Goal: Task Accomplishment & Management: Manage account settings

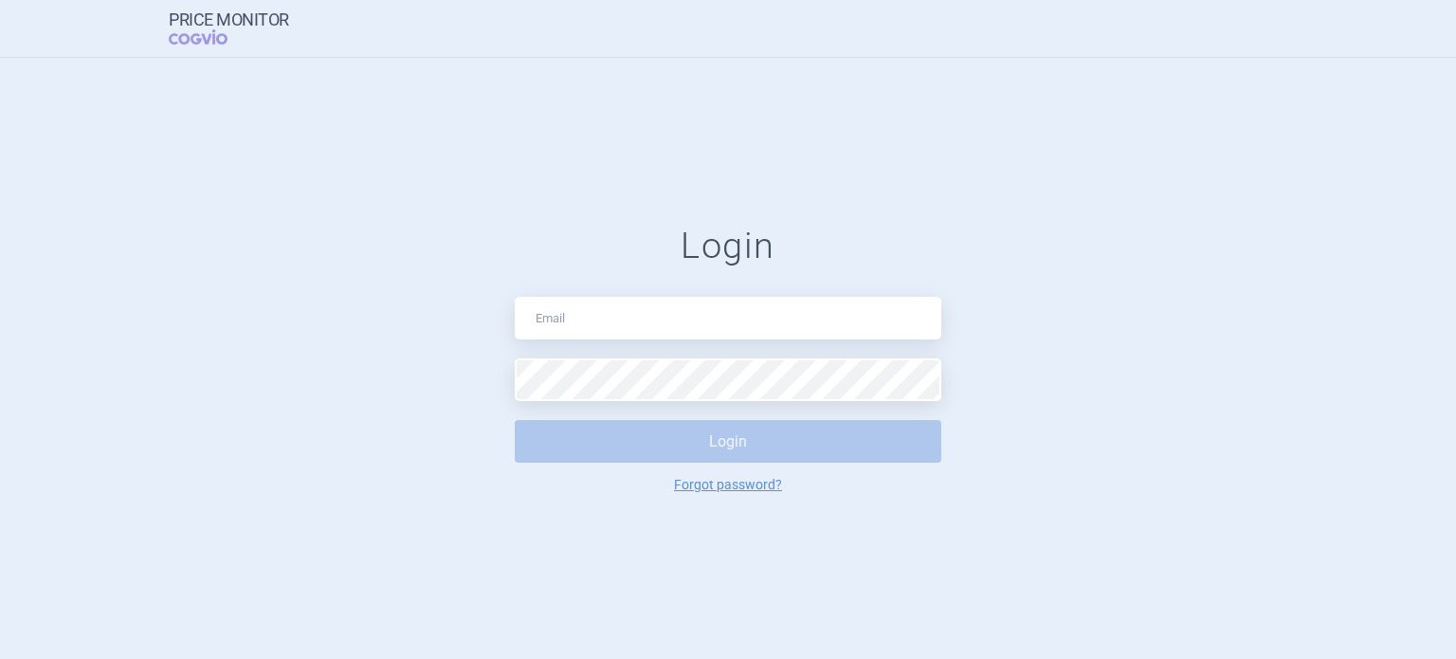
type input "[PERSON_NAME][EMAIL_ADDRESS][DOMAIN_NAME]"
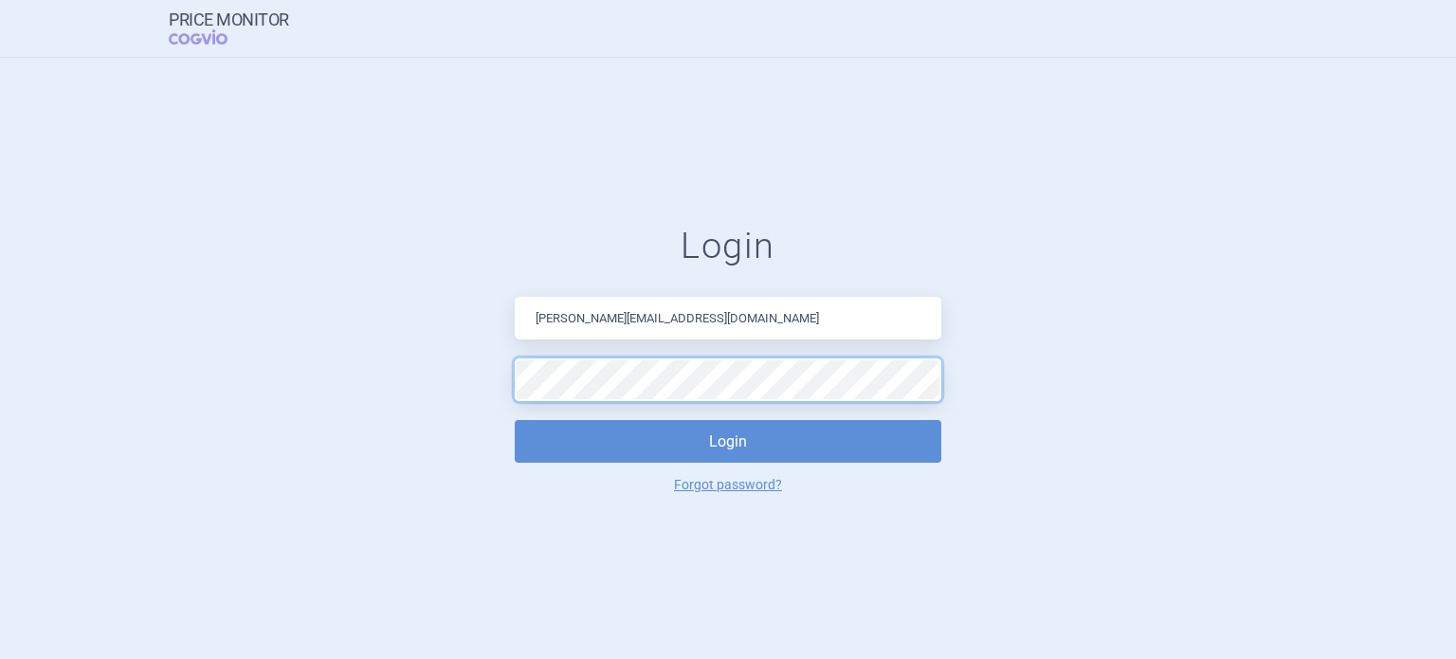
click at [515, 420] on button "Login" at bounding box center [728, 441] width 427 height 43
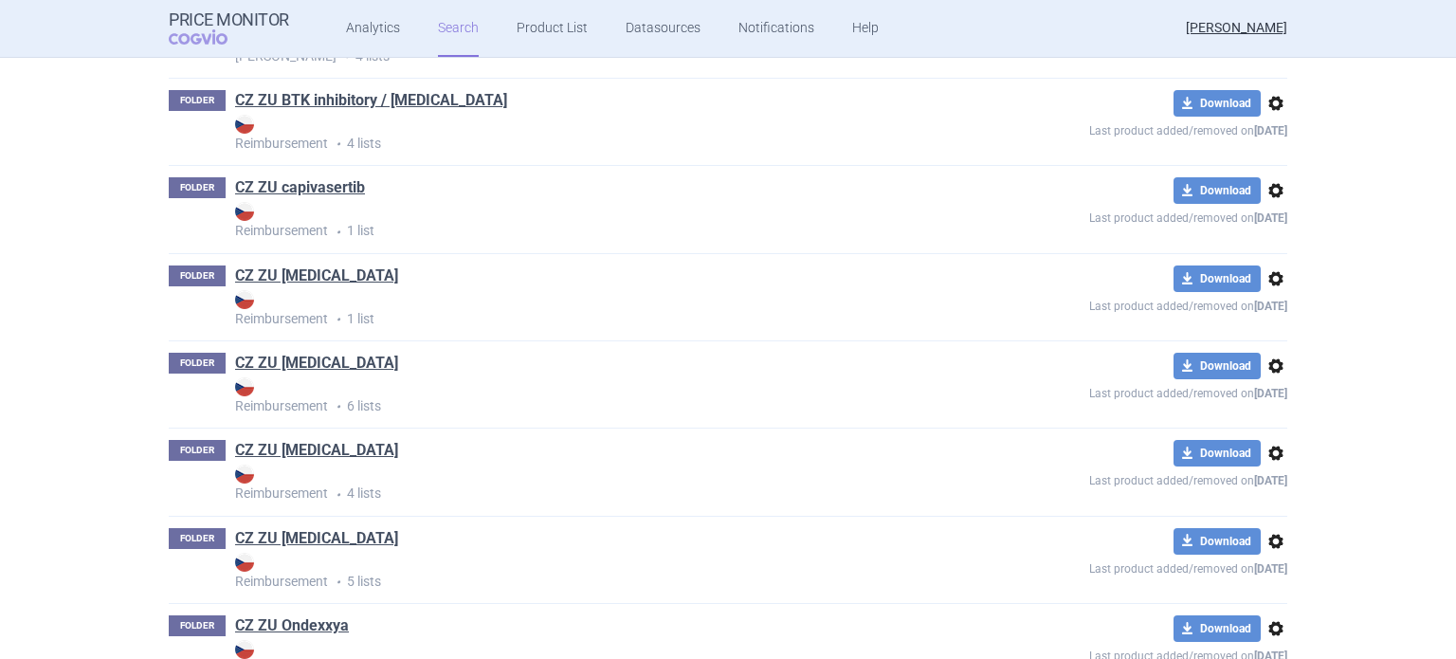
scroll to position [1989, 0]
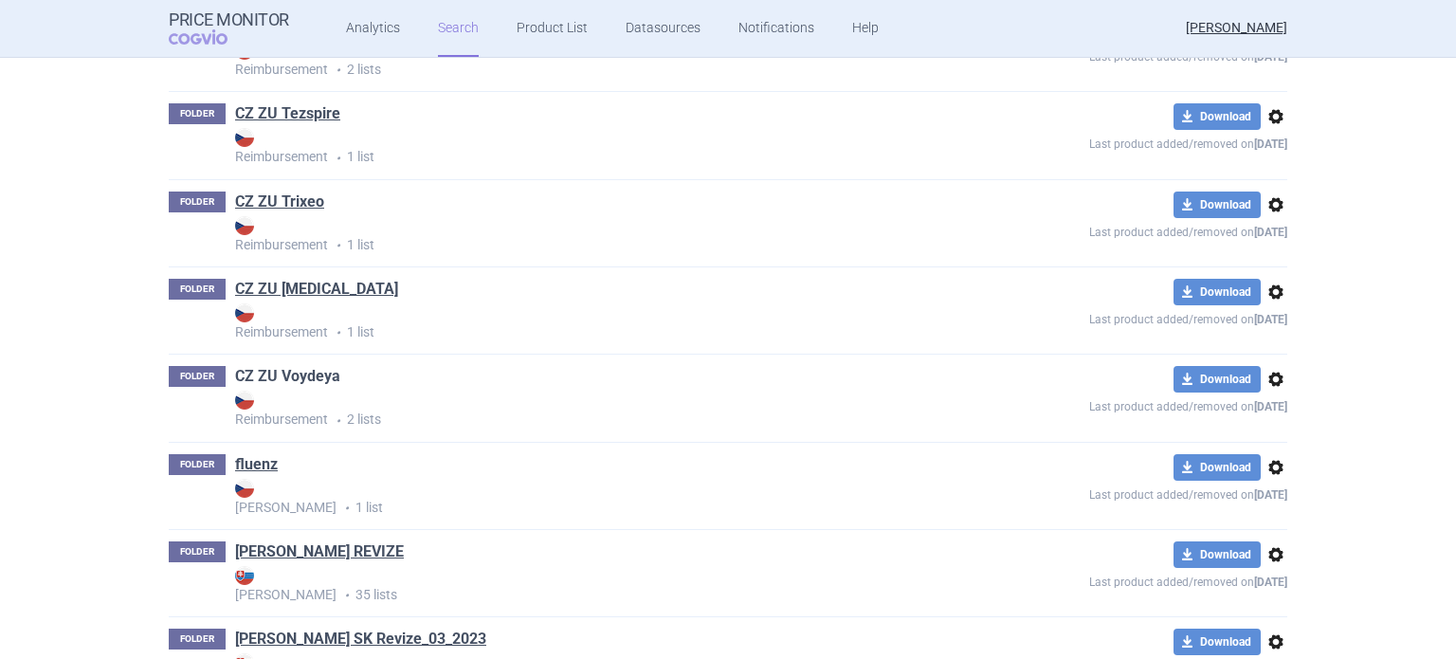
click at [272, 366] on link "CZ ZU Voydeya" at bounding box center [287, 376] width 105 height 21
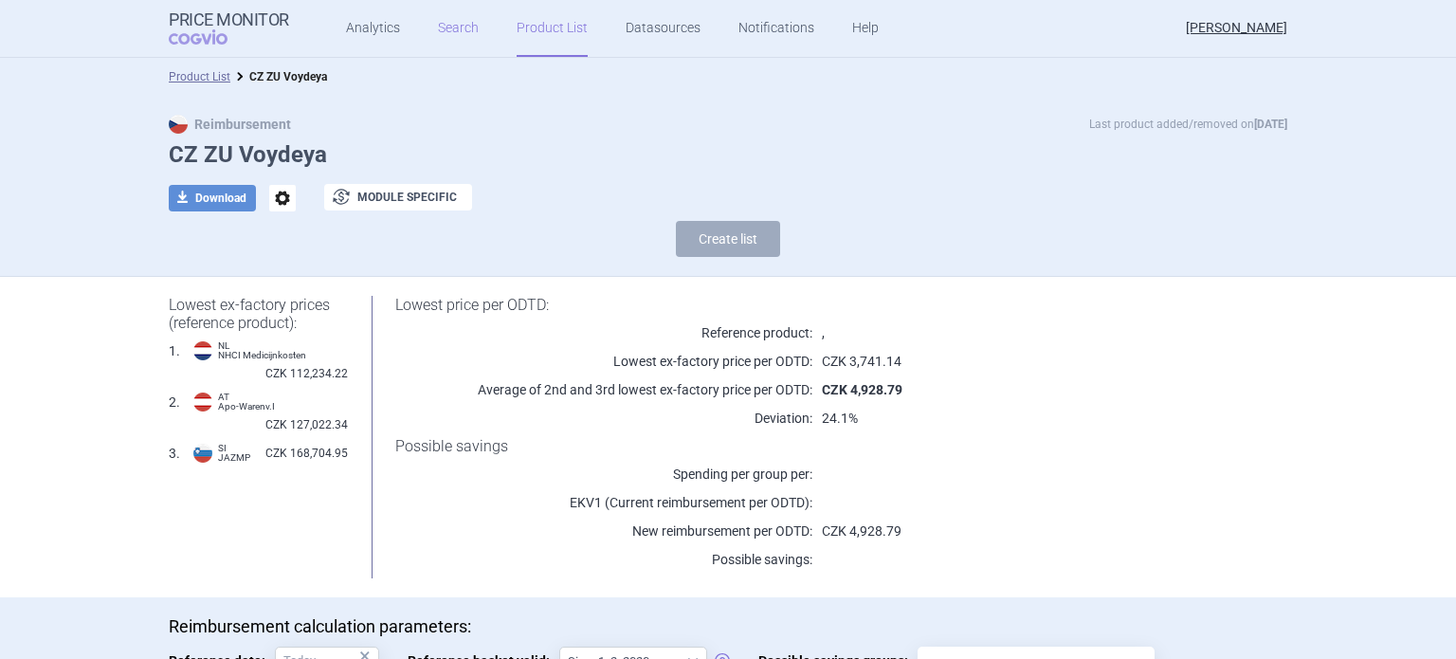
click at [438, 31] on link "Search" at bounding box center [458, 28] width 41 height 57
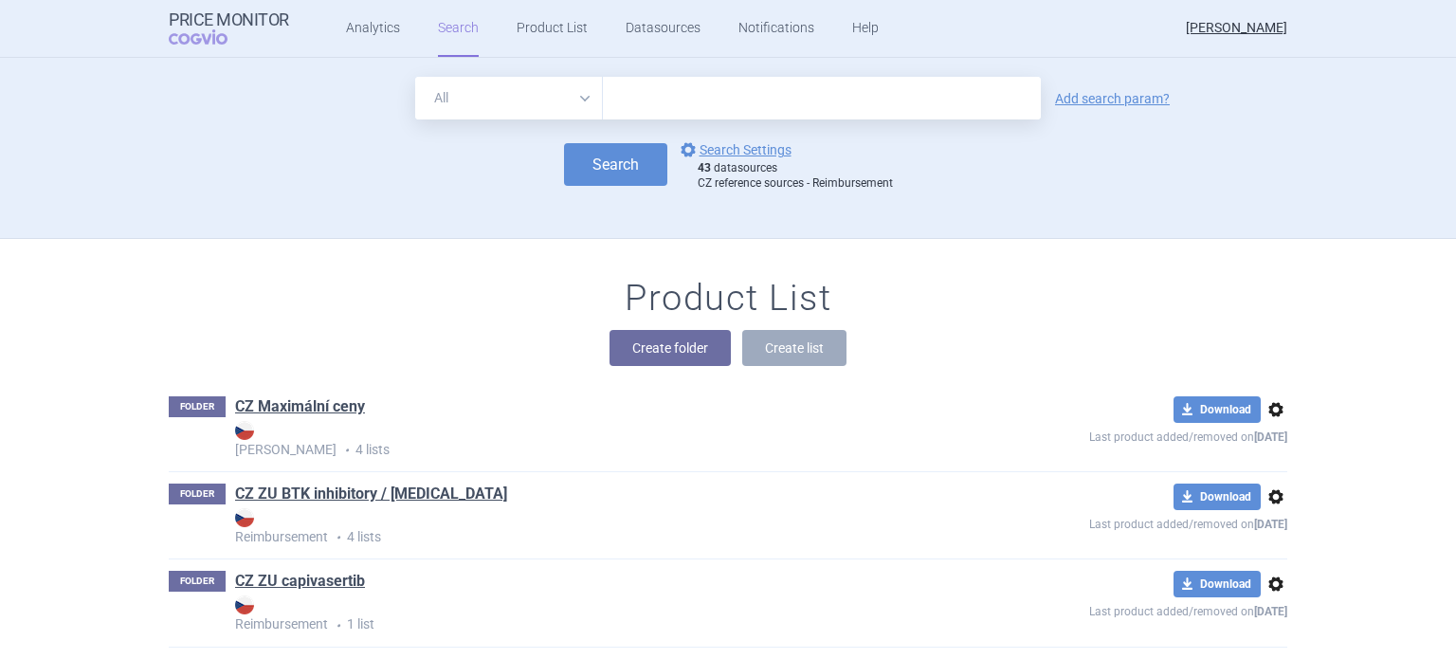
click at [671, 93] on input "text" at bounding box center [822, 98] width 438 height 43
type input "voydeya"
click button "Search" at bounding box center [615, 164] width 103 height 43
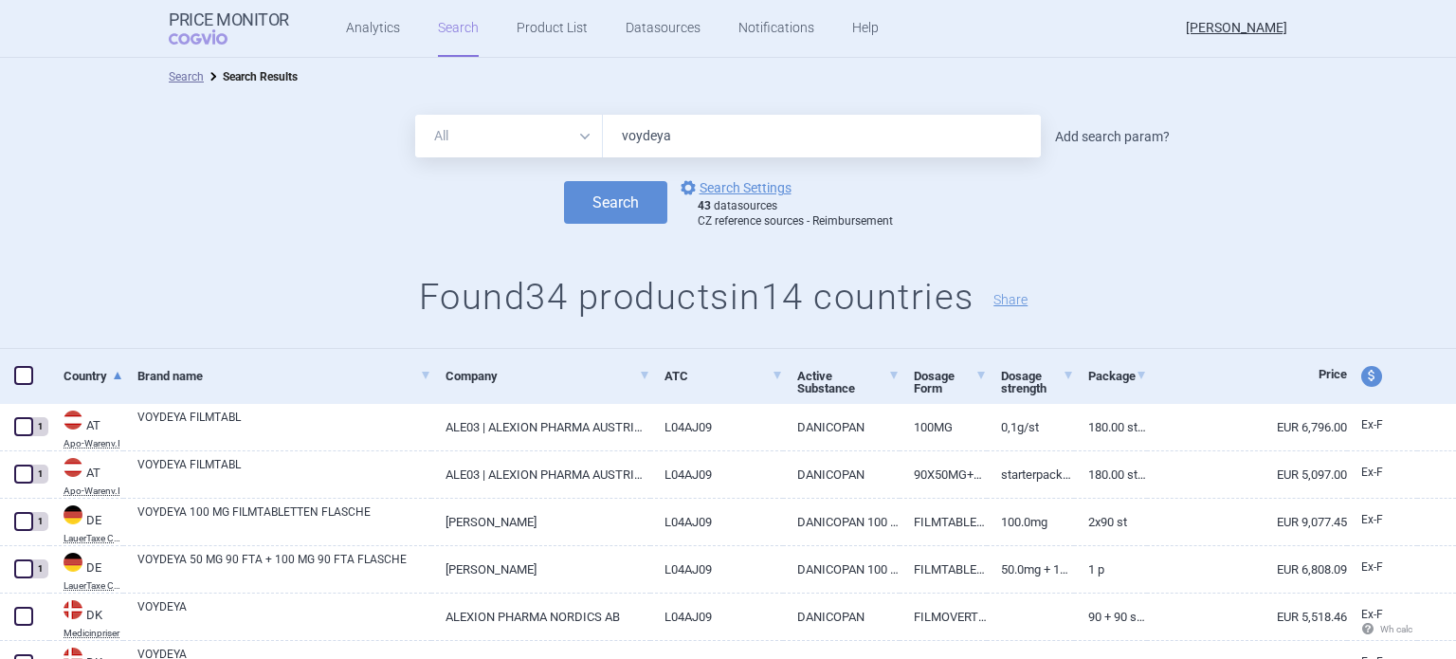
click at [1111, 139] on link "Add search param?" at bounding box center [1112, 136] width 115 height 13
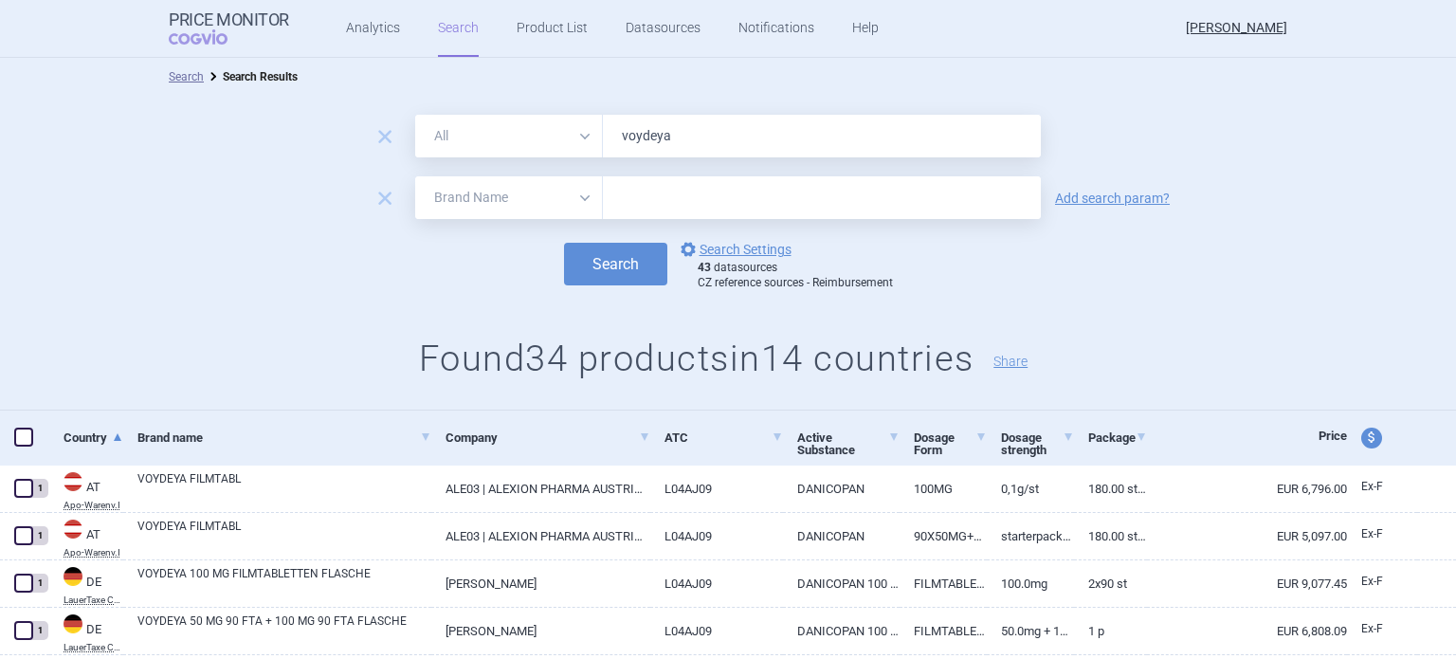
click at [554, 192] on select "All Brand Name ATC Company Active Substance Country Newer than" at bounding box center [509, 197] width 188 height 43
select select "newerThan"
click at [415, 176] on select "All Brand Name ATC Company Active Substance Country Newer than" at bounding box center [509, 197] width 188 height 43
click at [656, 193] on input "text" at bounding box center [822, 197] width 438 height 43
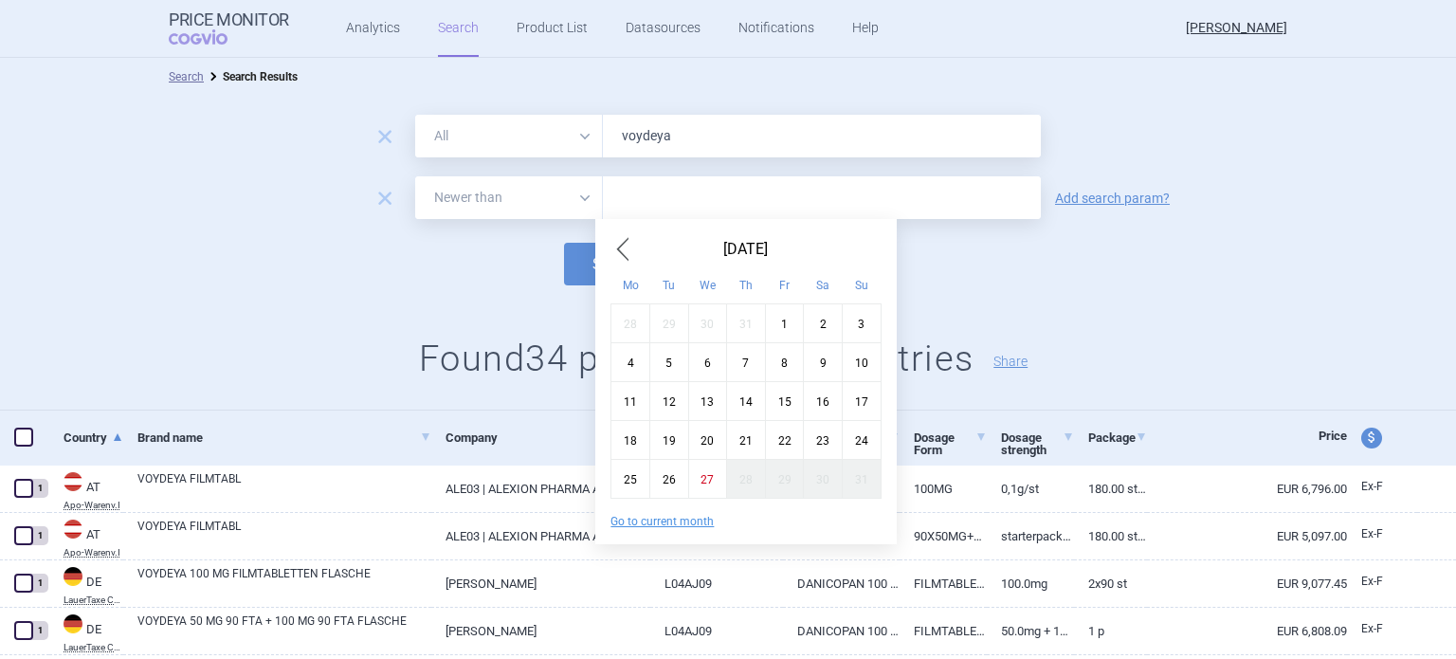
click at [617, 252] on span "Previous Month" at bounding box center [622, 249] width 23 height 30
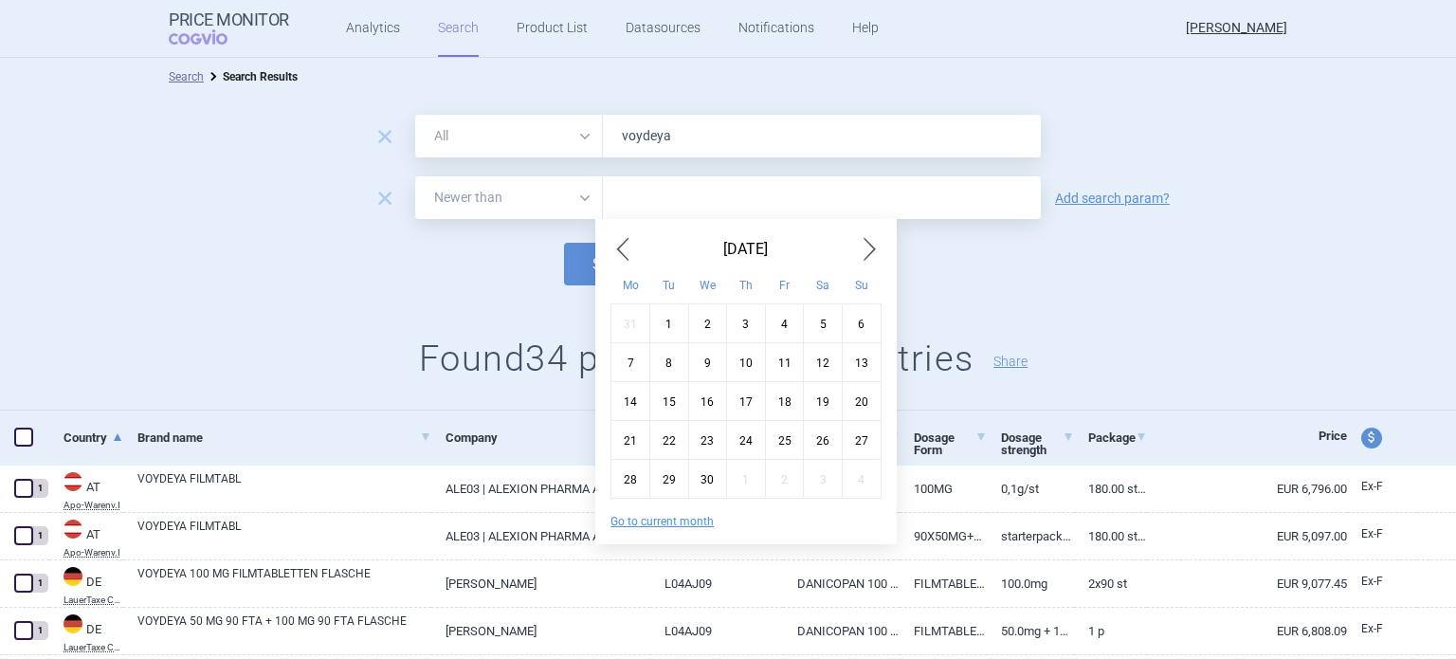
click at [617, 252] on span "Previous Month" at bounding box center [622, 249] width 23 height 30
click at [775, 331] on div "1" at bounding box center [784, 322] width 39 height 39
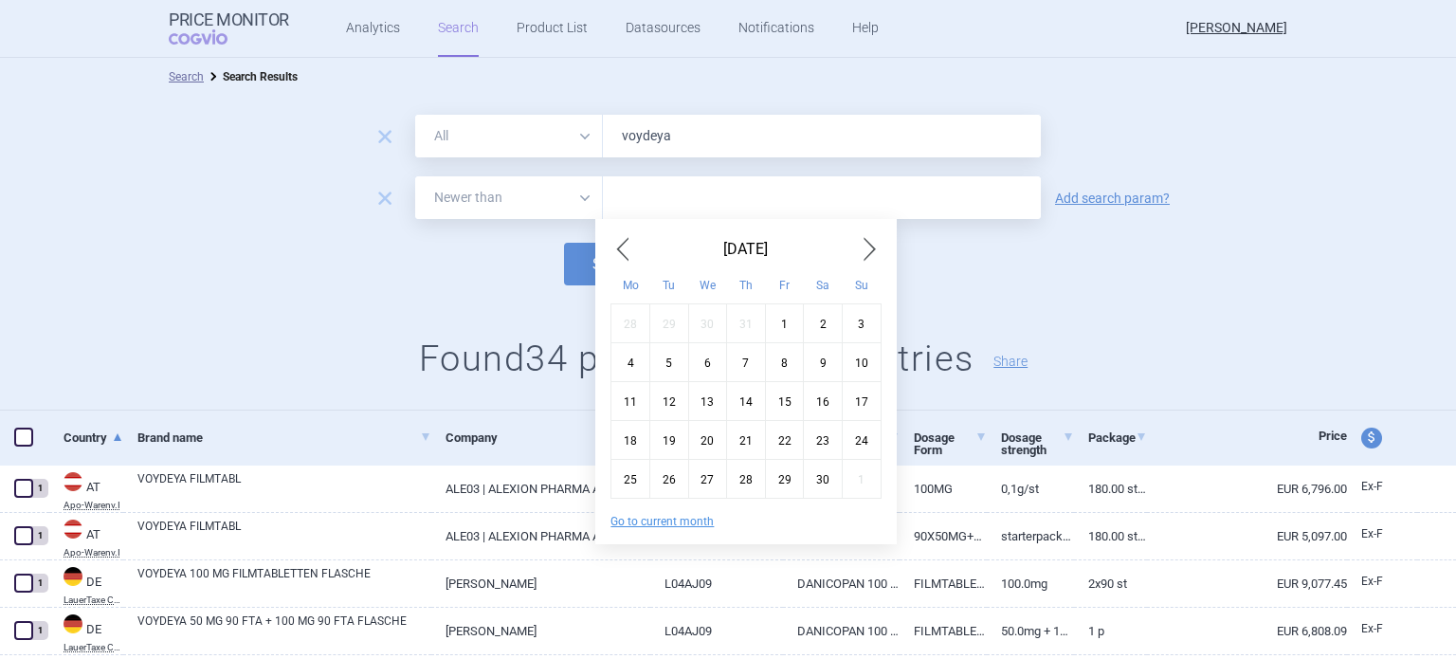
type input "1. 11. 2024"
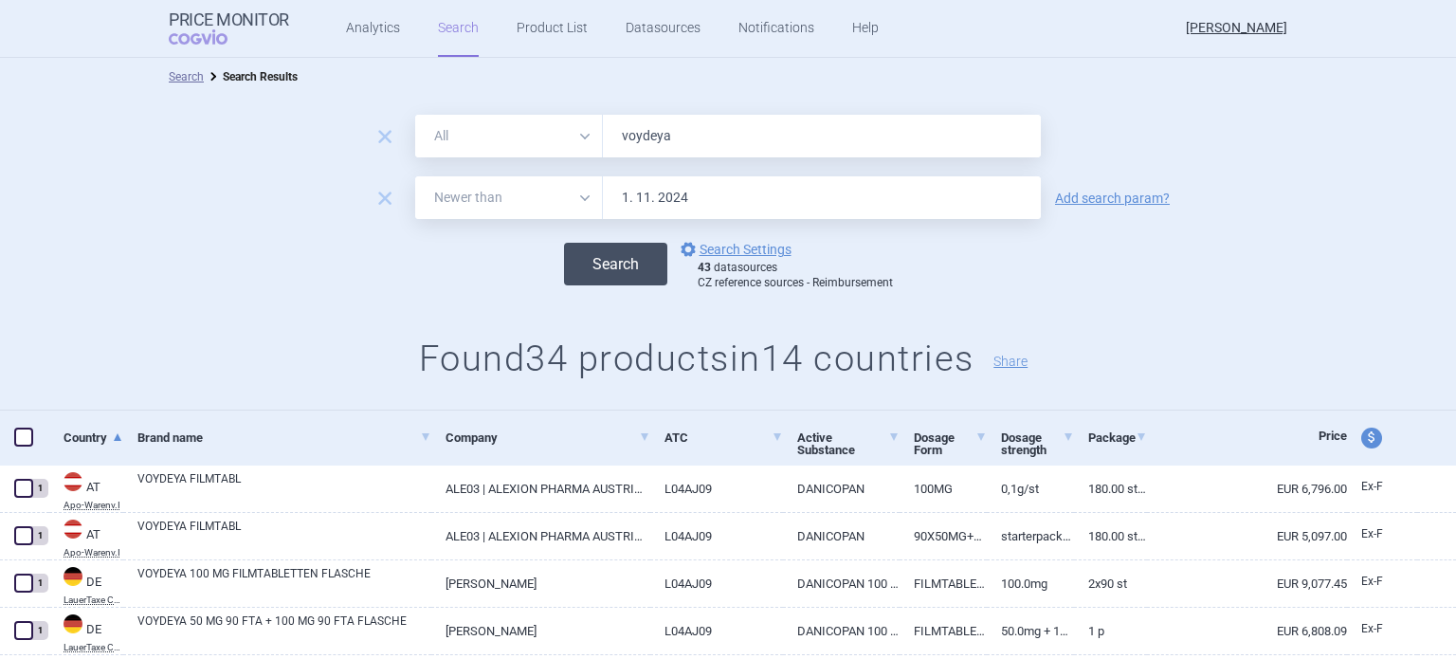
click at [595, 283] on button "Search" at bounding box center [615, 264] width 103 height 43
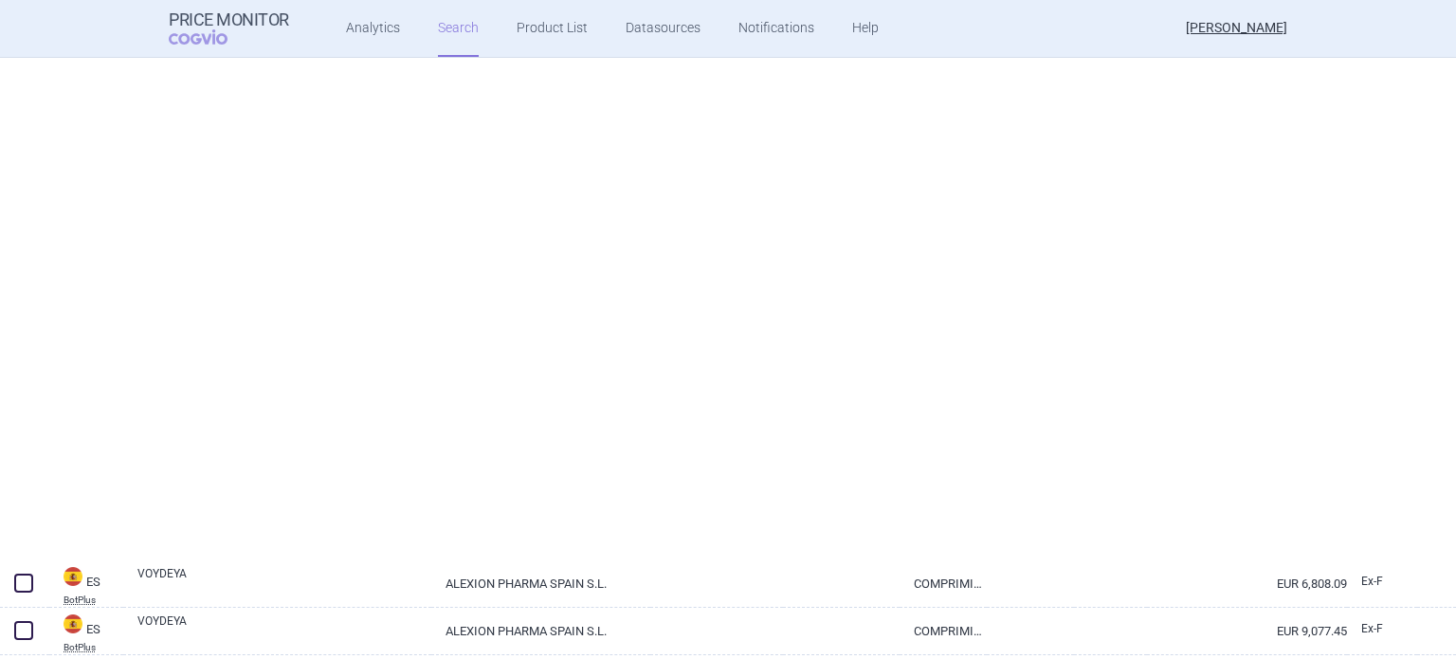
select select "newerThan"
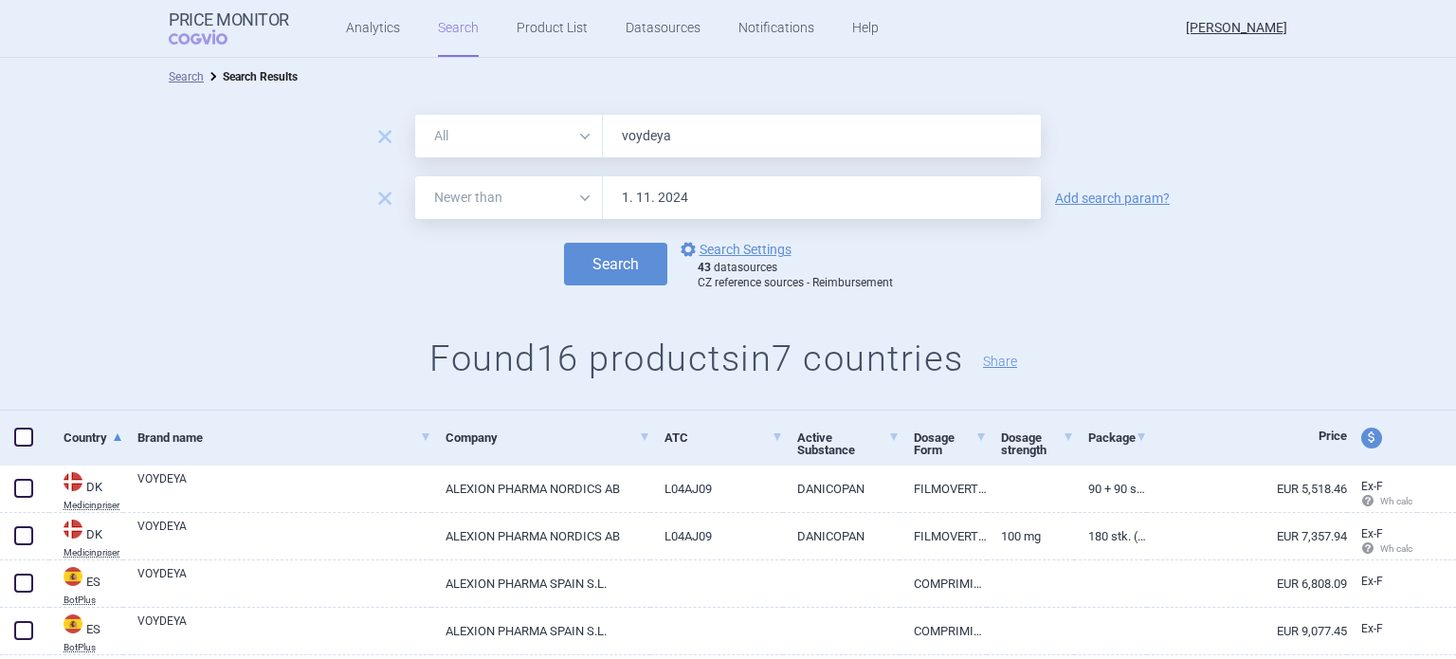
click at [27, 438] on span at bounding box center [23, 437] width 19 height 19
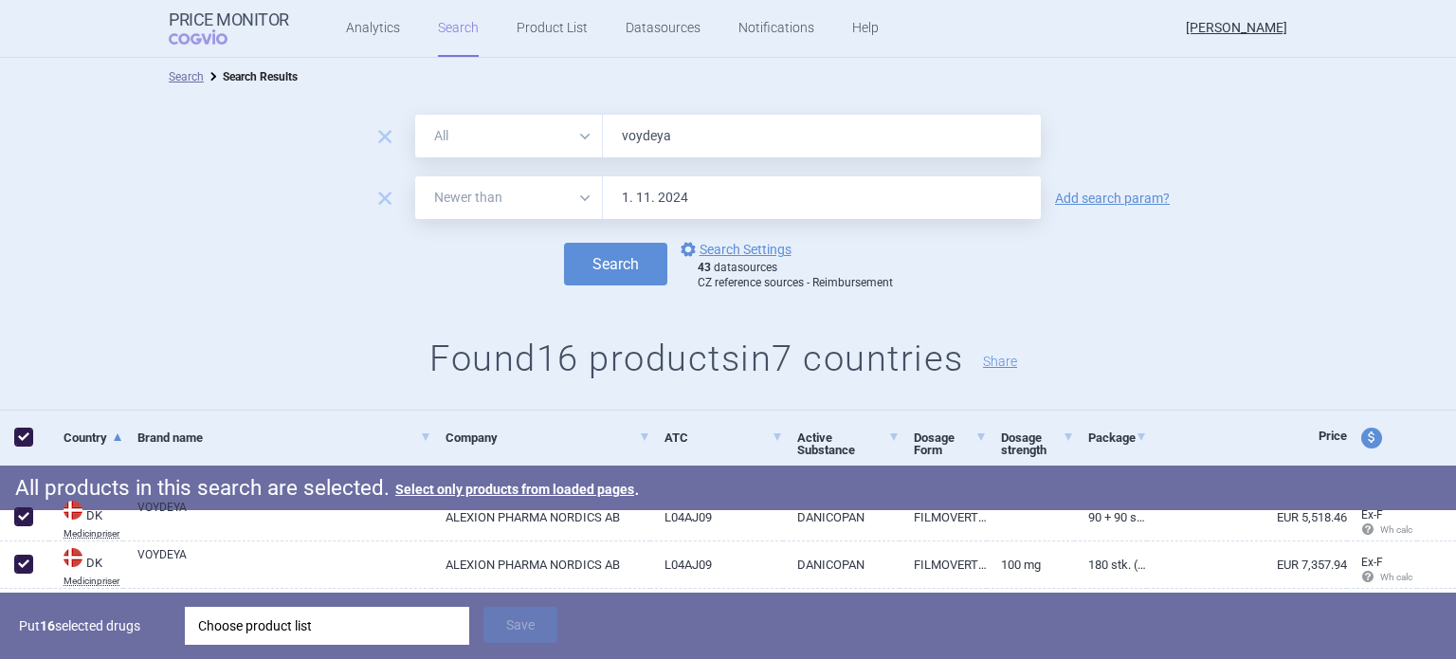
click at [402, 629] on div "Choose product list" at bounding box center [327, 626] width 258 height 38
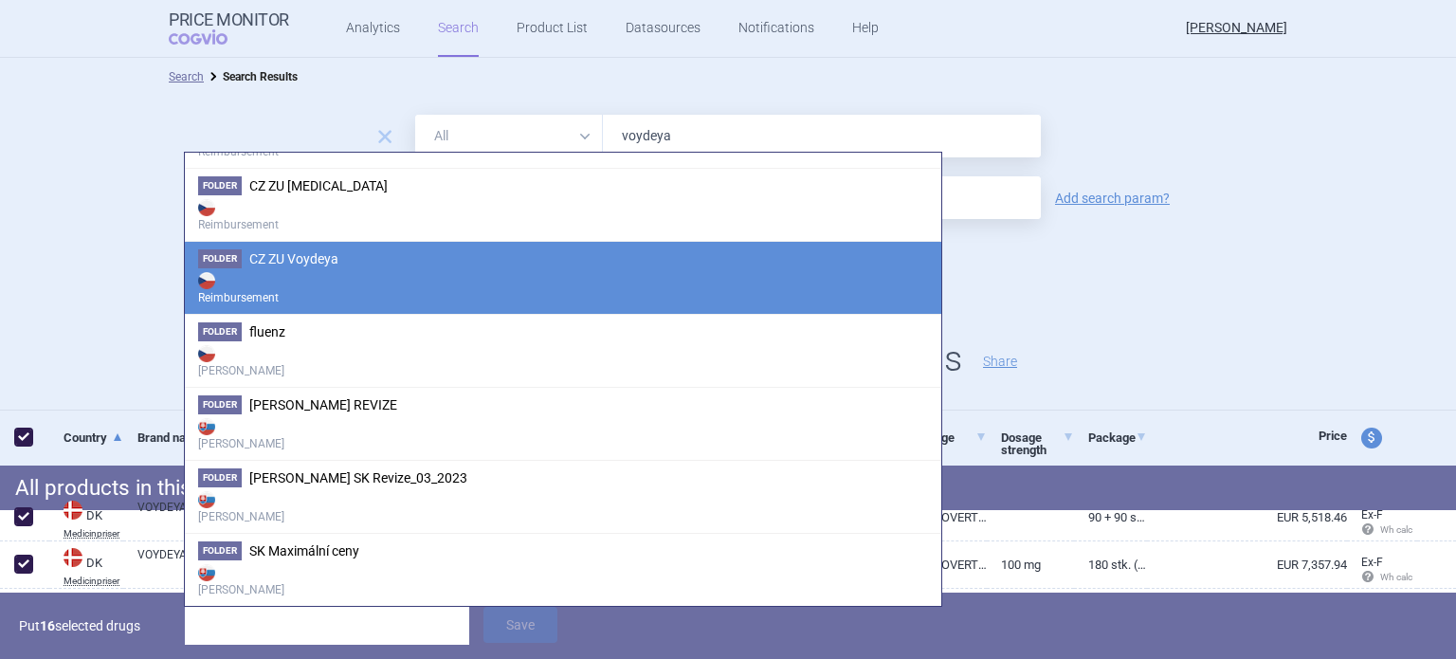
click at [273, 274] on strong "Reimbursement" at bounding box center [563, 287] width 730 height 38
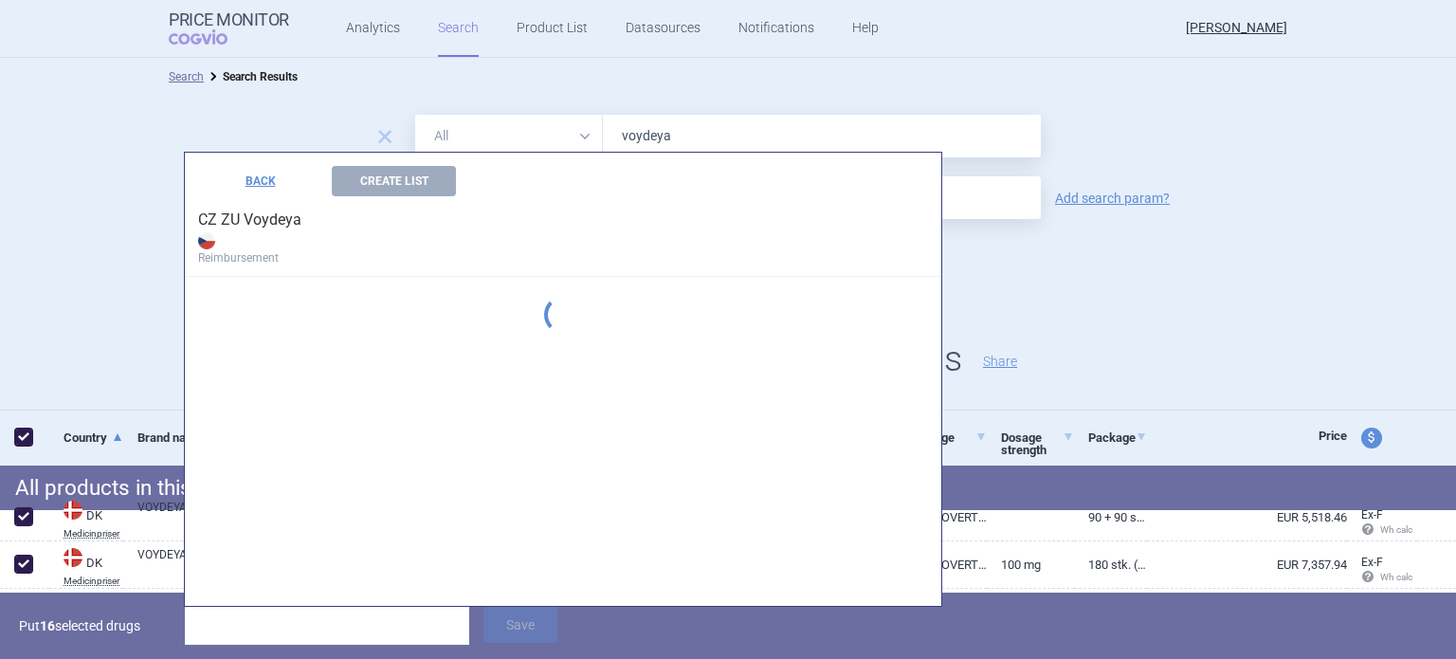
scroll to position [1244, 0]
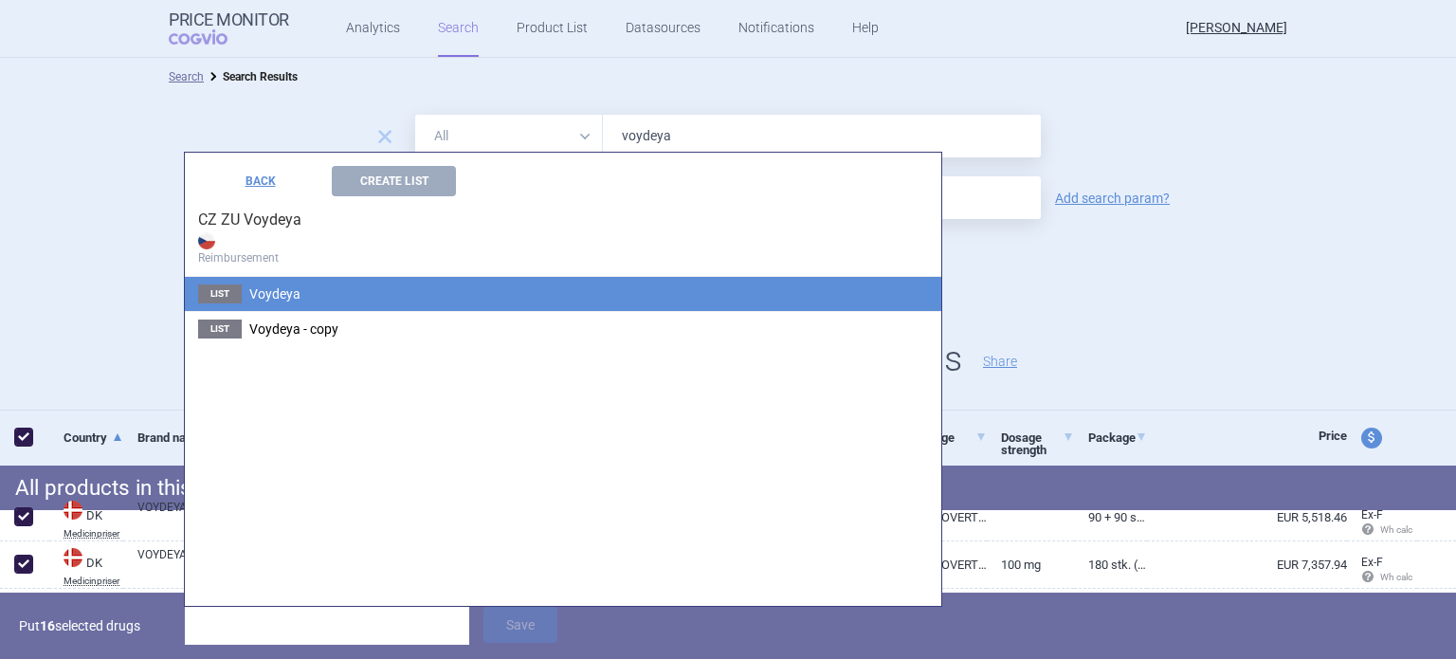
click at [290, 295] on span "Voydeya" at bounding box center [274, 293] width 51 height 15
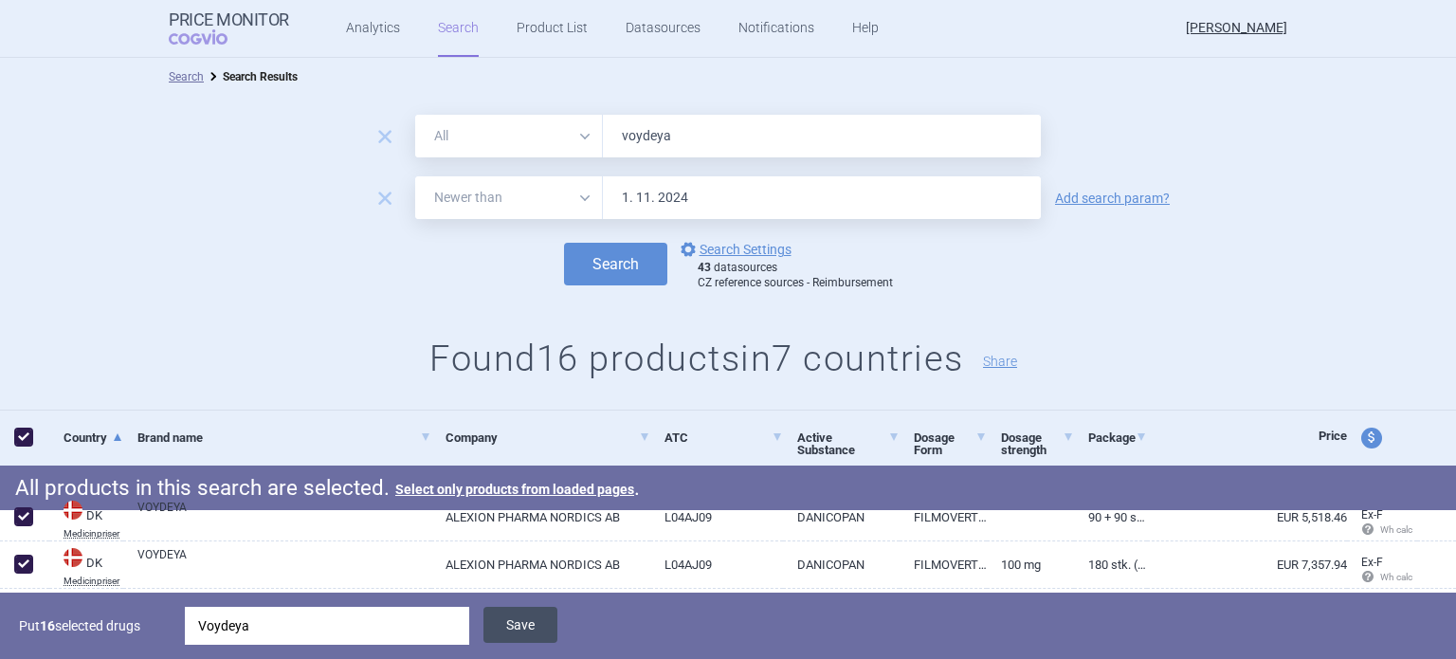
click at [516, 635] on button "Save" at bounding box center [521, 625] width 74 height 36
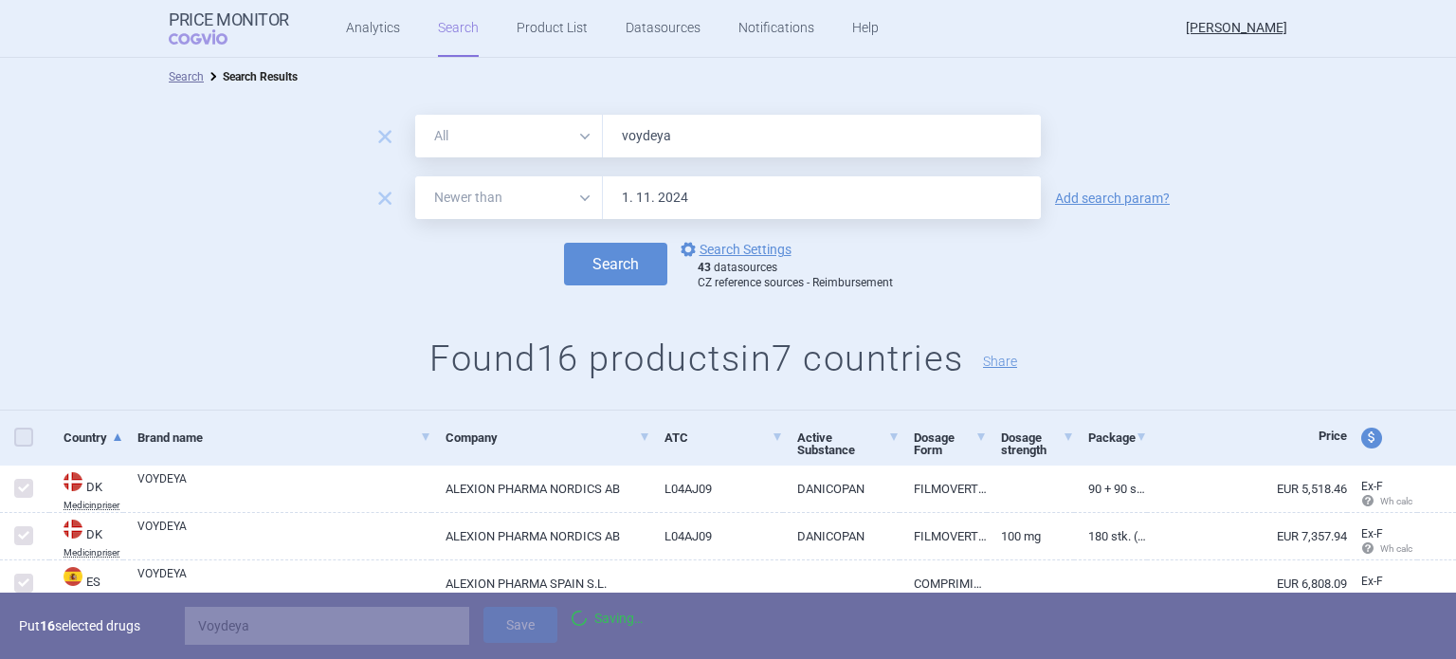
checkbox input "false"
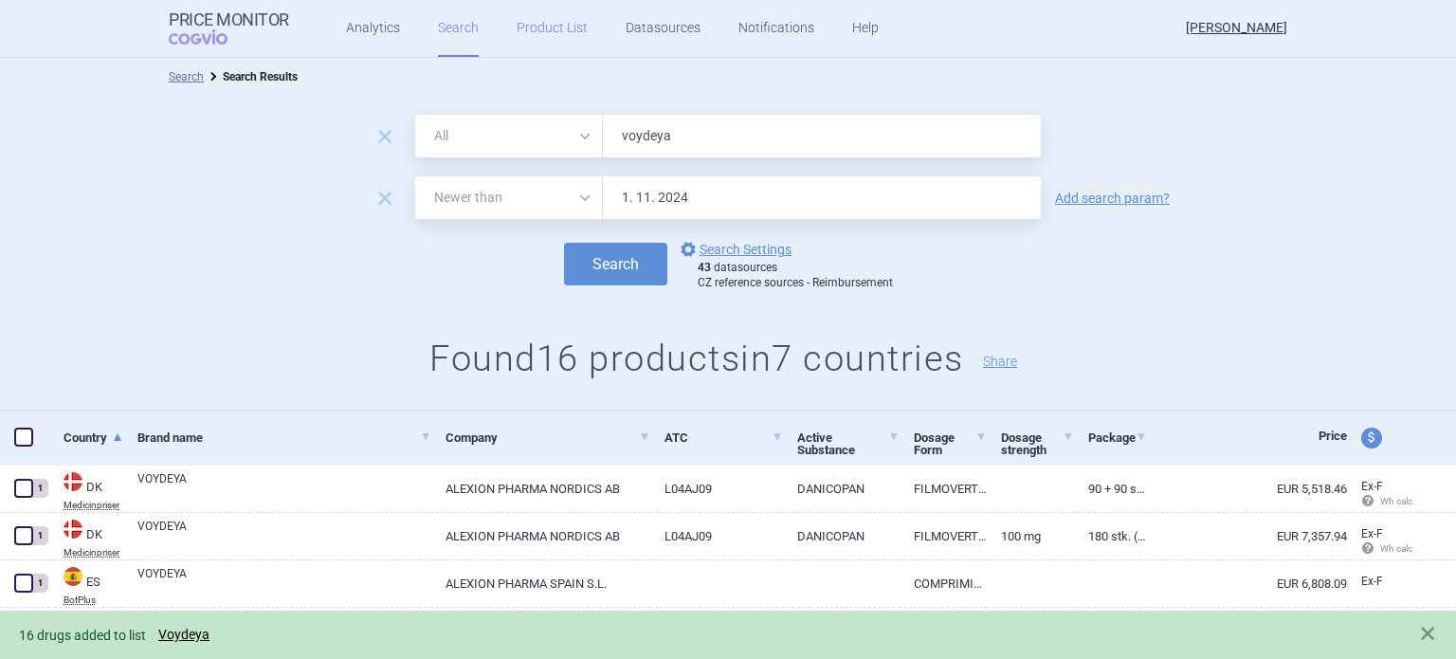
click at [554, 36] on link "Product List" at bounding box center [552, 28] width 71 height 57
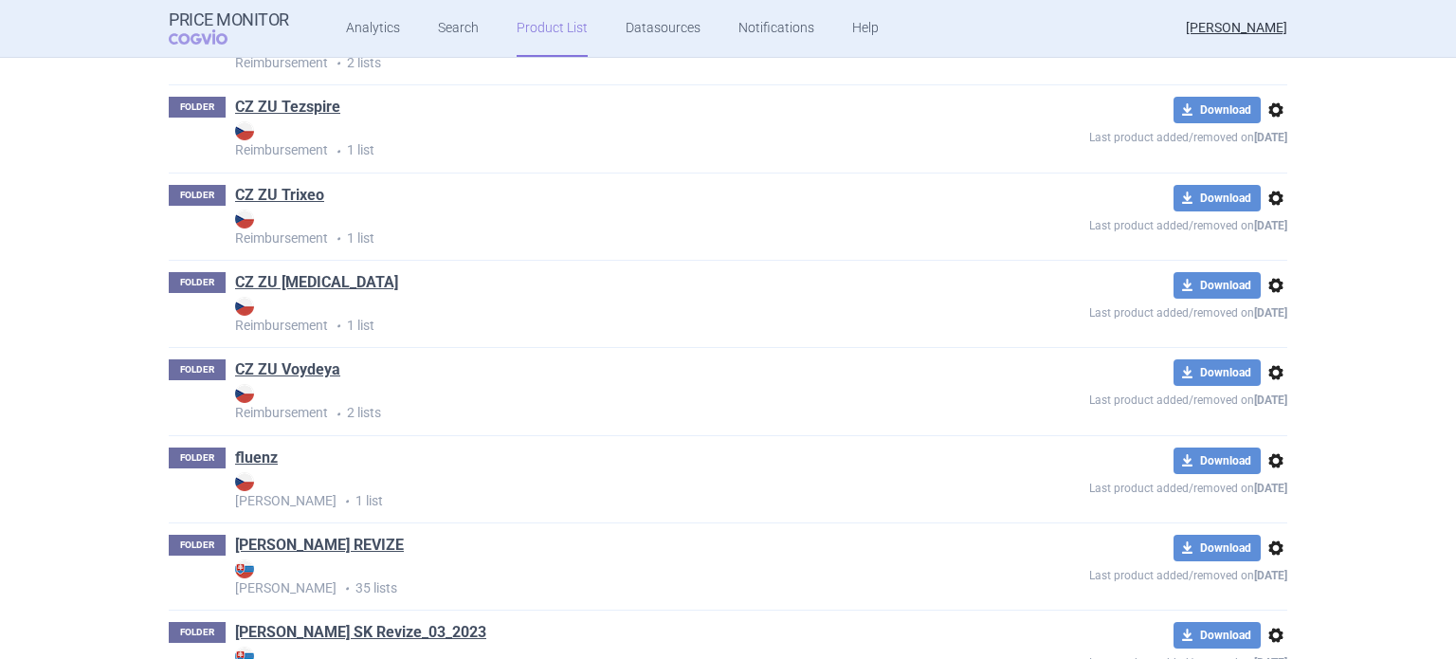
scroll to position [1995, 0]
click at [293, 360] on link "CZ ZU Voydeya" at bounding box center [287, 370] width 105 height 21
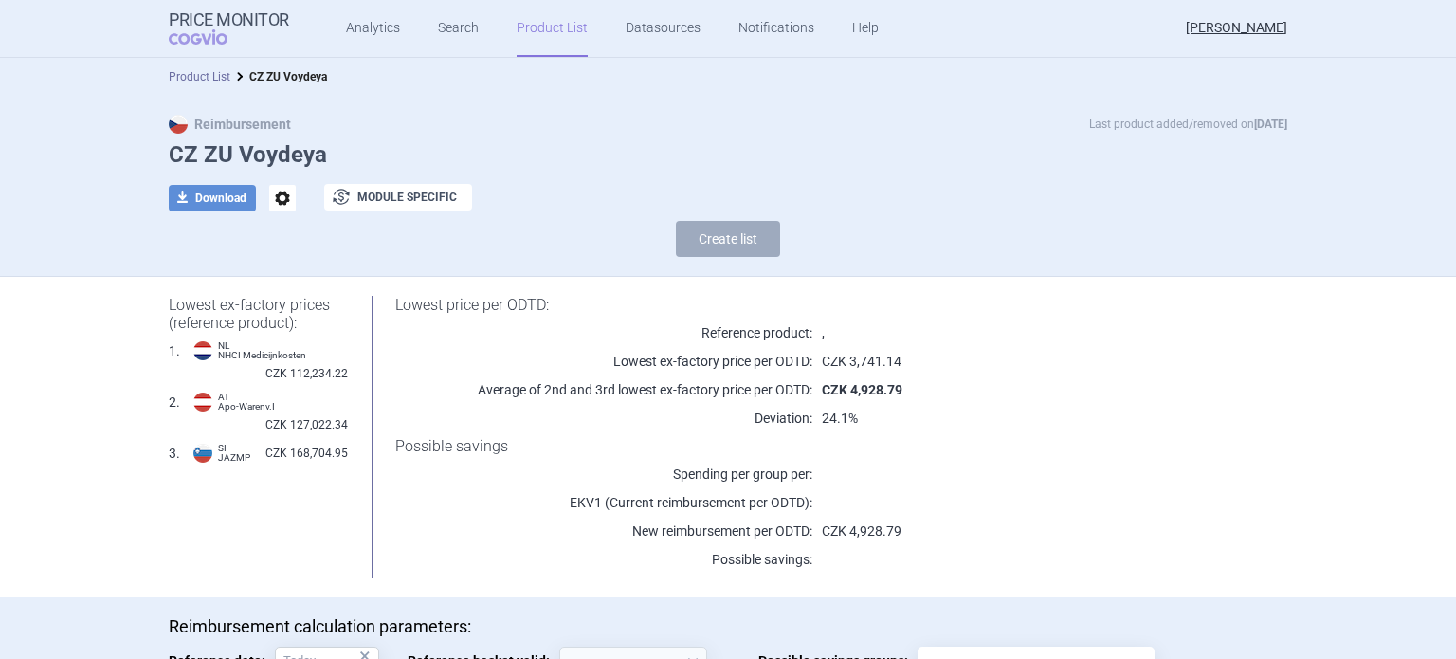
select select "[DATE]"
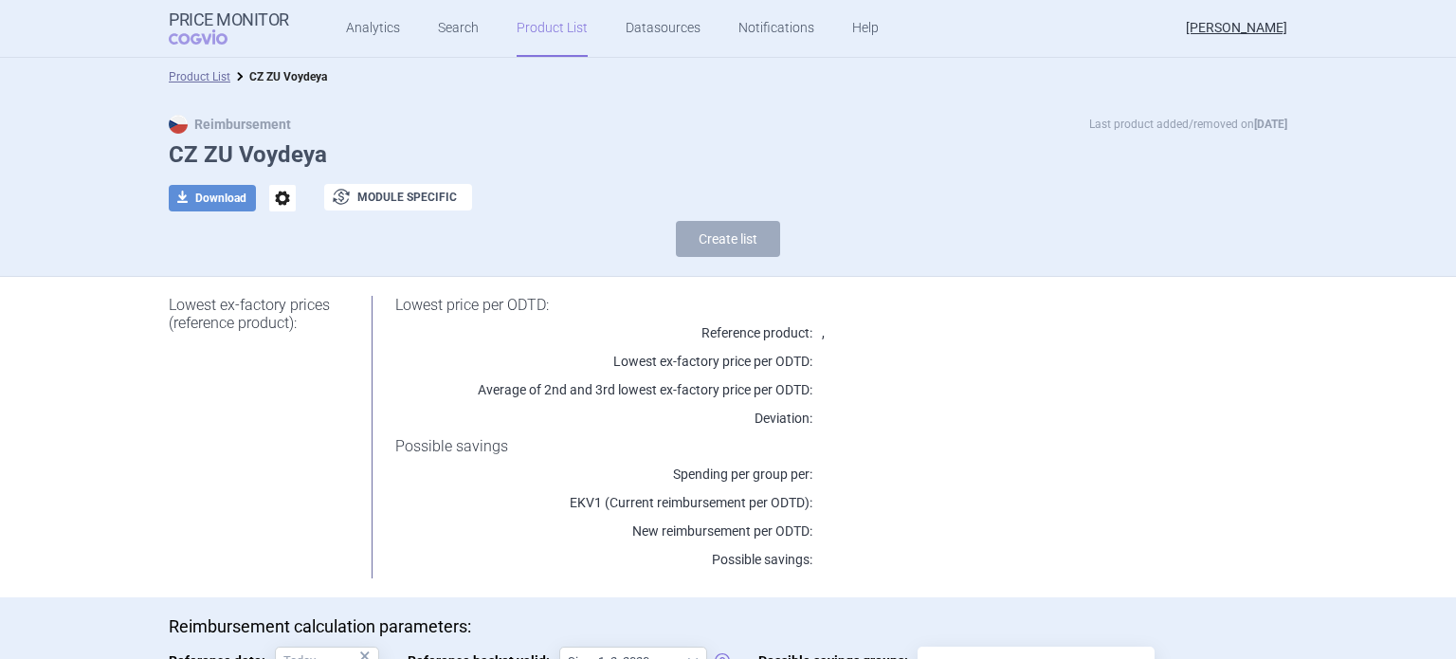
scroll to position [243, 0]
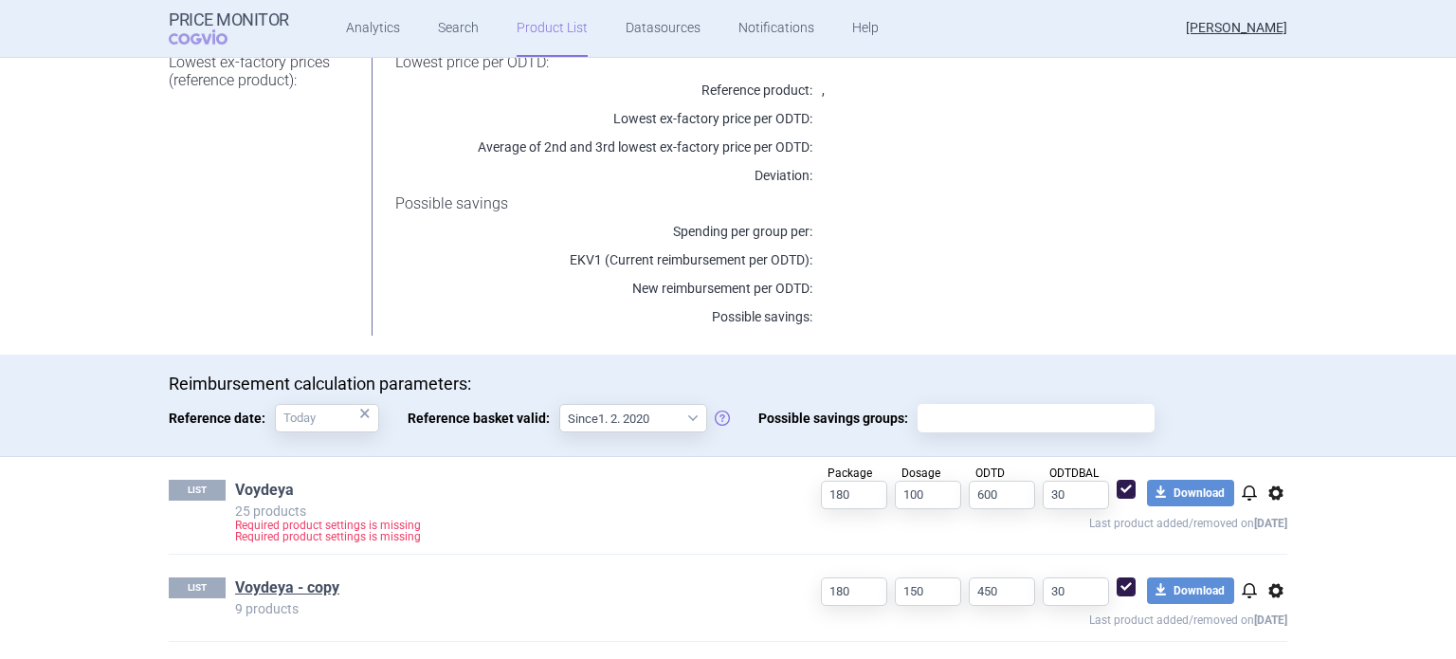
click at [246, 489] on link "Voydeya" at bounding box center [264, 490] width 59 height 21
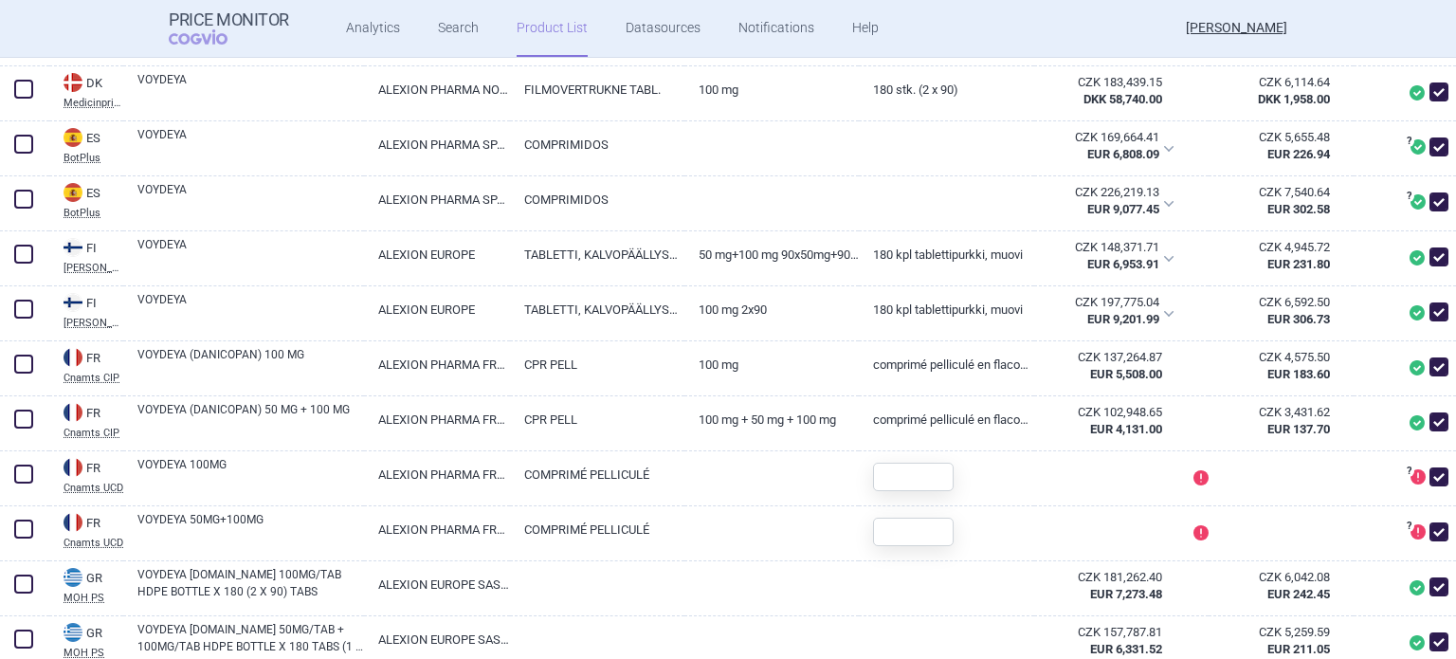
scroll to position [705, 0]
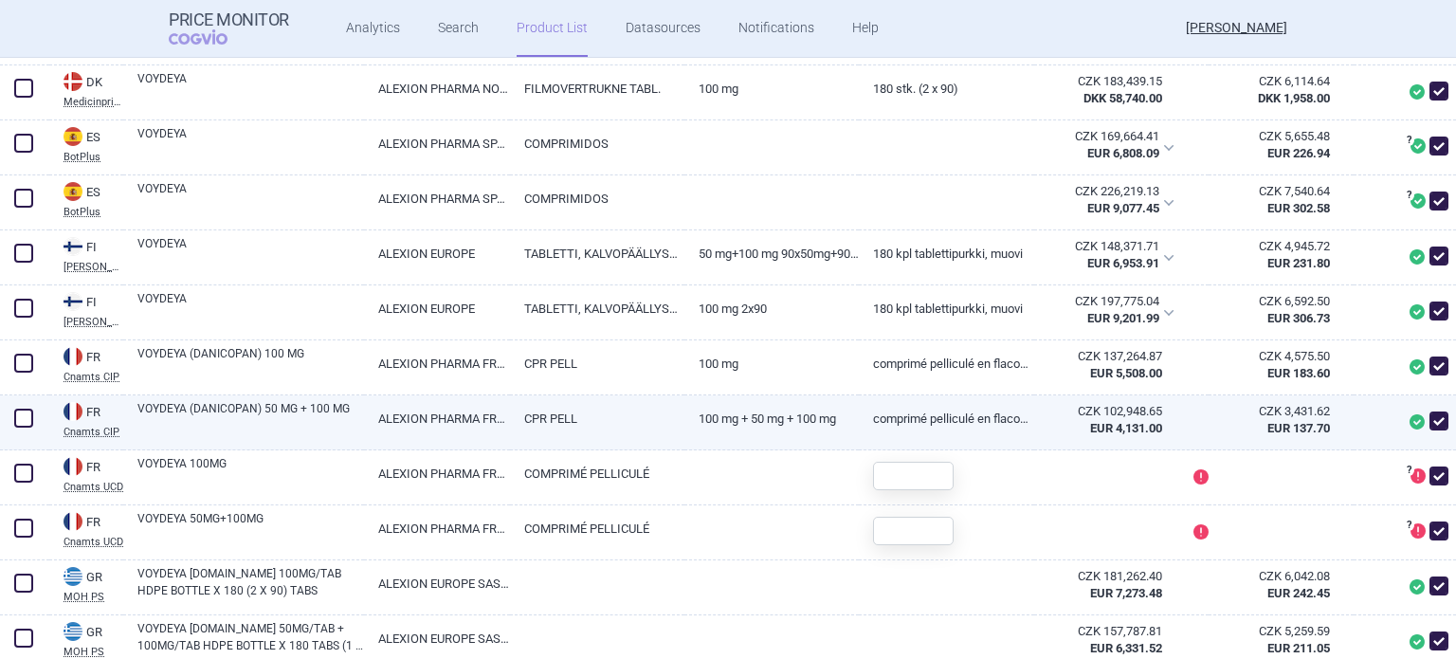
click at [16, 428] on span at bounding box center [23, 418] width 19 height 19
checkbox input "true"
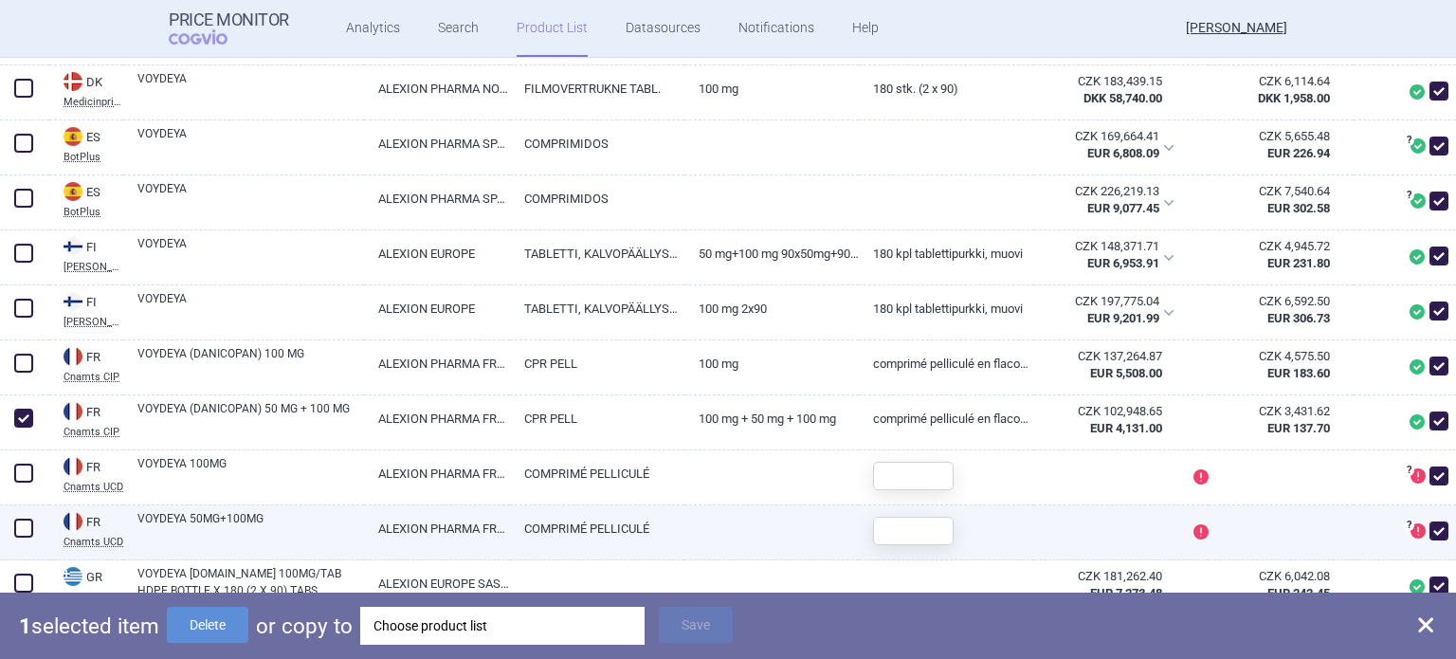
click at [29, 538] on span at bounding box center [23, 528] width 19 height 19
checkbox input "true"
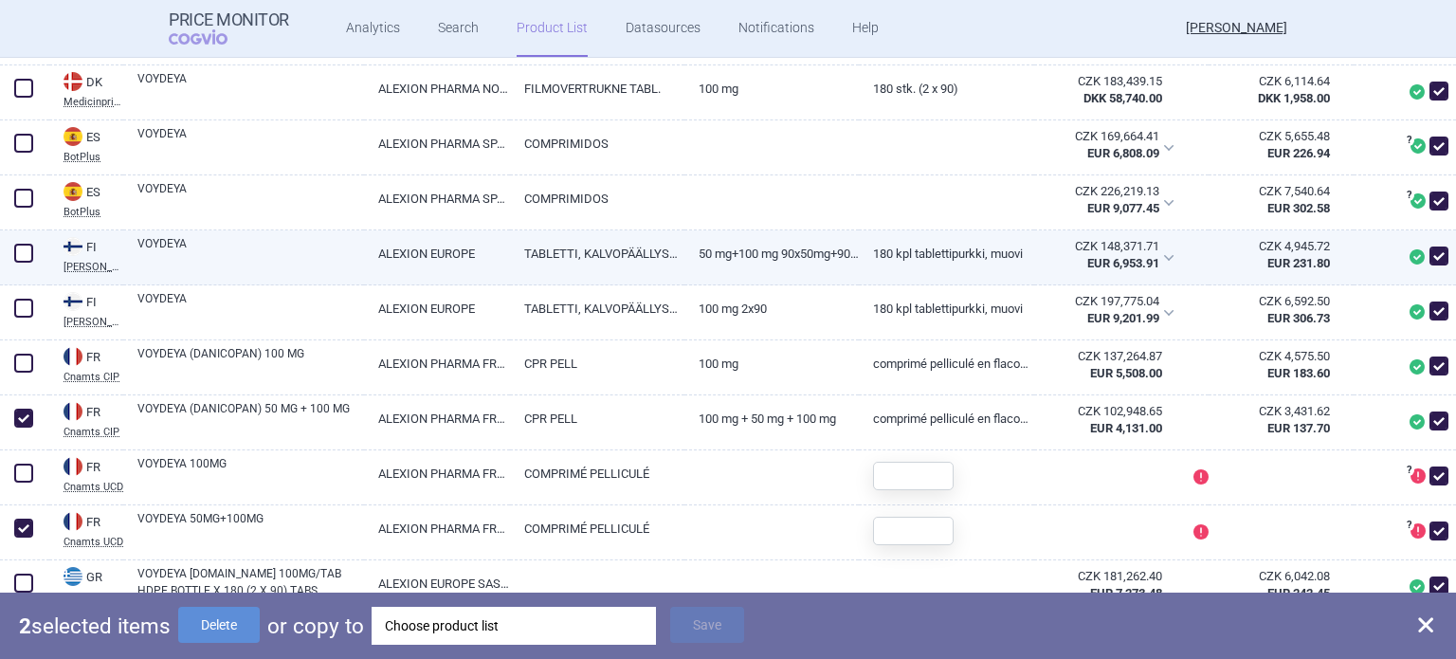
click at [7, 285] on div at bounding box center [24, 257] width 49 height 55
click at [16, 263] on span at bounding box center [23, 253] width 19 height 19
checkbox input "true"
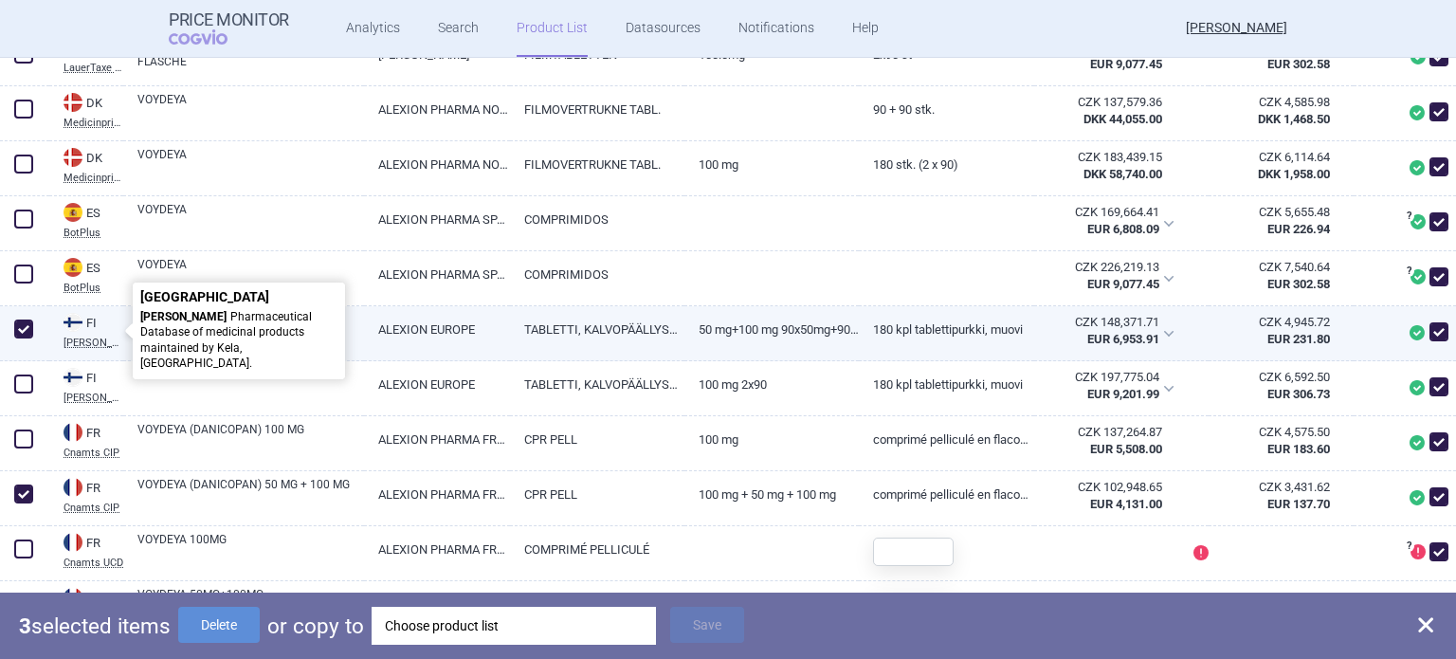
scroll to position [630, 0]
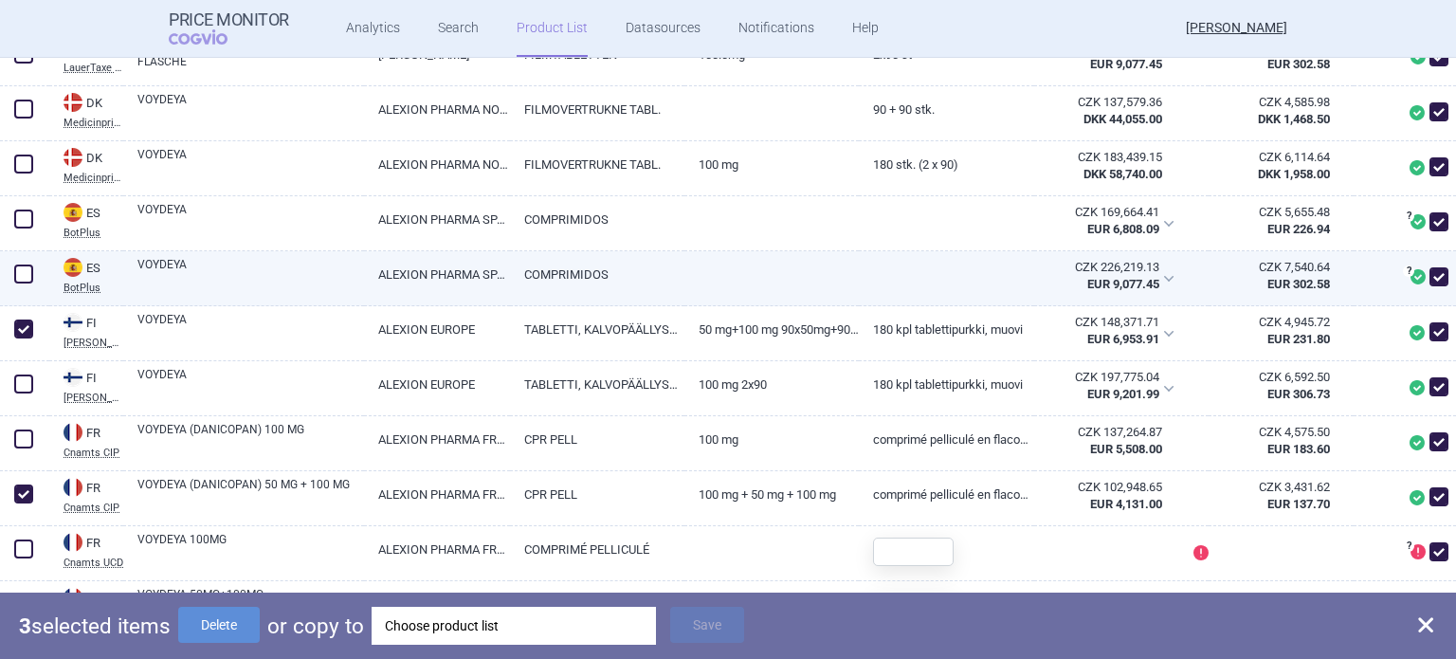
click at [164, 290] on link "VOYDEYA" at bounding box center [250, 273] width 227 height 34
select select "EUR"
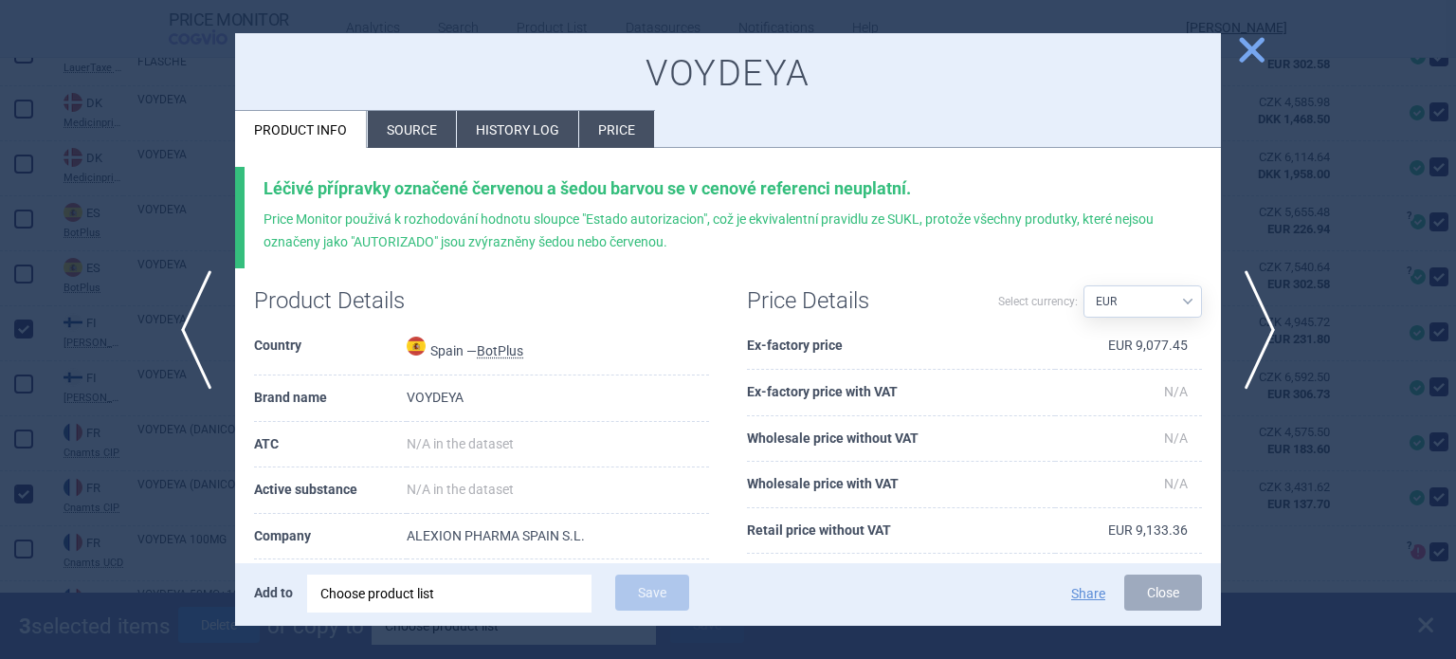
click at [429, 132] on li "Source" at bounding box center [412, 129] width 88 height 37
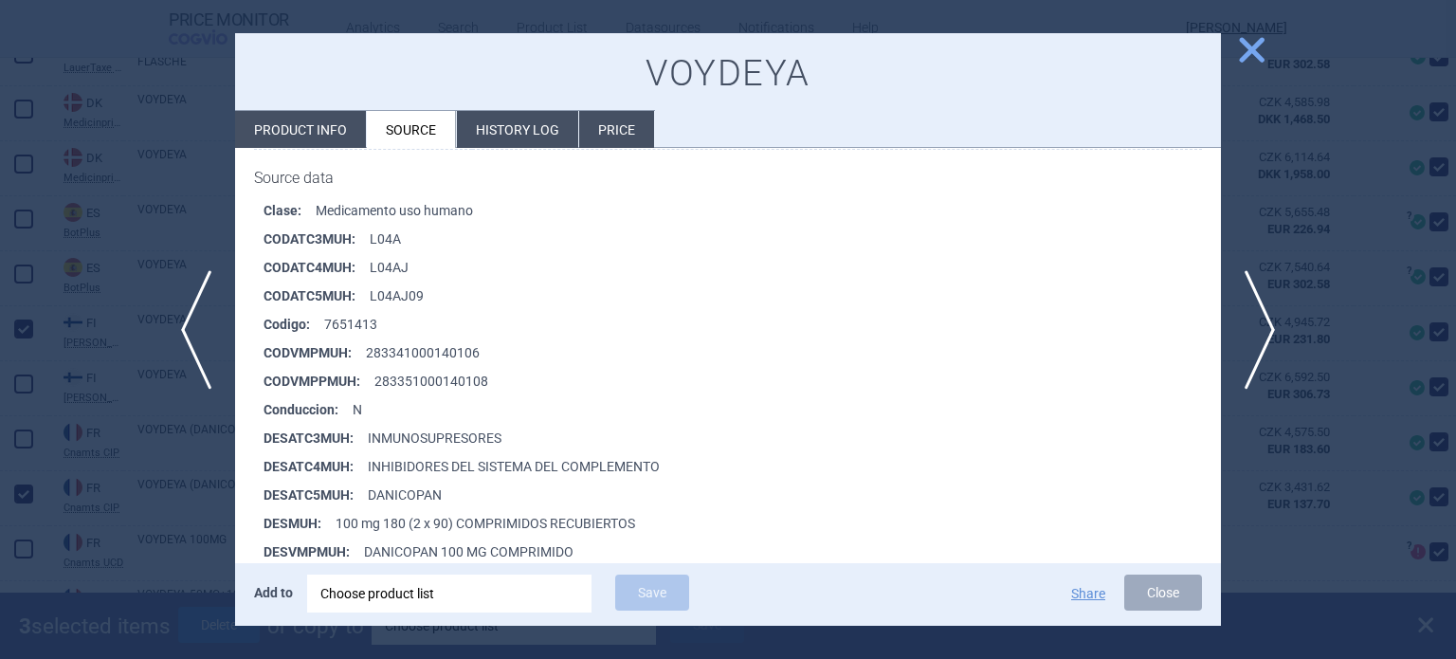
scroll to position [413, 0]
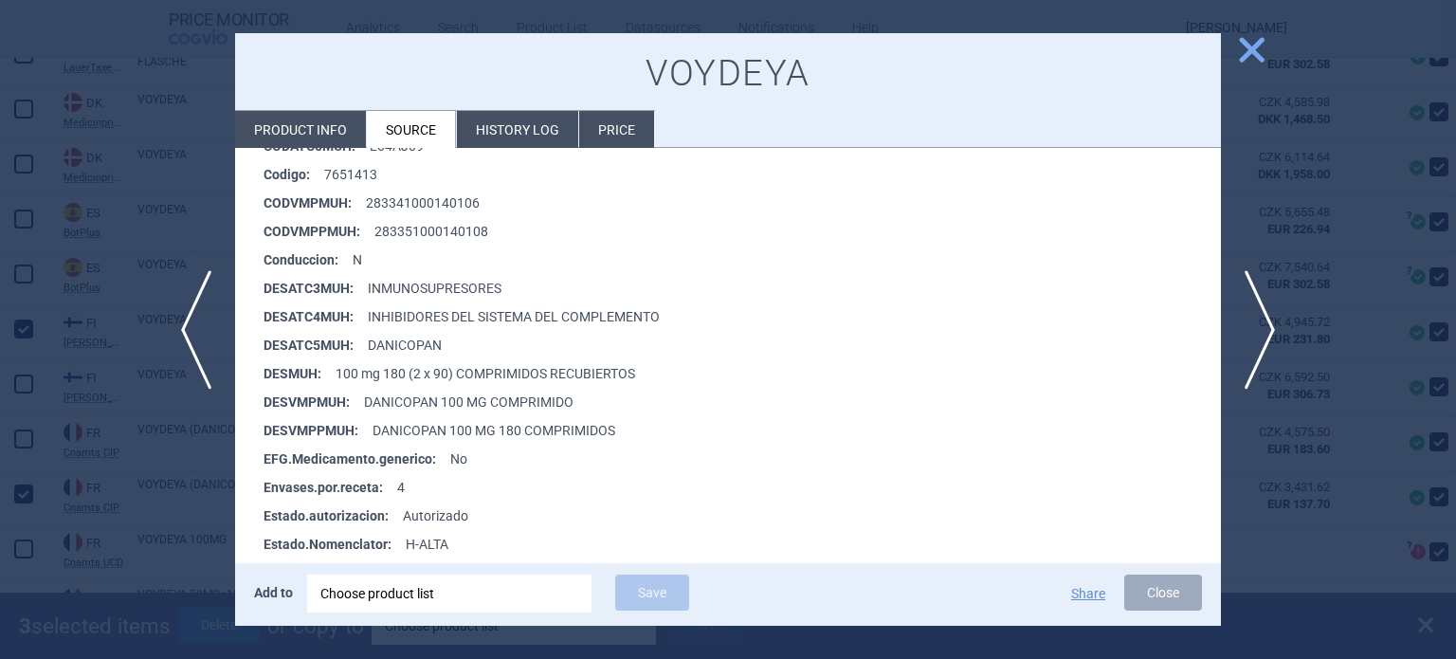
click at [1250, 49] on span "close" at bounding box center [1251, 49] width 33 height 33
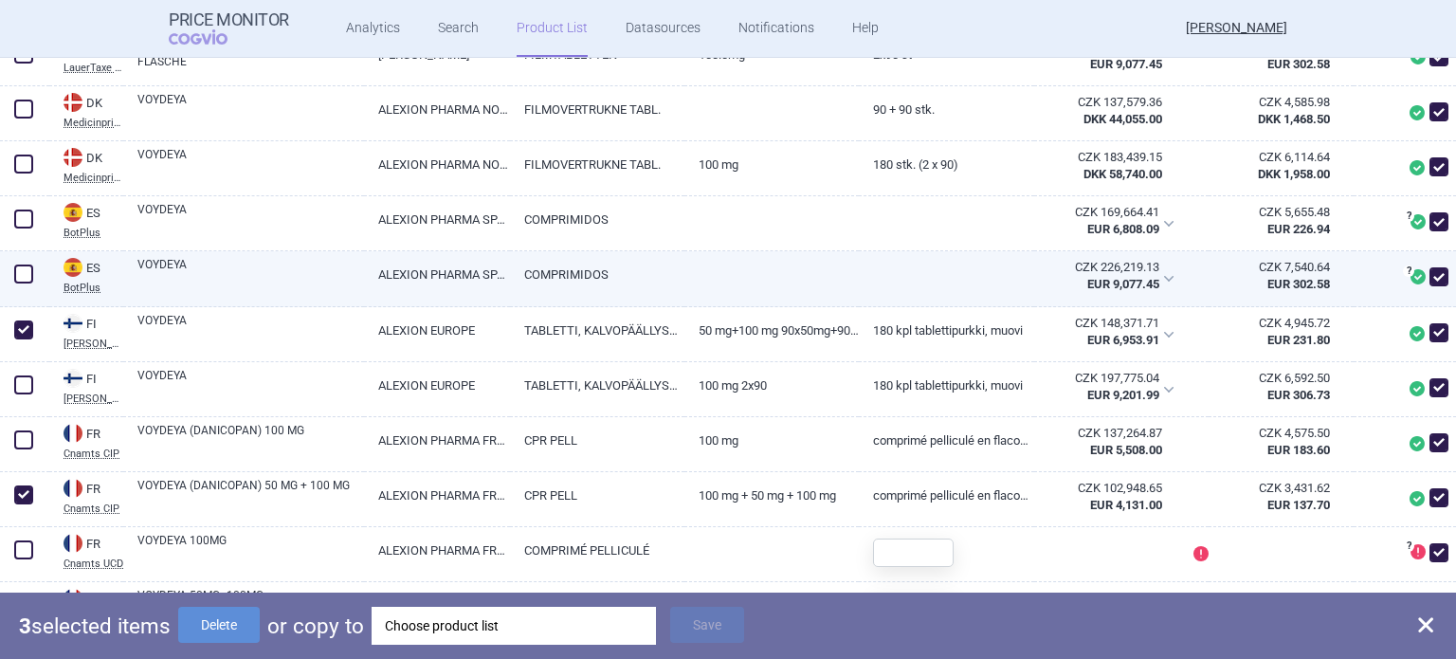
click at [470, 298] on link "ALEXION PHARMA SPAIN S.L." at bounding box center [437, 274] width 146 height 46
select select "EUR"
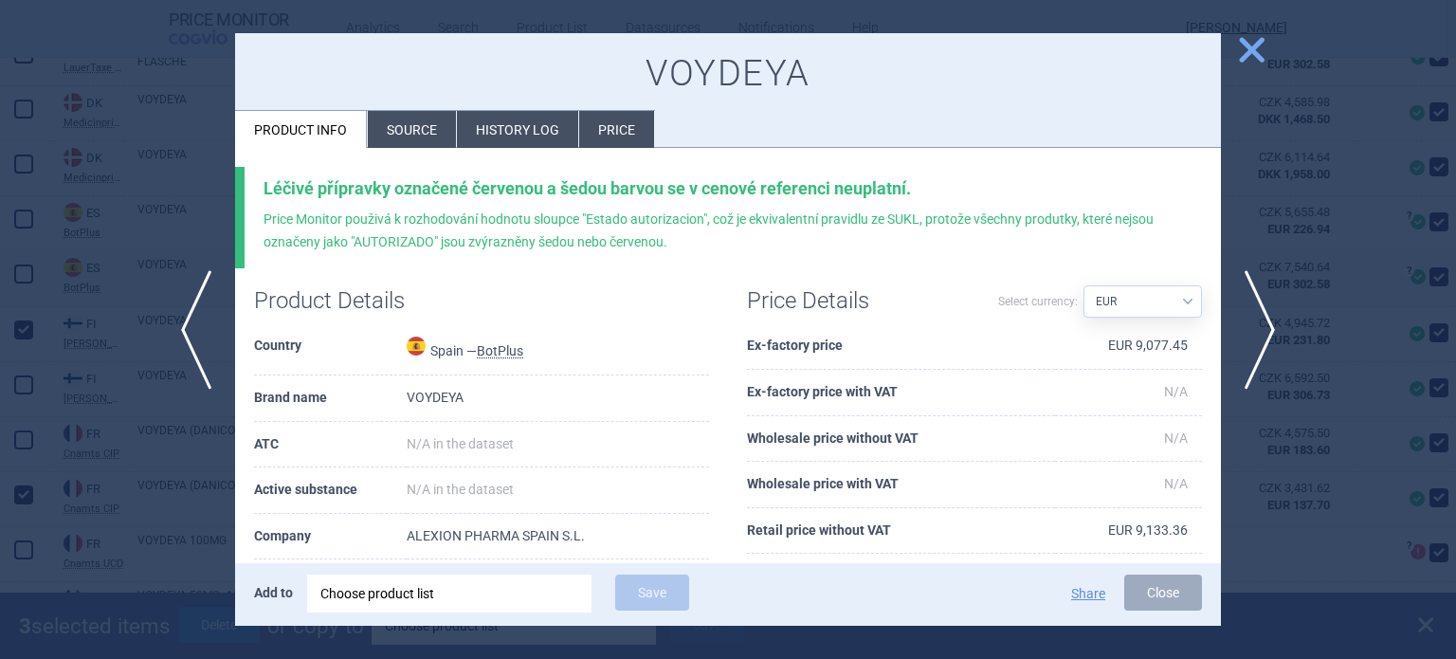
click at [425, 134] on li "Source" at bounding box center [412, 129] width 88 height 37
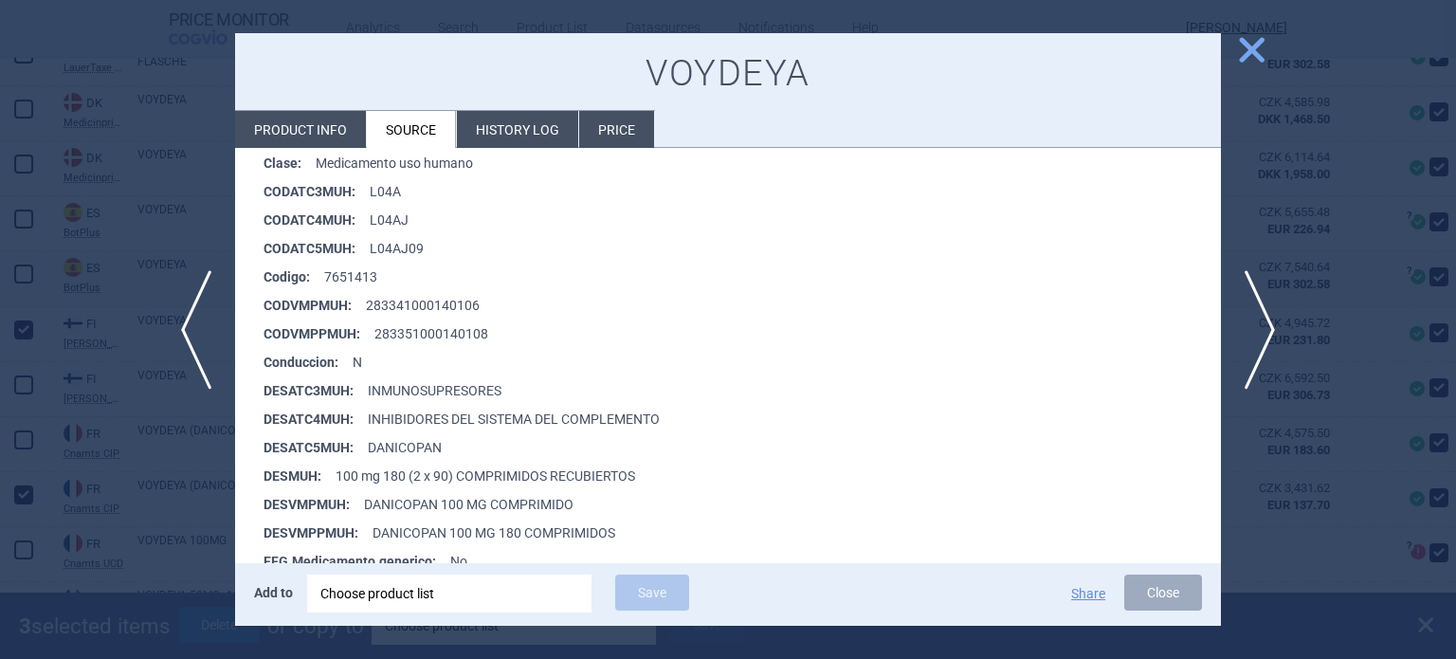
scroll to position [431, 0]
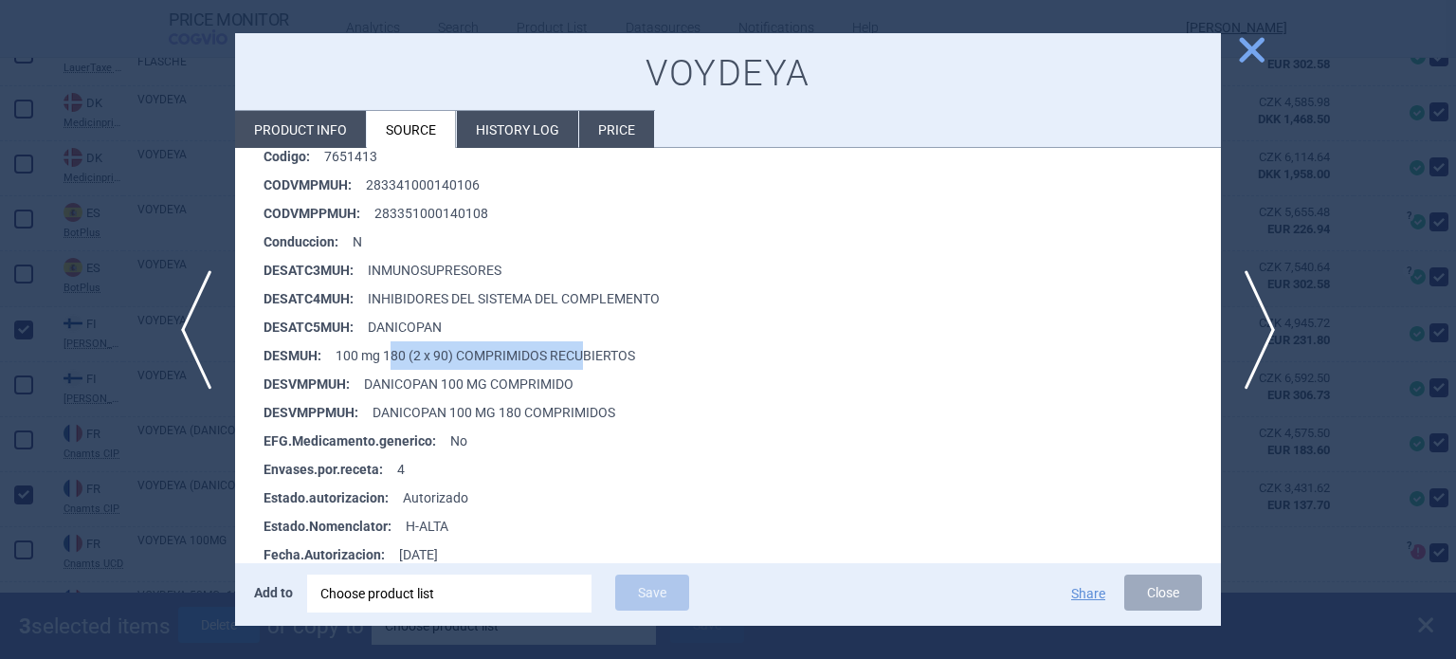
drag, startPoint x: 394, startPoint y: 350, endPoint x: 588, endPoint y: 360, distance: 193.7
click at [588, 360] on li "DESMUH : 100 mg 180 (2 x 90) COMPRIMIDOS RECUBIERTOS" at bounding box center [743, 355] width 958 height 28
click at [573, 382] on li "DESVMPMUH : DANICOPAN 100 MG COMPRIMIDO" at bounding box center [743, 384] width 958 height 28
click at [1248, 55] on span "close" at bounding box center [1251, 49] width 33 height 33
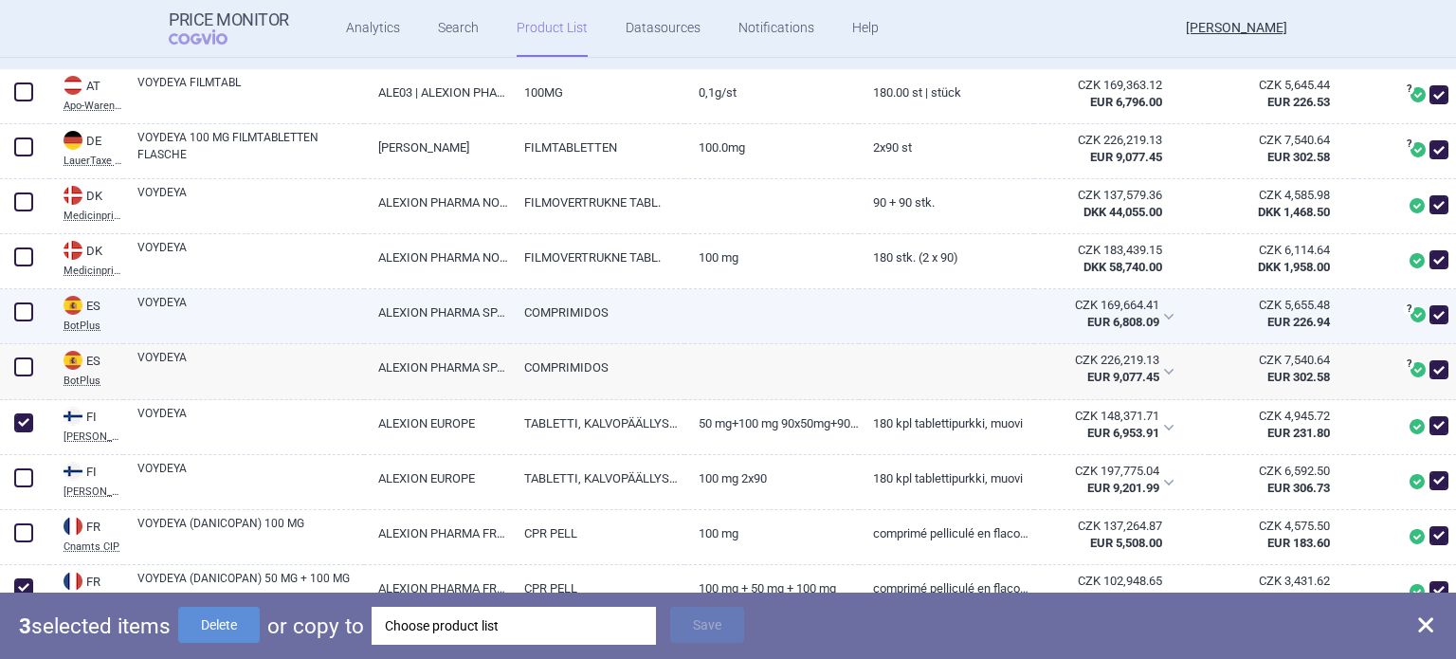
scroll to position [531, 0]
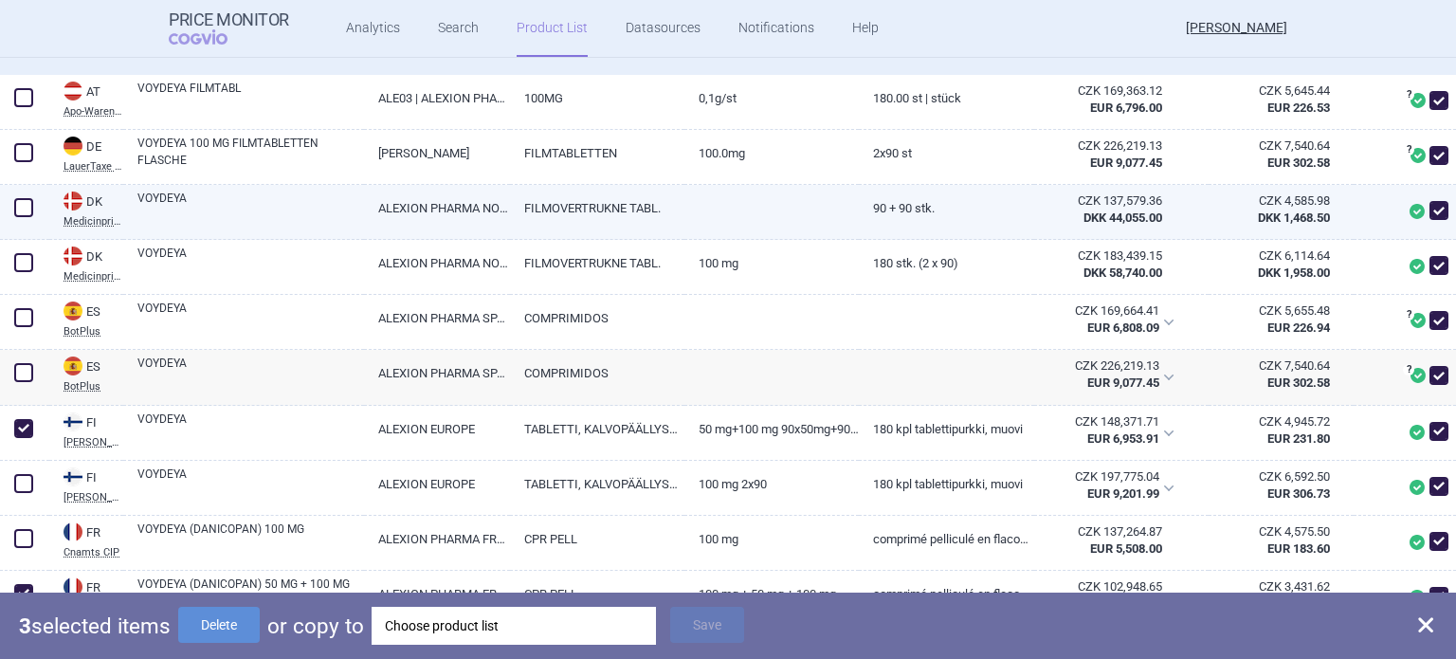
click at [446, 231] on link "ALEXION PHARMA NORDICS AB" at bounding box center [437, 208] width 146 height 46
select select "EUR"
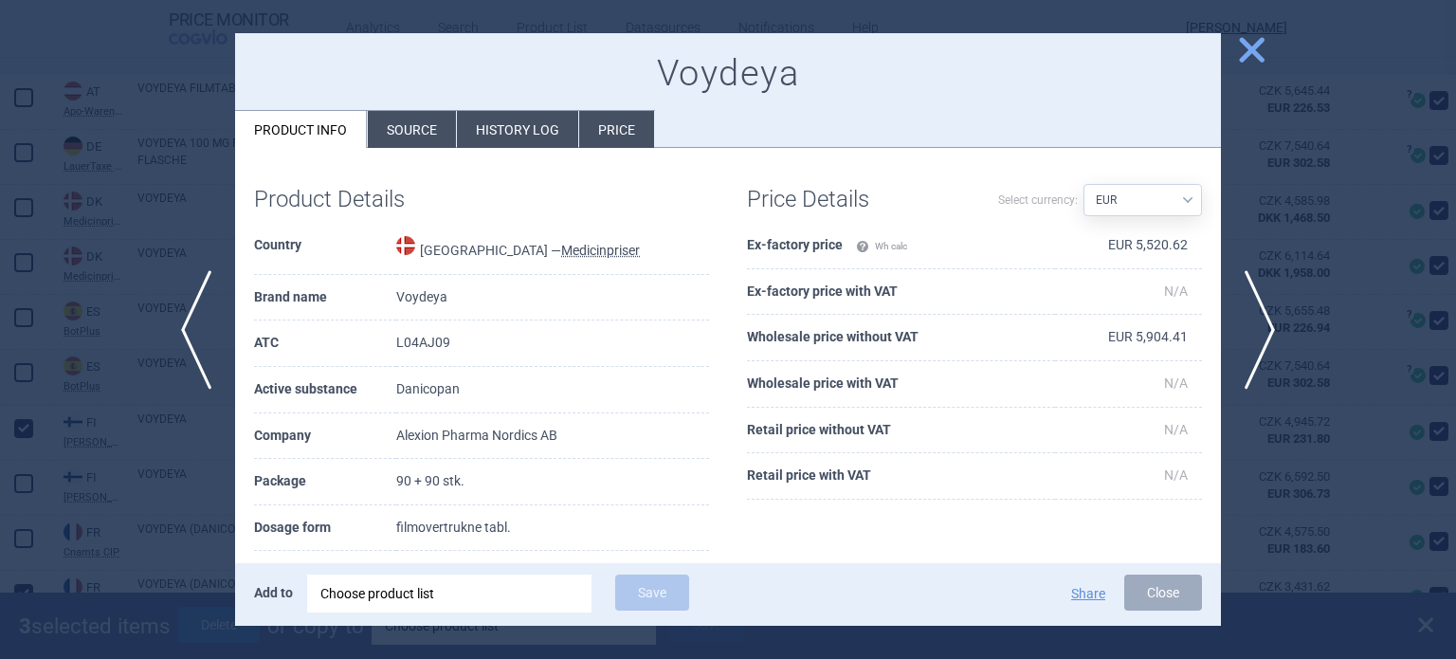
scroll to position [253, 0]
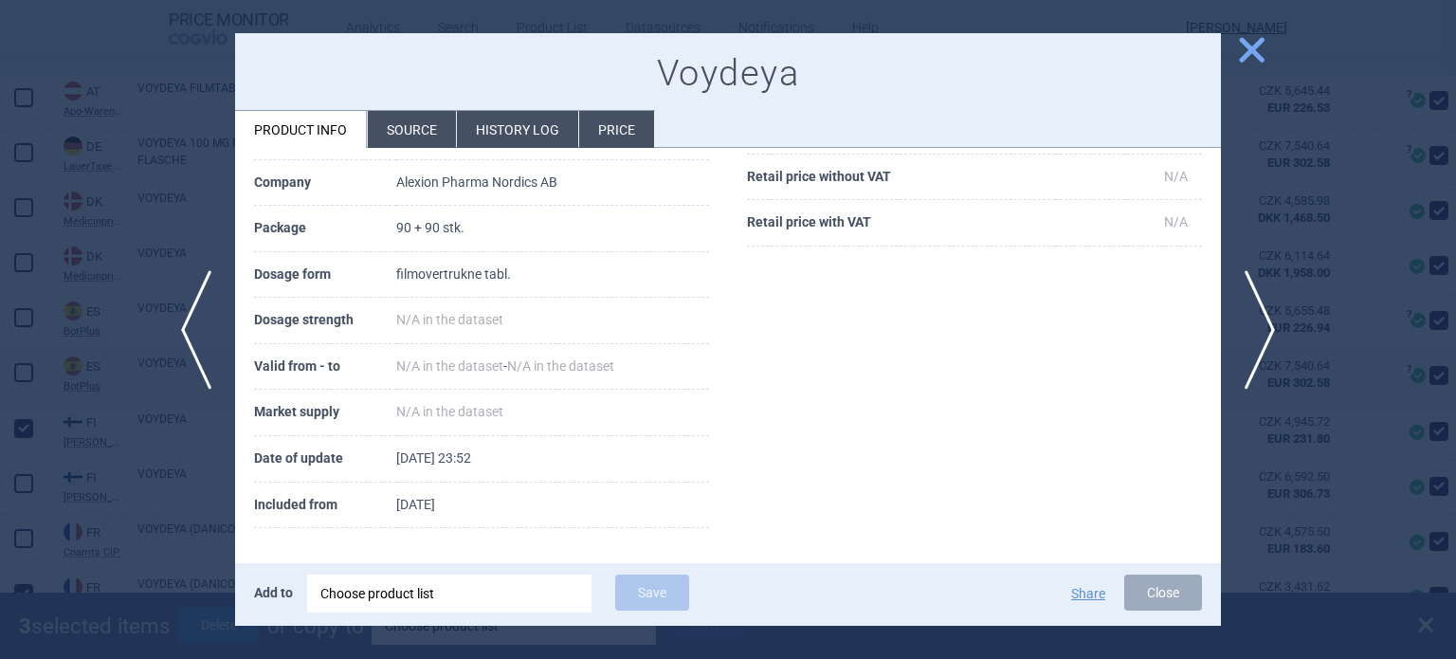
click at [405, 120] on li "Source" at bounding box center [412, 129] width 88 height 37
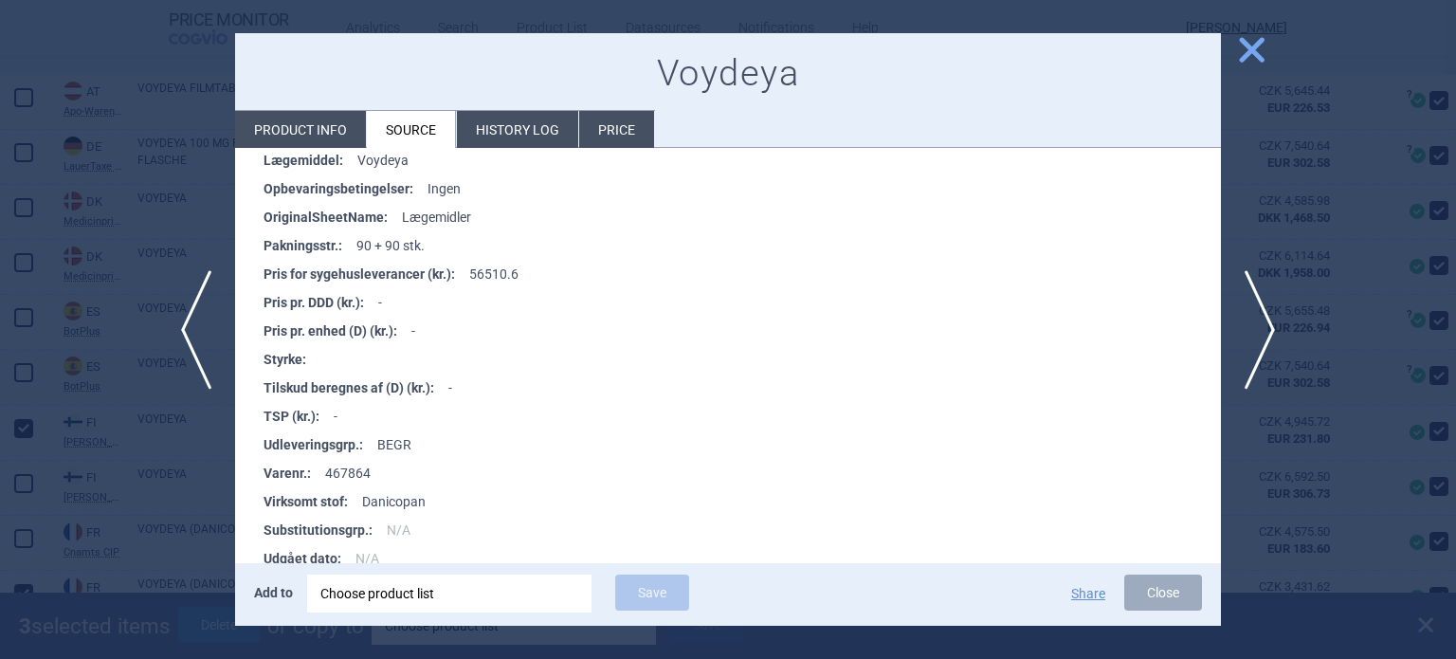
scroll to position [576, 0]
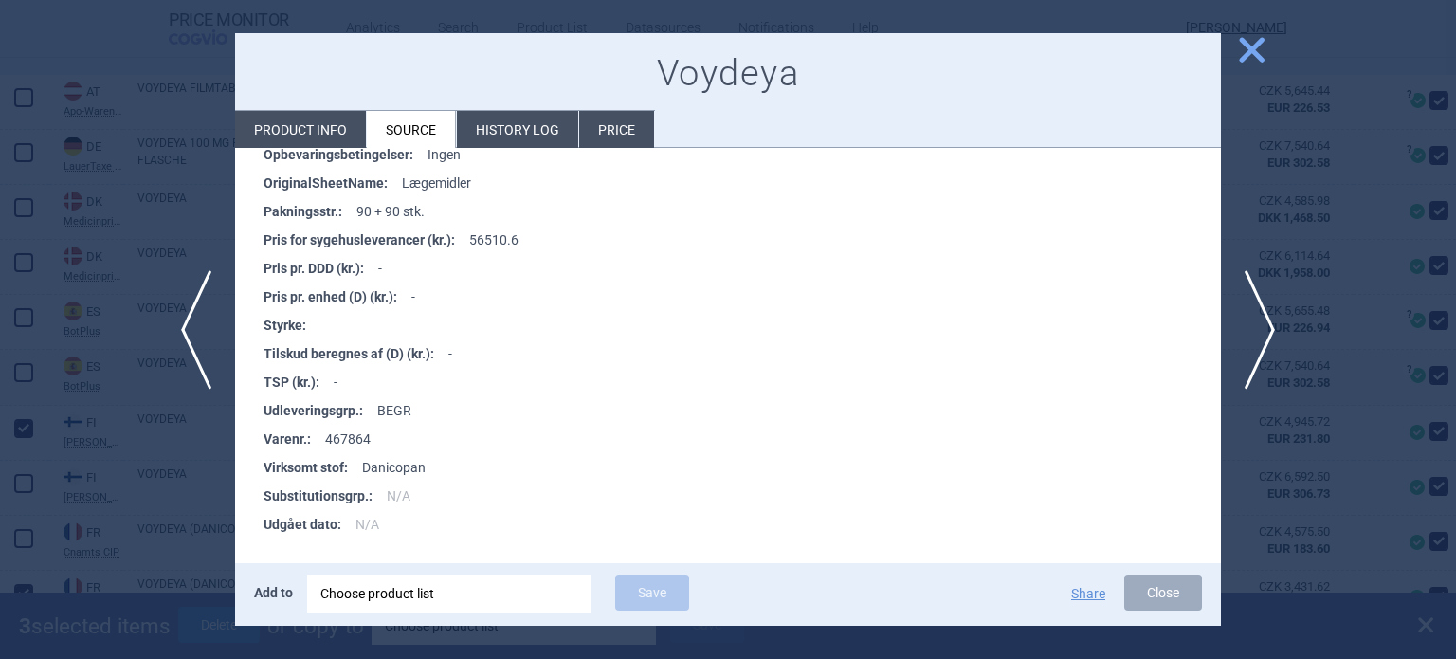
click at [338, 118] on li "Product info" at bounding box center [300, 129] width 131 height 37
select select "EUR"
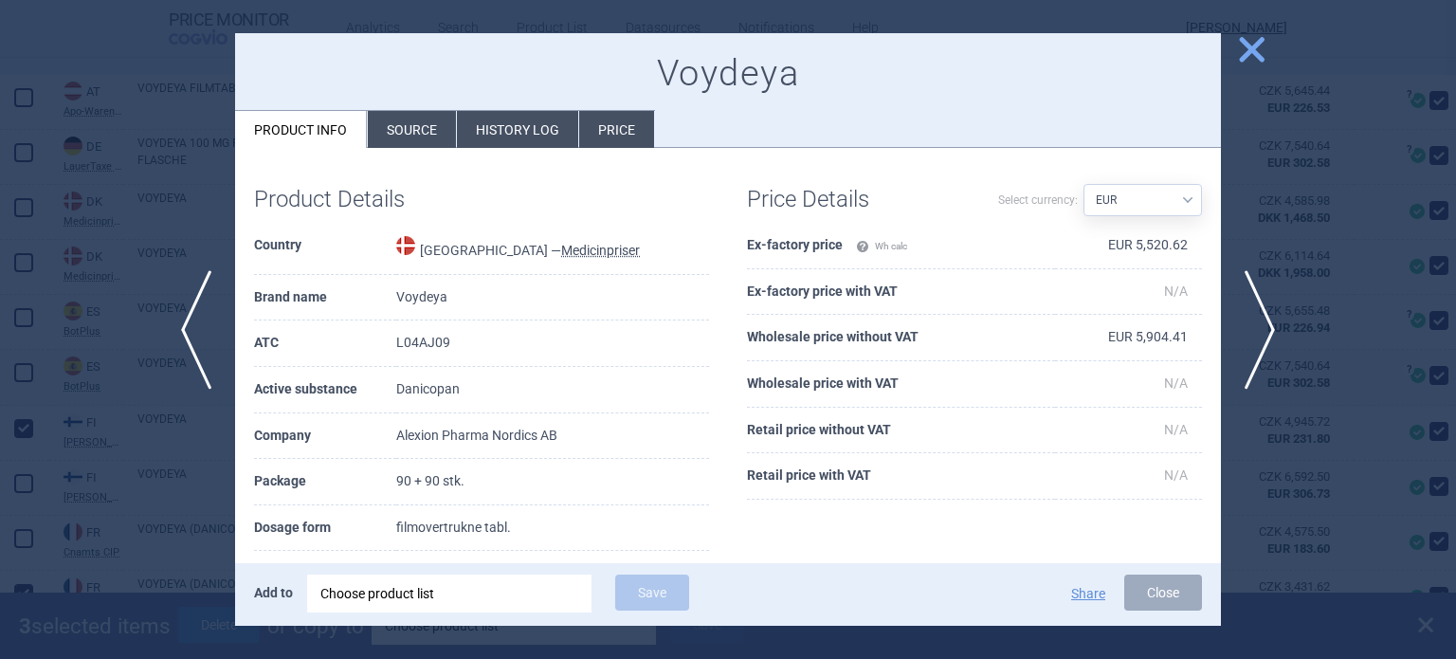
click at [1248, 46] on span "close" at bounding box center [1251, 49] width 33 height 33
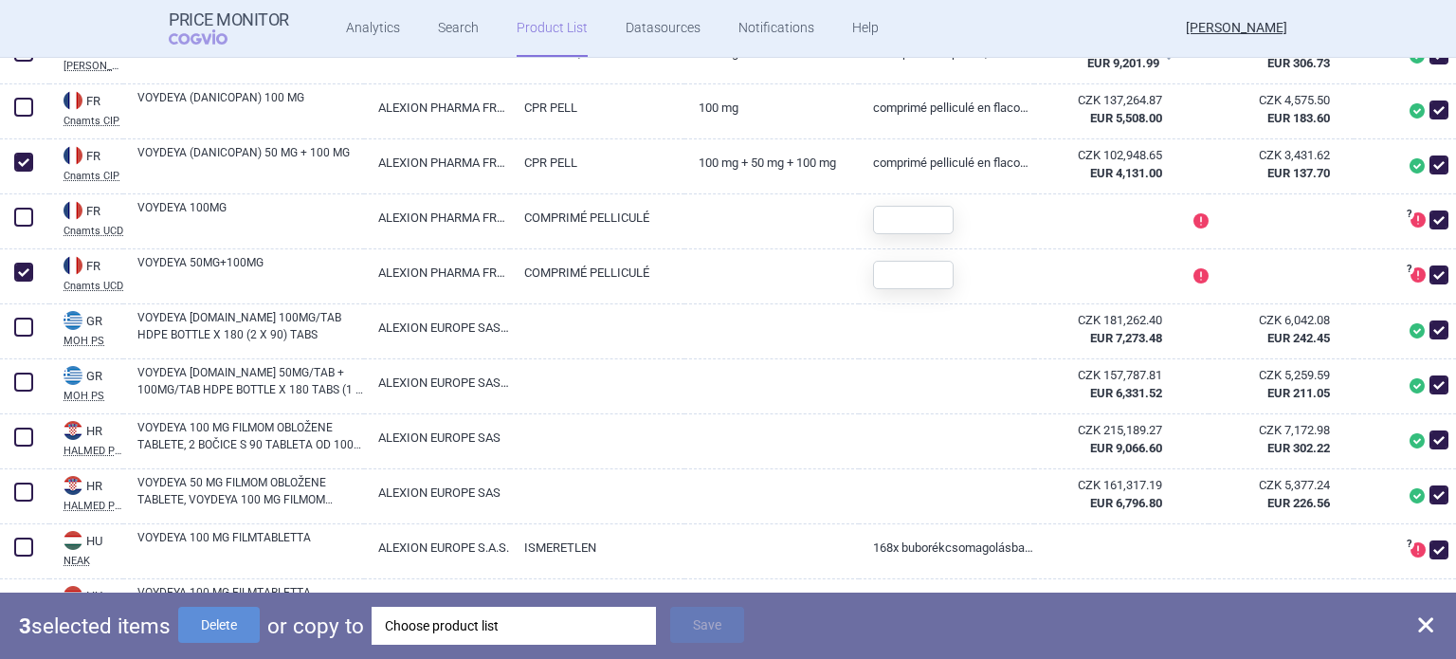
scroll to position [1065, 0]
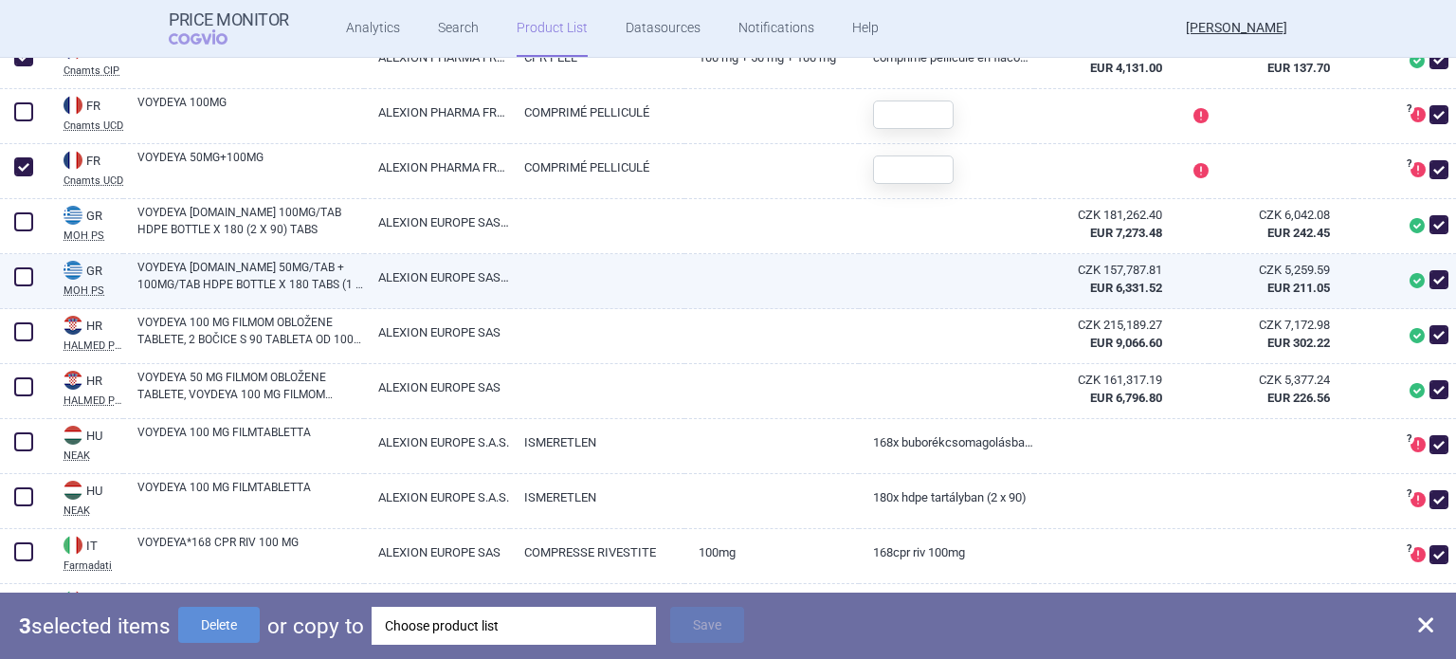
click at [210, 293] on link "VOYDEYA [DOMAIN_NAME] 50MG/TAB + 100MG/TAB HDPE BOTTLE X 180 TABS (1 X 90 X 50M…" at bounding box center [250, 276] width 227 height 34
select select "EUR"
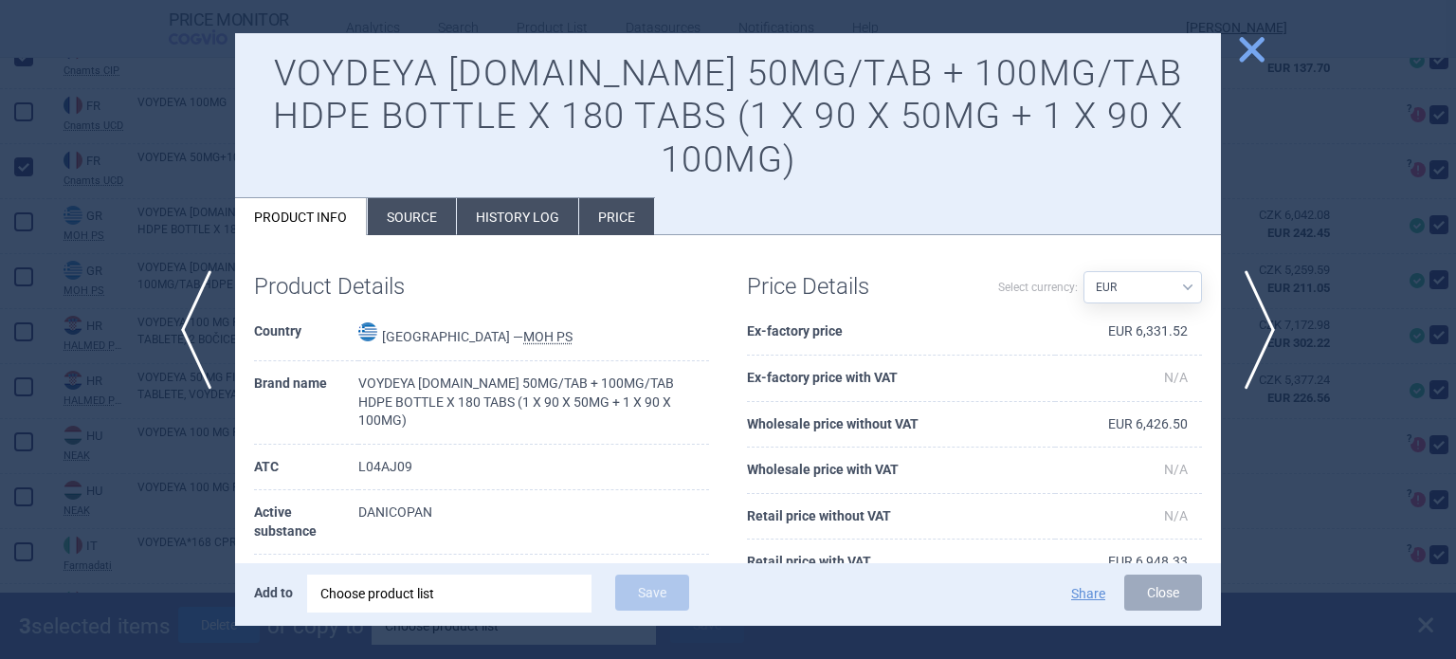
click at [1248, 41] on span "close" at bounding box center [1251, 49] width 33 height 33
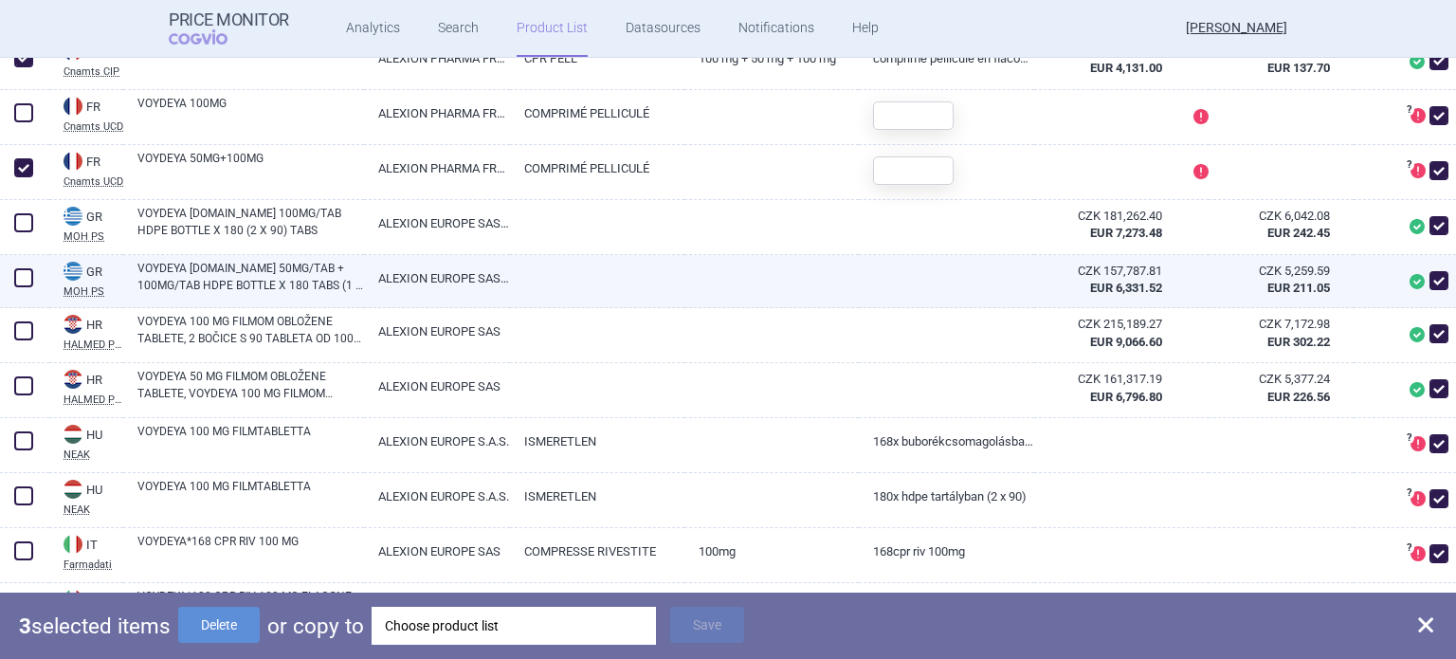
click at [34, 292] on span at bounding box center [23, 278] width 28 height 28
checkbox input "true"
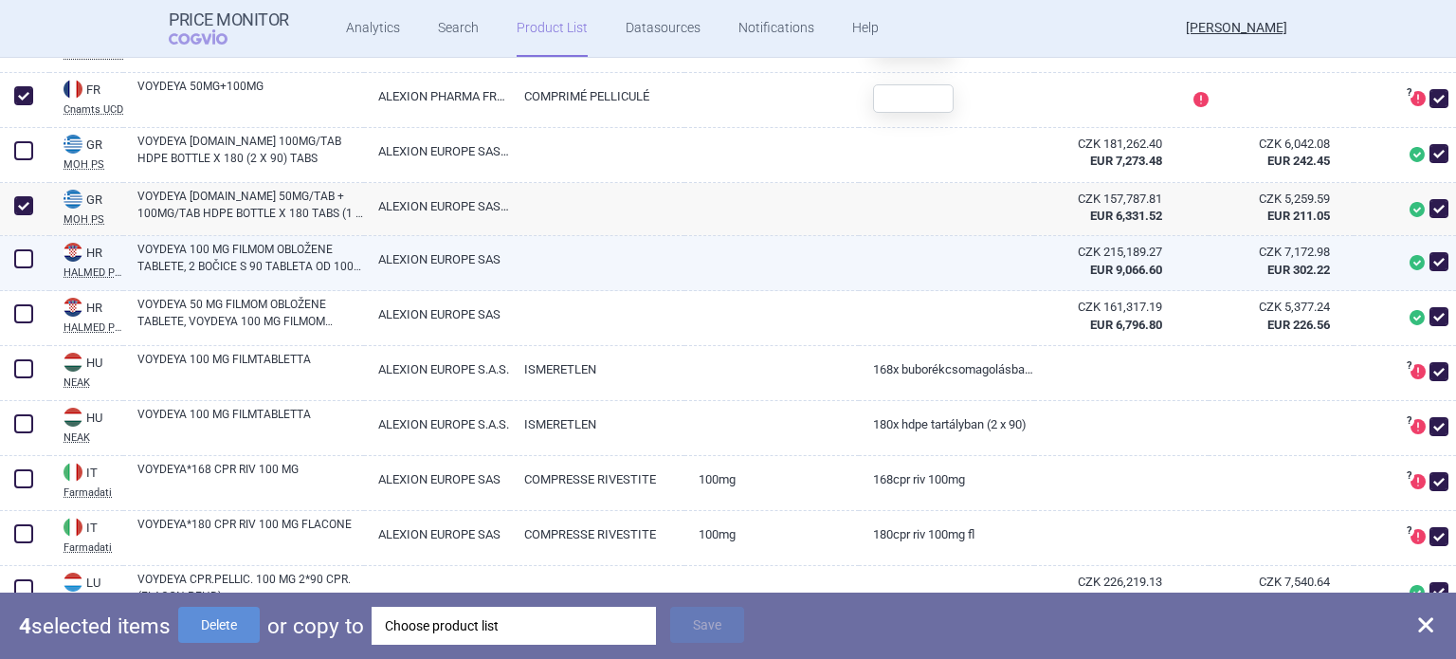
scroll to position [1150, 0]
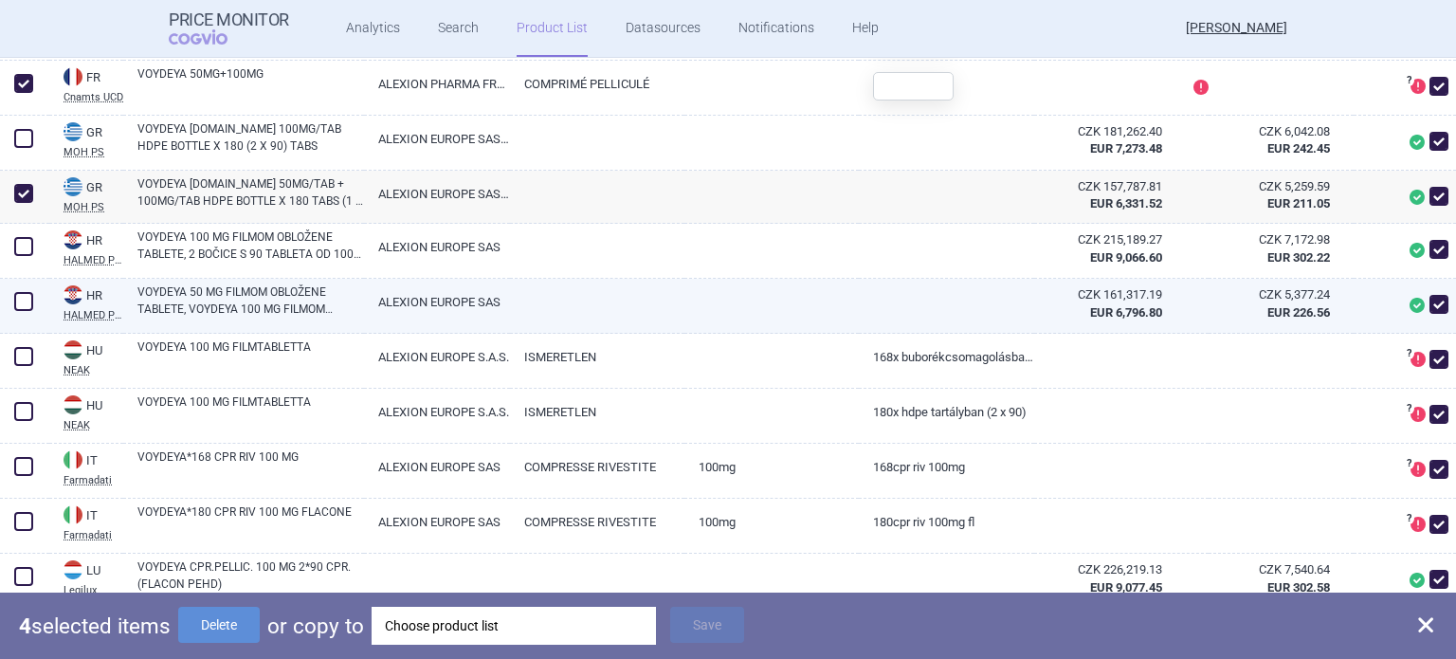
click at [27, 311] on span at bounding box center [23, 301] width 19 height 19
checkbox input "true"
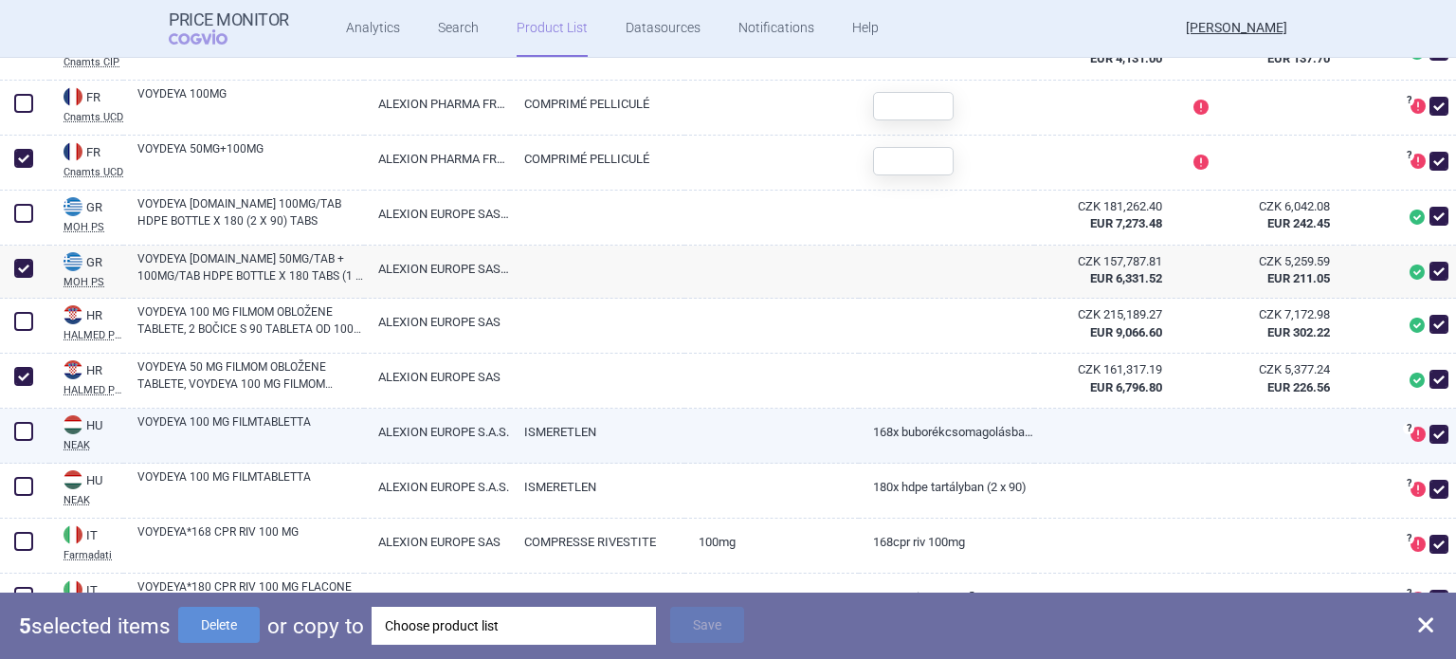
scroll to position [1038, 0]
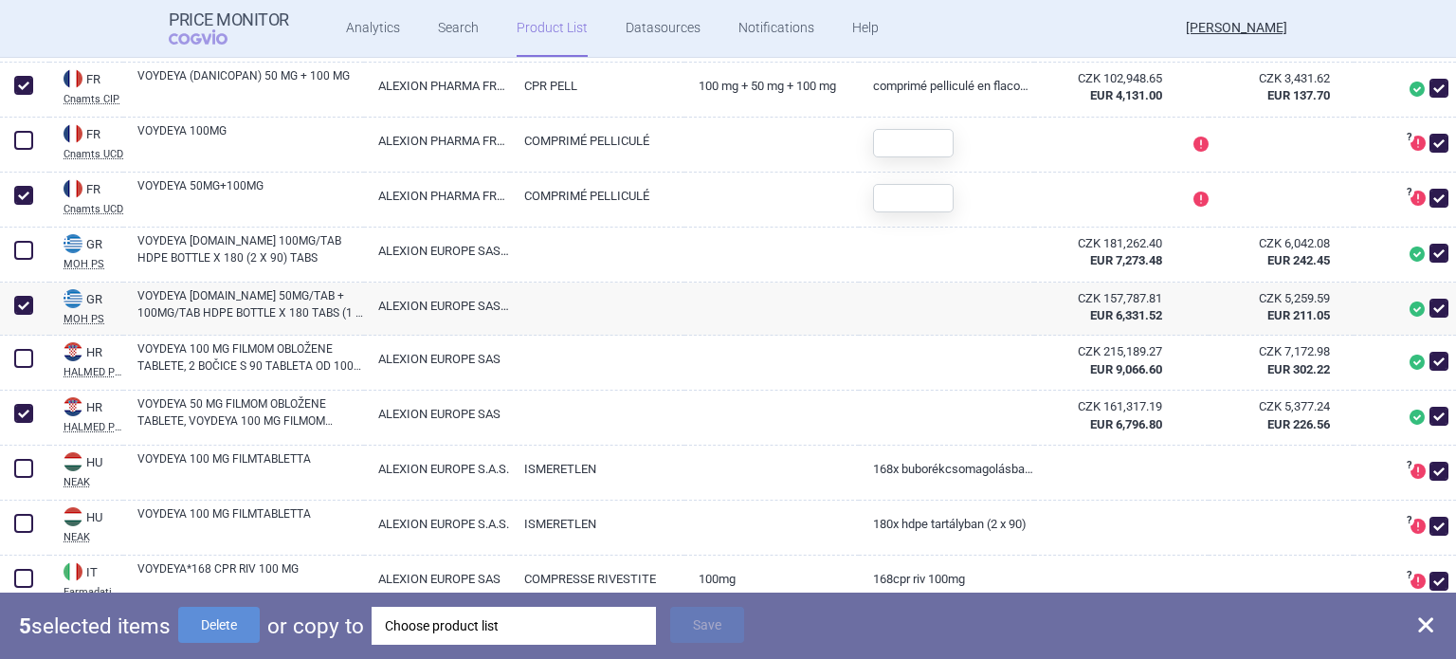
click at [410, 623] on div "Choose product list" at bounding box center [514, 626] width 258 height 38
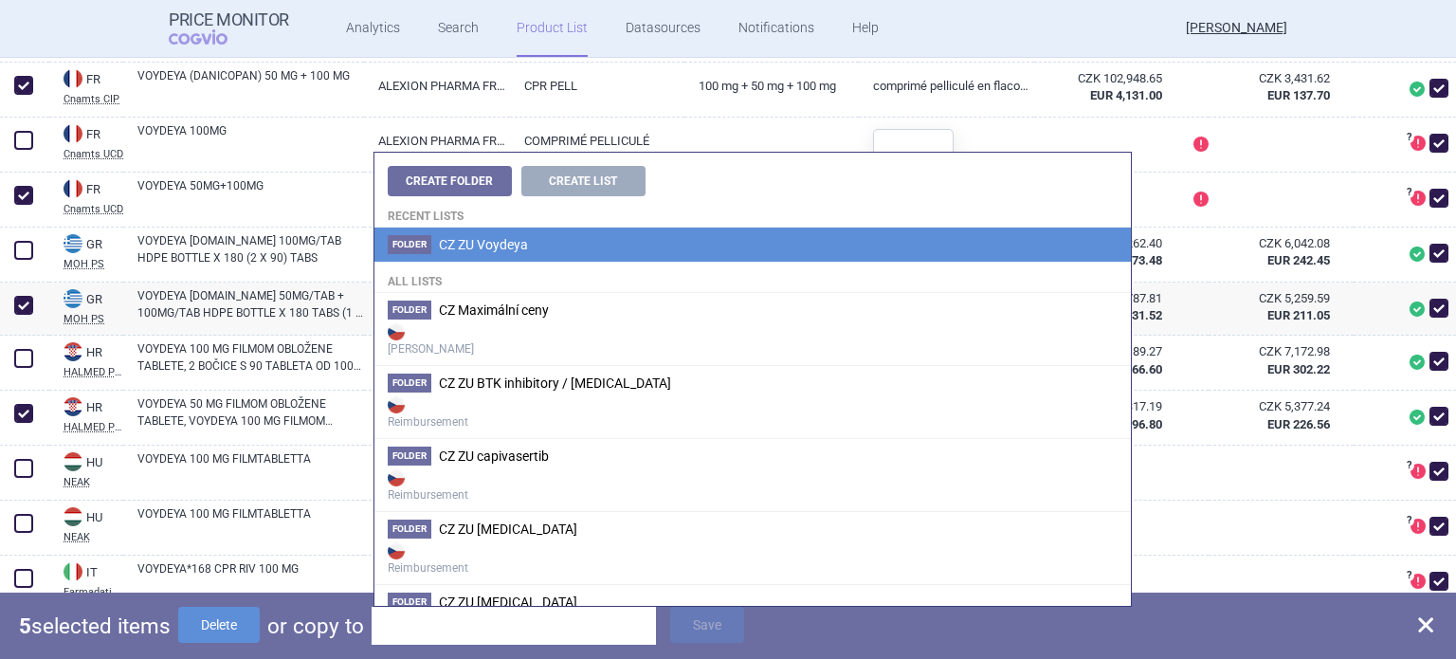
click at [509, 248] on span "CZ ZU Voydeya" at bounding box center [483, 244] width 89 height 15
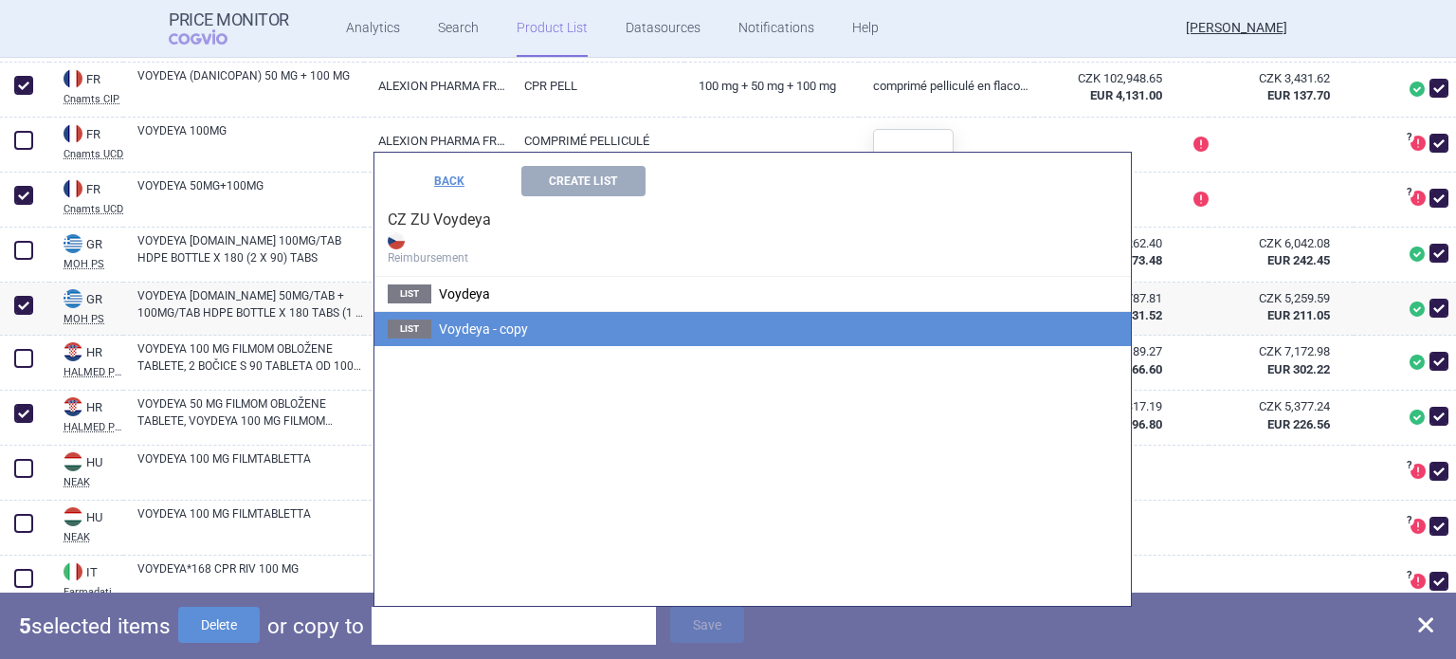
click at [461, 328] on span "Voydeya - copy" at bounding box center [483, 328] width 89 height 15
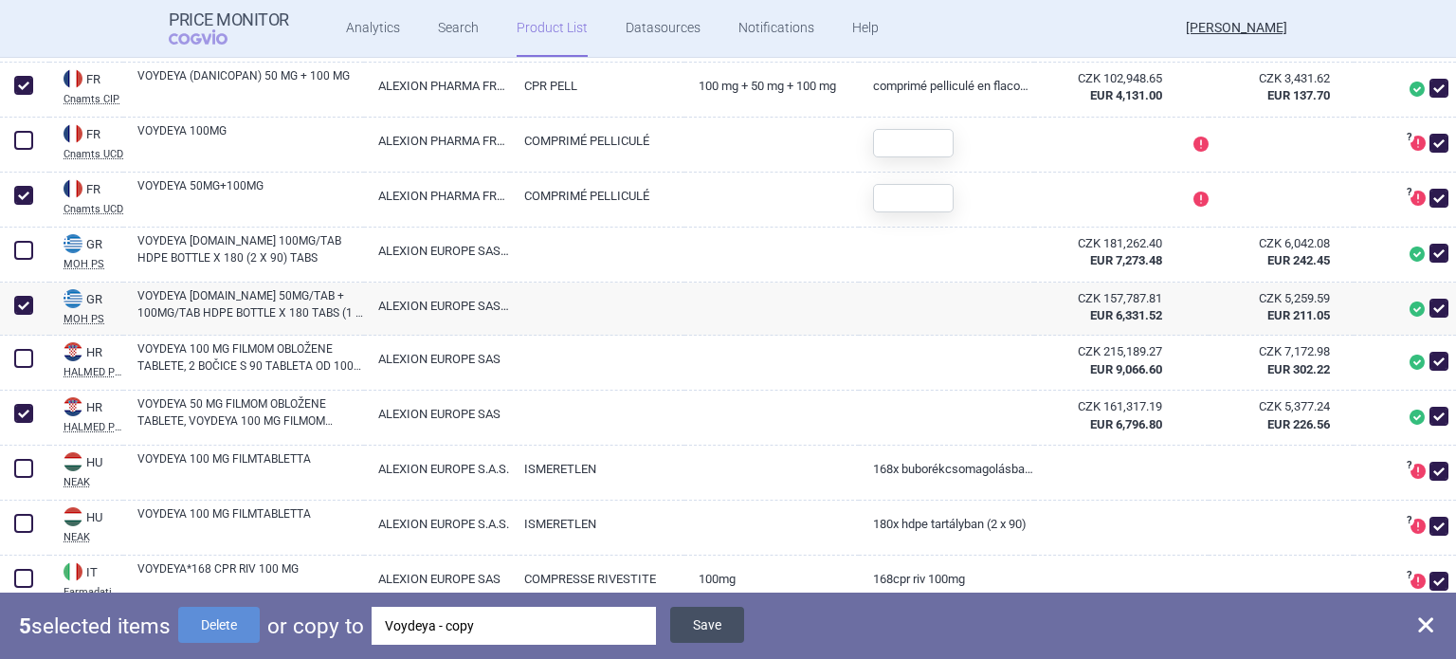
click at [705, 633] on button "Save" at bounding box center [707, 625] width 74 height 36
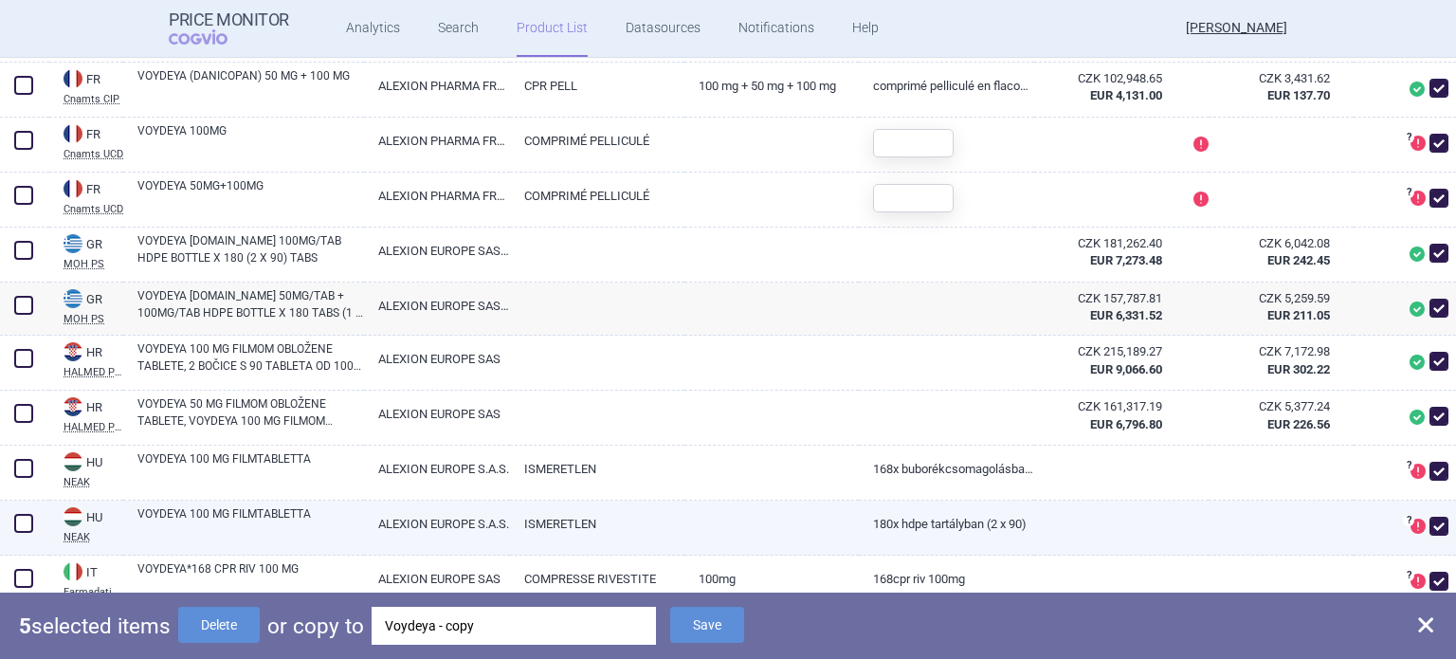
checkbox input "false"
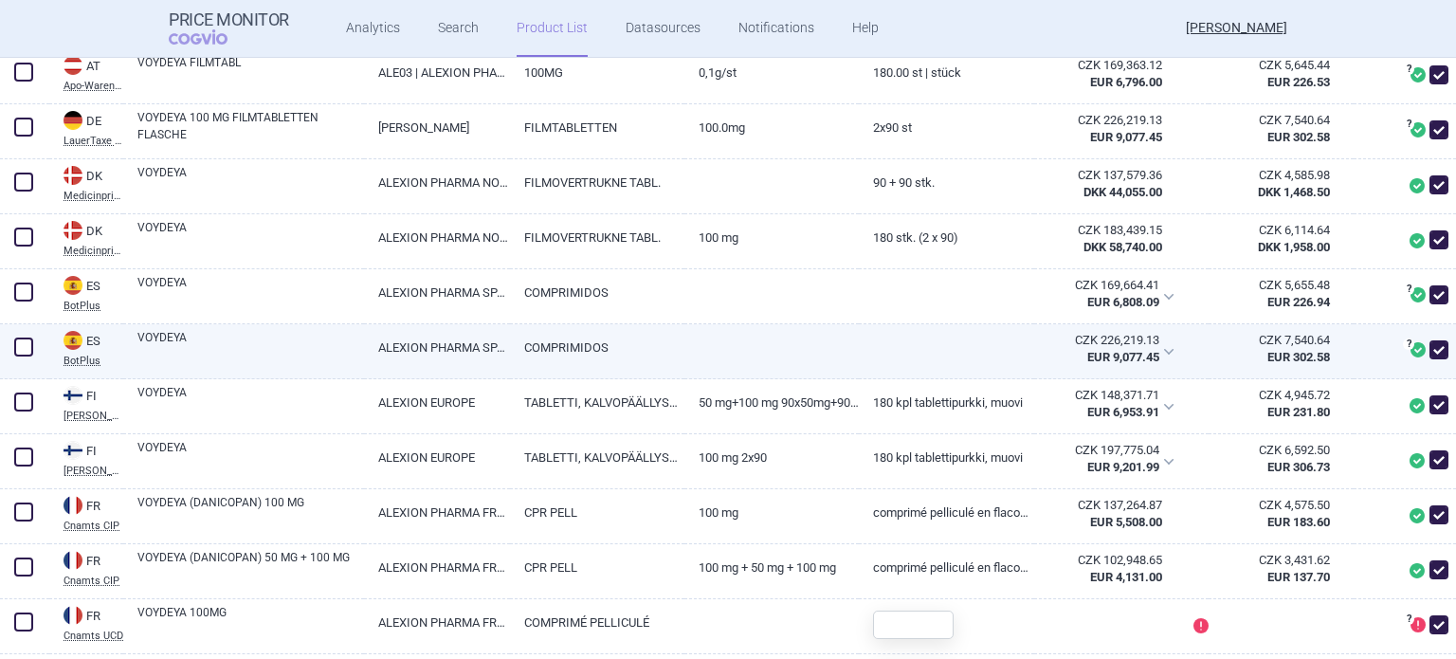
scroll to position [580, 0]
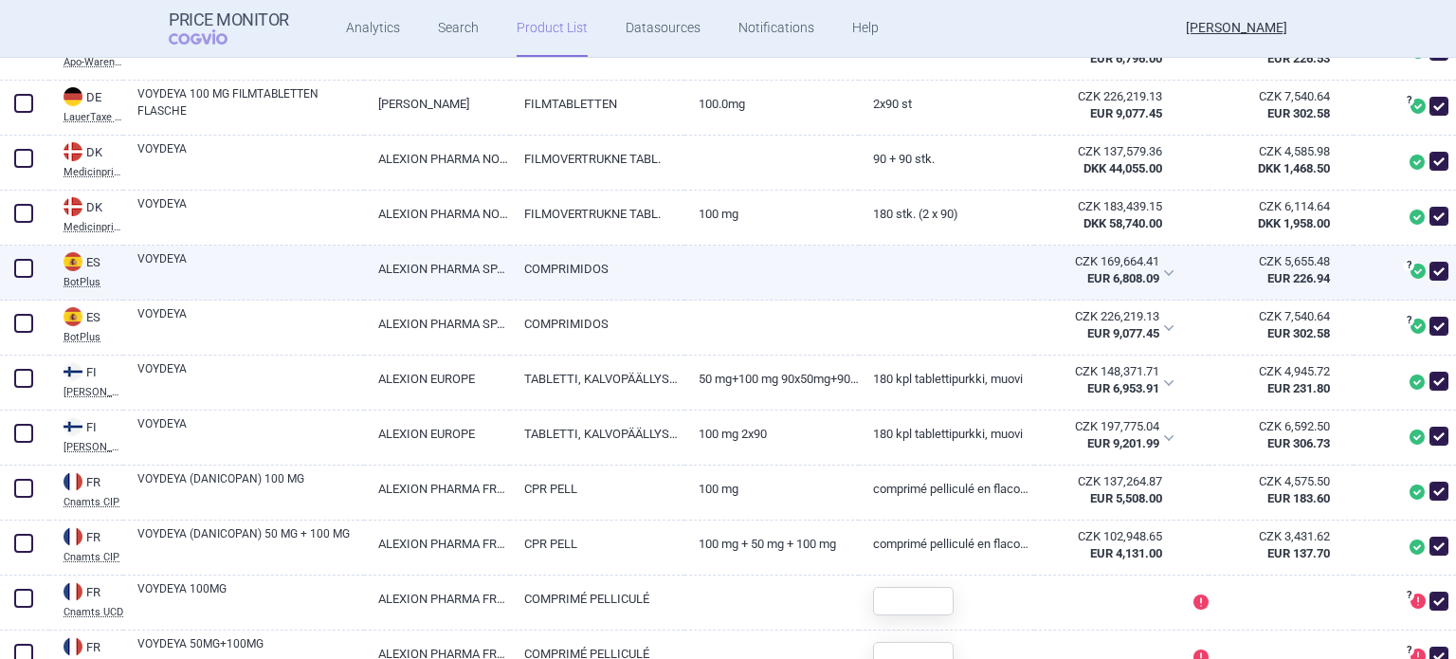
click at [535, 292] on link "COMPRIMIDOS" at bounding box center [597, 269] width 174 height 46
select select "EUR"
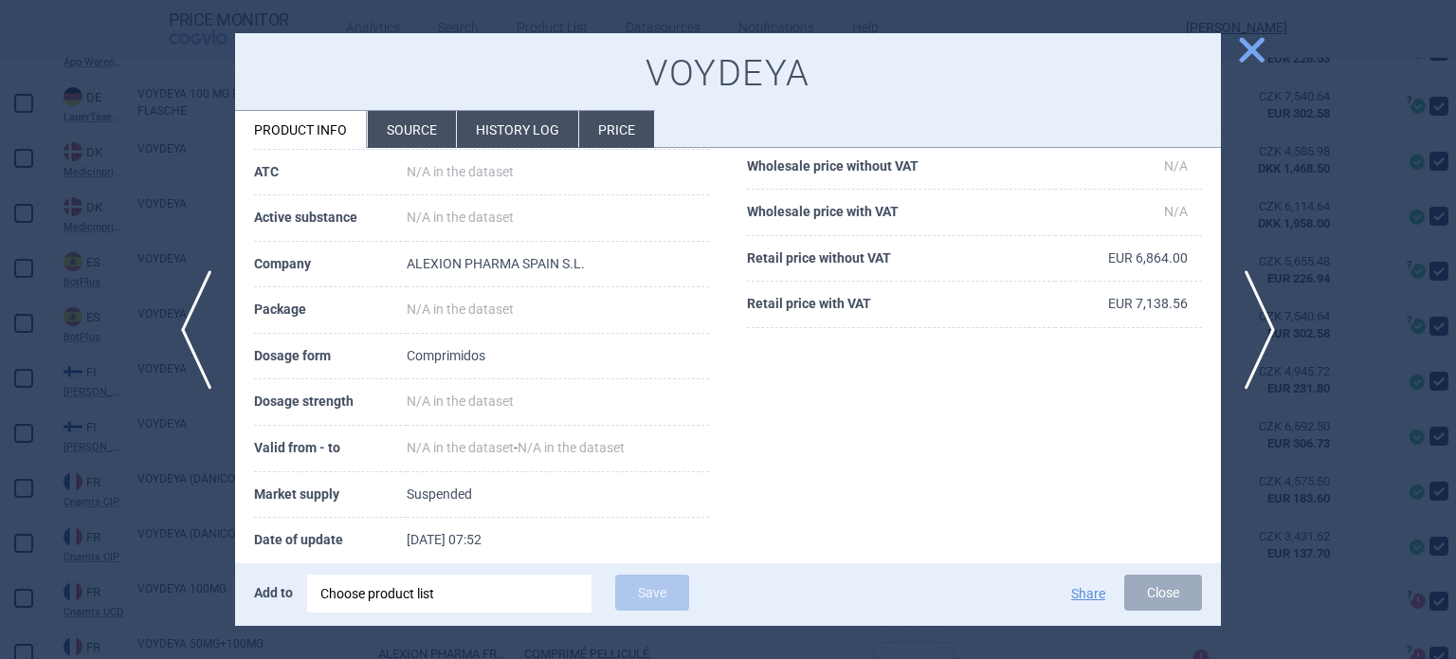
scroll to position [353, 0]
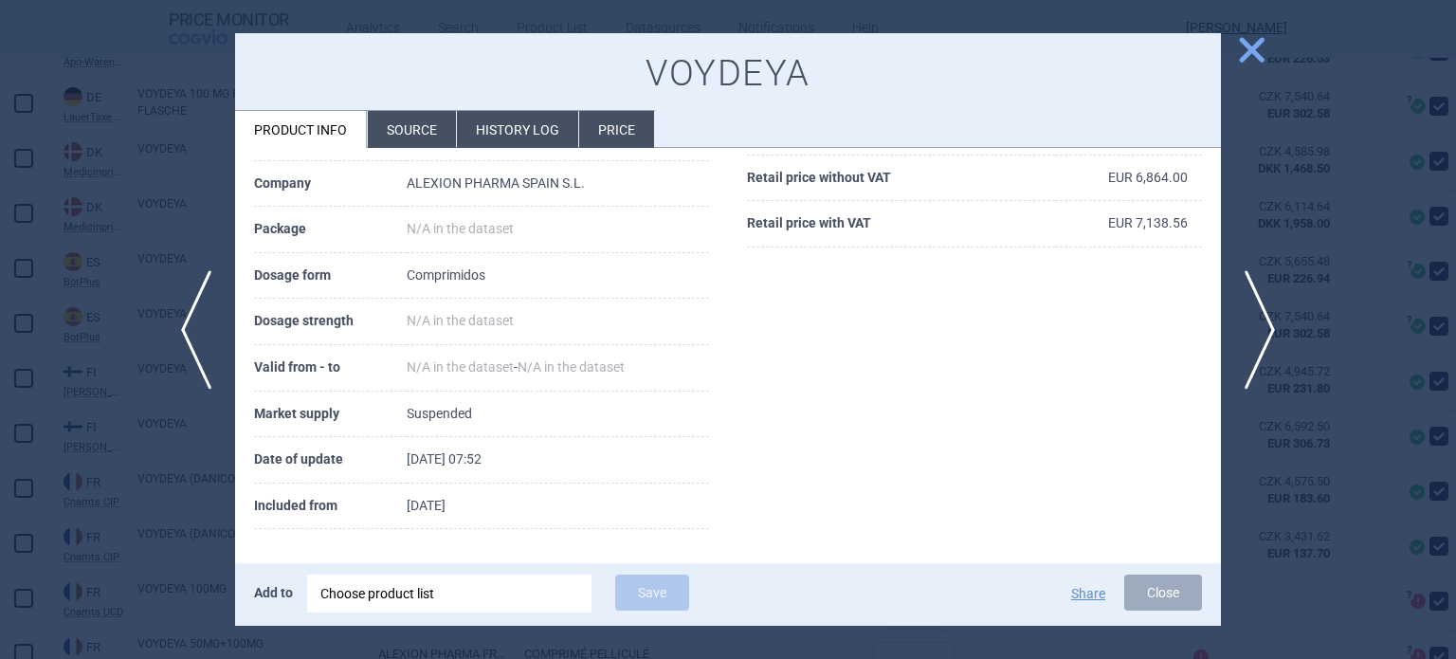
click at [425, 138] on li "Source" at bounding box center [412, 129] width 88 height 37
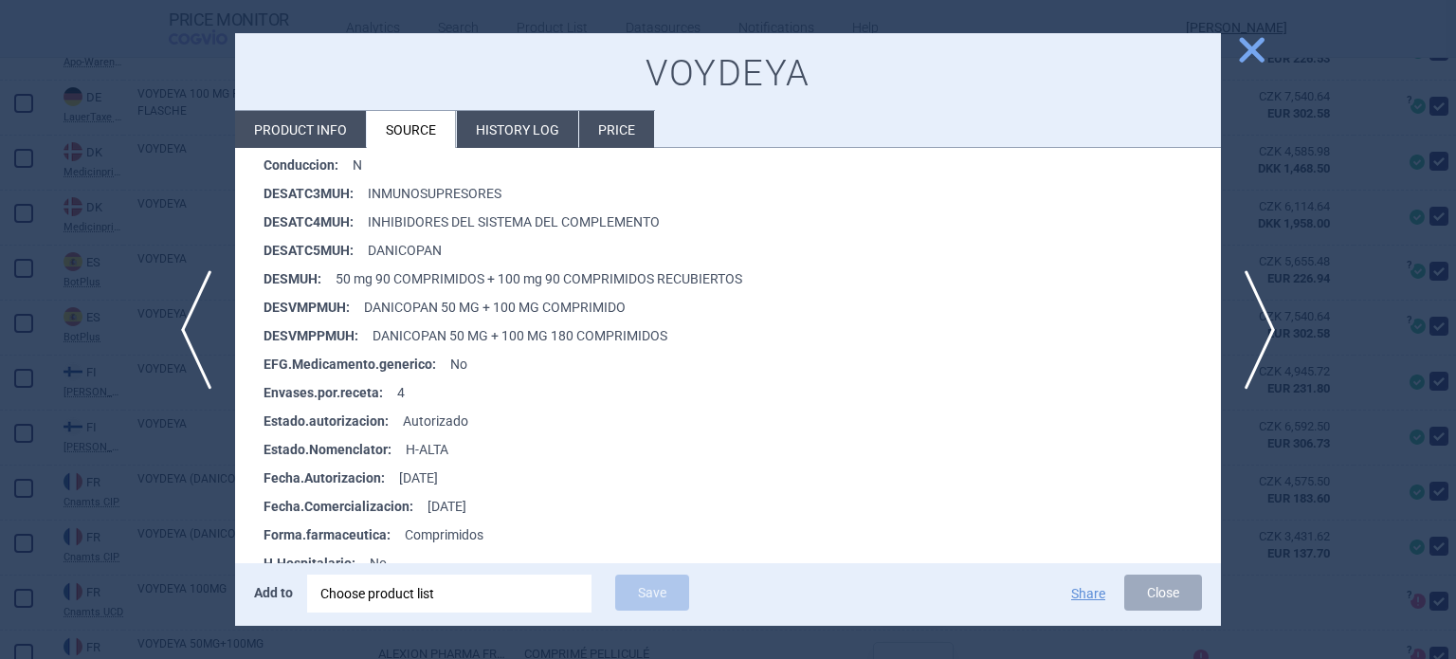
scroll to position [510, 0]
drag, startPoint x: 385, startPoint y: 299, endPoint x: 644, endPoint y: 314, distance: 259.3
click at [644, 314] on li "DESVMPMUH : DANICOPAN 50 MG + 100 MG COMPRIMIDO" at bounding box center [743, 305] width 958 height 28
click at [1146, 598] on button "Close" at bounding box center [1164, 593] width 78 height 36
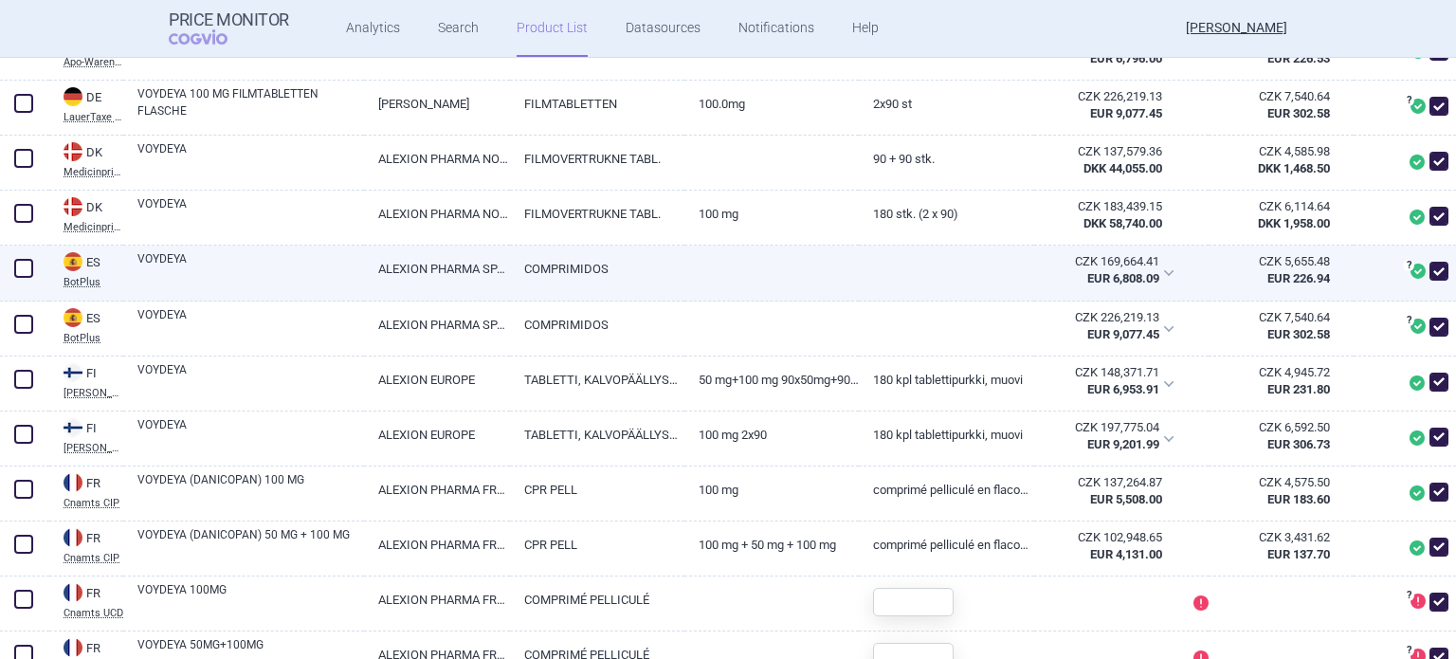
click at [26, 278] on span at bounding box center [23, 268] width 19 height 19
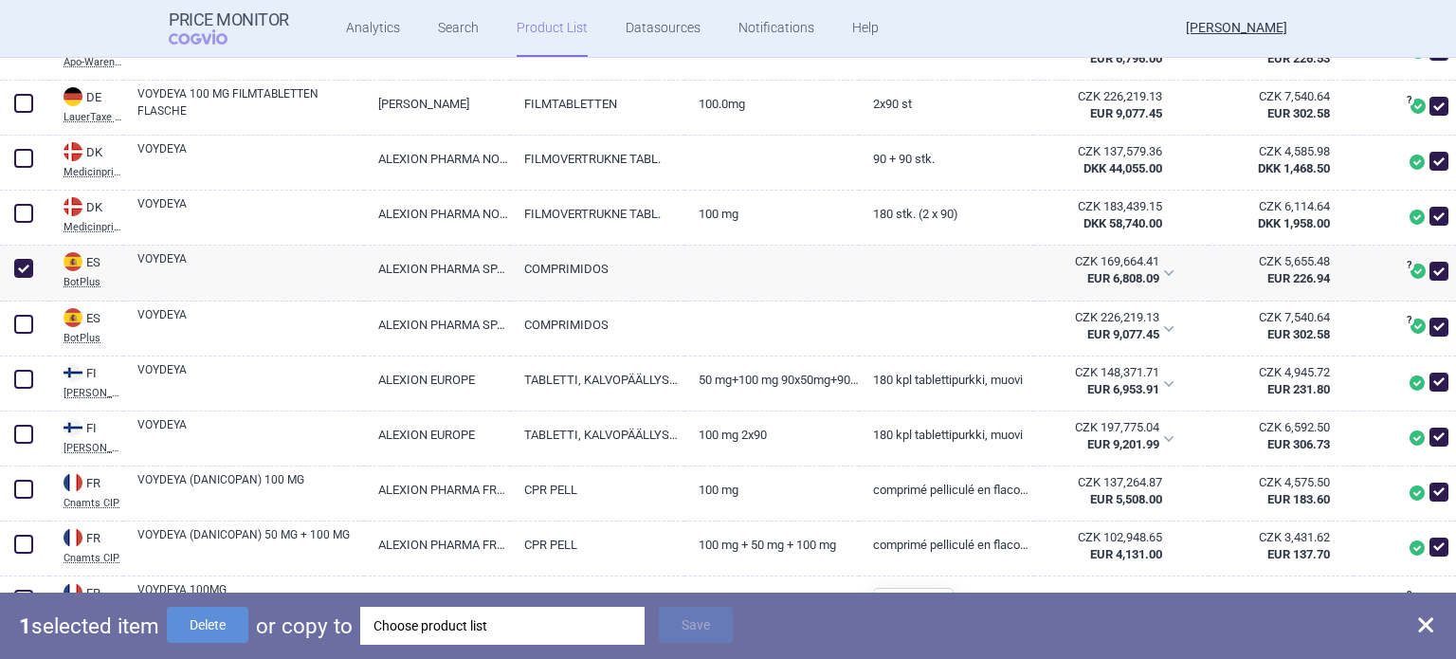
click at [424, 611] on div "Choose product list" at bounding box center [503, 626] width 258 height 38
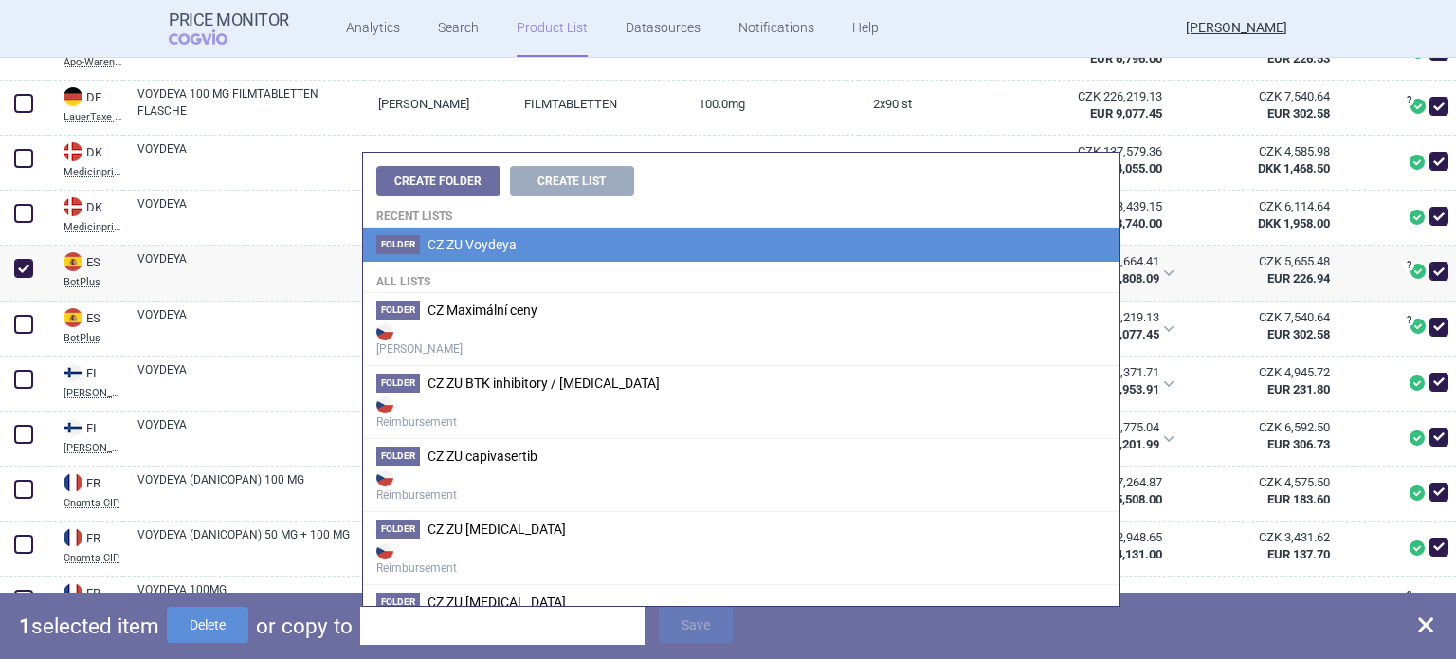
click at [470, 239] on span "CZ ZU Voydeya" at bounding box center [472, 244] width 89 height 15
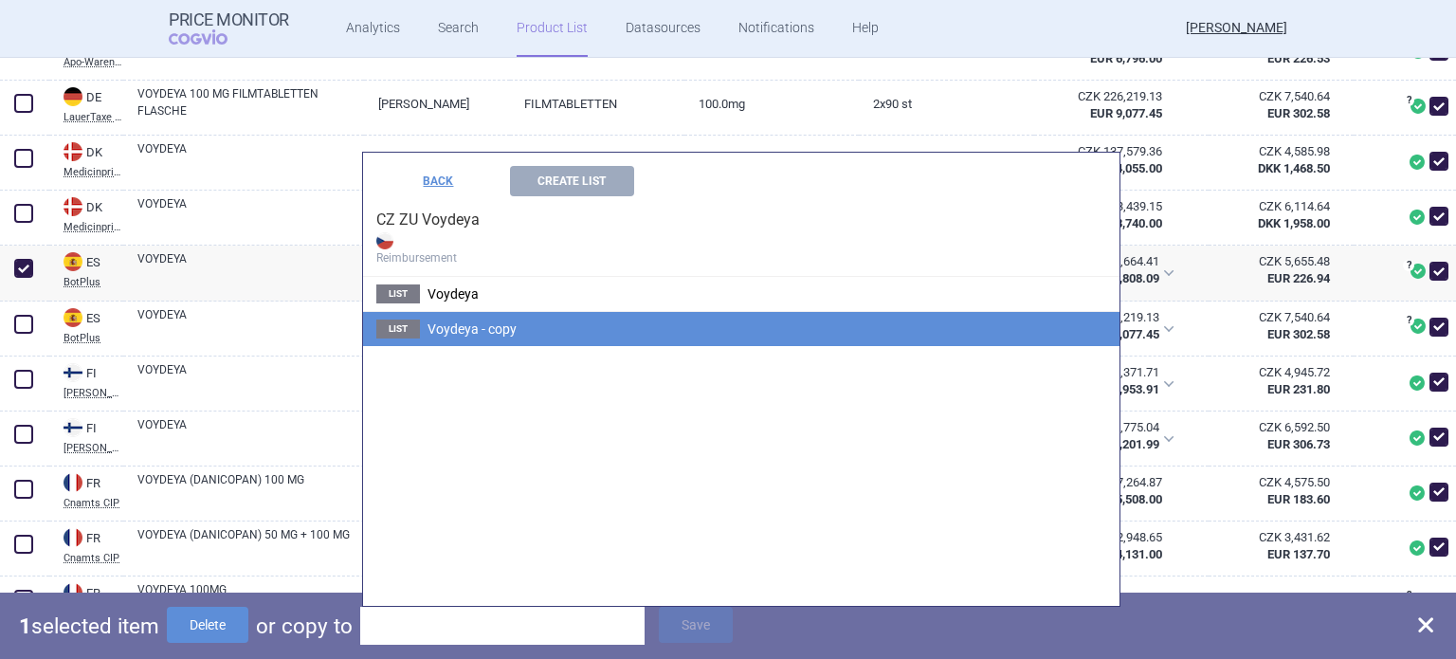
click at [490, 331] on span "Voydeya - copy" at bounding box center [472, 328] width 89 height 15
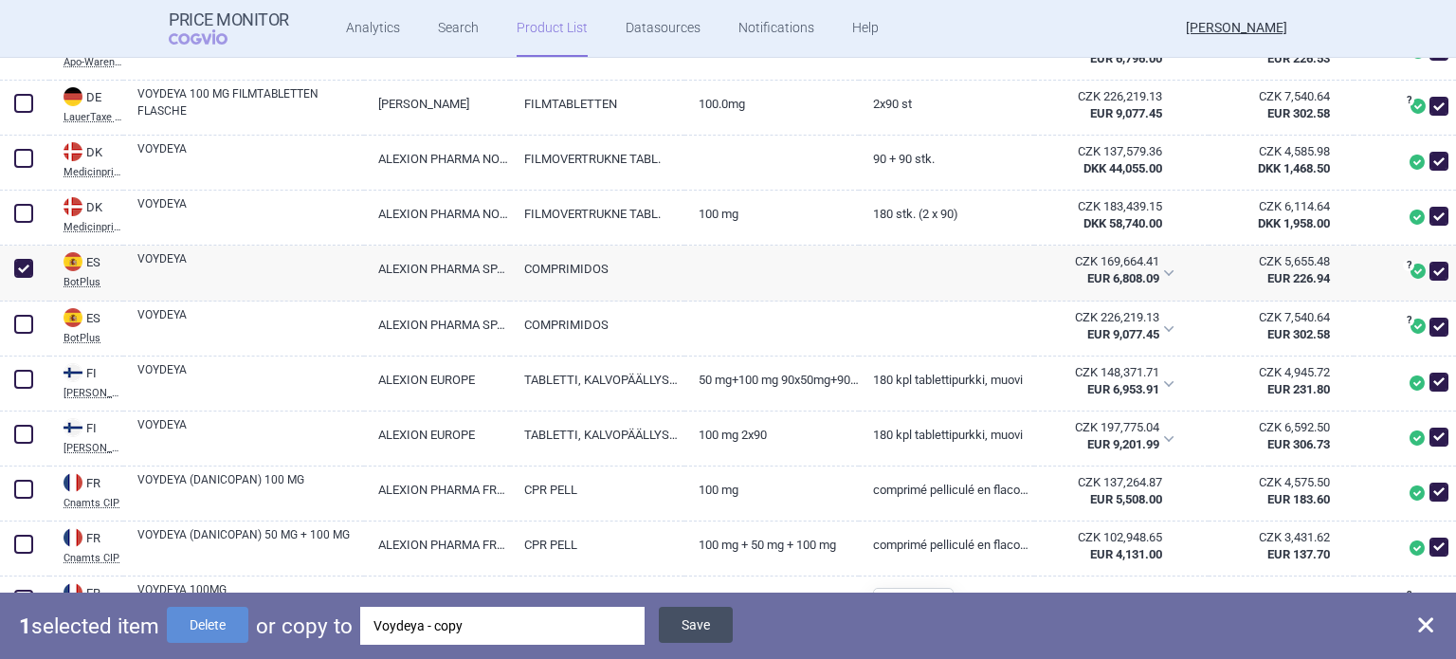
click at [722, 632] on button "Save" at bounding box center [696, 625] width 74 height 36
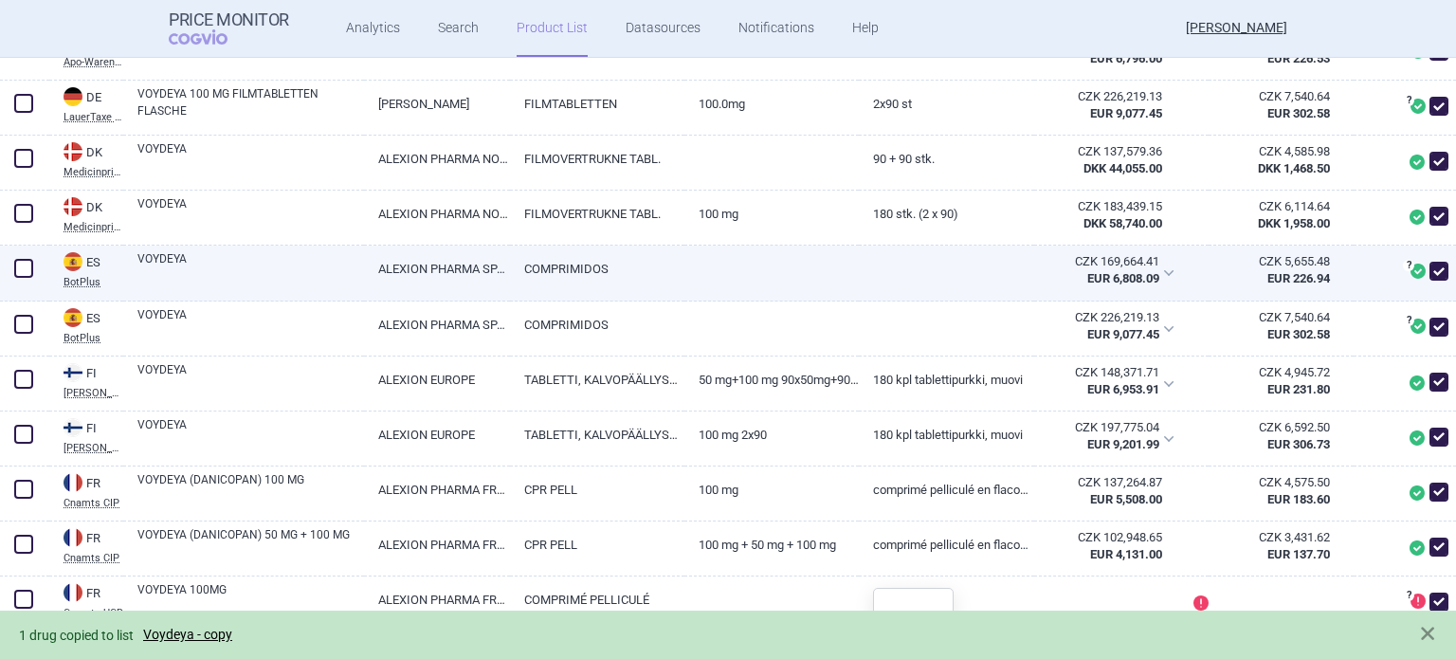
click at [18, 278] on span at bounding box center [23, 268] width 19 height 19
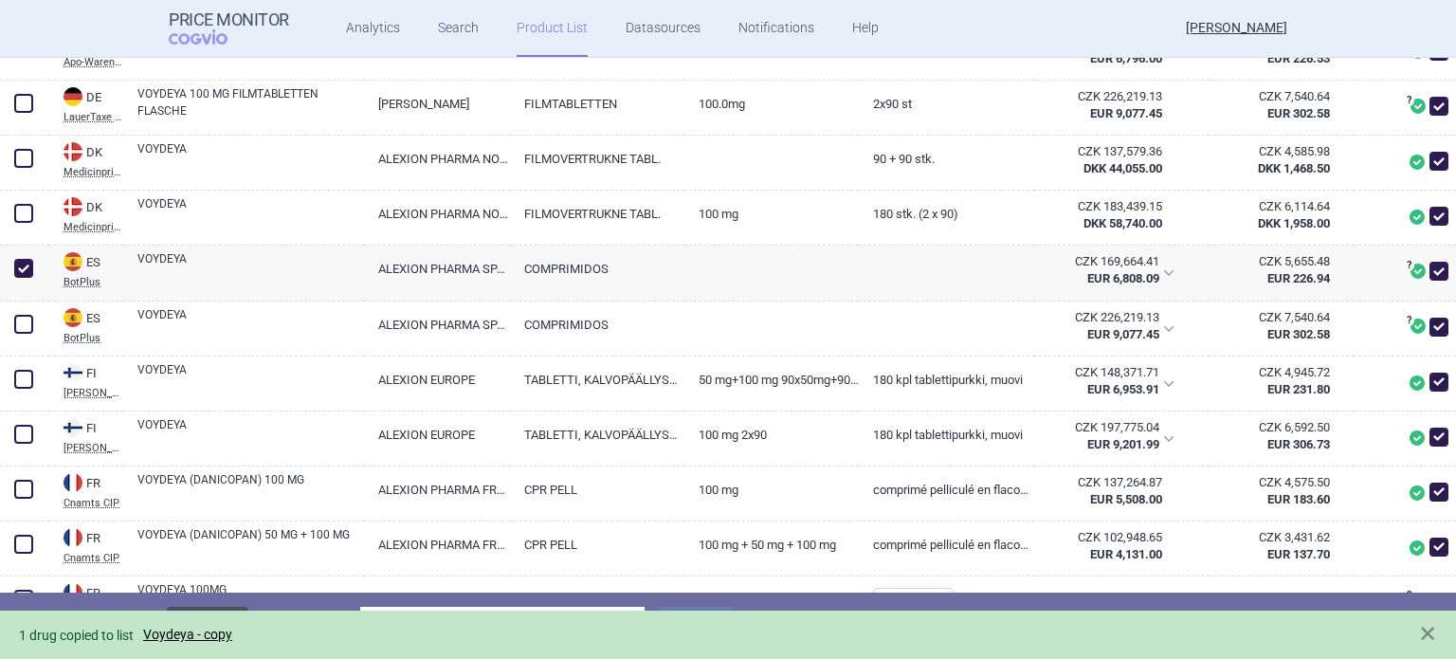
click at [239, 607] on button "Delete" at bounding box center [208, 625] width 82 height 36
checkbox input "false"
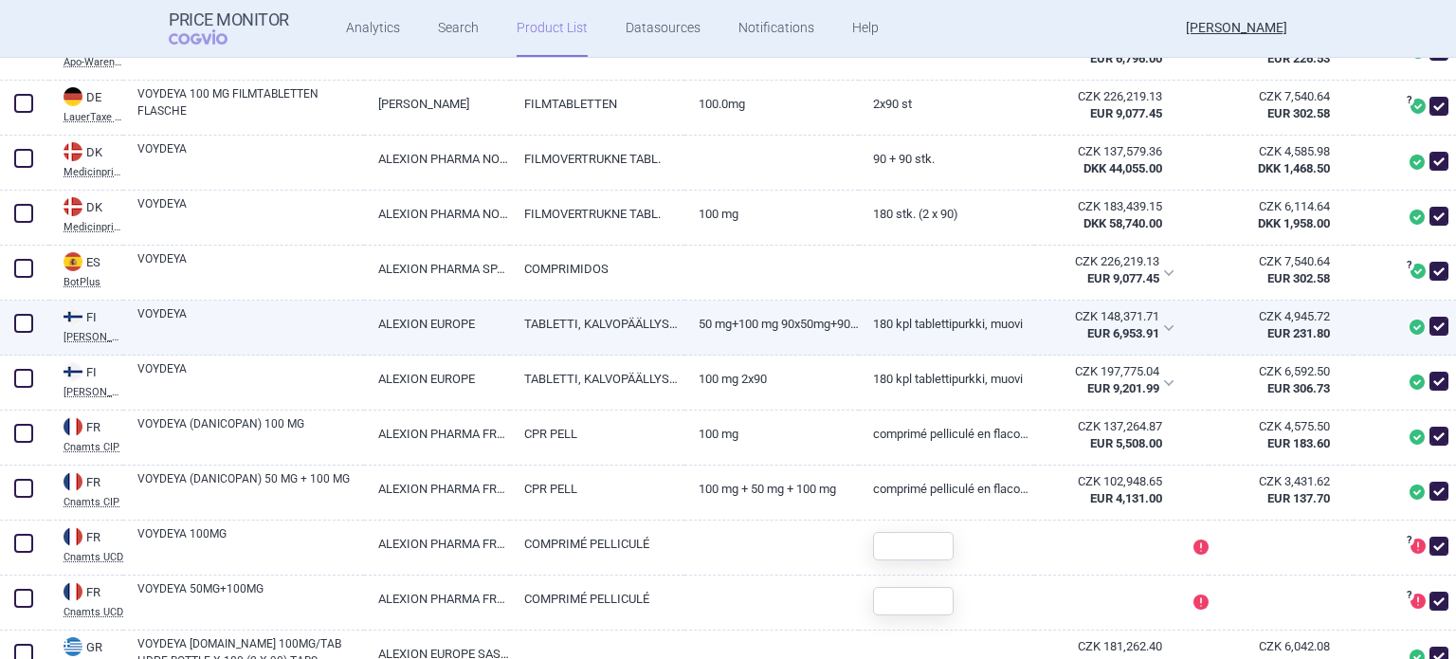
click at [27, 333] on span at bounding box center [23, 323] width 19 height 19
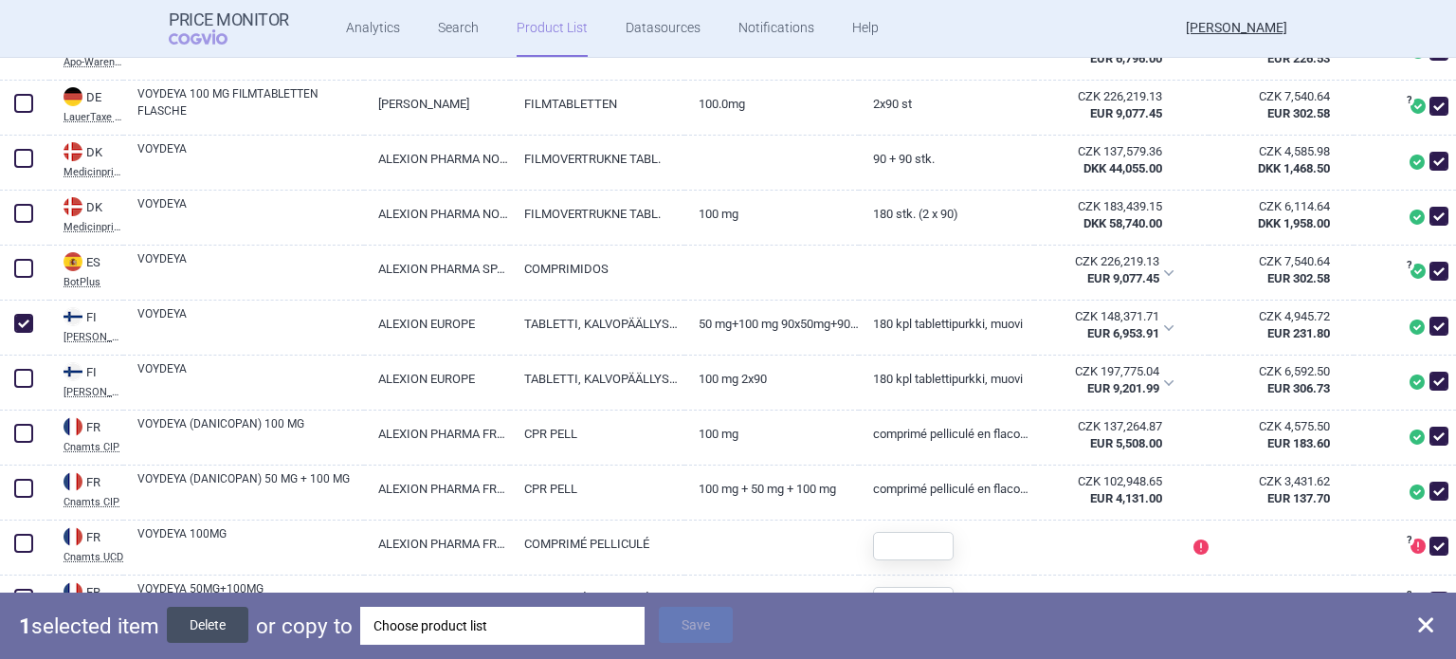
click at [216, 629] on button "Delete" at bounding box center [208, 625] width 82 height 36
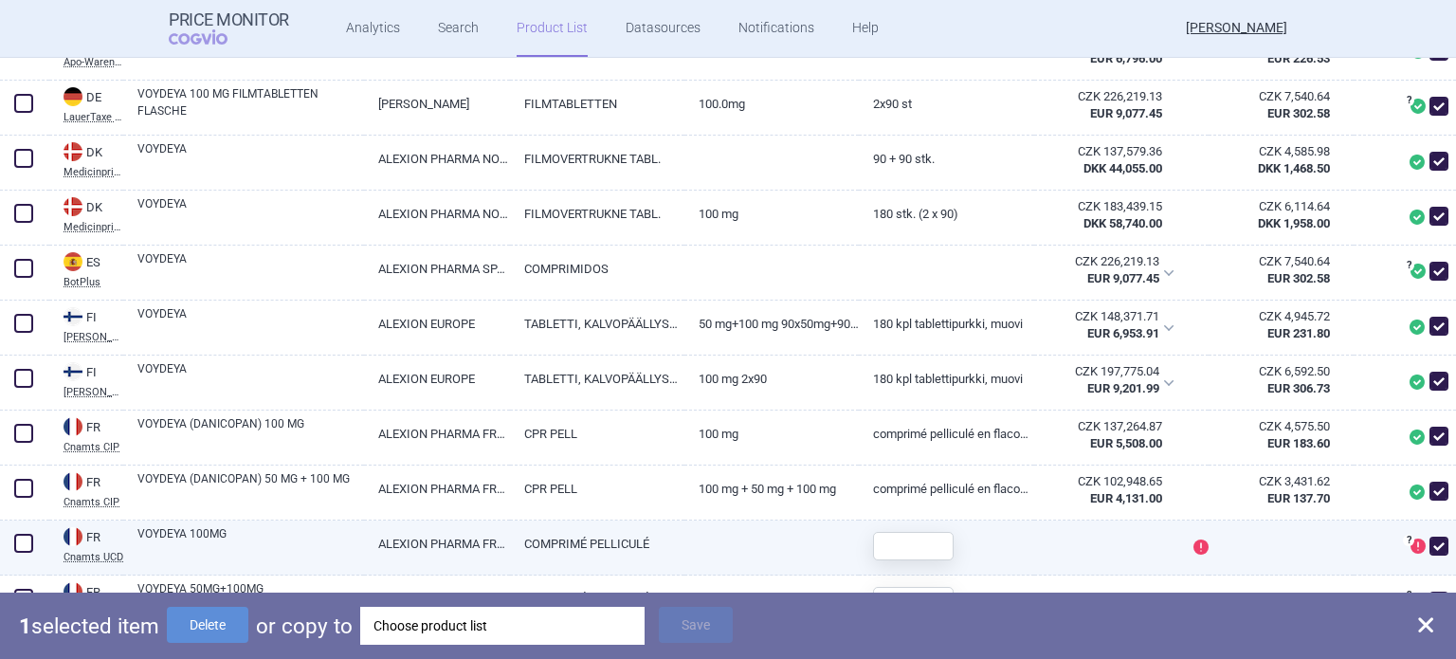
checkbox input "false"
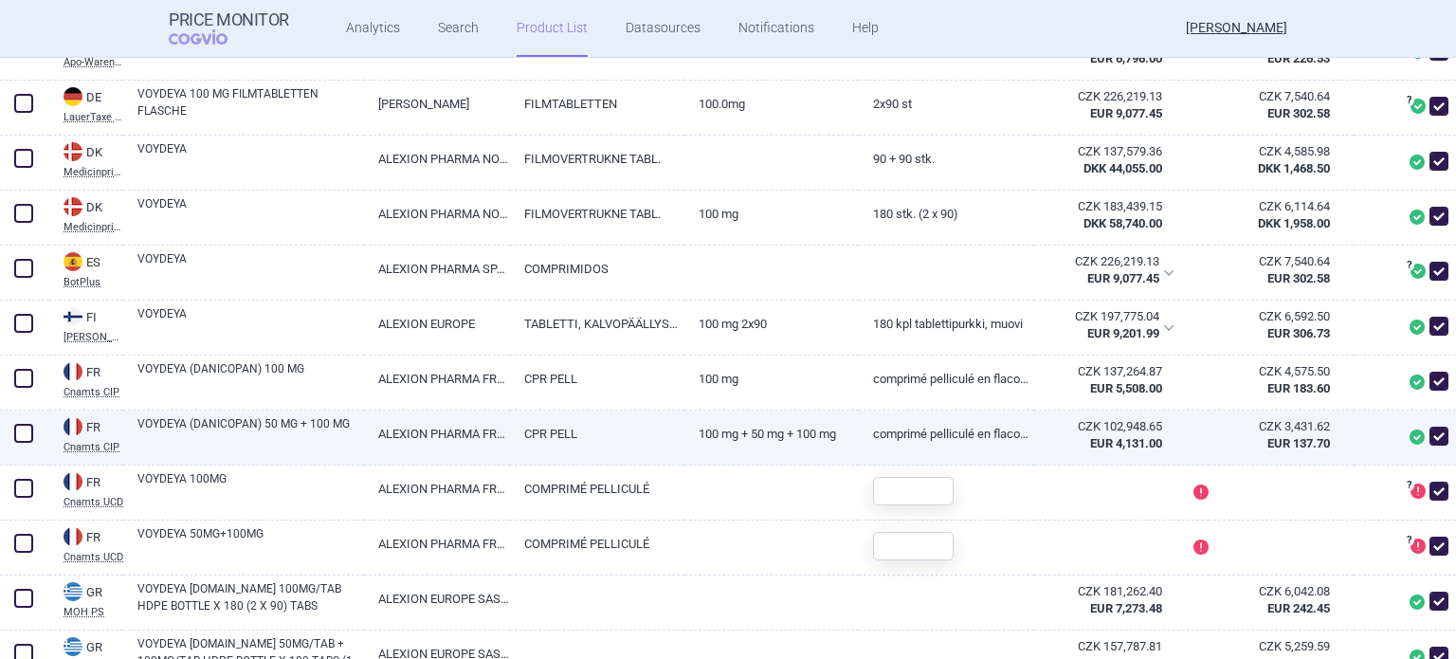
click at [24, 443] on span at bounding box center [23, 433] width 19 height 19
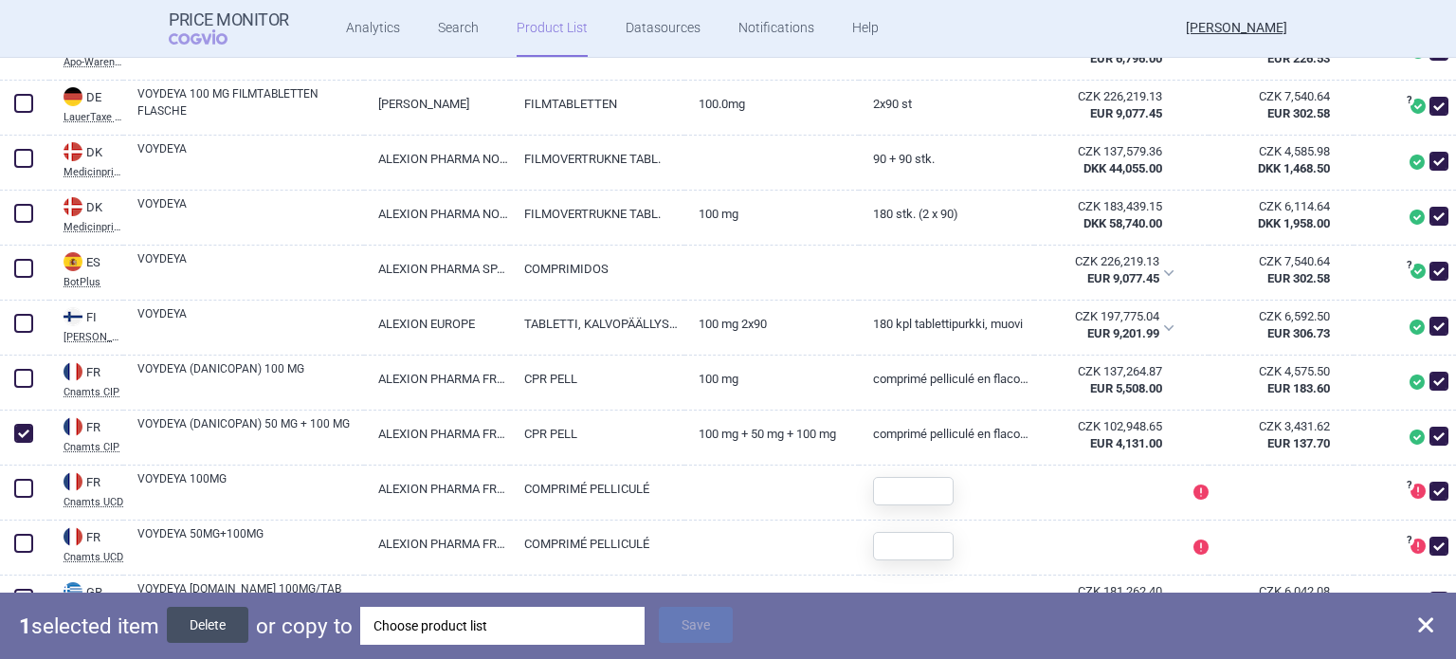
click at [207, 629] on button "Delete" at bounding box center [208, 625] width 82 height 36
checkbox input "false"
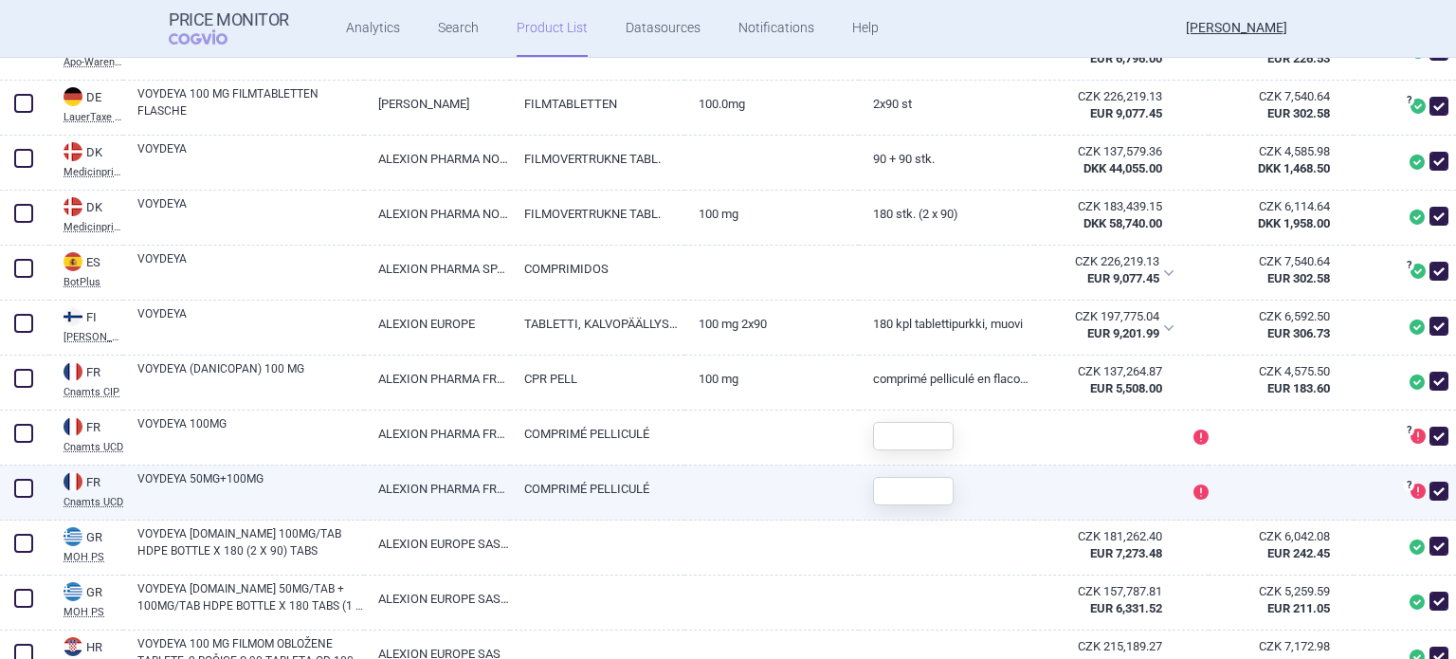
click at [27, 498] on span at bounding box center [23, 488] width 19 height 19
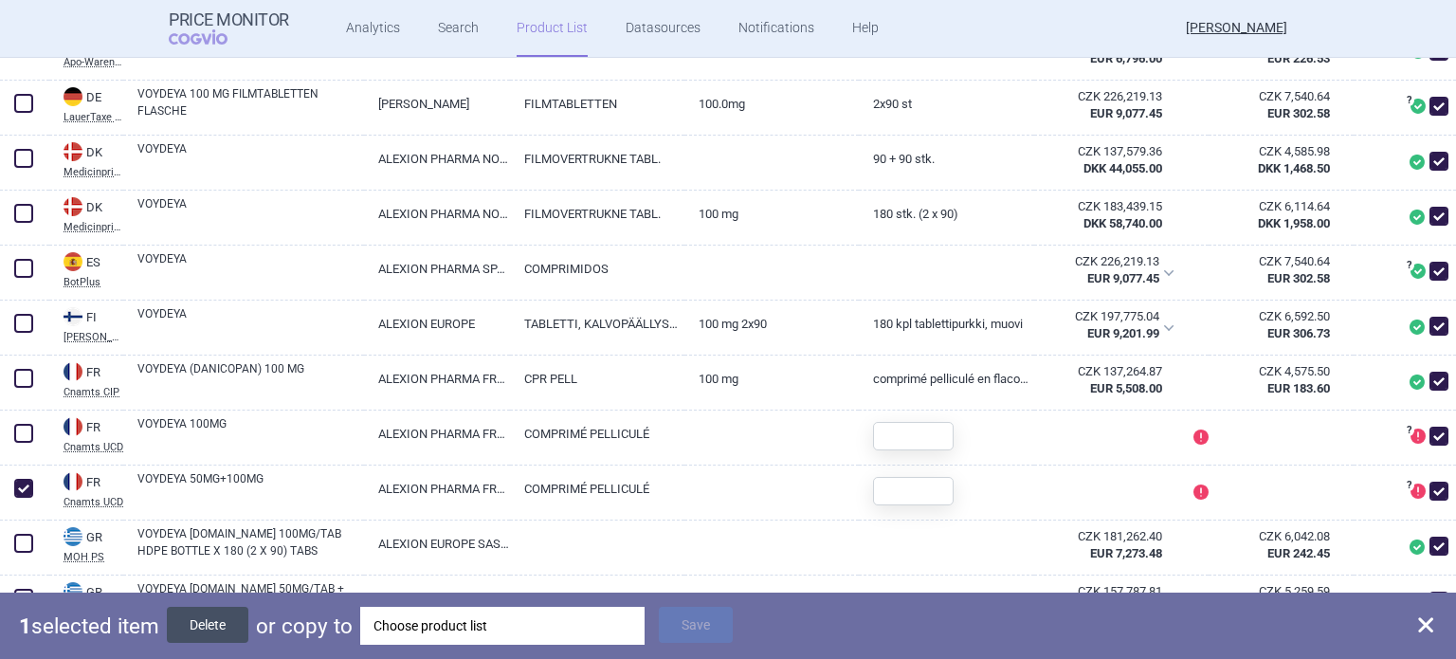
click at [212, 627] on button "Delete" at bounding box center [208, 625] width 82 height 36
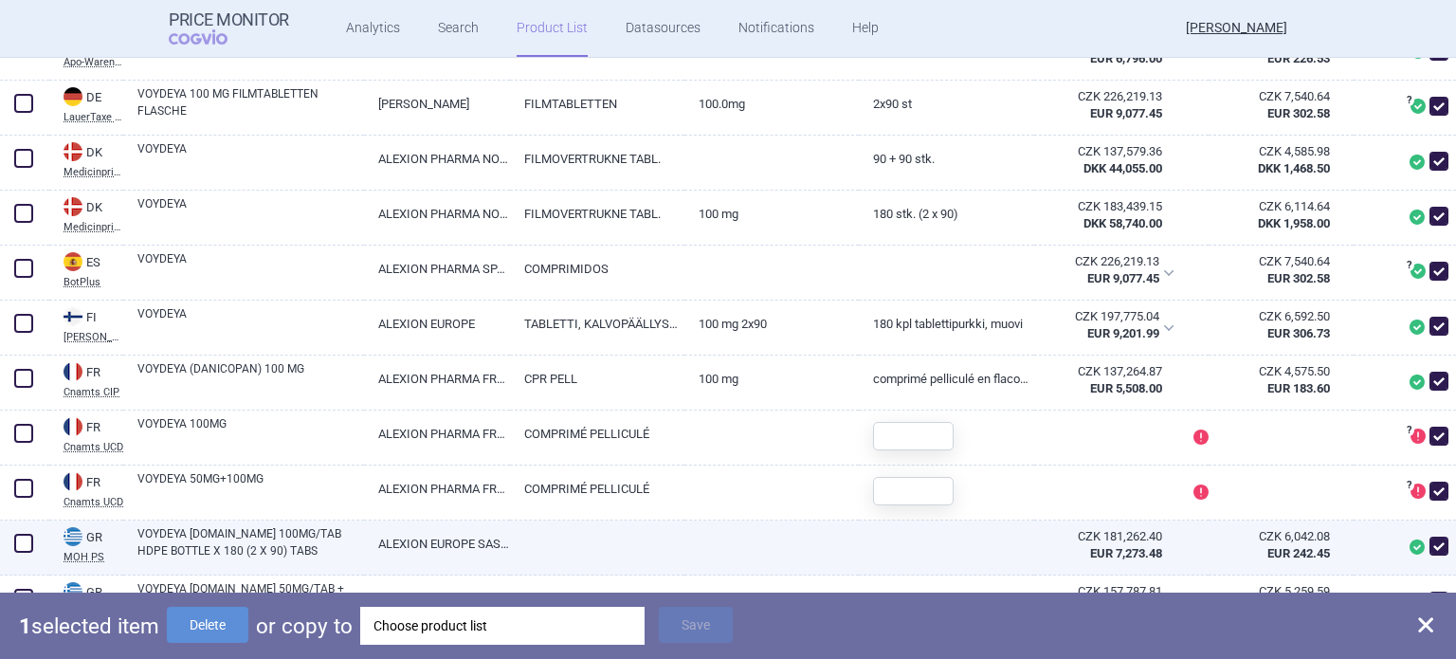
checkbox input "false"
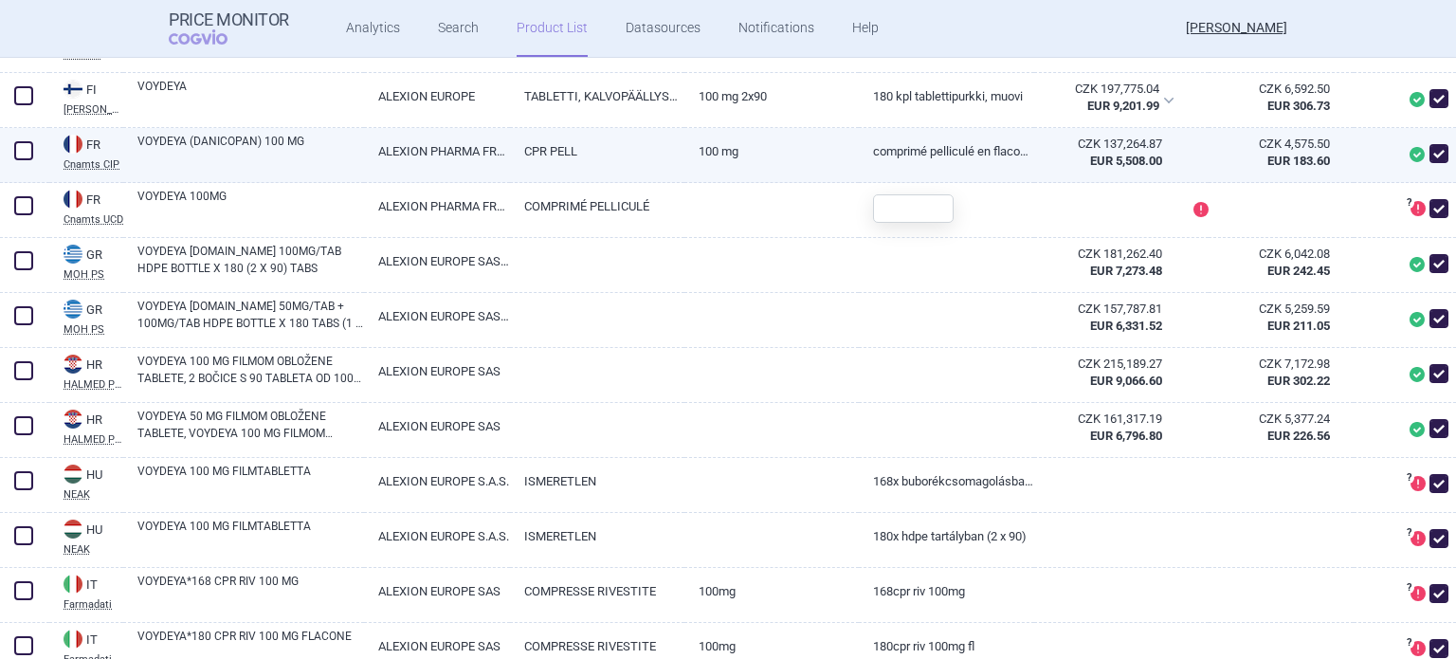
scroll to position [815, 0]
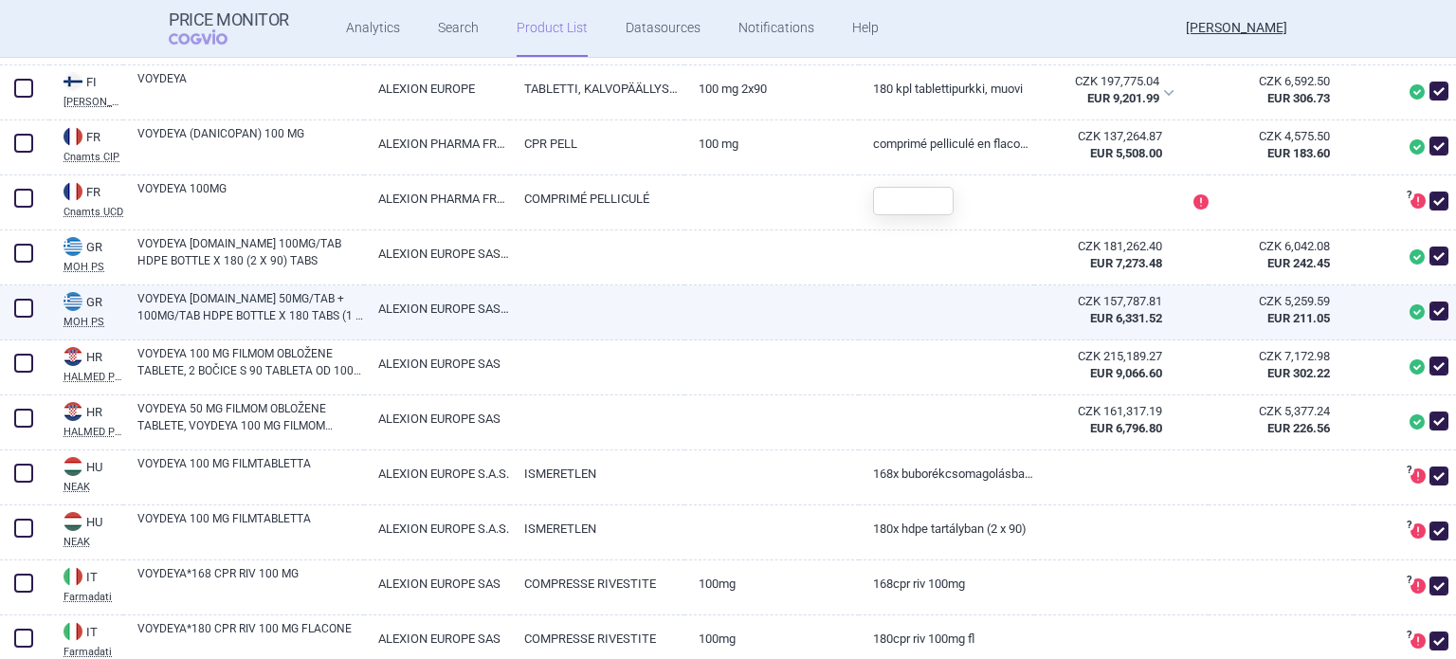
click at [23, 318] on span at bounding box center [23, 308] width 19 height 19
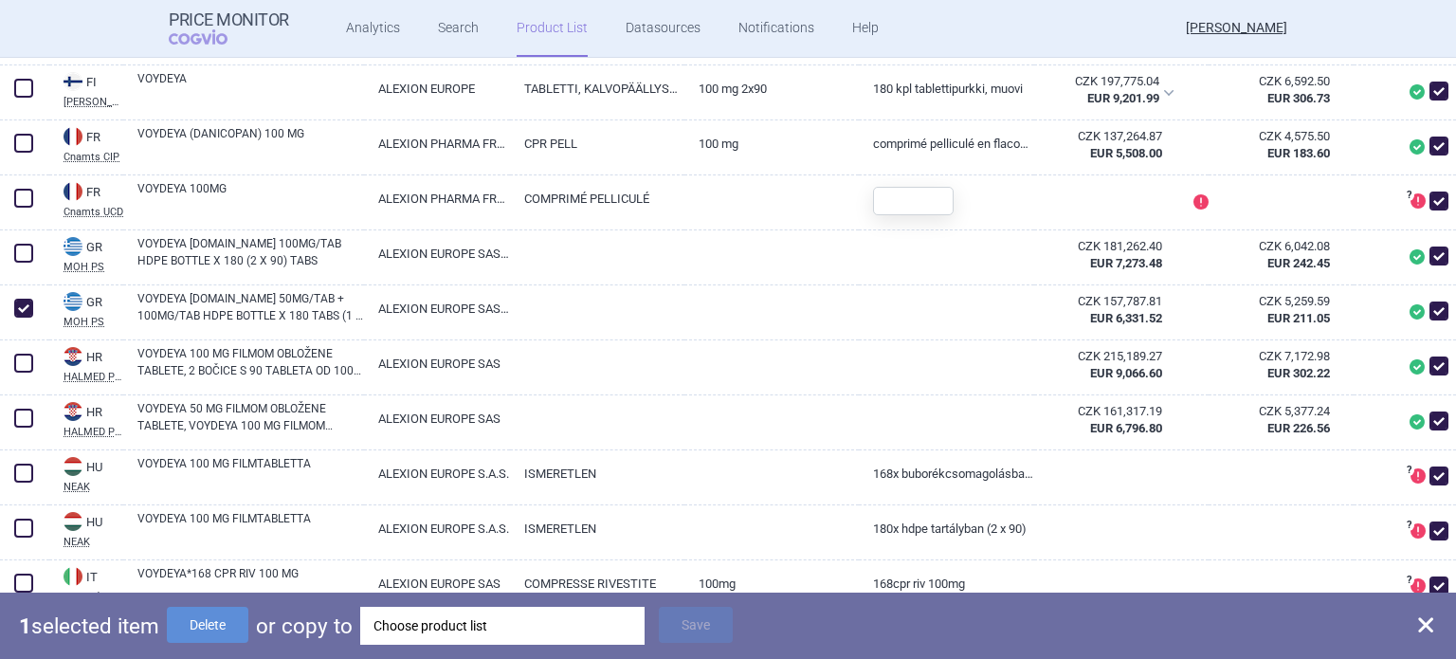
click at [451, 615] on div "Choose product list" at bounding box center [503, 626] width 258 height 38
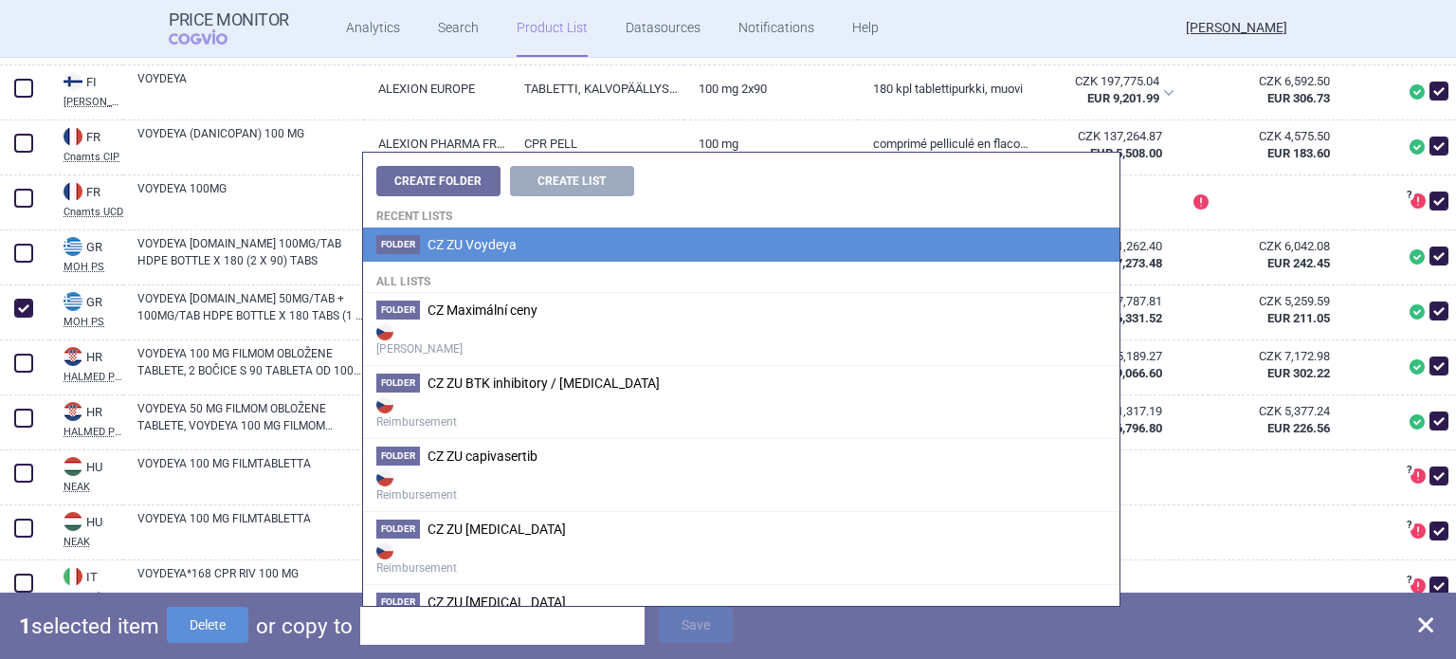
click at [501, 241] on span "CZ ZU Voydeya" at bounding box center [472, 244] width 89 height 15
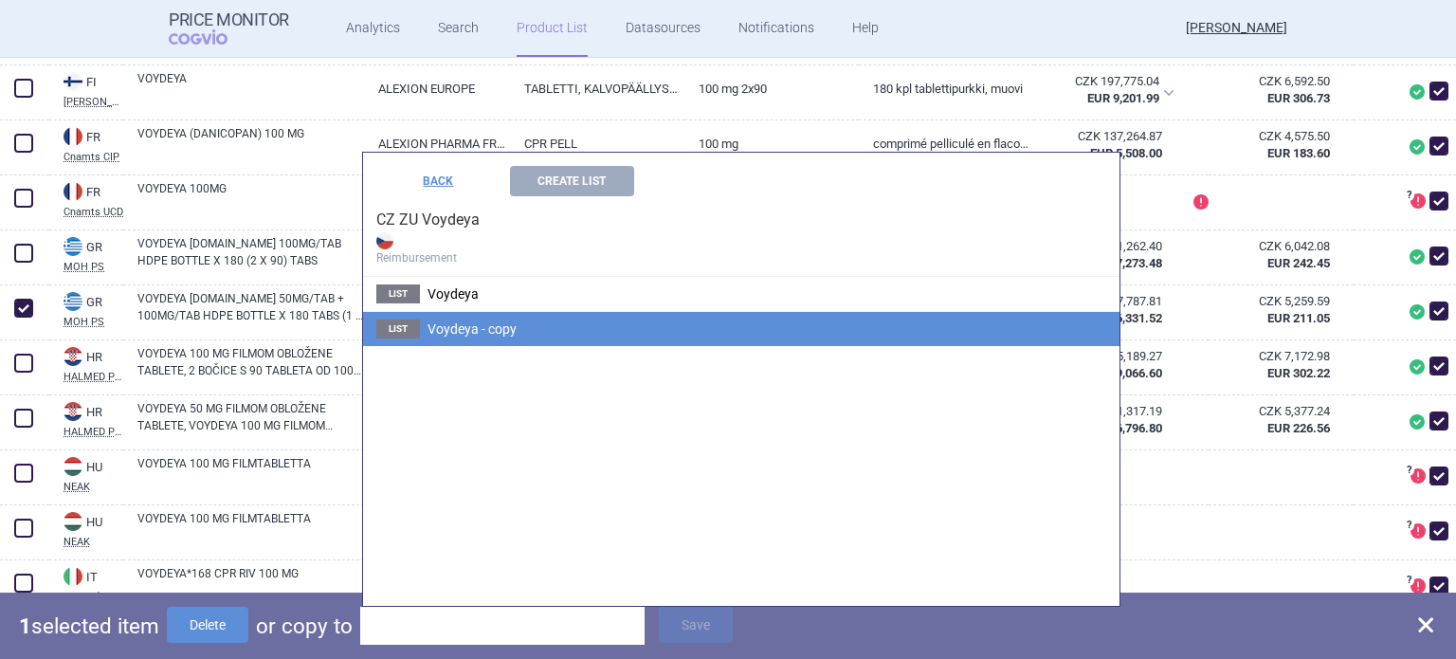
click at [436, 334] on span "Voydeya - copy" at bounding box center [472, 328] width 89 height 15
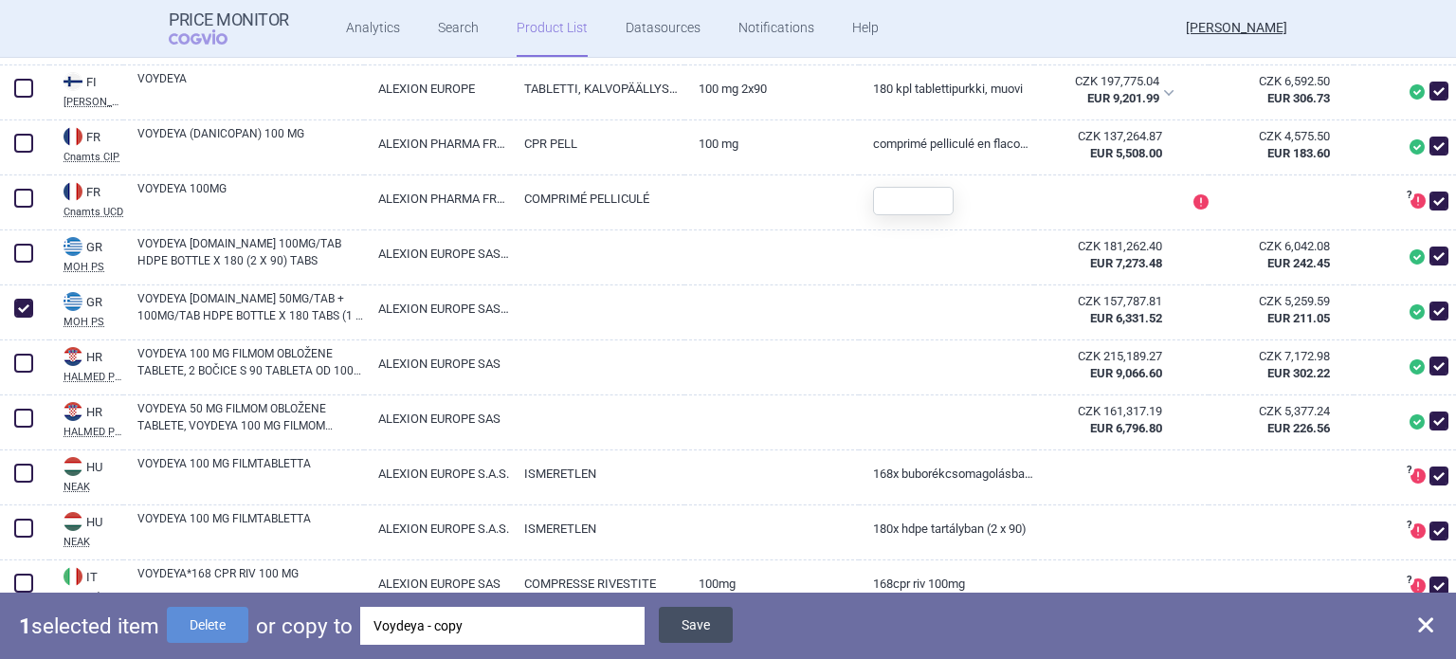
click at [688, 623] on button "Save" at bounding box center [696, 625] width 74 height 36
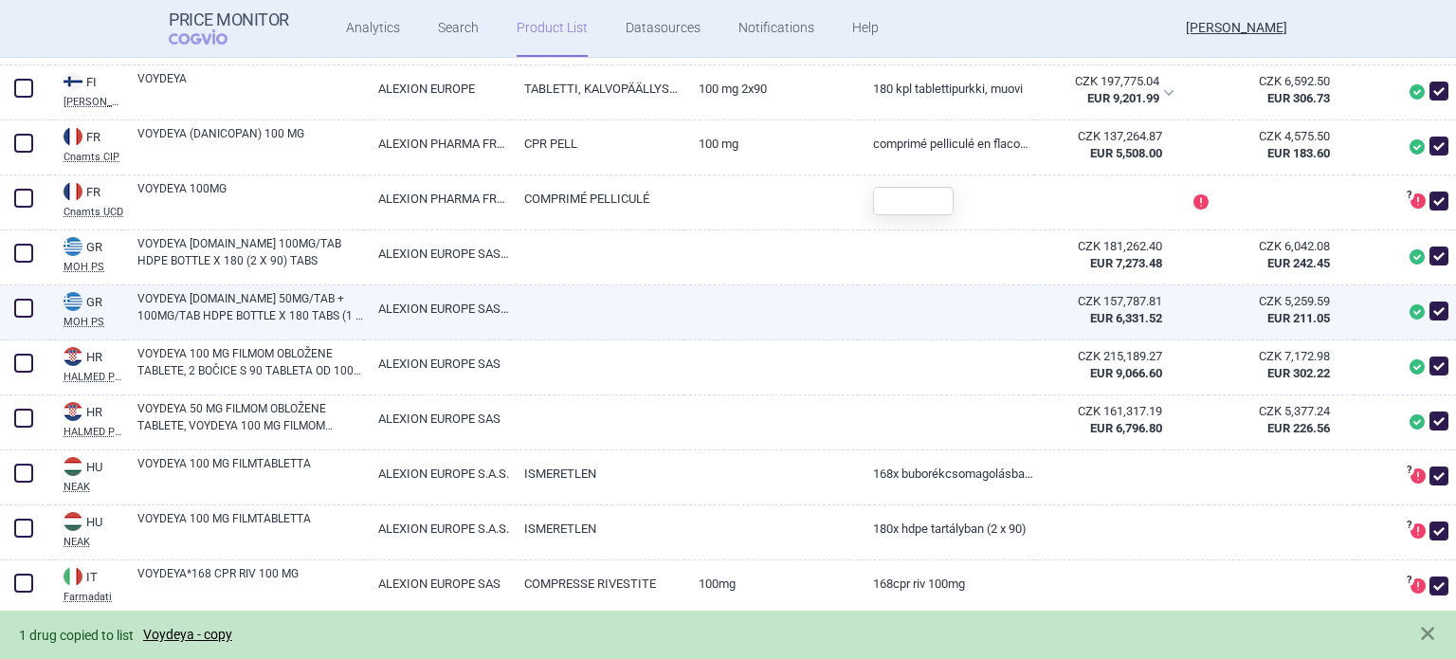
click at [27, 318] on span at bounding box center [23, 308] width 19 height 19
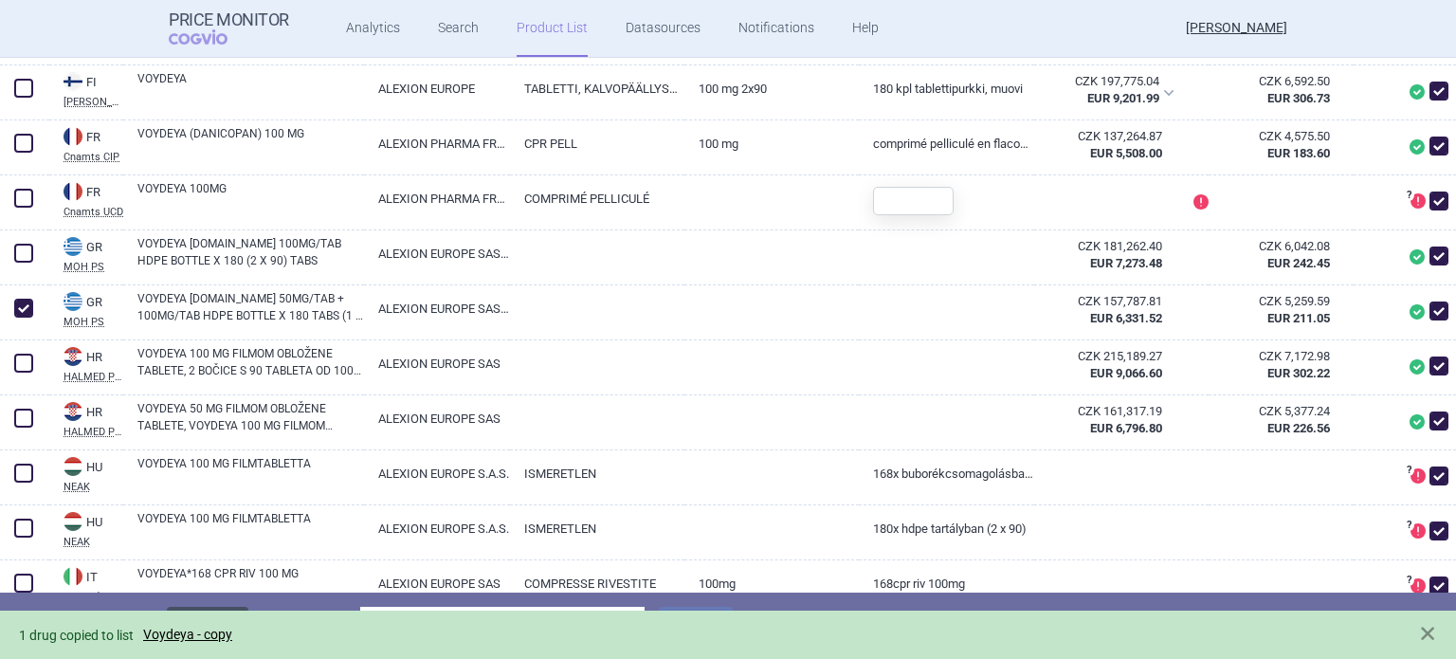
click at [210, 607] on button "Delete" at bounding box center [208, 625] width 82 height 36
checkbox input "false"
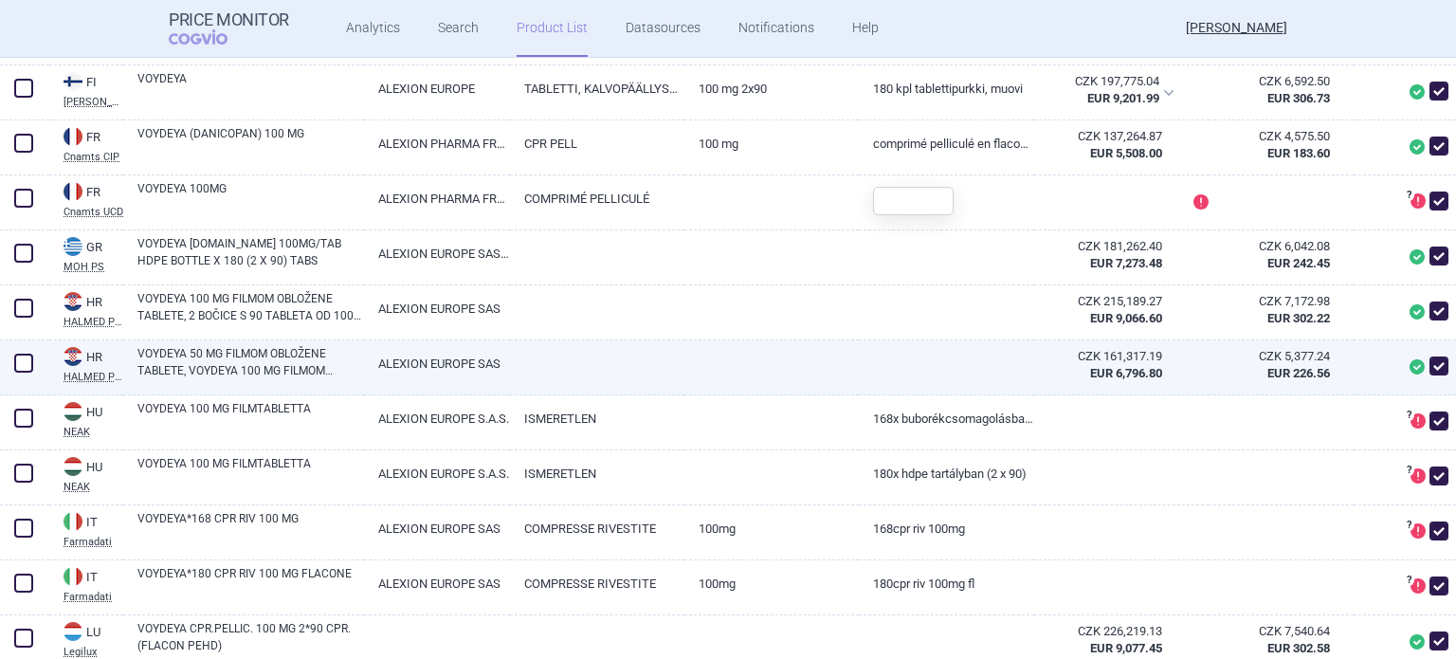
click at [215, 379] on link "VOYDEYA 50 MG FILMOM OBLOŽENE TABLETE, VOYDEYA 100 MG FILMOM OBLOŽENE TABLETE, …" at bounding box center [250, 362] width 227 height 34
select select "EUR"
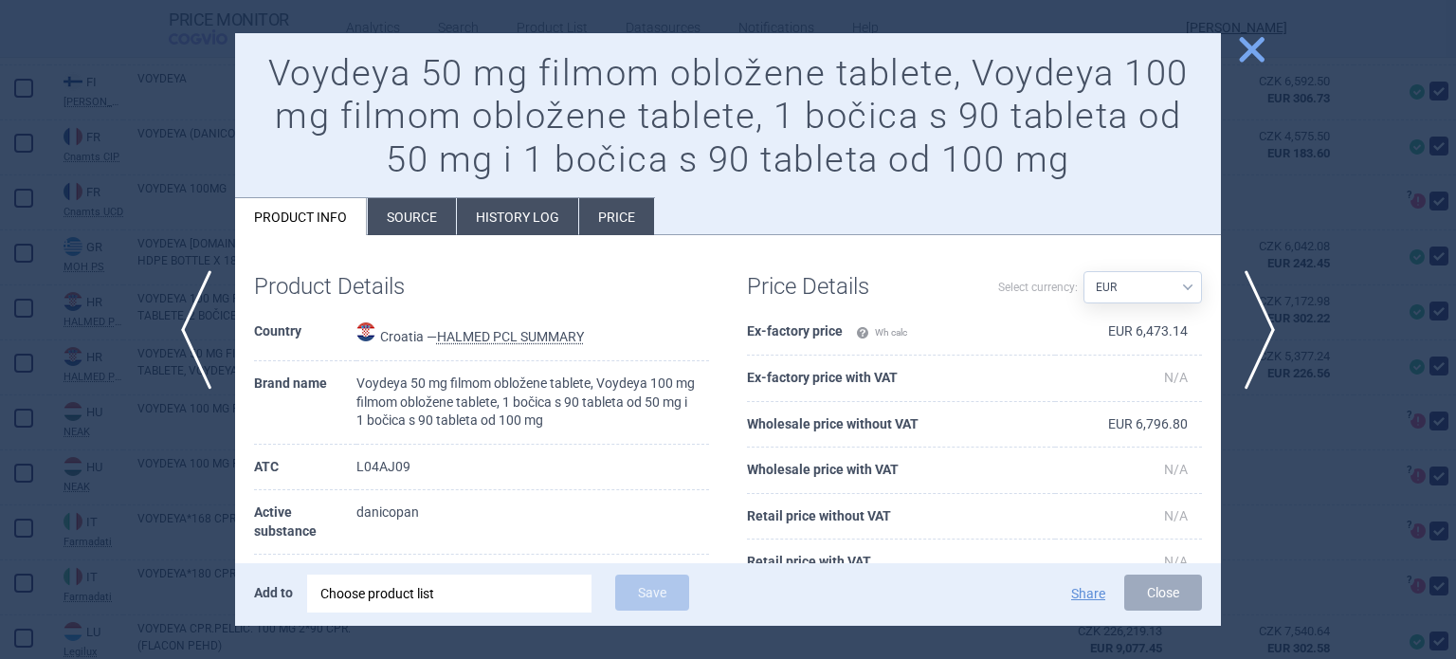
click at [1248, 60] on span "close" at bounding box center [1251, 49] width 33 height 33
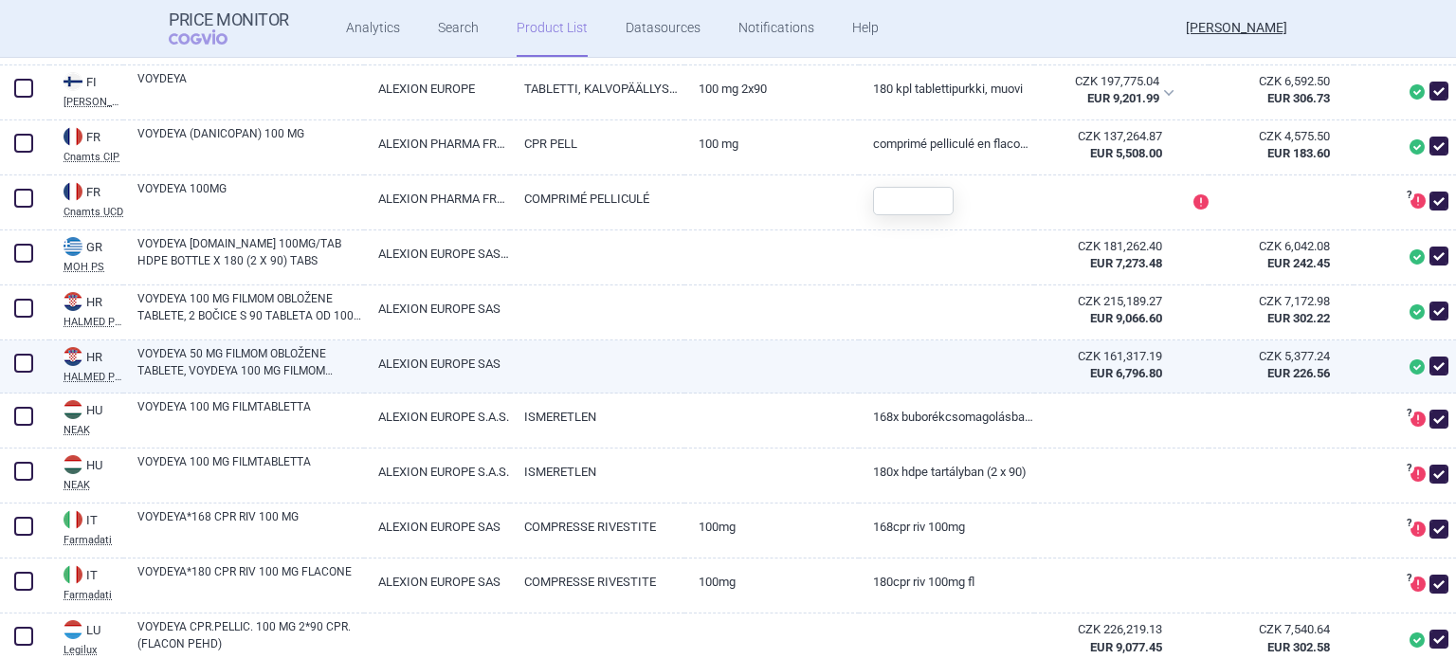
click at [25, 373] on span at bounding box center [23, 363] width 19 height 19
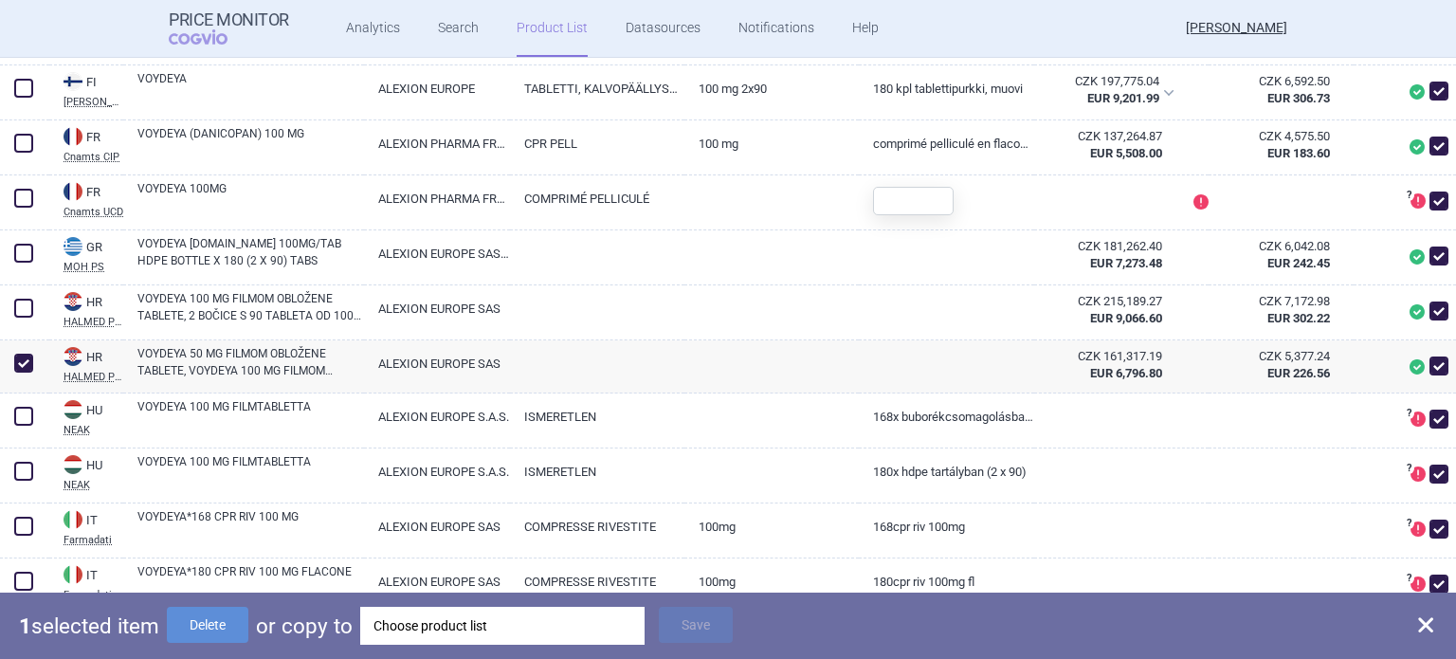
click at [421, 612] on div "Choose product list" at bounding box center [503, 626] width 258 height 38
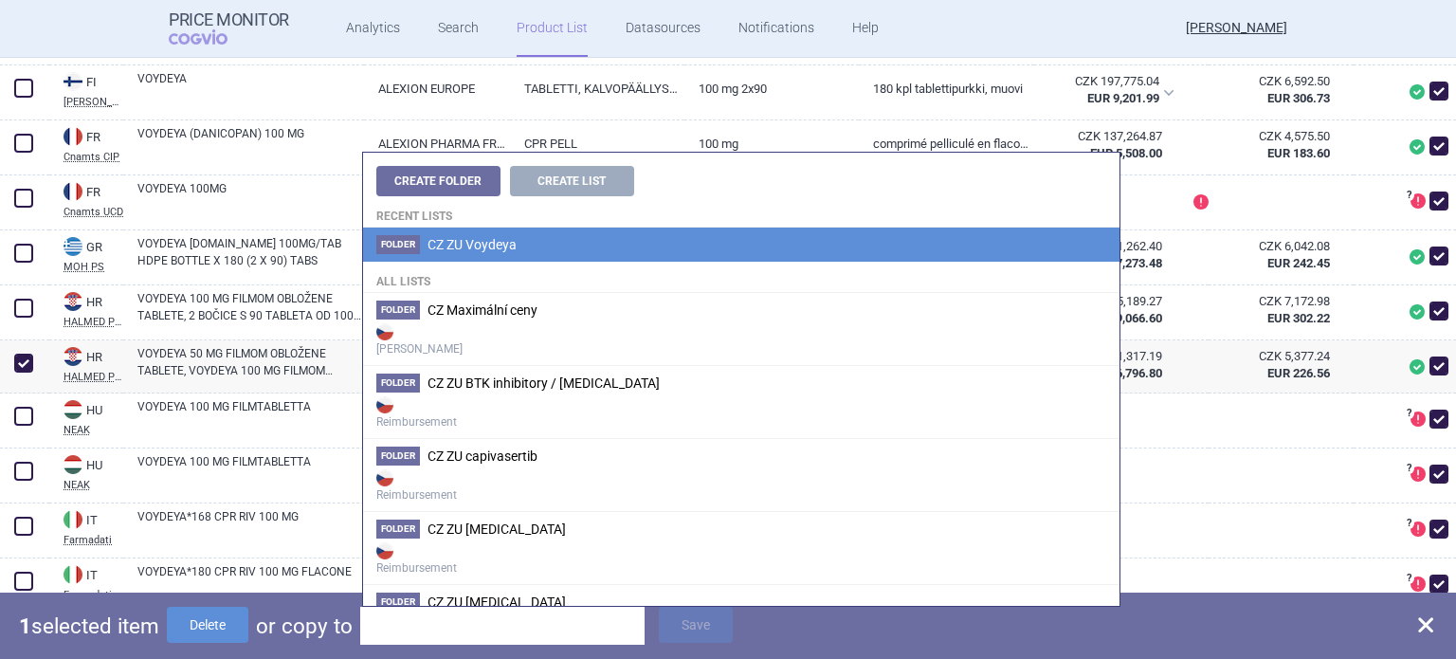
click at [502, 246] on span "CZ ZU Voydeya" at bounding box center [472, 244] width 89 height 15
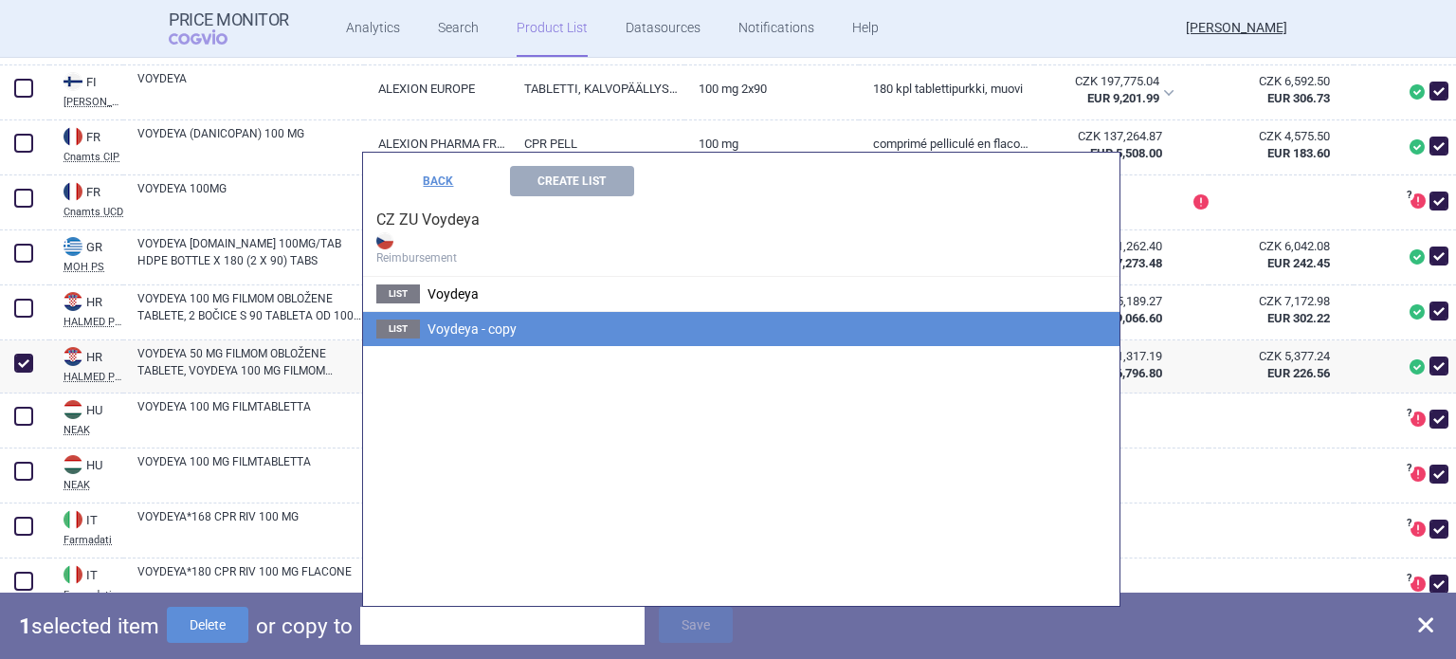
click at [505, 323] on span "Voydeya - copy" at bounding box center [472, 328] width 89 height 15
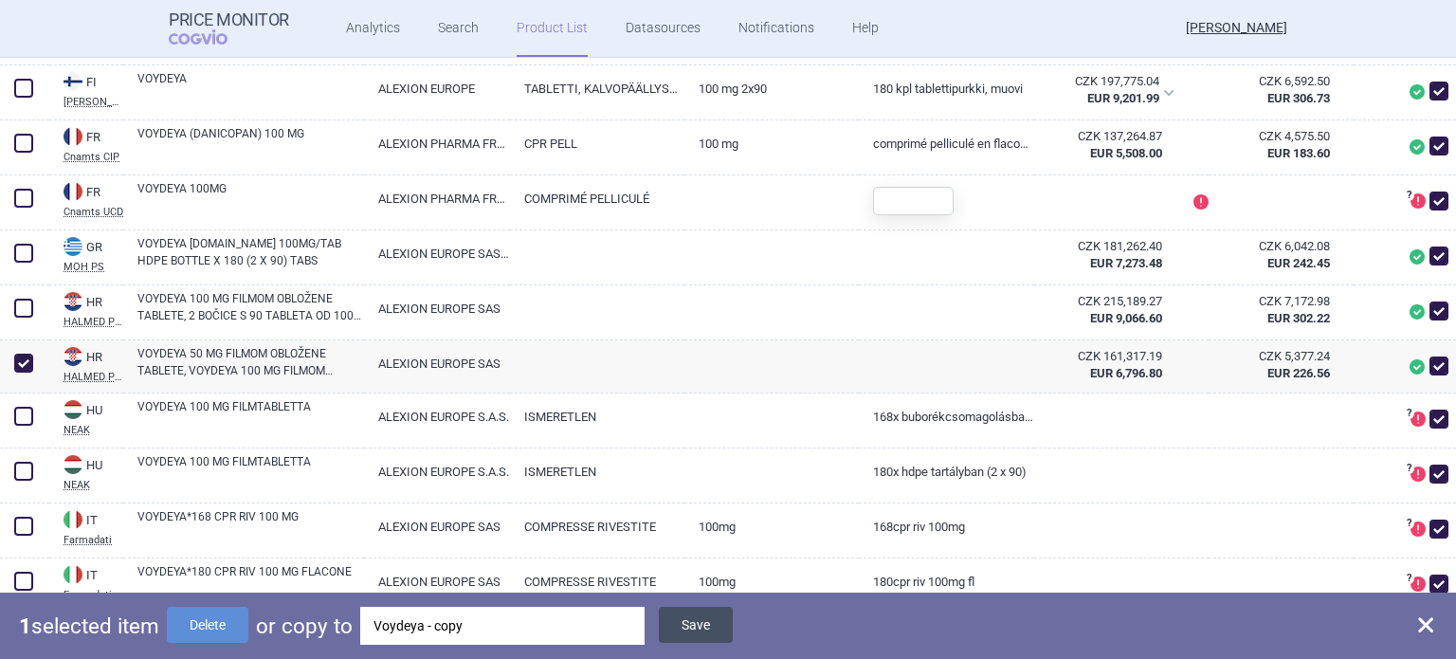
click at [693, 624] on button "Save" at bounding box center [696, 625] width 74 height 36
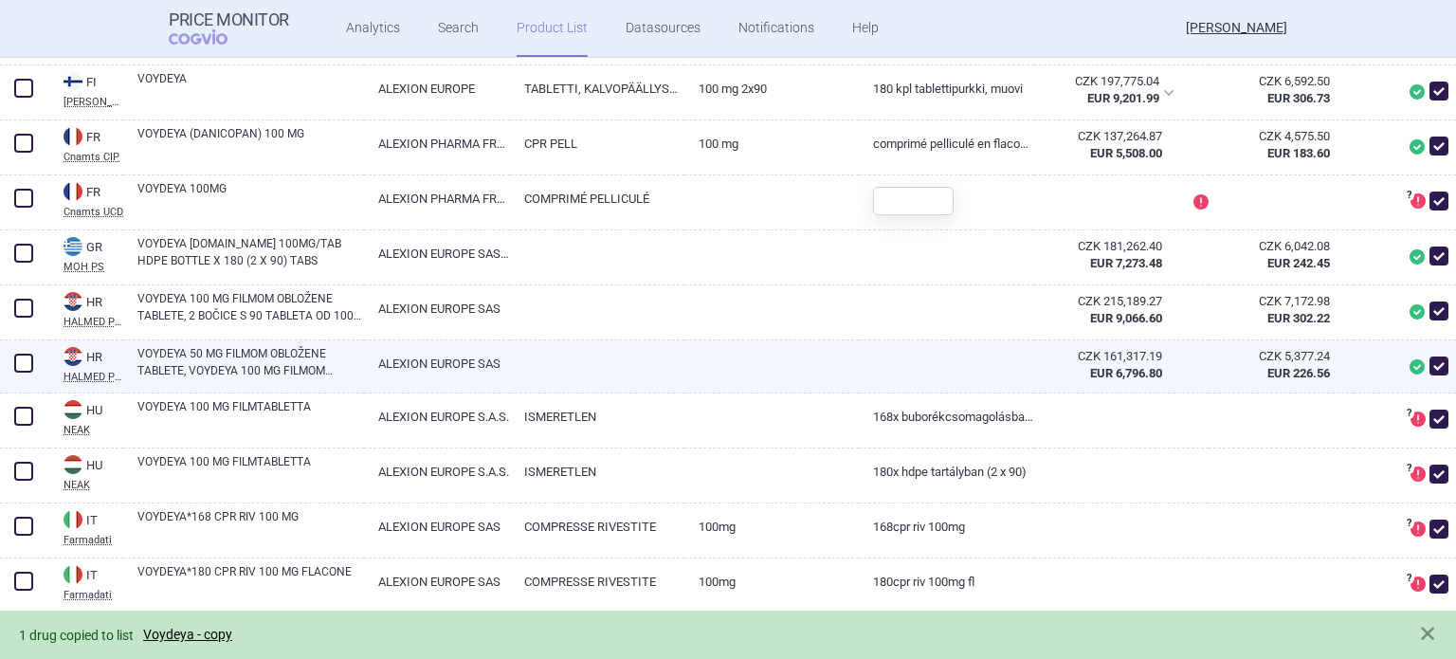
click at [11, 377] on span at bounding box center [23, 363] width 28 height 28
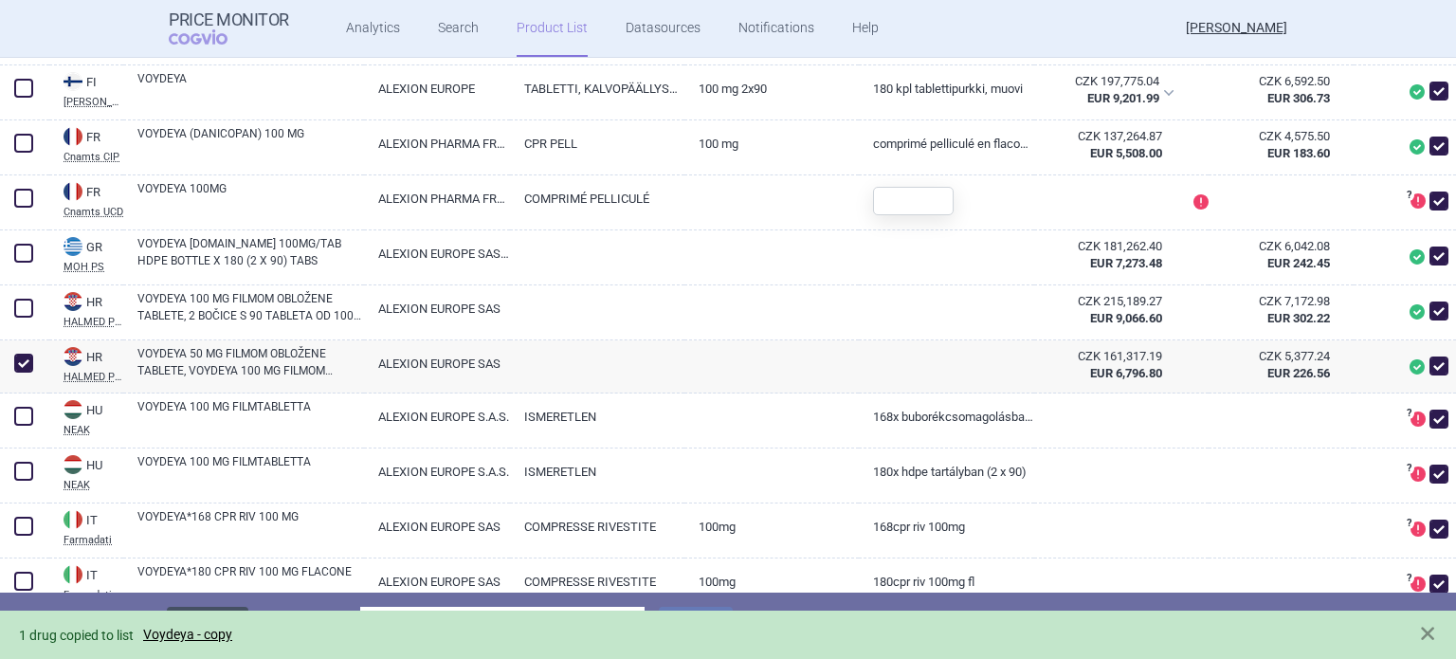
click at [235, 610] on button "Delete" at bounding box center [208, 625] width 82 height 36
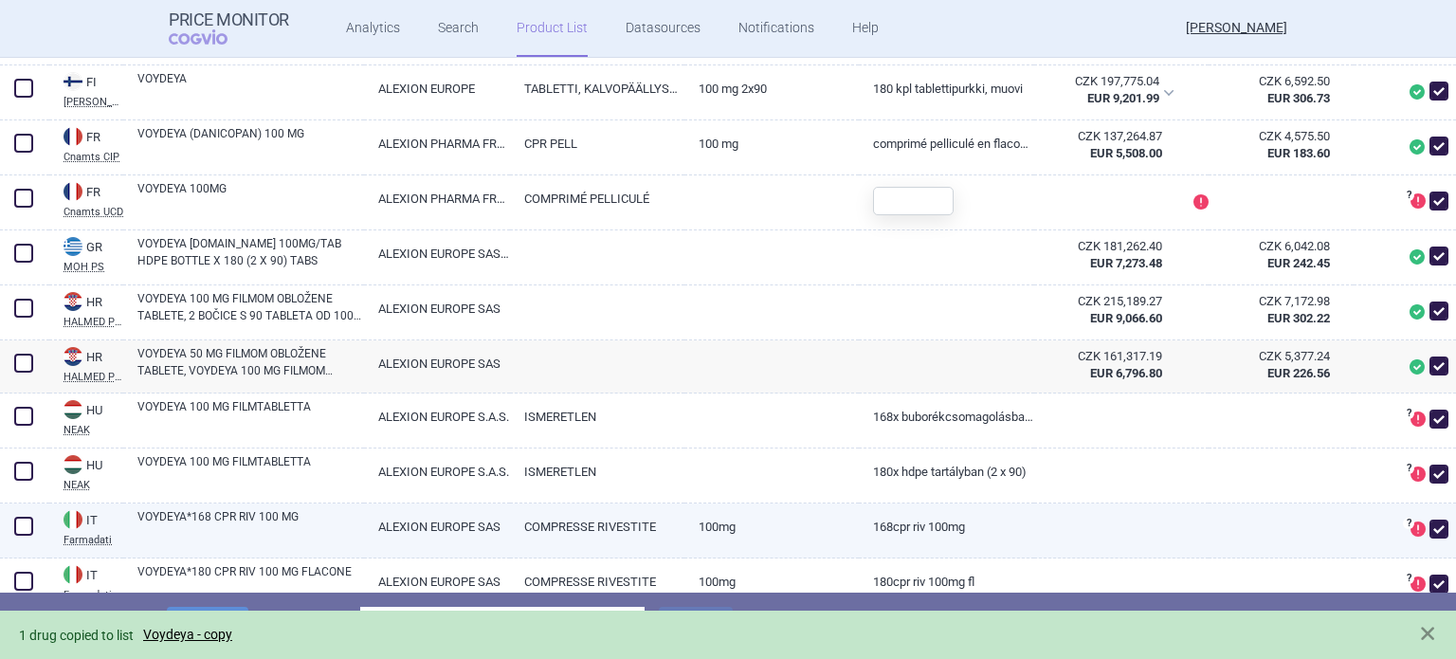
checkbox input "false"
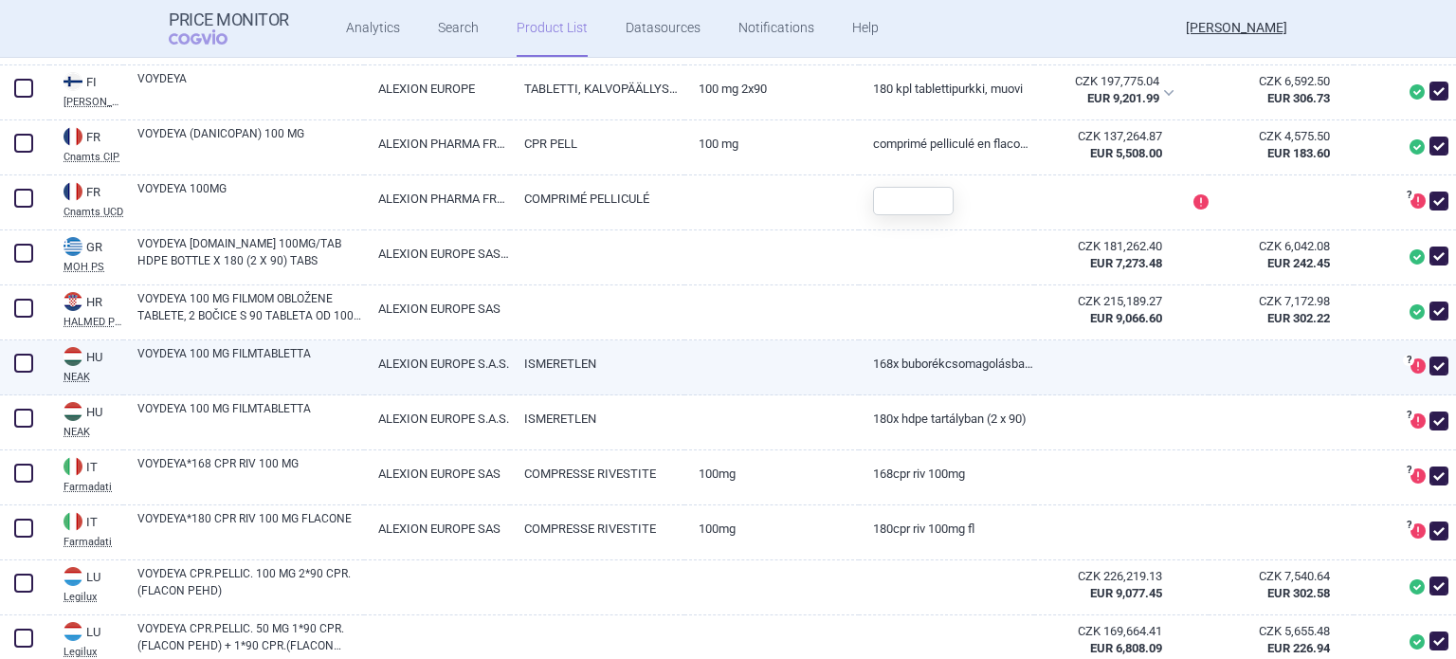
click at [21, 373] on span at bounding box center [23, 363] width 19 height 19
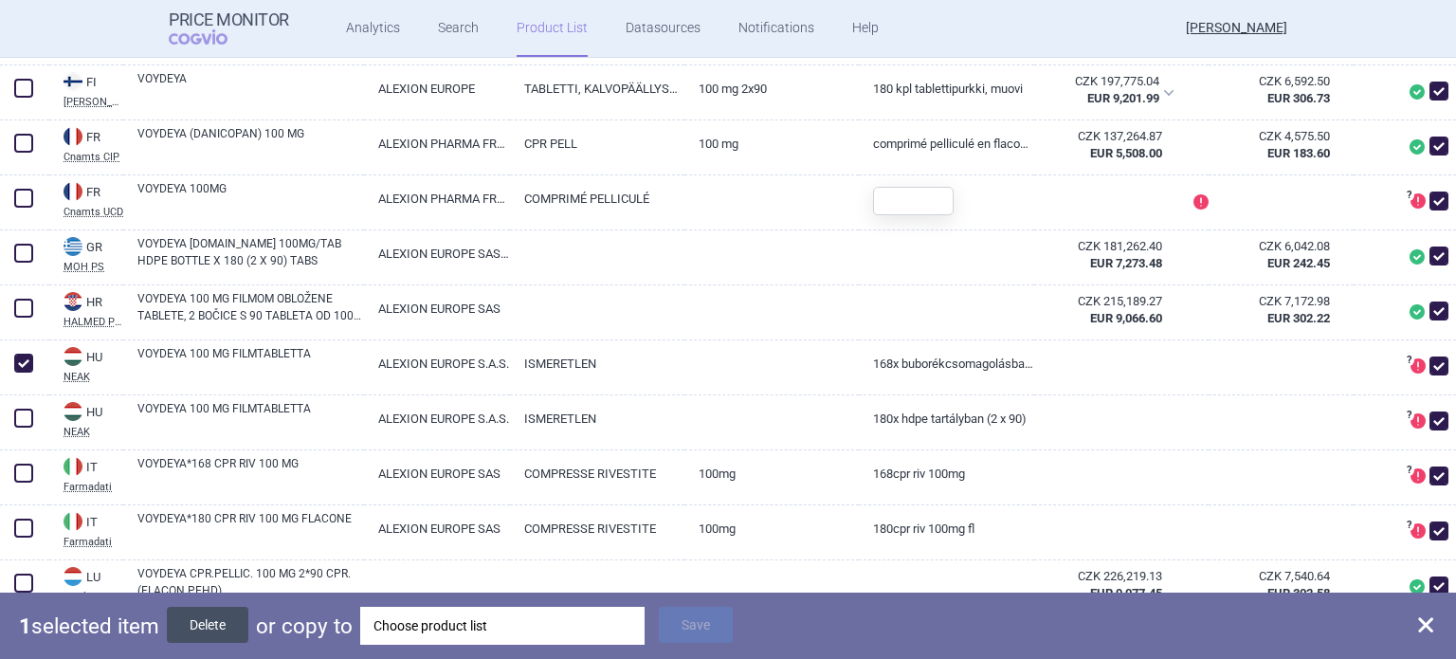
click at [211, 627] on button "Delete" at bounding box center [208, 625] width 82 height 36
checkbox input "false"
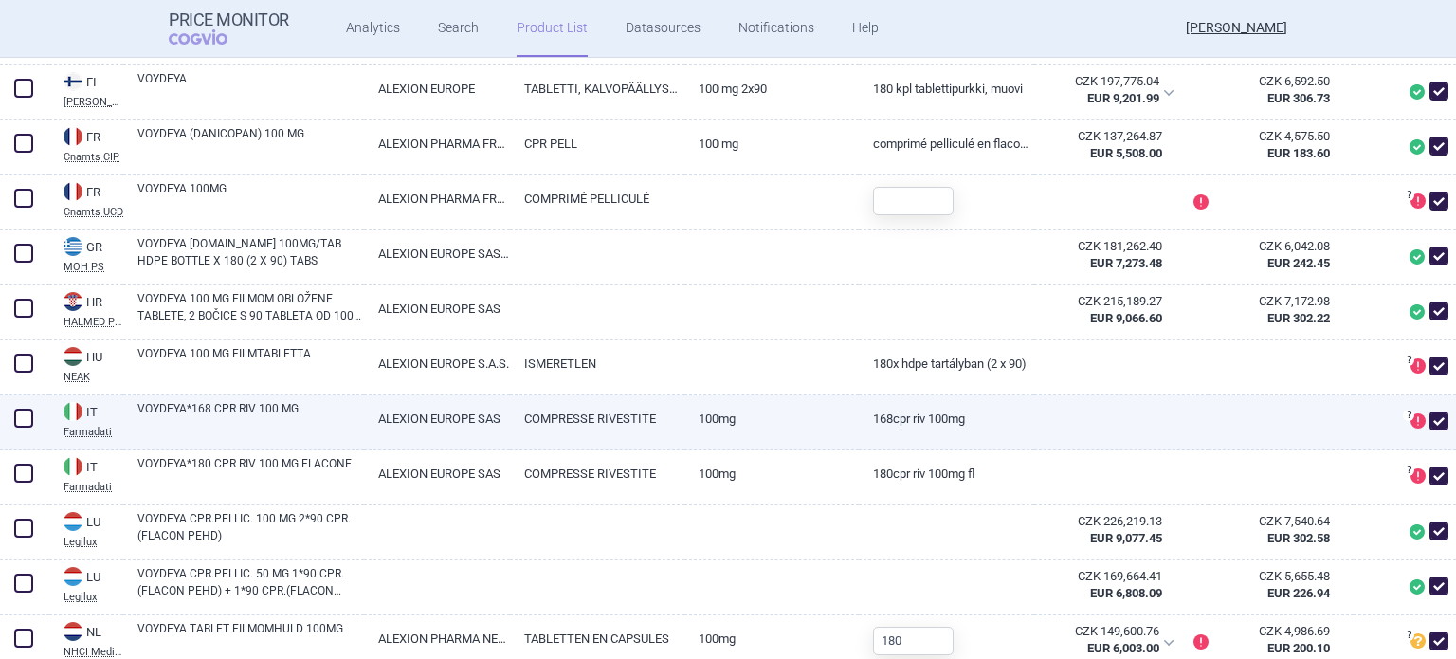
click at [27, 428] on span at bounding box center [23, 418] width 19 height 19
checkbox input "true"
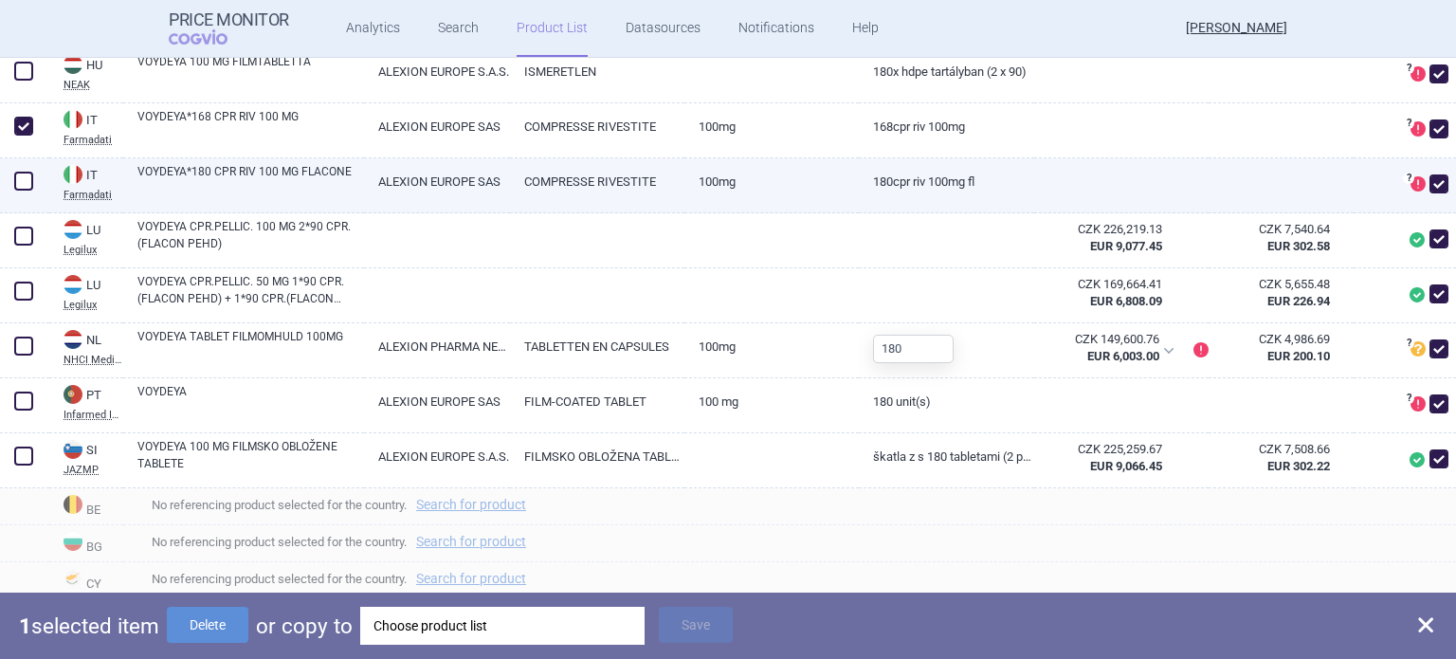
scroll to position [1115, 0]
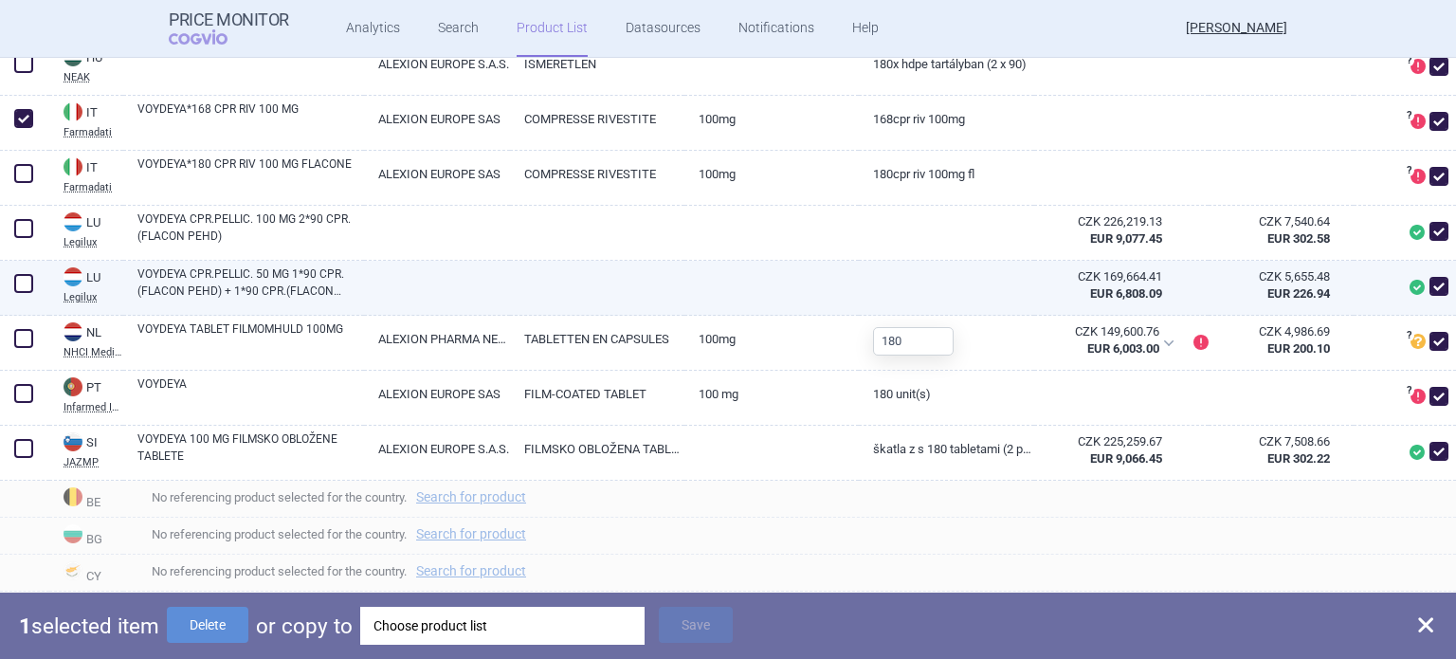
click at [25, 293] on span at bounding box center [23, 283] width 19 height 19
checkbox input "true"
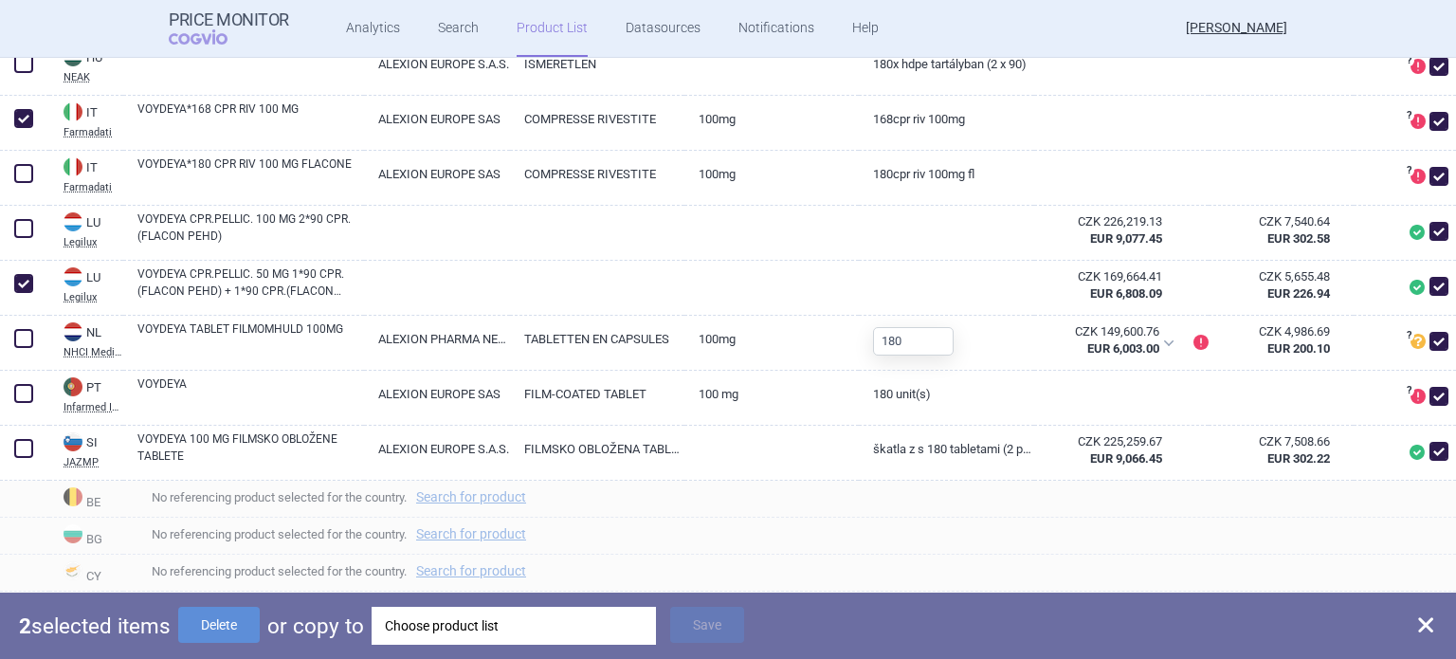
click at [440, 631] on div "Choose product list" at bounding box center [514, 626] width 258 height 38
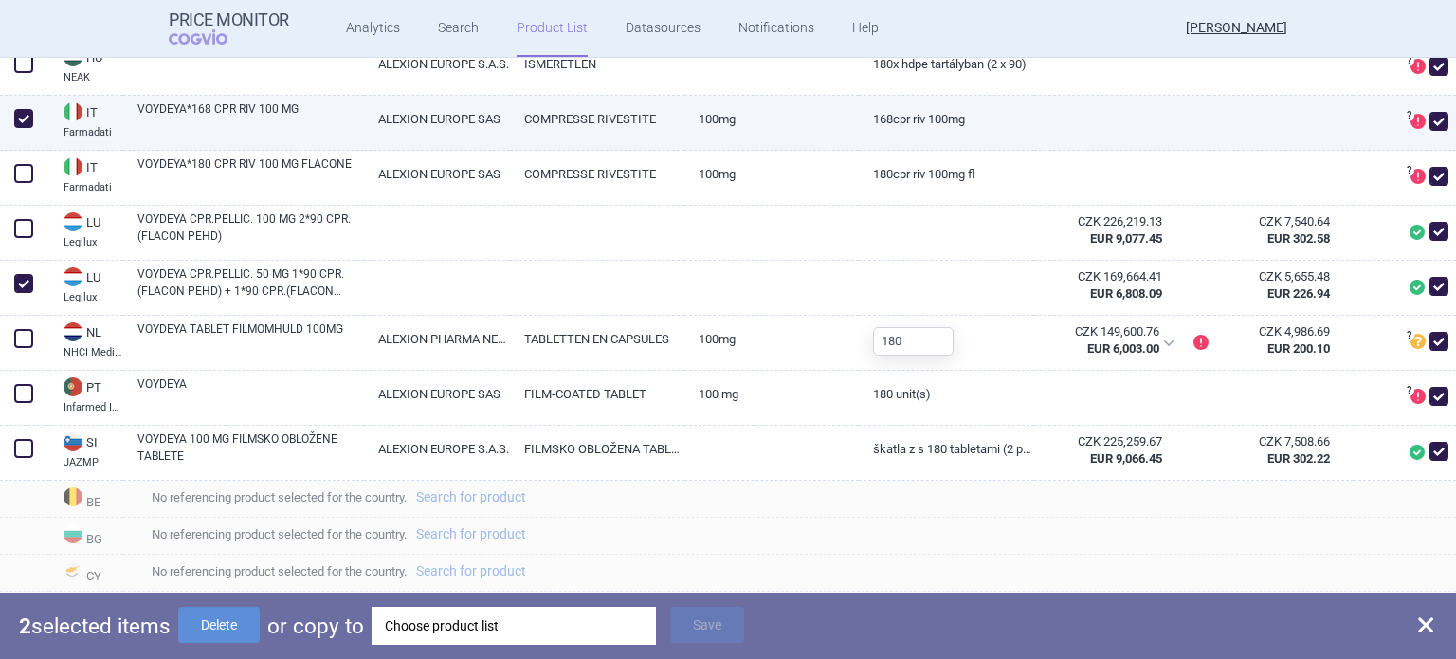
click at [22, 128] on span at bounding box center [23, 118] width 19 height 19
checkbox input "false"
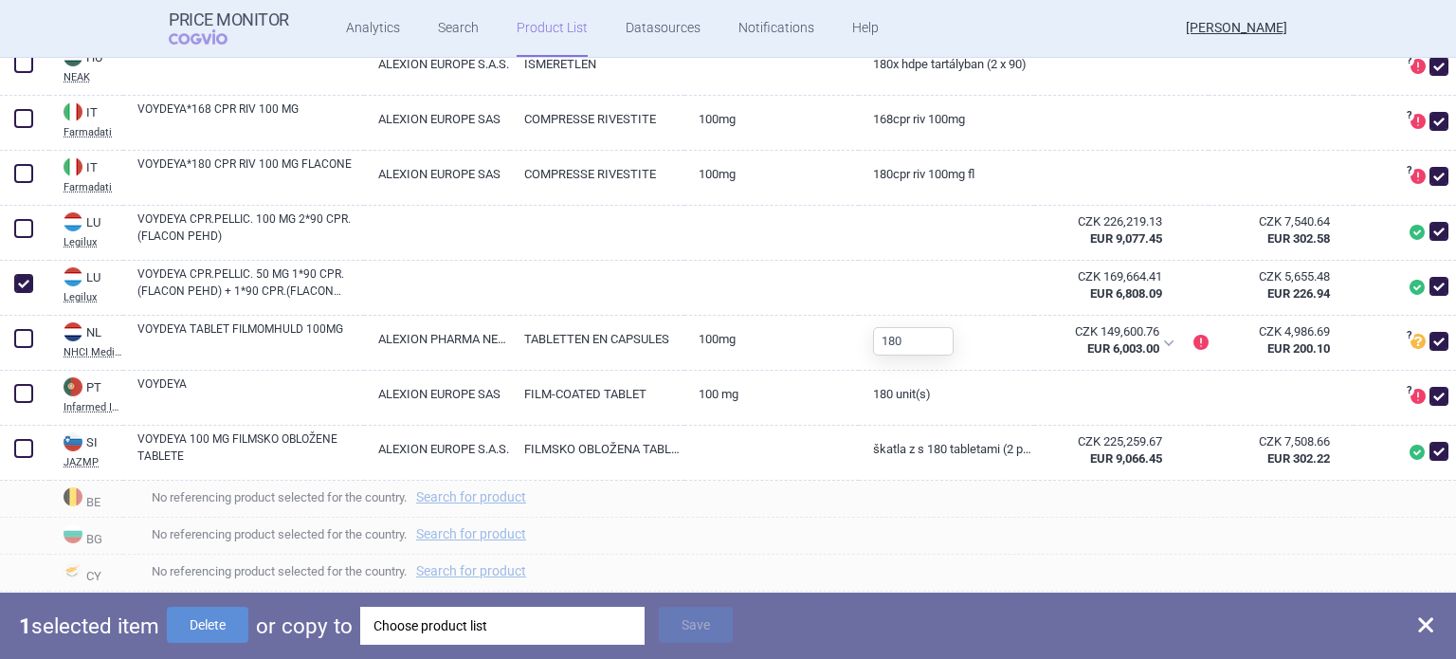
click at [425, 621] on div "Choose product list" at bounding box center [503, 626] width 258 height 38
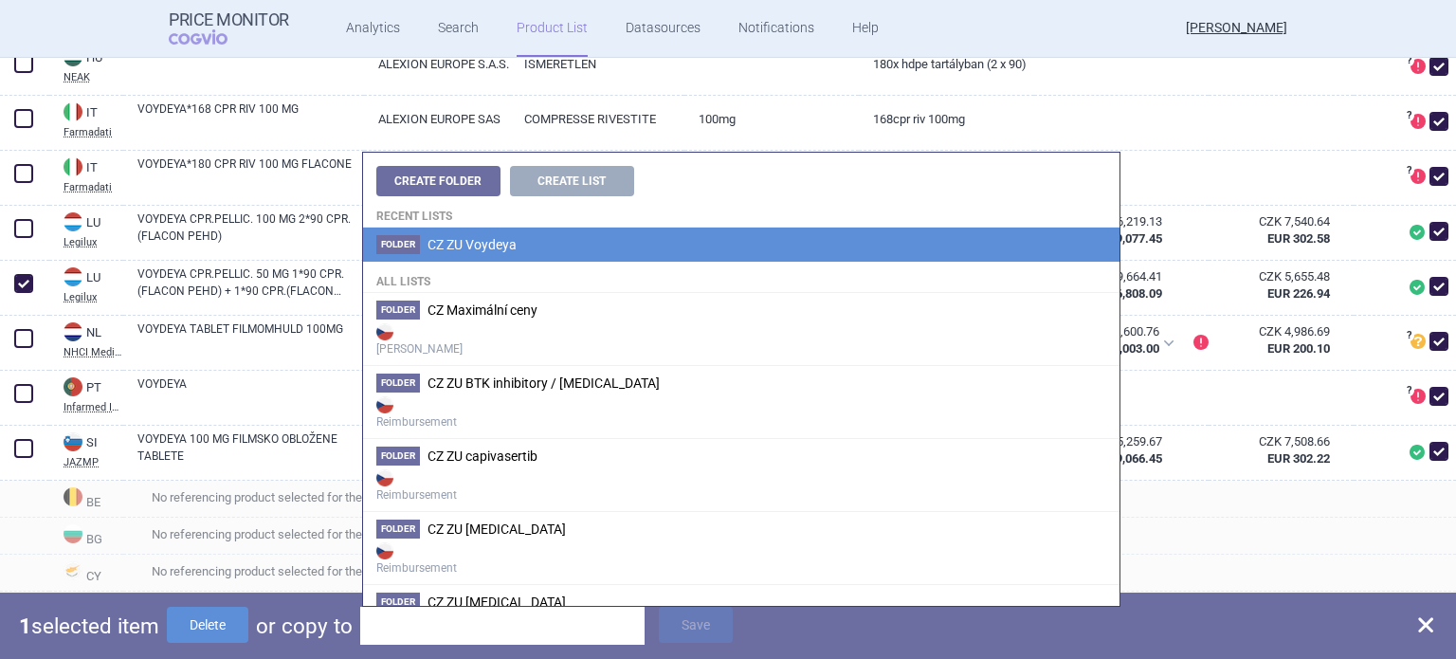
click at [513, 252] on span "CZ ZU Voydeya" at bounding box center [472, 244] width 89 height 15
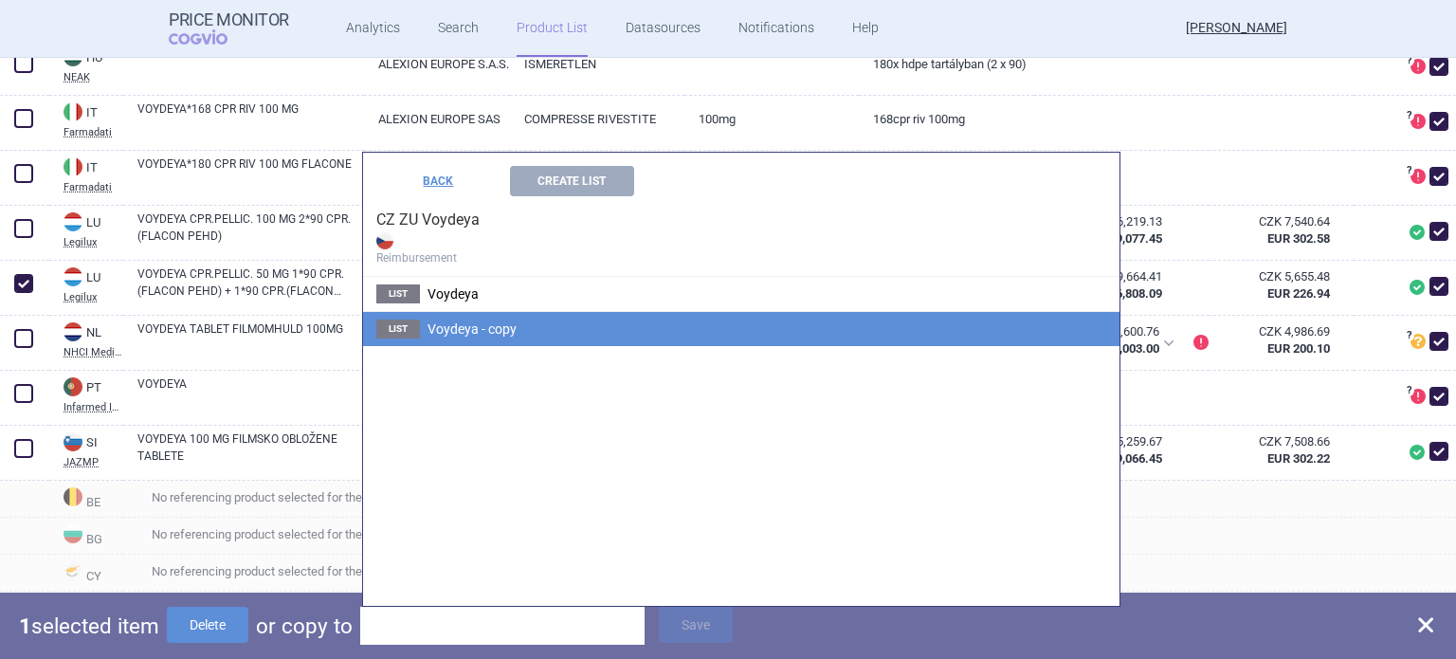
click at [469, 325] on span "Voydeya - copy" at bounding box center [472, 328] width 89 height 15
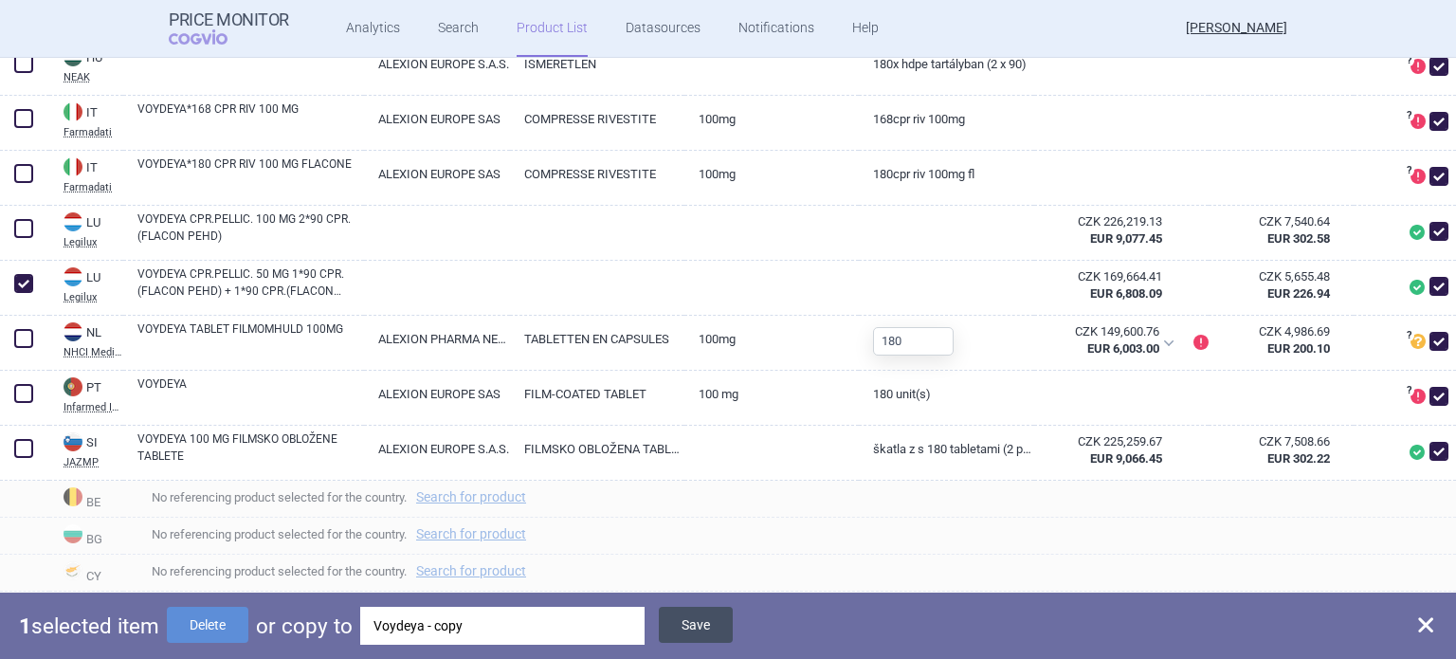
click at [695, 631] on button "Save" at bounding box center [696, 625] width 74 height 36
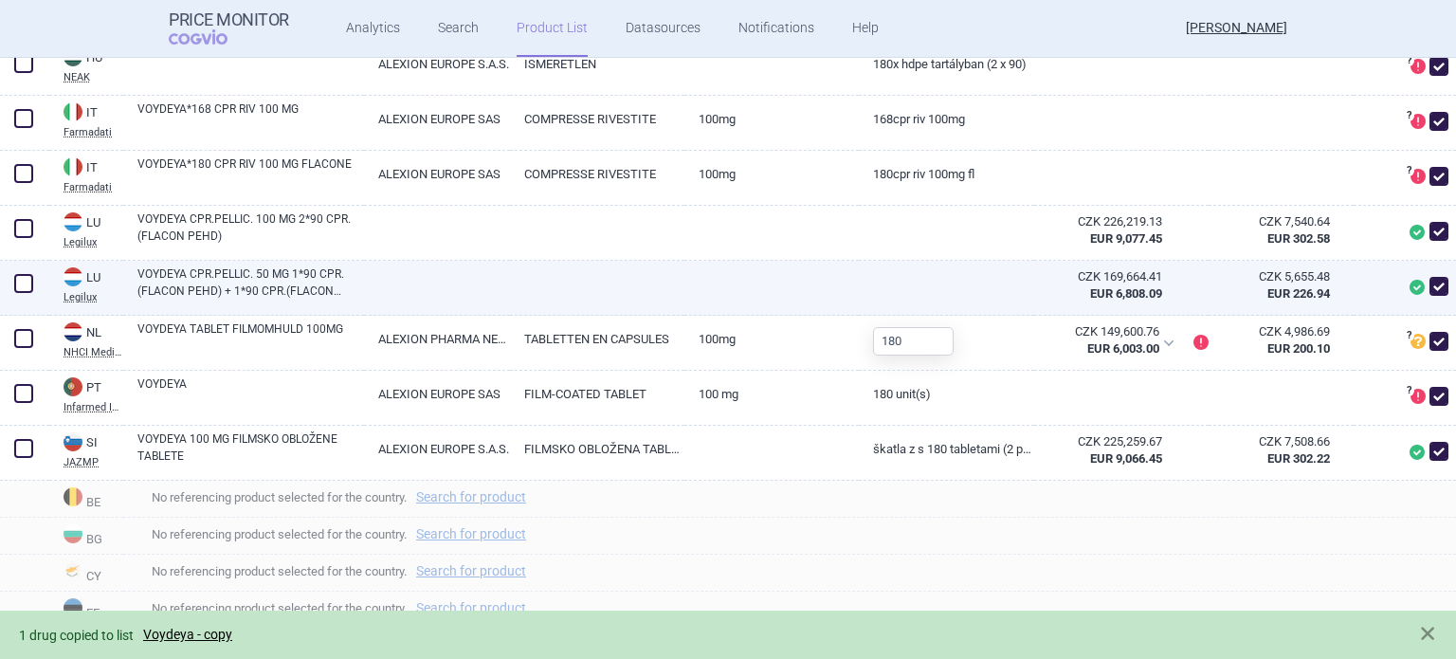
click at [23, 293] on span at bounding box center [23, 283] width 19 height 19
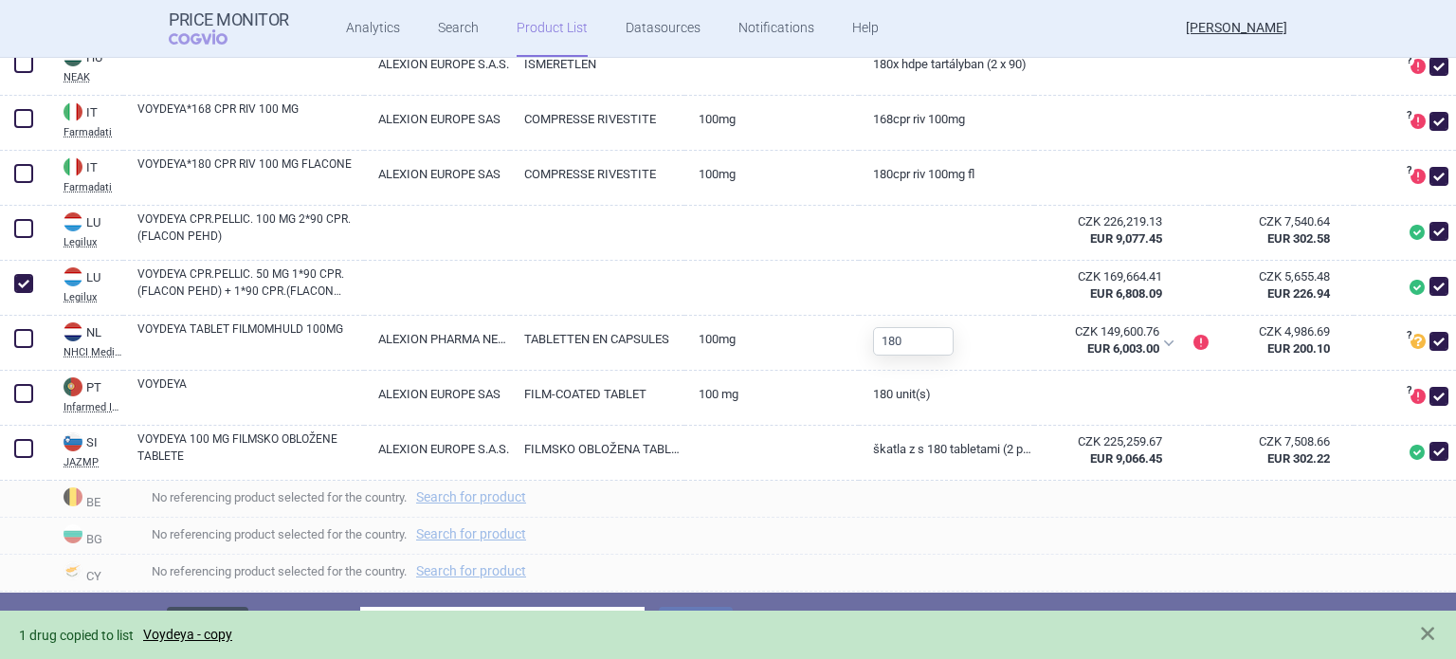
click at [231, 609] on button "Delete" at bounding box center [208, 625] width 82 height 36
checkbox input "false"
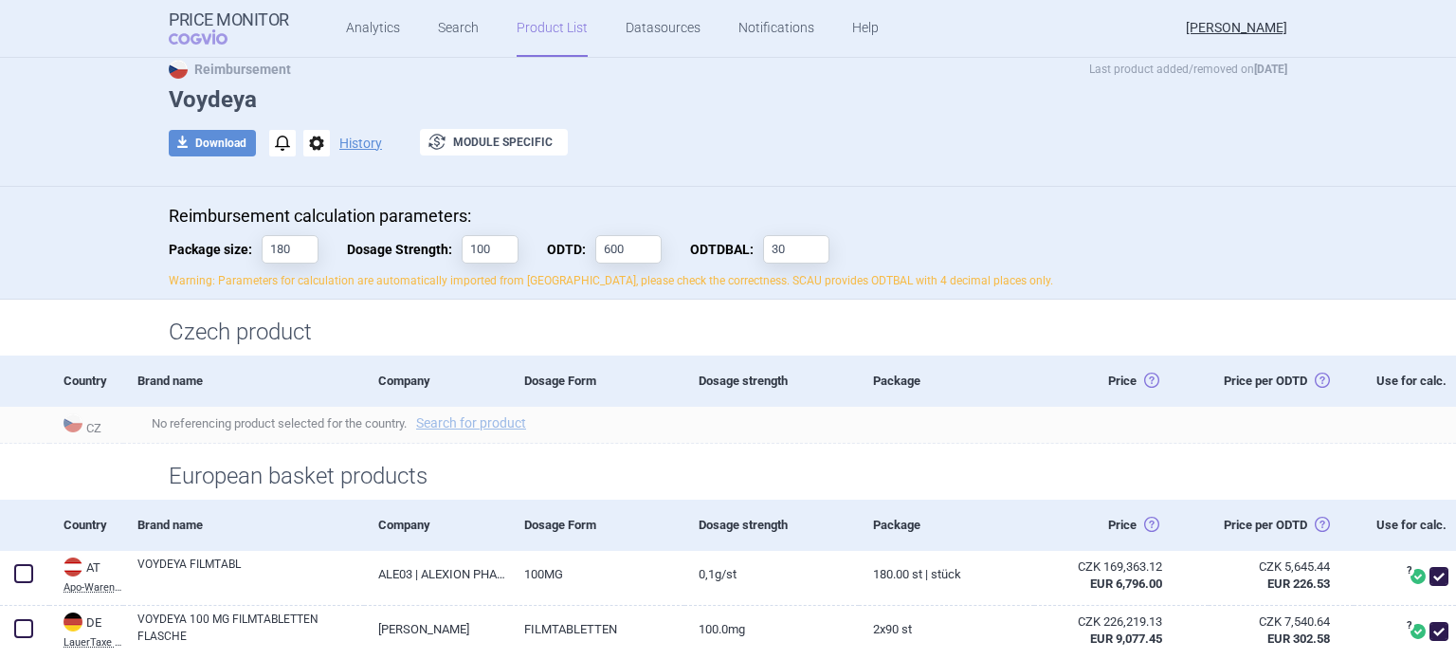
scroll to position [0, 0]
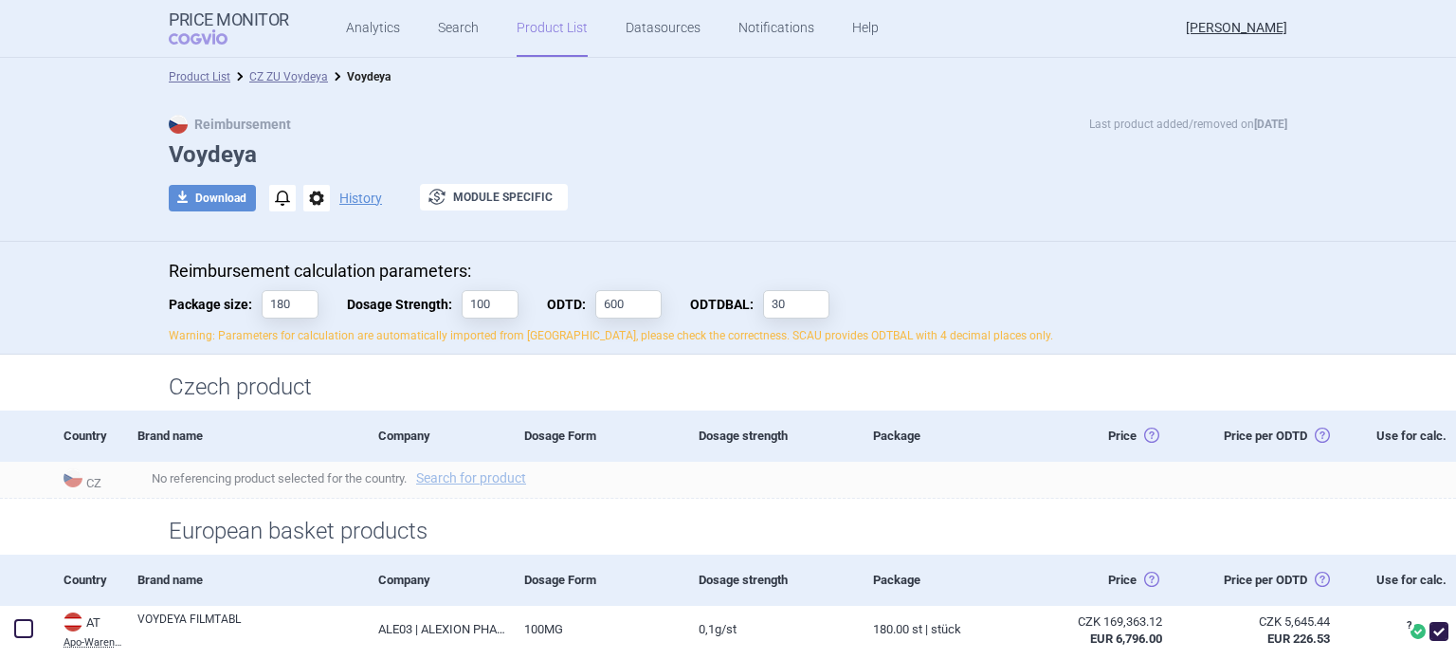
click at [284, 76] on link "CZ ZU Voydeya" at bounding box center [288, 76] width 79 height 13
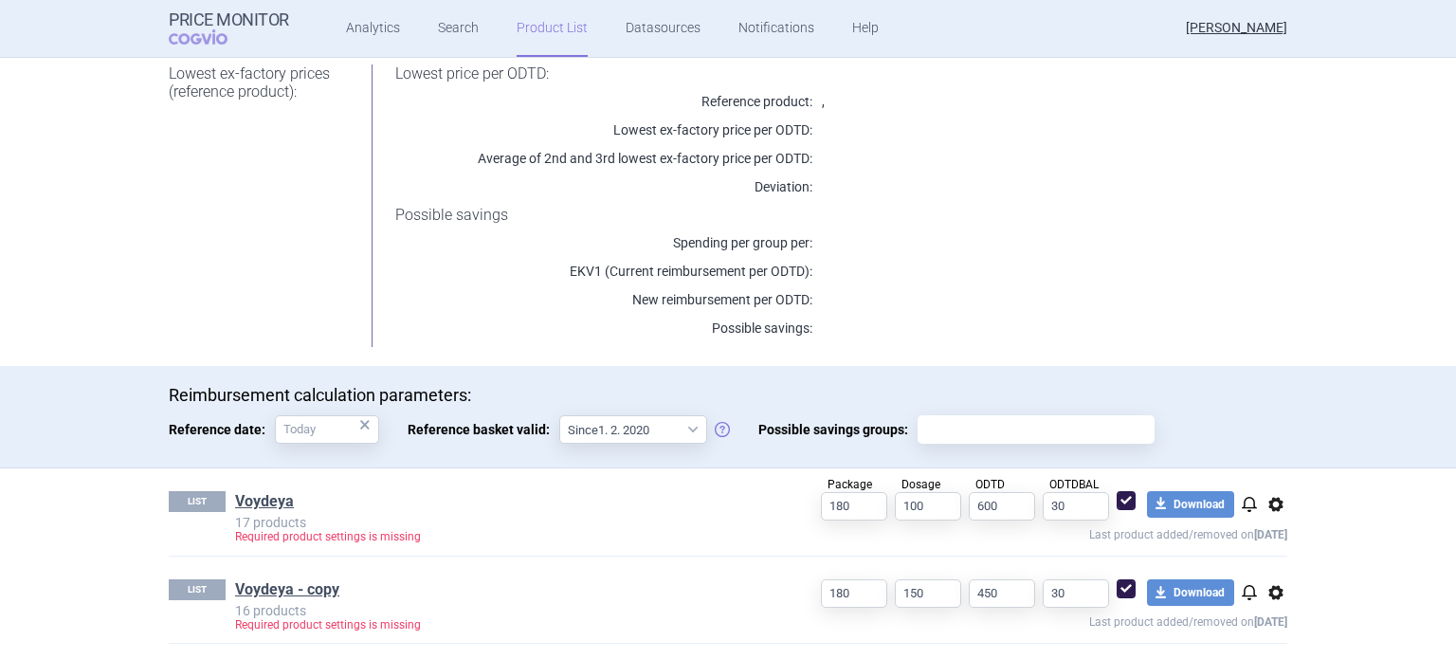
scroll to position [233, 0]
click at [264, 503] on link "Voydeya" at bounding box center [264, 499] width 59 height 21
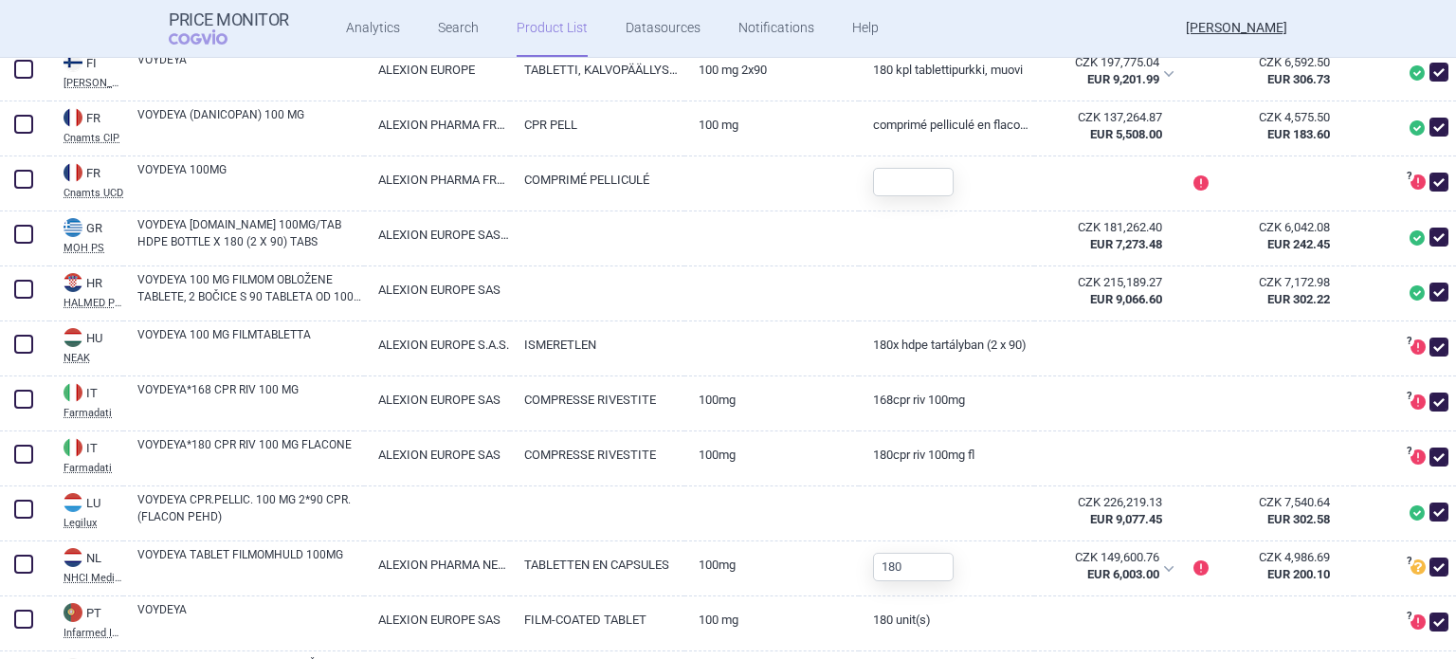
scroll to position [834, 0]
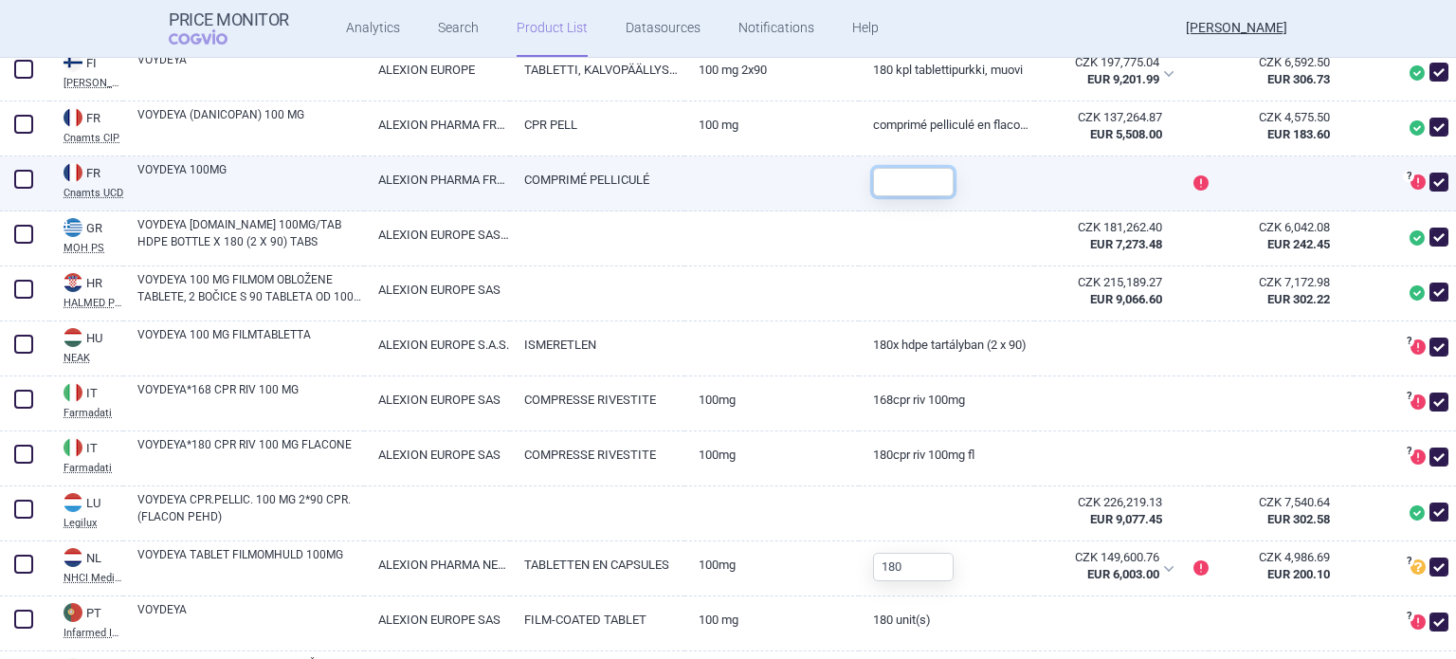
click at [925, 196] on input "text" at bounding box center [913, 182] width 81 height 28
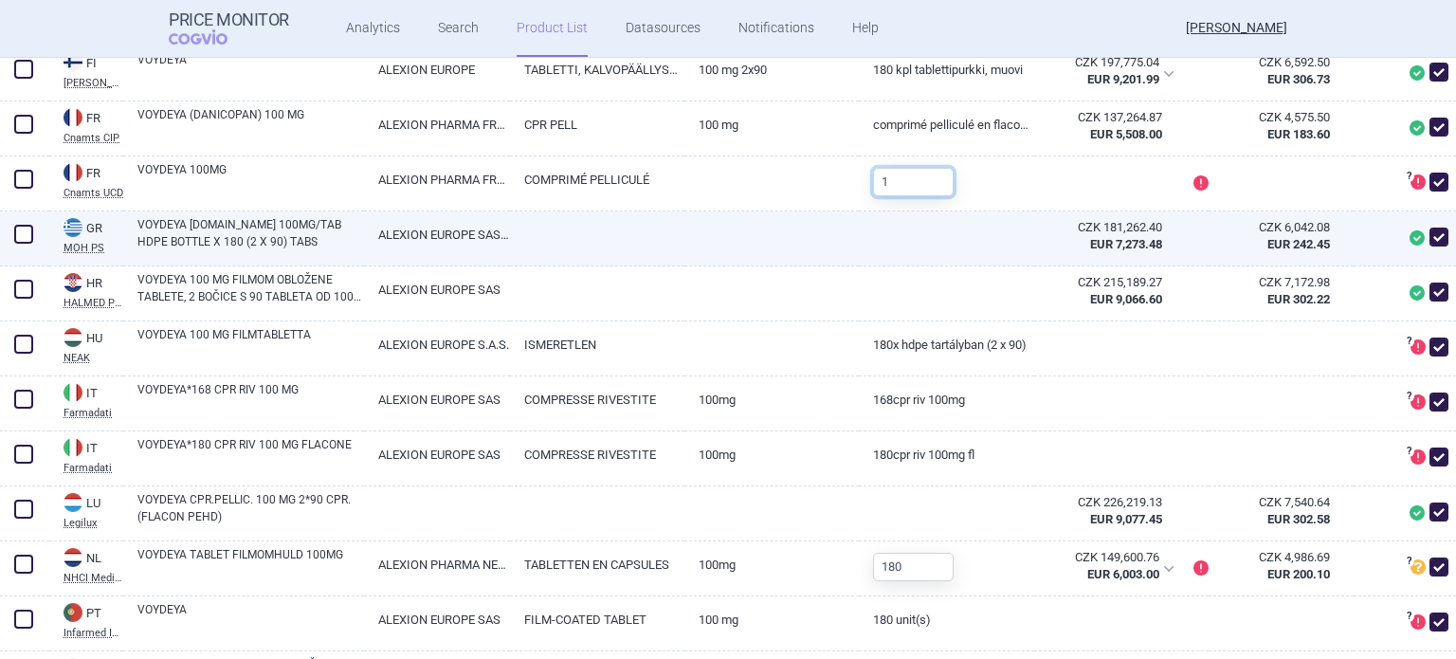
type input "1"
click at [823, 266] on div at bounding box center [772, 238] width 174 height 55
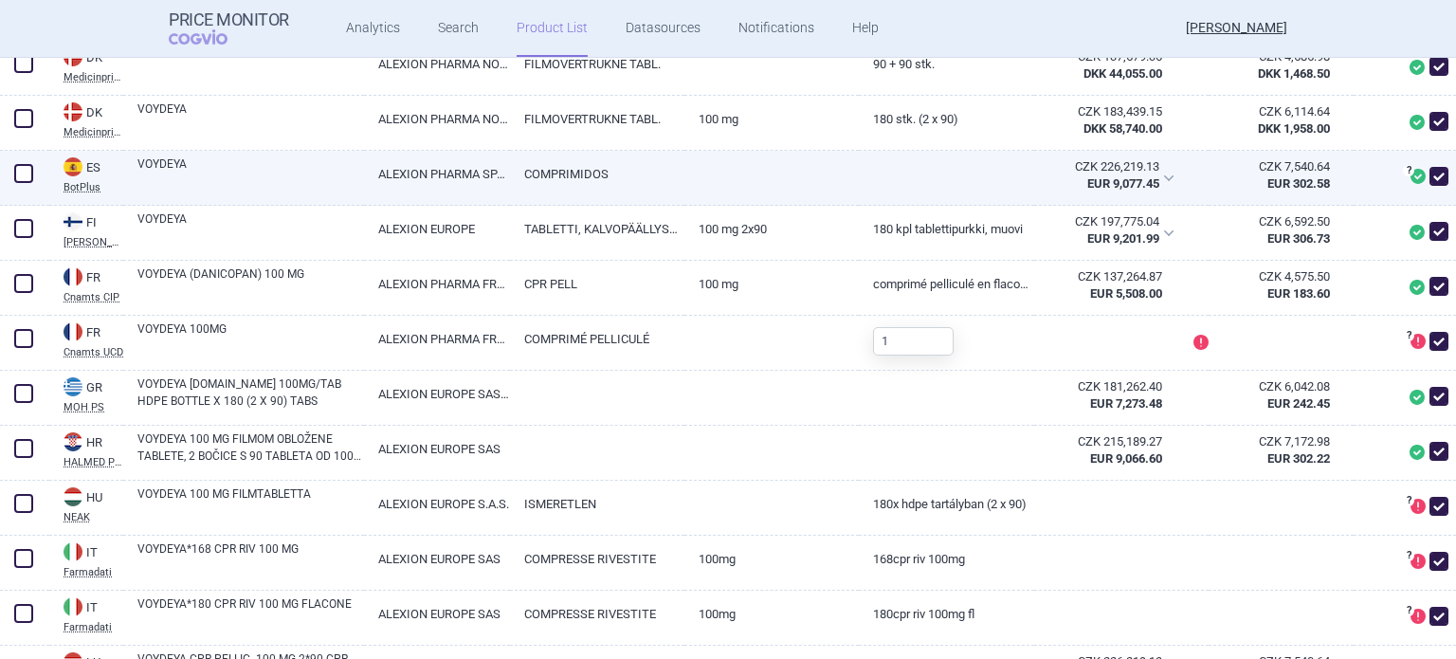
scroll to position [662, 0]
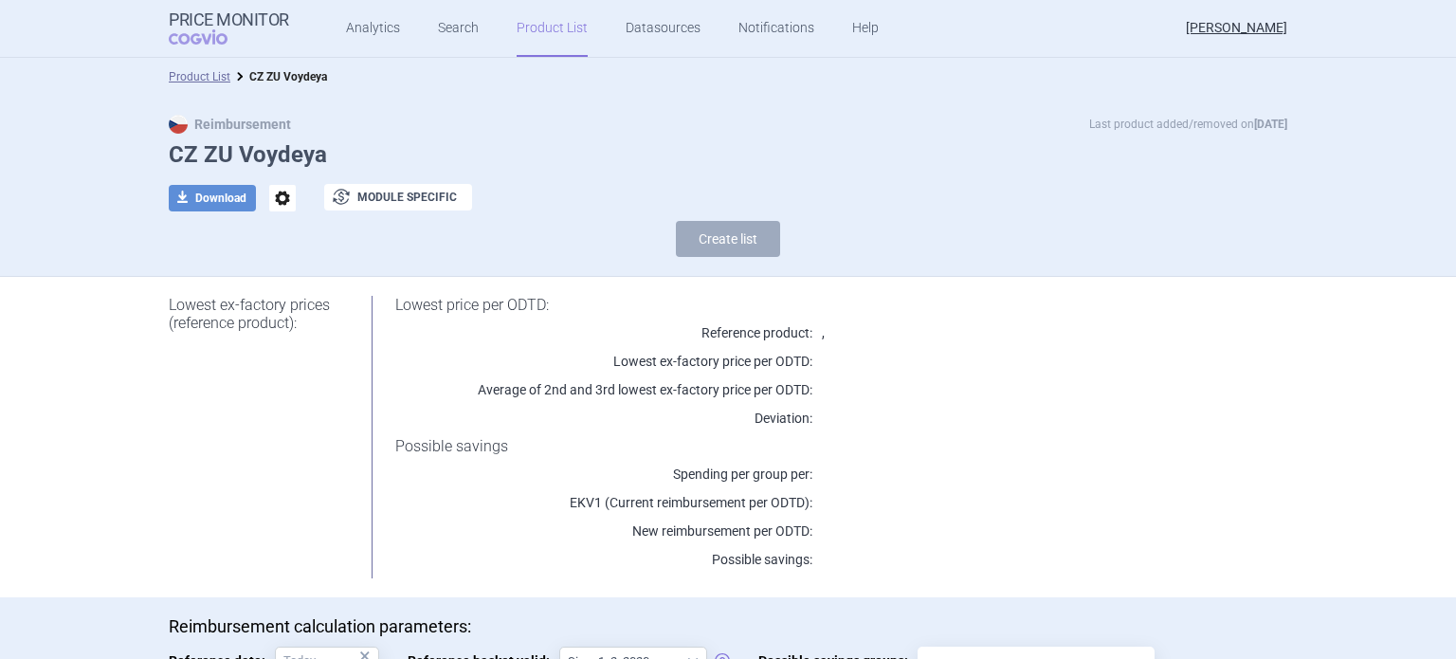
scroll to position [233, 0]
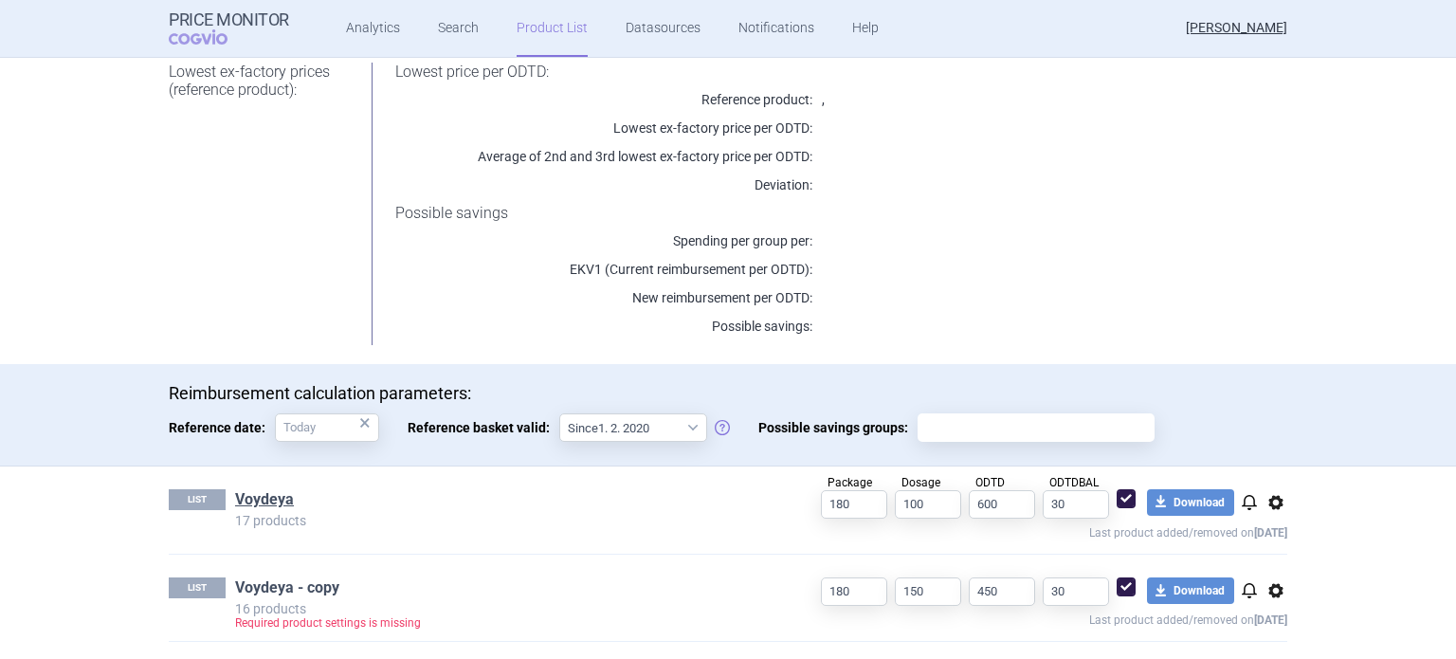
click at [261, 590] on link "Voydeya - copy" at bounding box center [287, 587] width 104 height 21
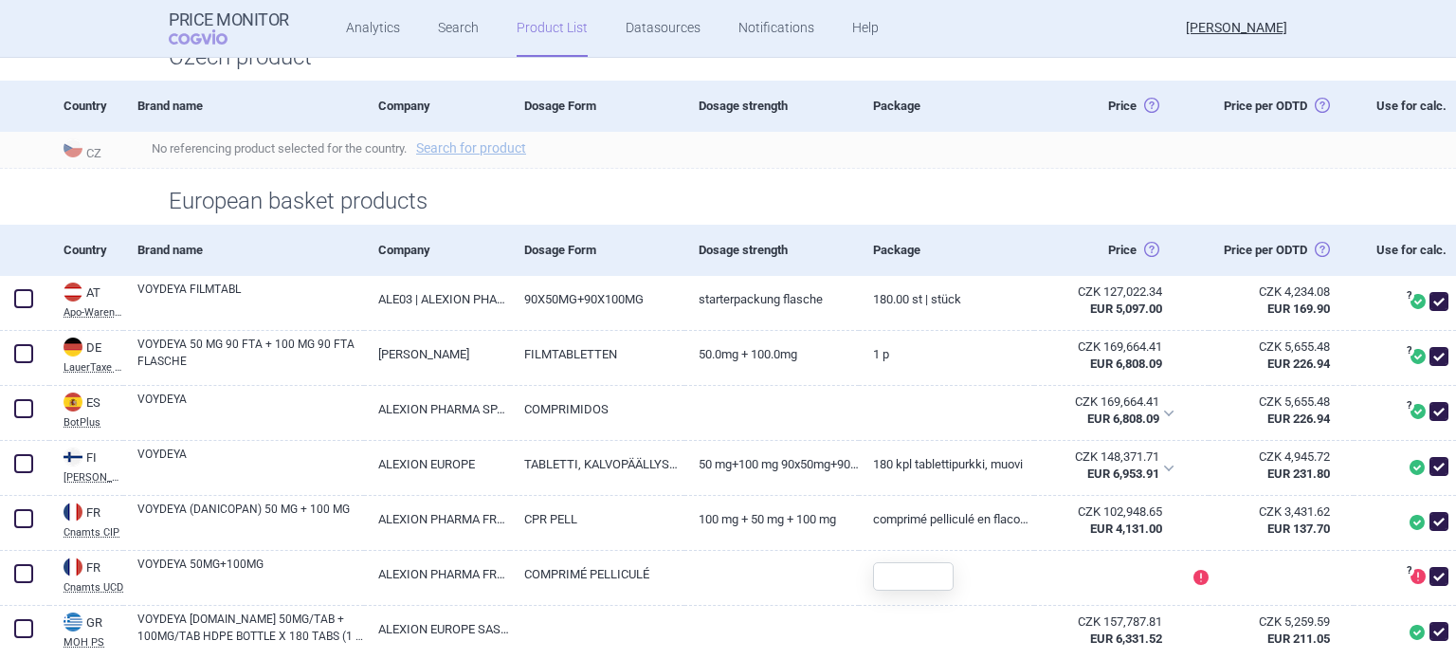
scroll to position [485, 0]
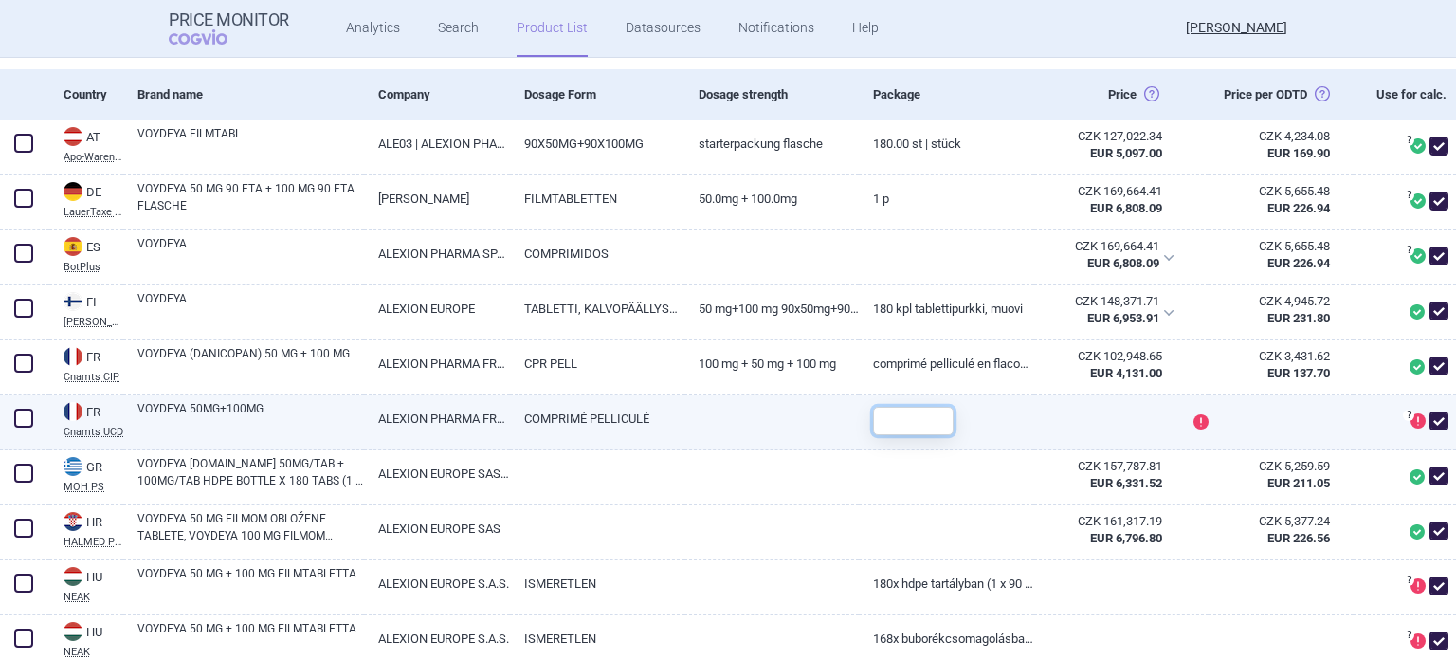
click at [898, 435] on input "text" at bounding box center [913, 421] width 81 height 28
type input "180"
click at [466, 442] on link "ALEXION PHARMA FRANCE" at bounding box center [437, 418] width 146 height 46
select select "EUR"
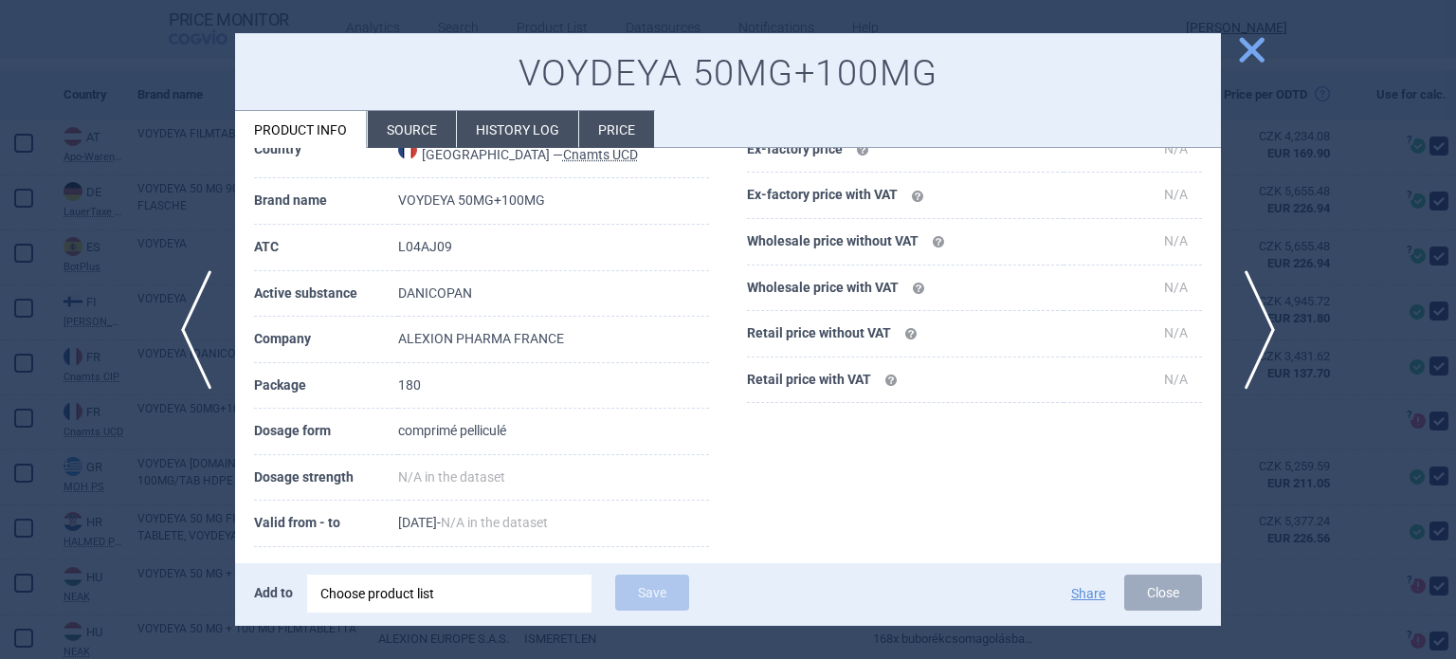
scroll to position [178, 0]
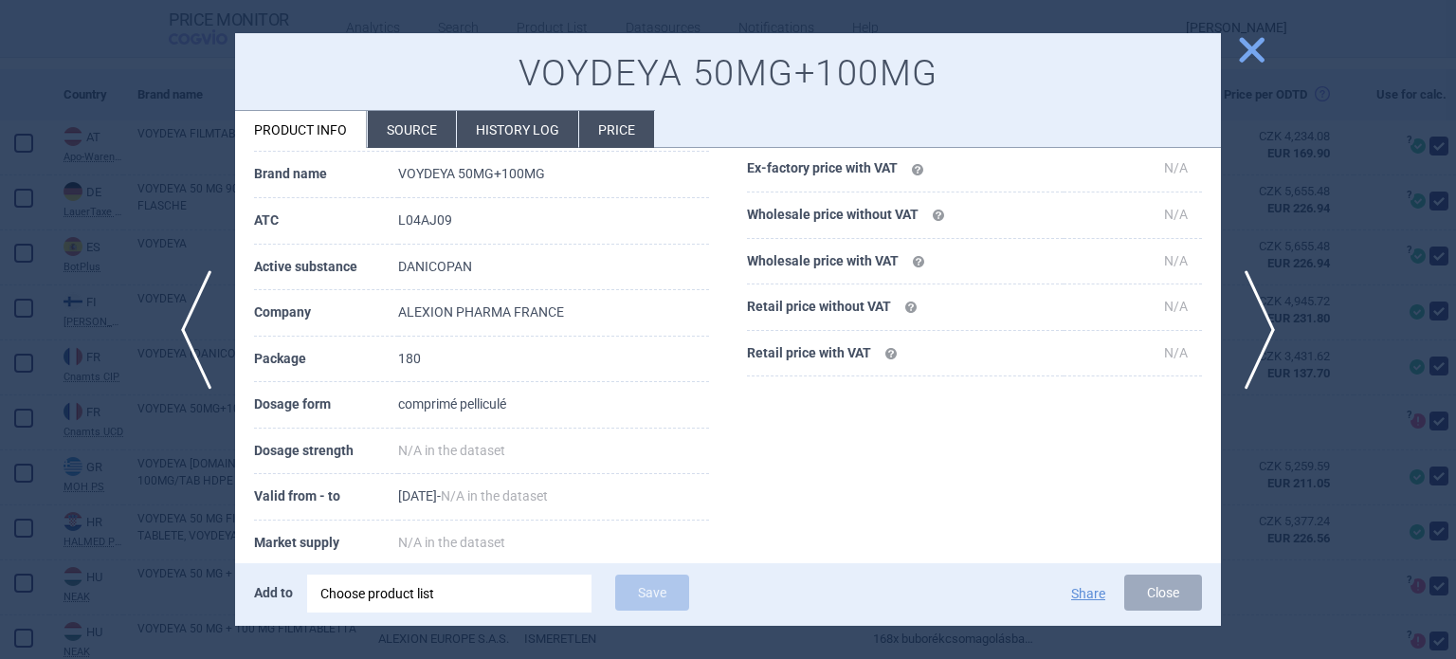
click at [1256, 43] on span "close" at bounding box center [1251, 49] width 33 height 33
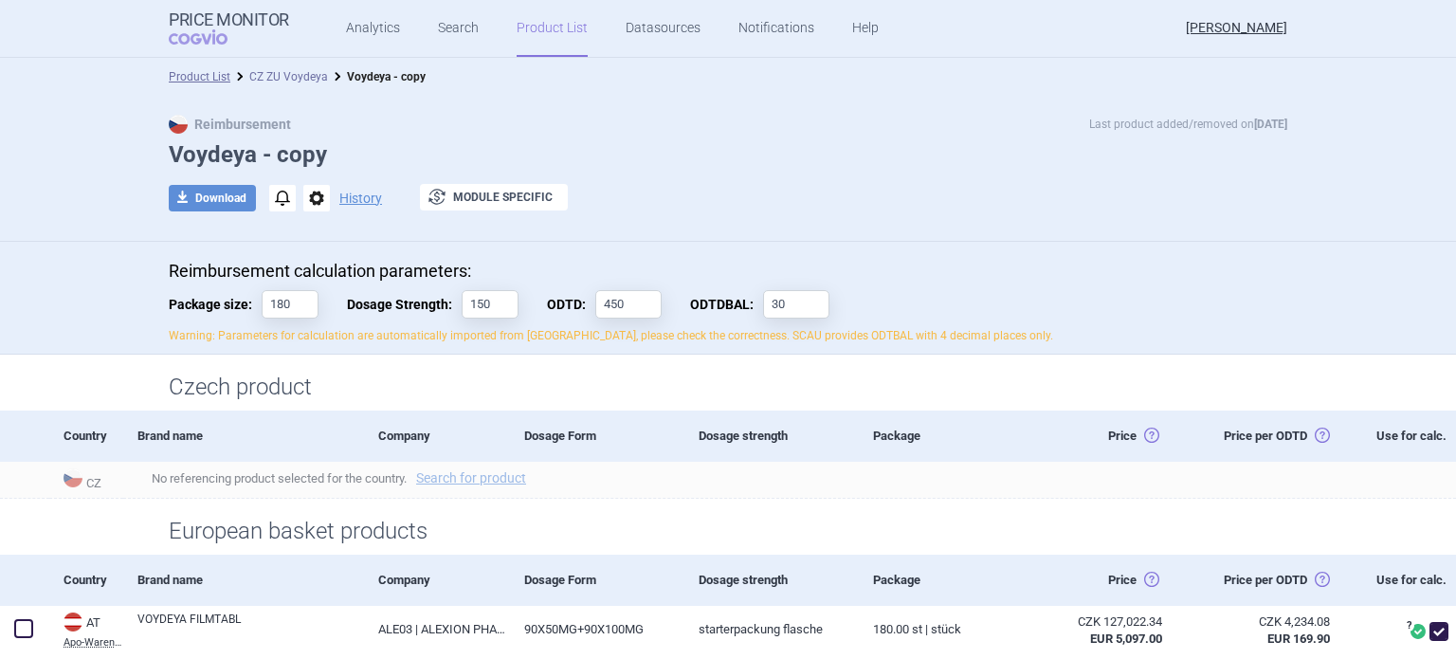
click at [295, 75] on link "CZ ZU Voydeya" at bounding box center [288, 76] width 79 height 13
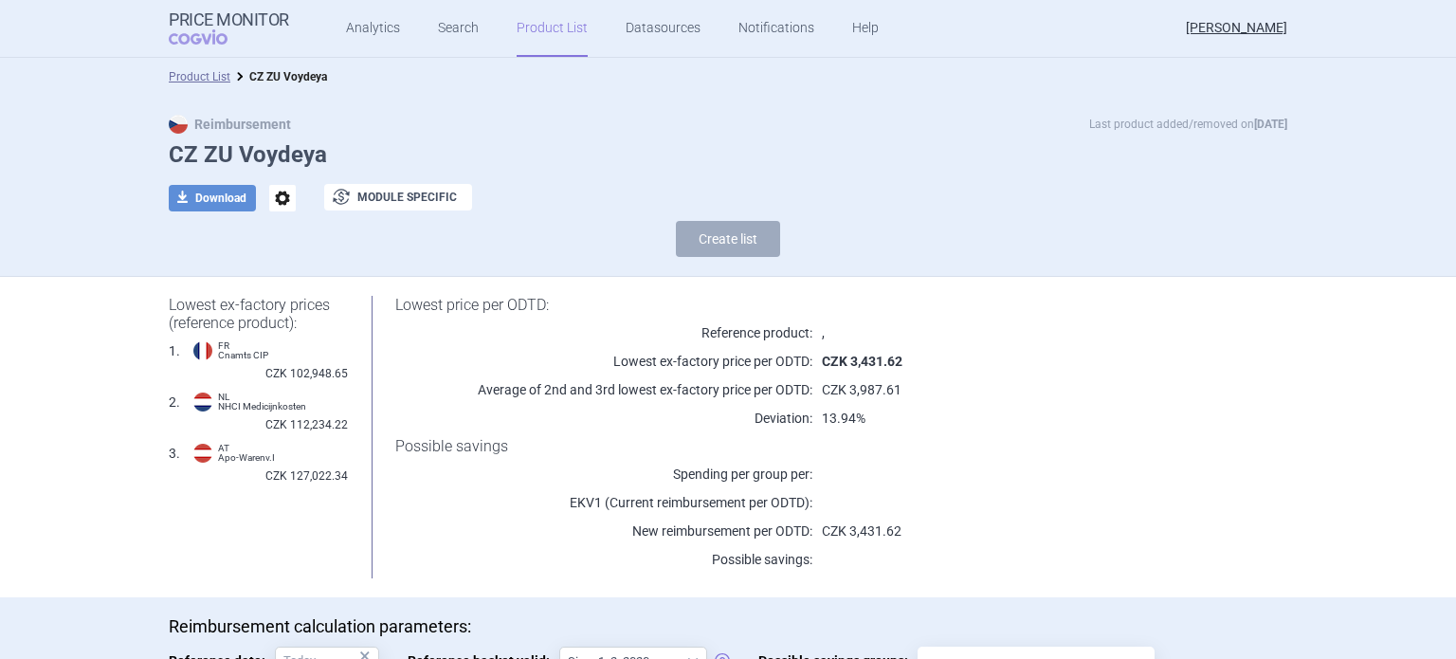
scroll to position [233, 0]
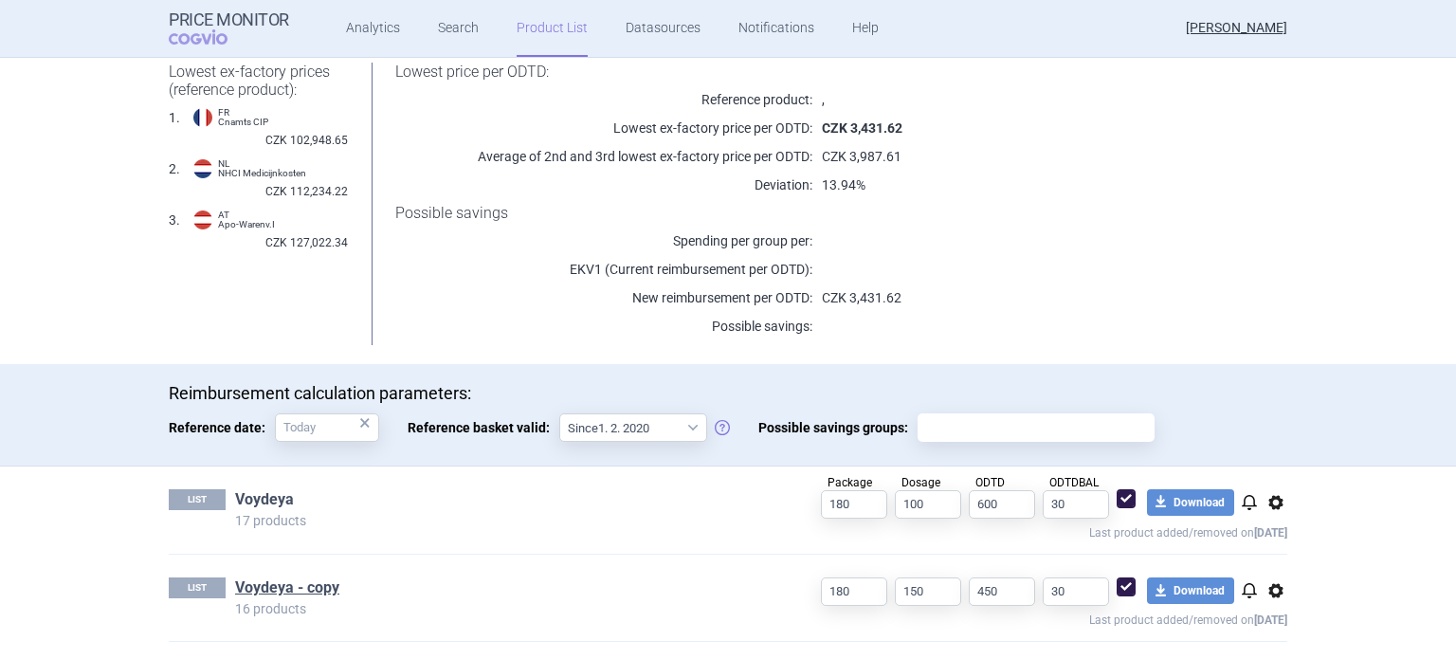
click at [269, 506] on link "Voydeya" at bounding box center [264, 499] width 59 height 21
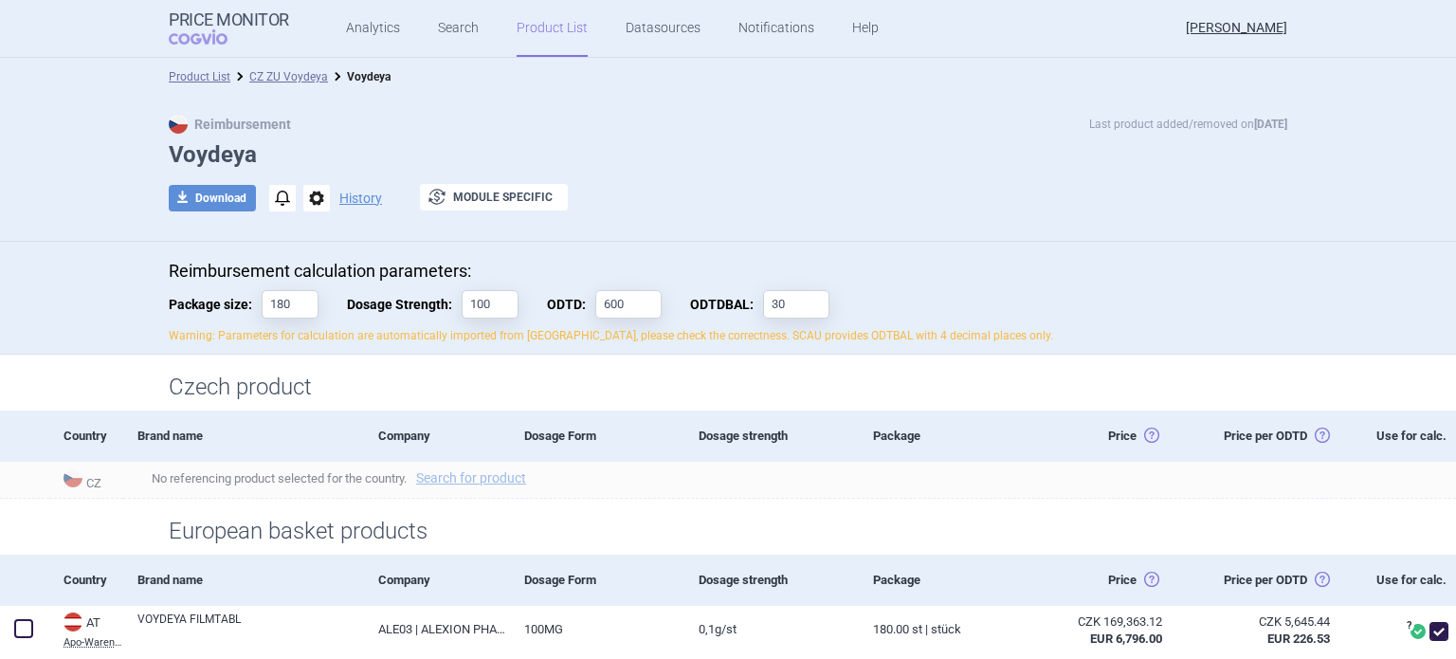
click at [615, 448] on div "Dosage Form" at bounding box center [597, 436] width 174 height 51
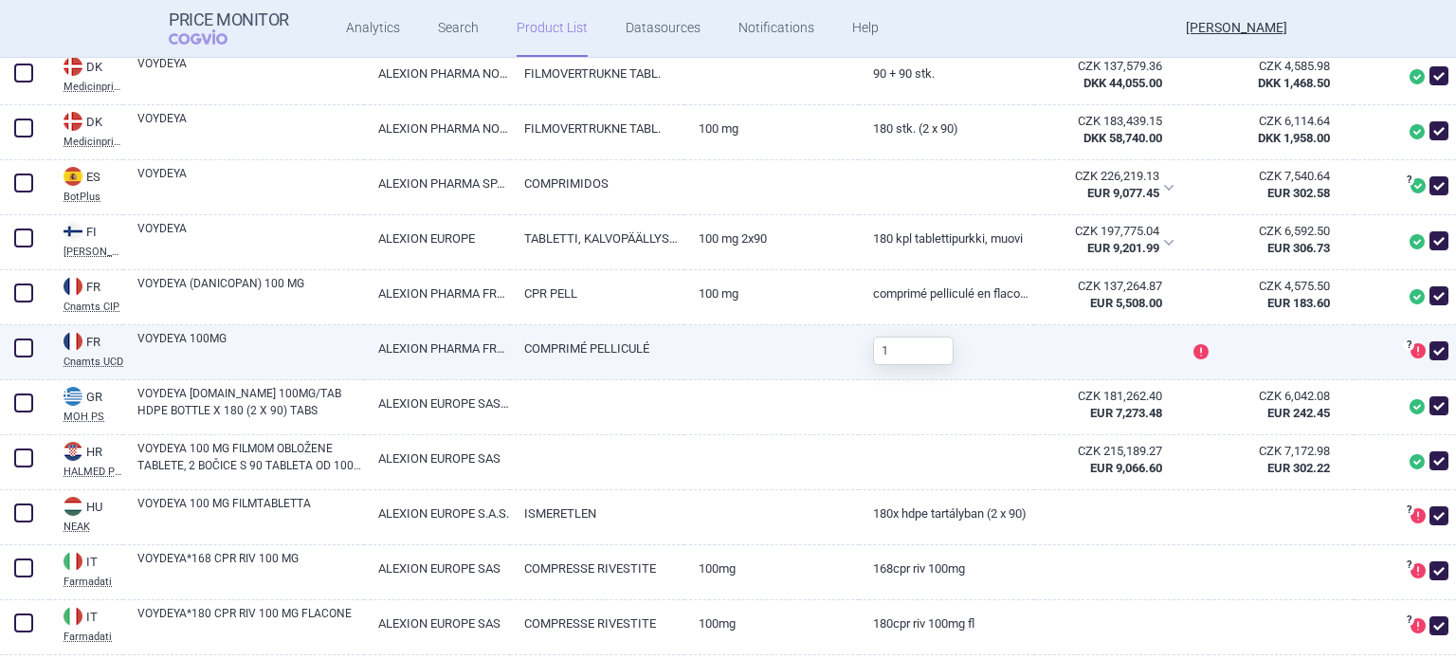
scroll to position [667, 0]
click at [892, 364] on input "1" at bounding box center [913, 350] width 81 height 28
type input "180"
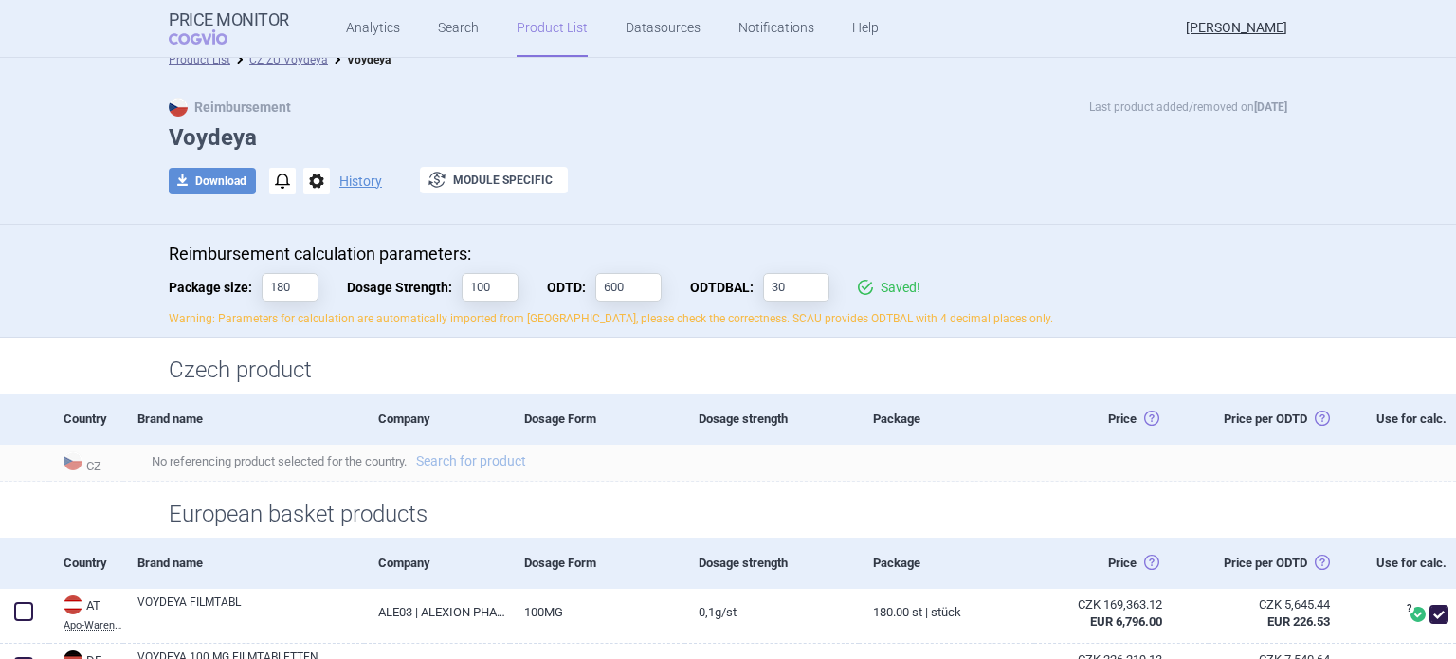
scroll to position [0, 0]
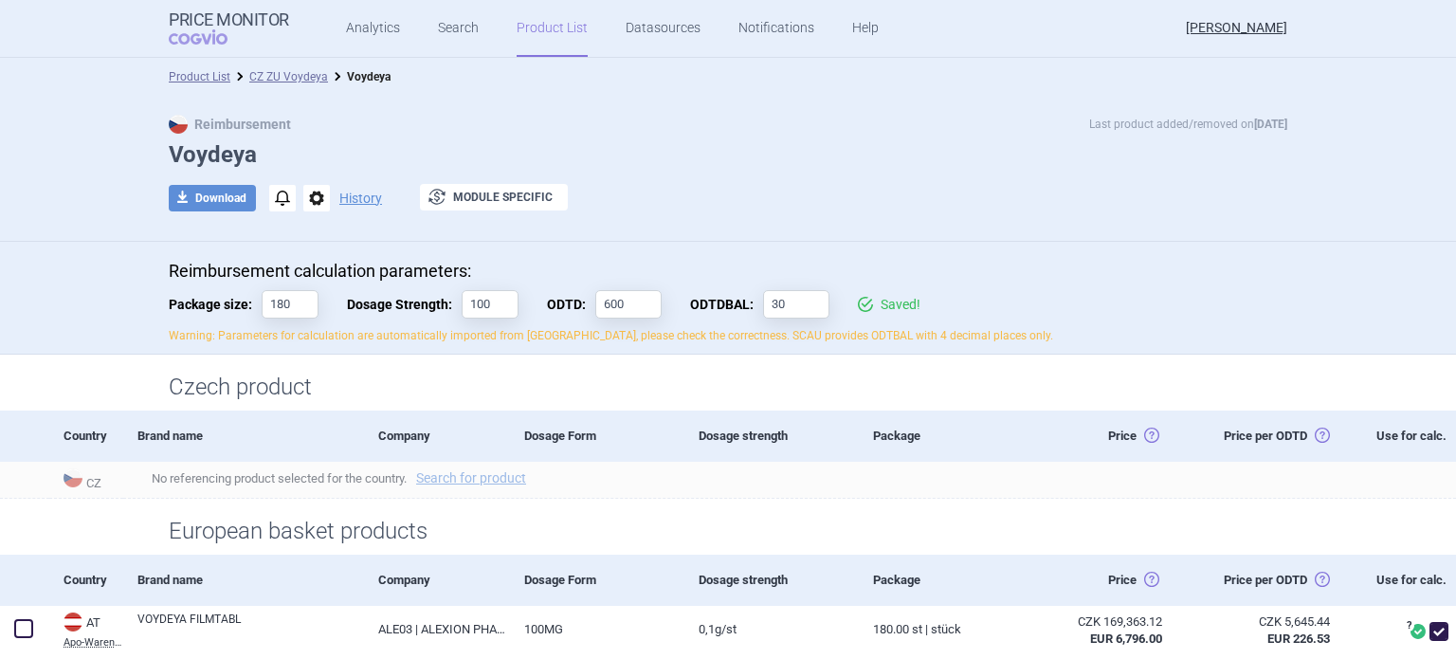
click at [265, 80] on link "CZ ZU Voydeya" at bounding box center [288, 76] width 79 height 13
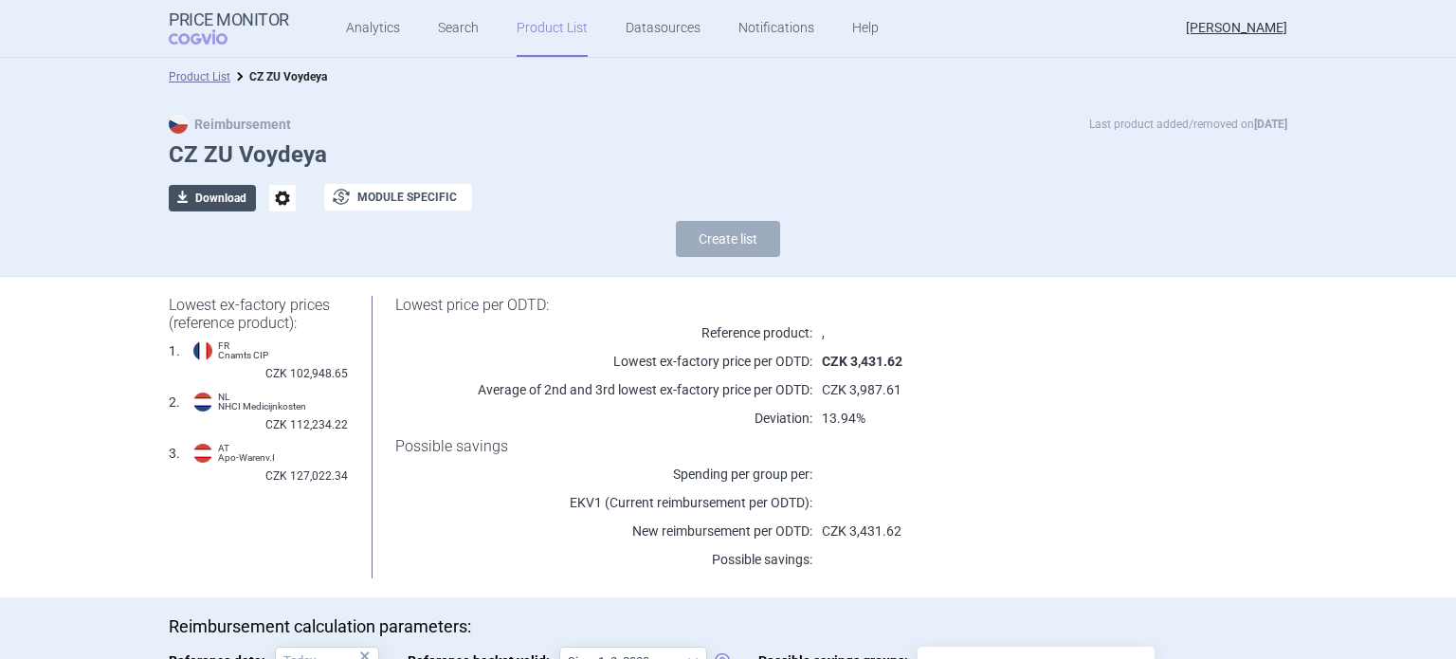
click at [210, 196] on button "download Download" at bounding box center [212, 198] width 87 height 27
select select "EUR"
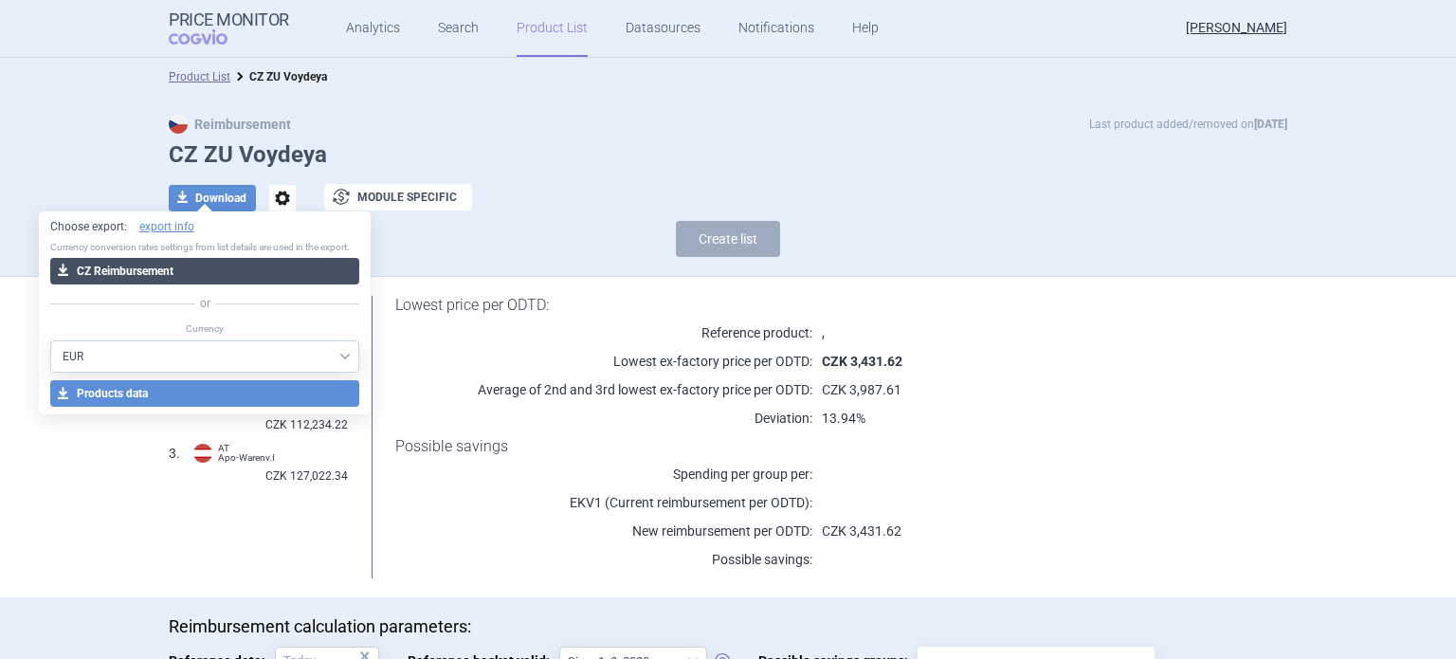
click at [133, 277] on button "download CZ Reimbursement" at bounding box center [205, 271] width 310 height 27
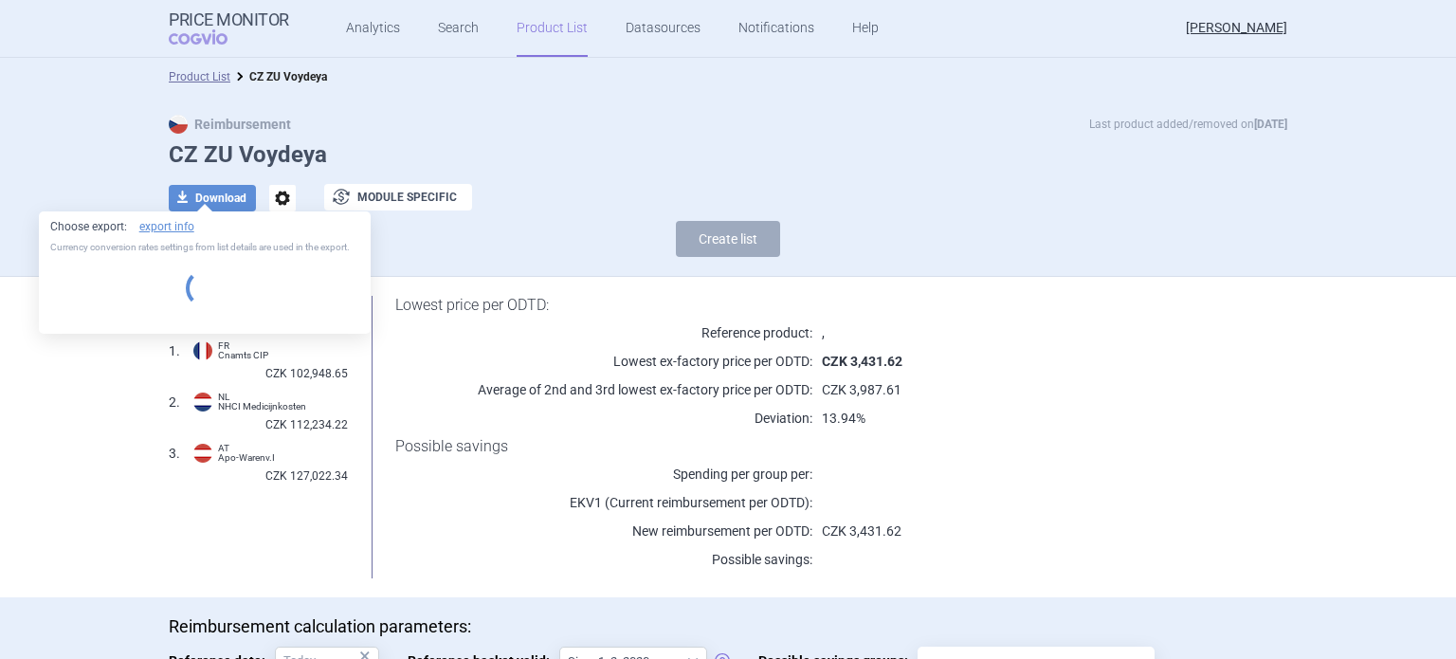
select select "EUR"
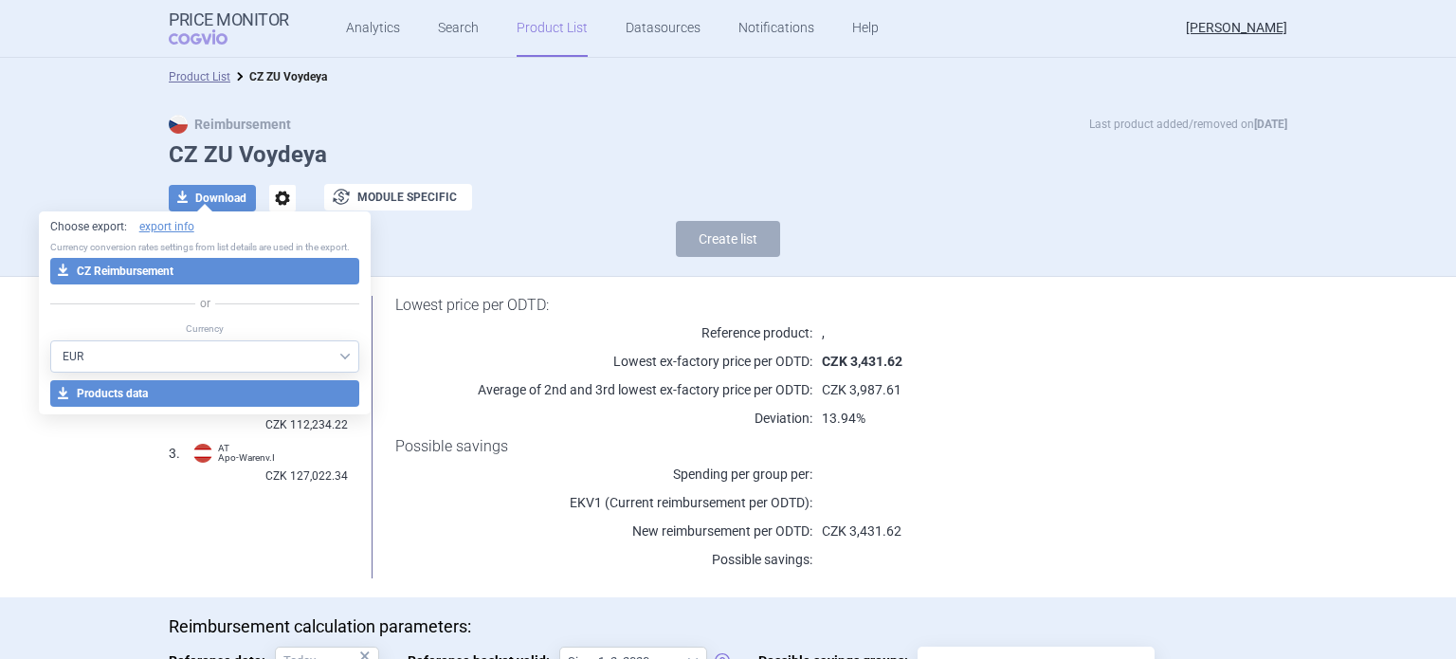
click at [547, 418] on p "Deviation:" at bounding box center [603, 418] width 417 height 19
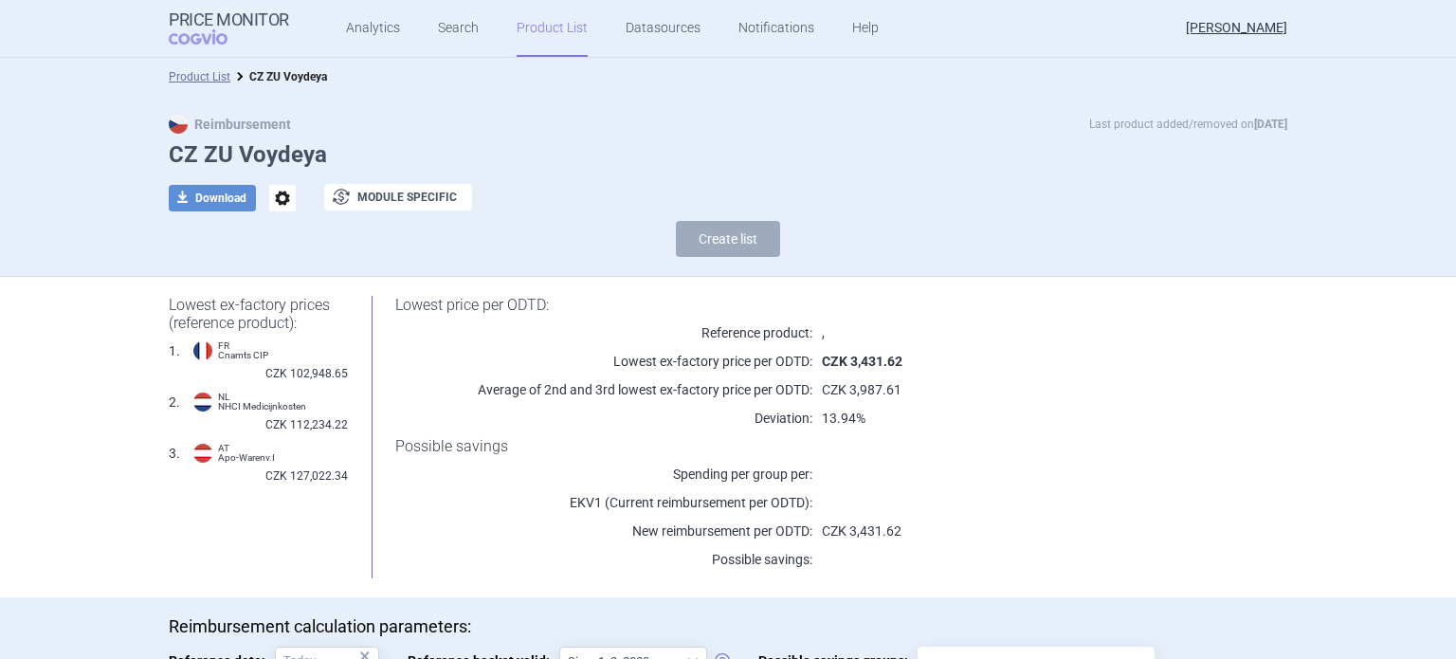
scroll to position [233, 0]
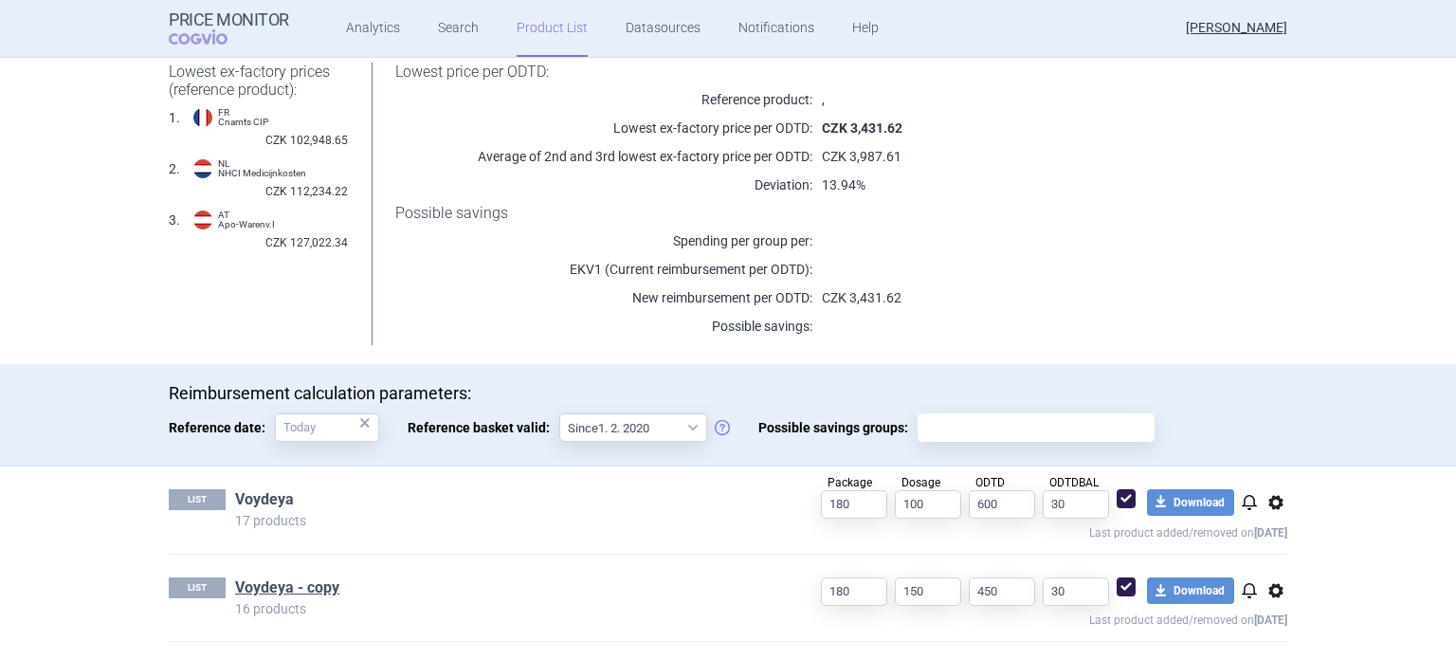
click at [260, 495] on link "Voydeya" at bounding box center [264, 499] width 59 height 21
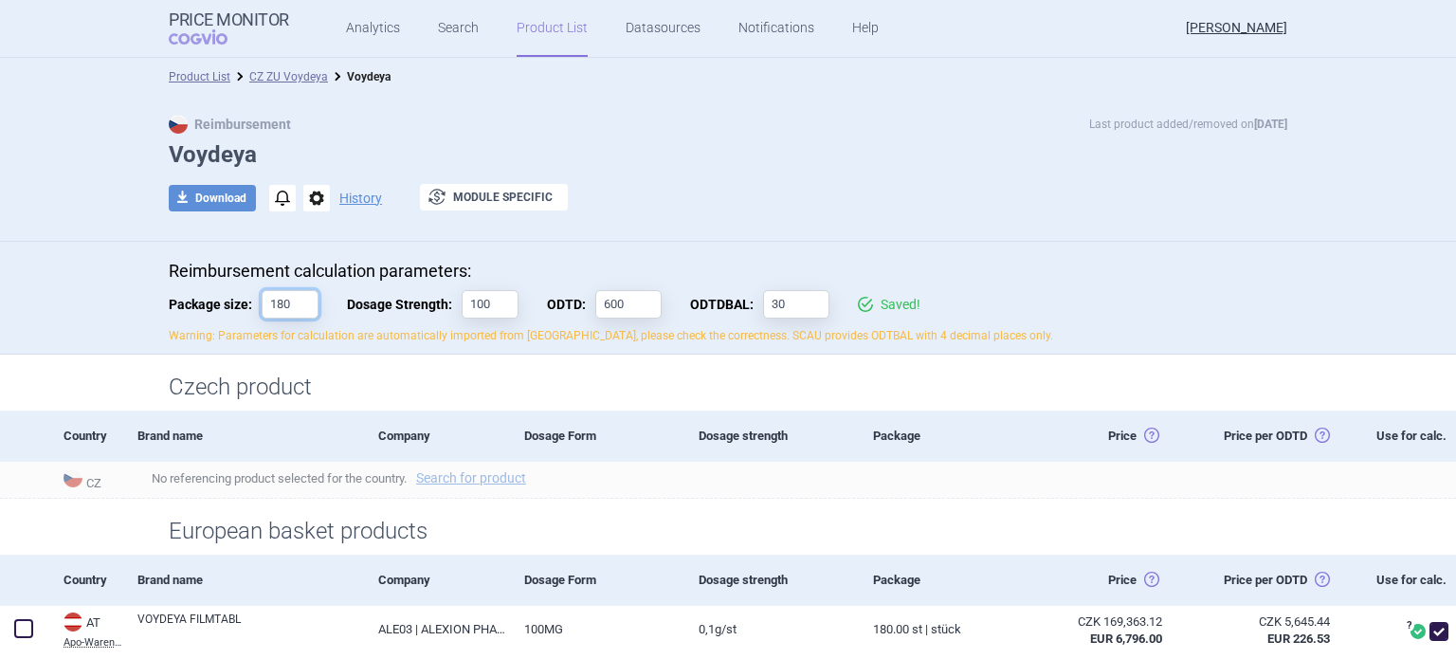
drag, startPoint x: 287, startPoint y: 310, endPoint x: 246, endPoint y: 309, distance: 41.7
click at [246, 309] on label "Package size: 180" at bounding box center [244, 304] width 150 height 28
drag, startPoint x: 302, startPoint y: 306, endPoint x: 229, endPoint y: 302, distance: 72.2
click at [229, 302] on label "Package size: 90" at bounding box center [244, 304] width 150 height 28
type input "180"
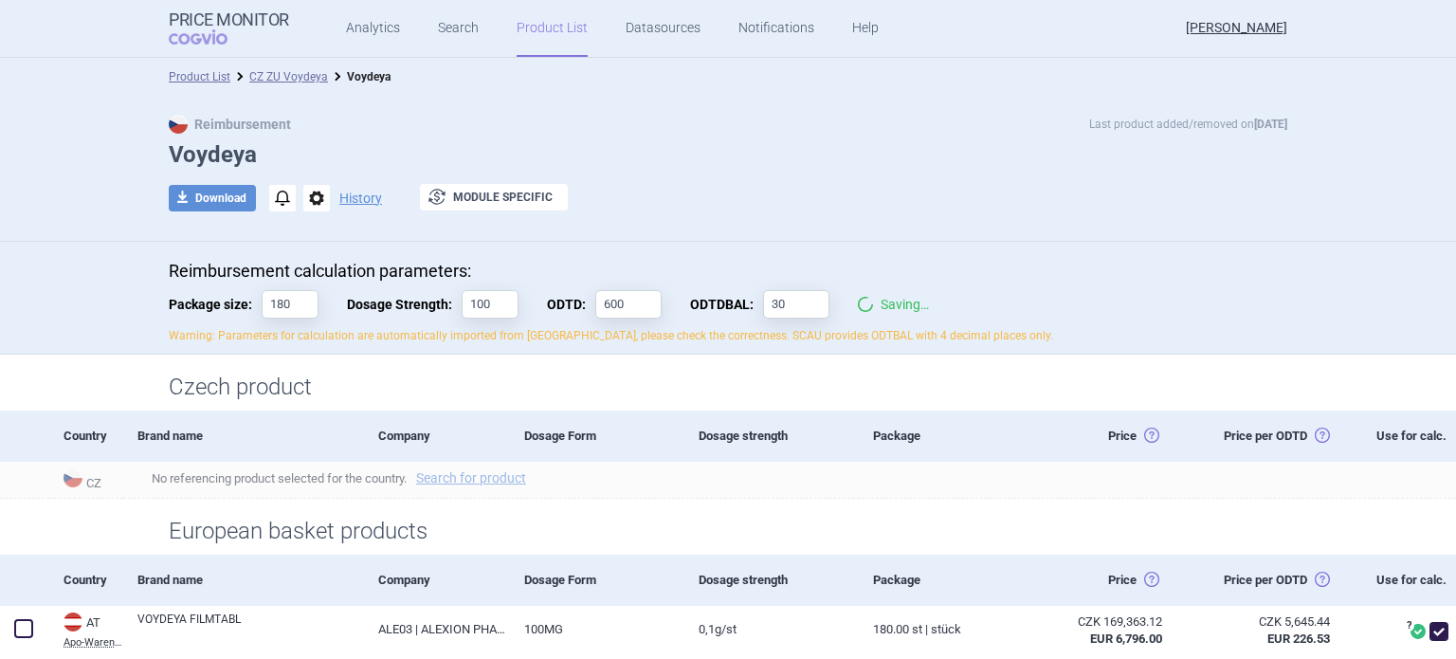
click at [432, 247] on div "Reimbursement calculation parameters: Package size: 180 Dosage Strength: 100 OD…" at bounding box center [728, 298] width 1456 height 113
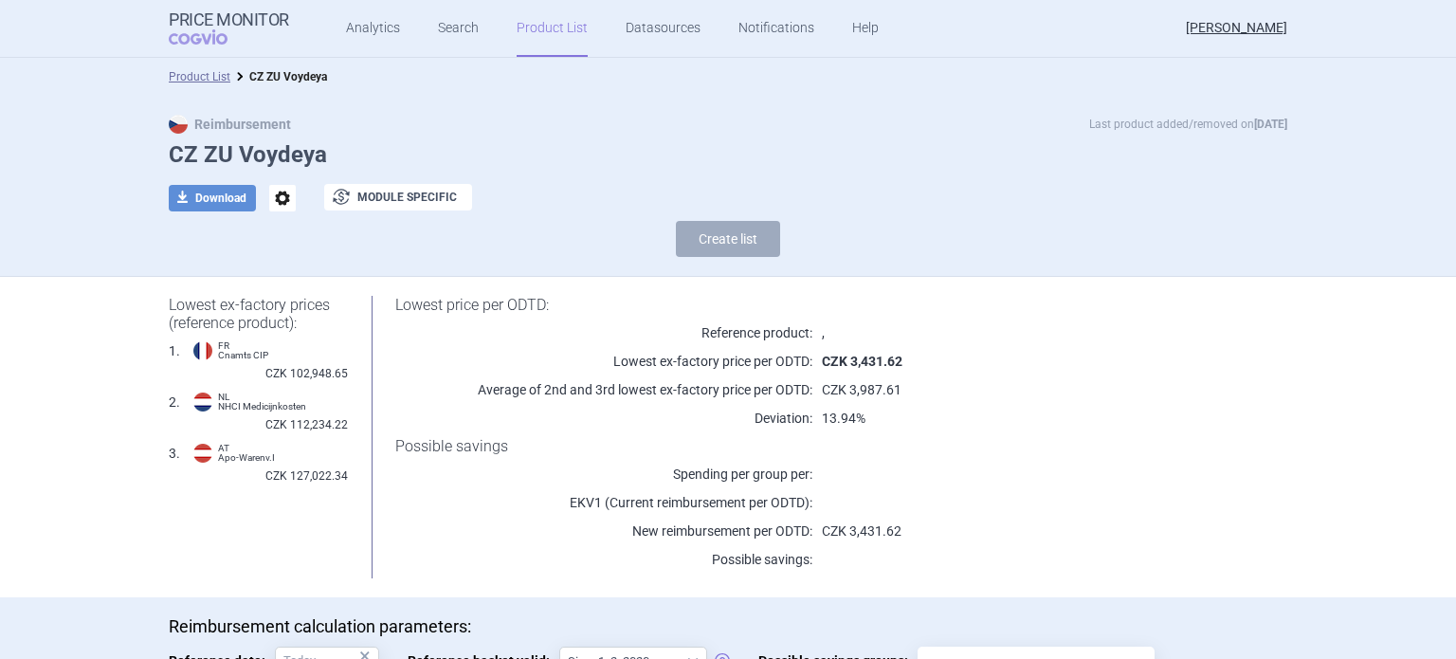
scroll to position [233, 0]
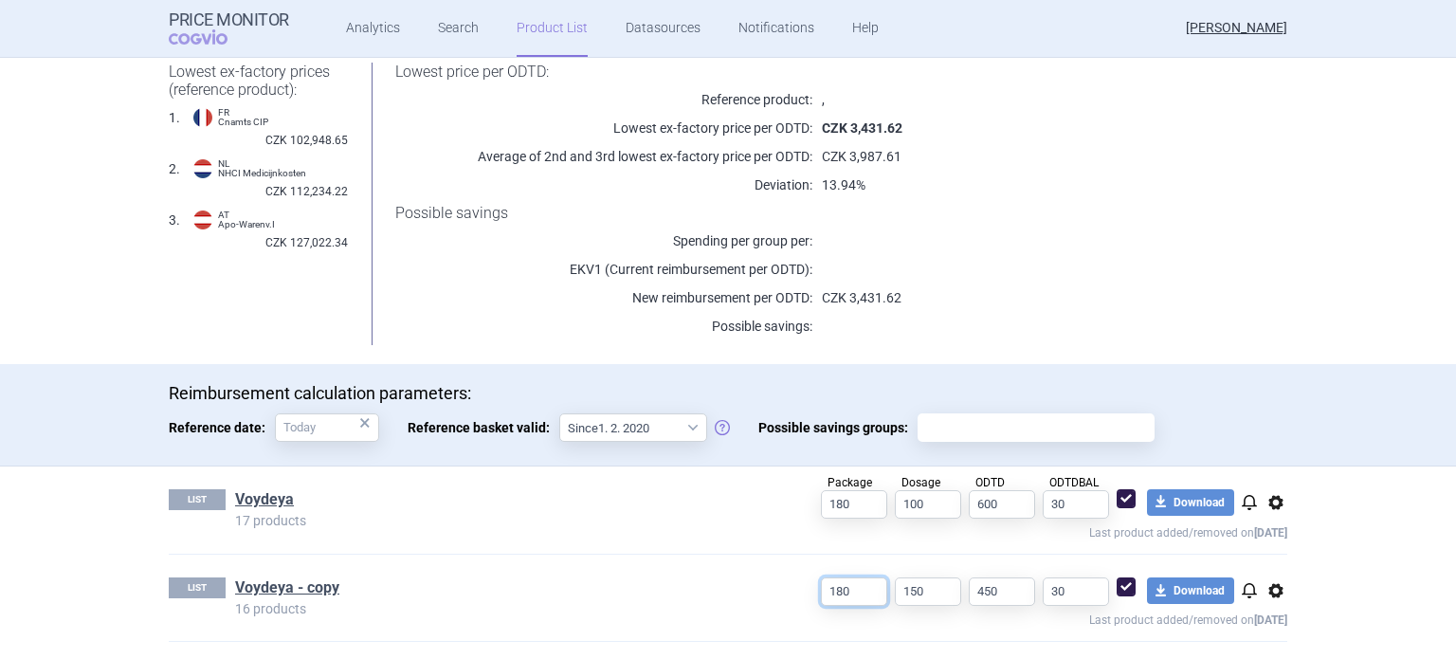
click at [849, 592] on input "180" at bounding box center [854, 591] width 66 height 28
type input "1"
type input "90"
click at [689, 561] on div "LIST Voydeya - copy 16 products 90 150 450 30 download Download notifications o…" at bounding box center [728, 598] width 1119 height 86
click at [292, 582] on link "Voydeya - copy" at bounding box center [287, 587] width 104 height 21
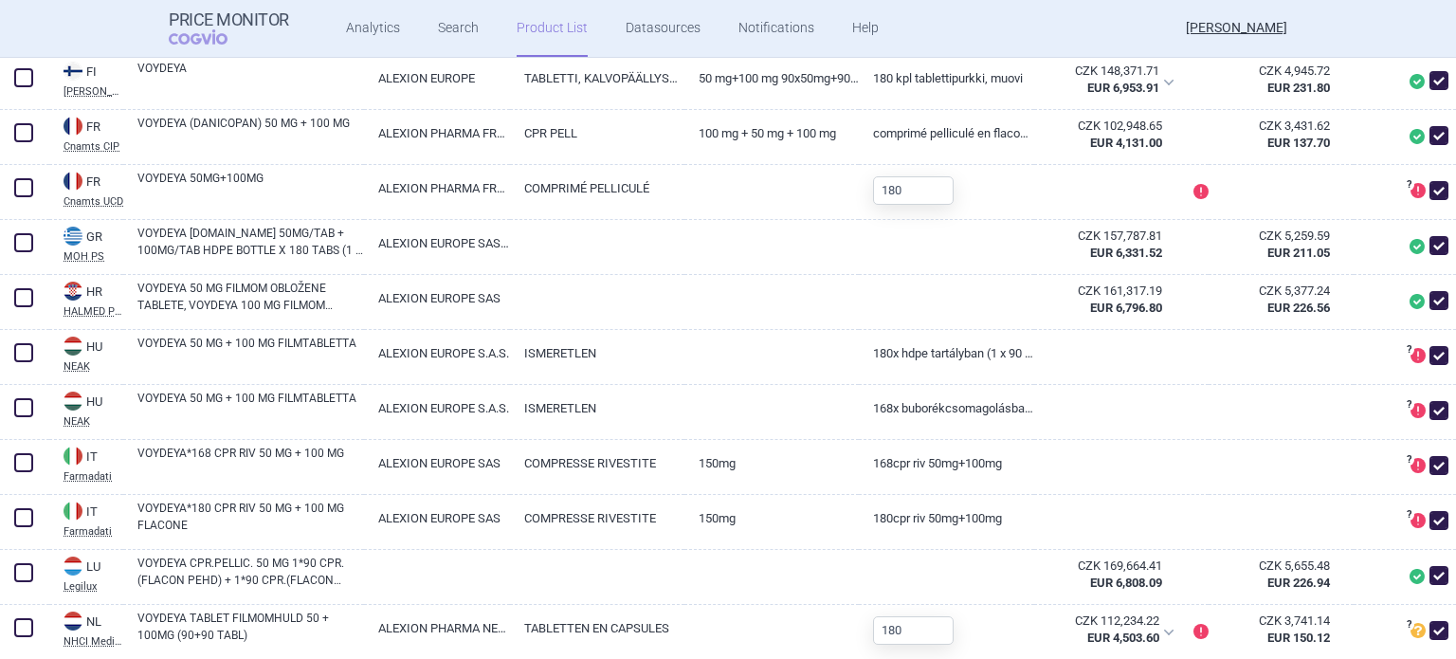
scroll to position [717, 0]
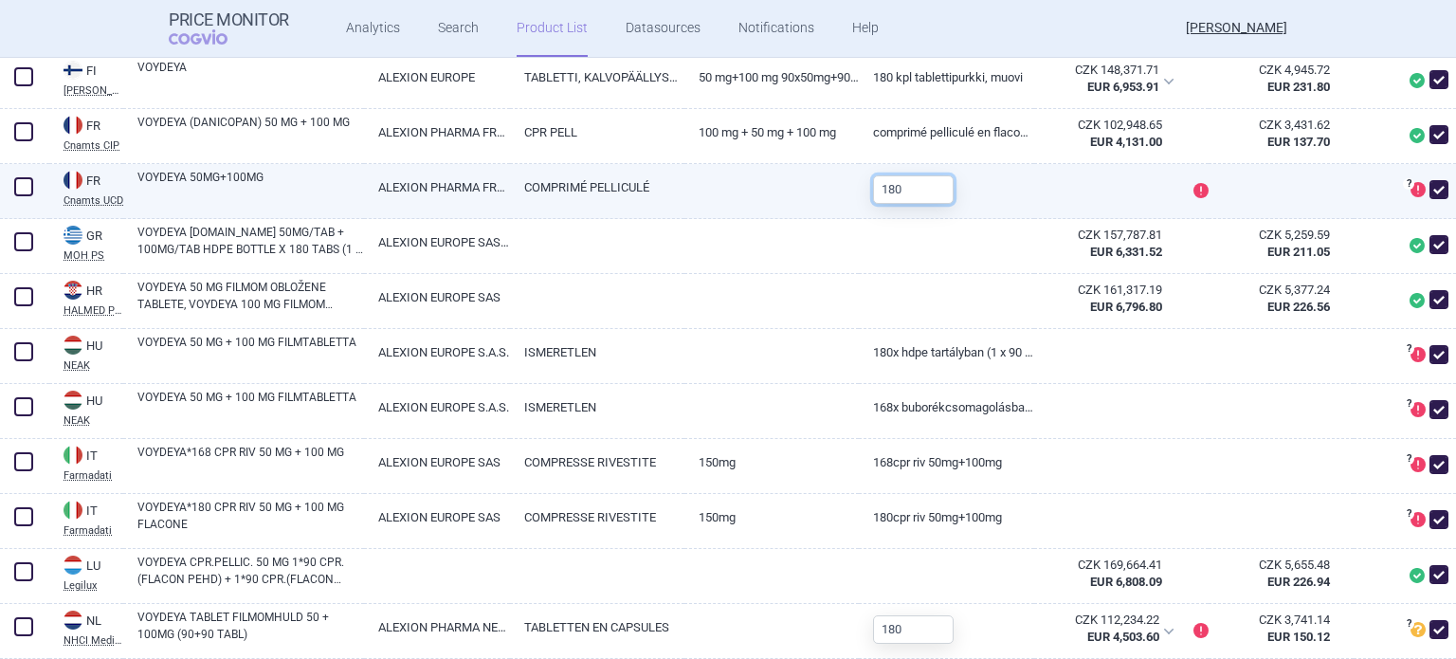
drag, startPoint x: 923, startPoint y: 219, endPoint x: 774, endPoint y: 219, distance: 148.9
click at [774, 219] on div "FR Cnamts UCD France Cnamts UCD Online database of medicines under the National…" at bounding box center [728, 191] width 1456 height 55
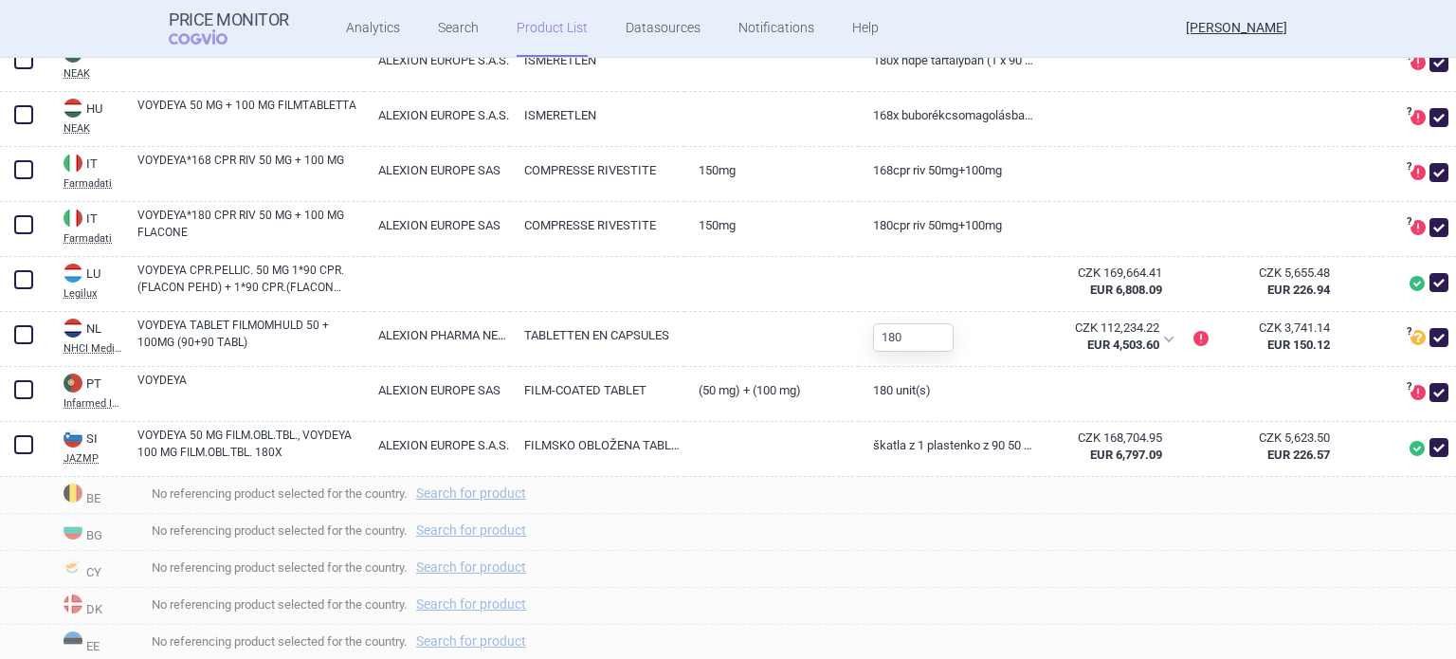
scroll to position [1066, 0]
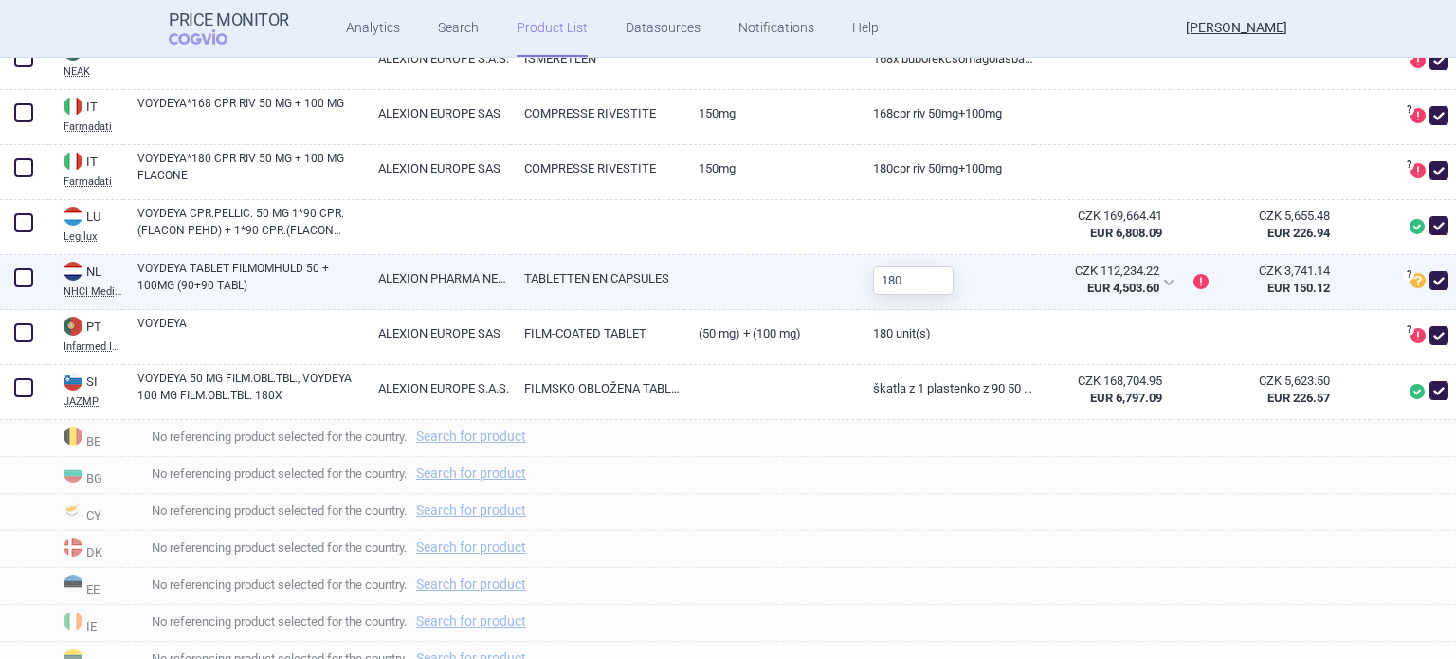
type input "90"
drag, startPoint x: 918, startPoint y: 320, endPoint x: 800, endPoint y: 320, distance: 117.6
click at [800, 310] on div "NL NHCI Medicijnkosten Netherlands NHCI Medicijnkosten Online database of drug …" at bounding box center [728, 282] width 1456 height 55
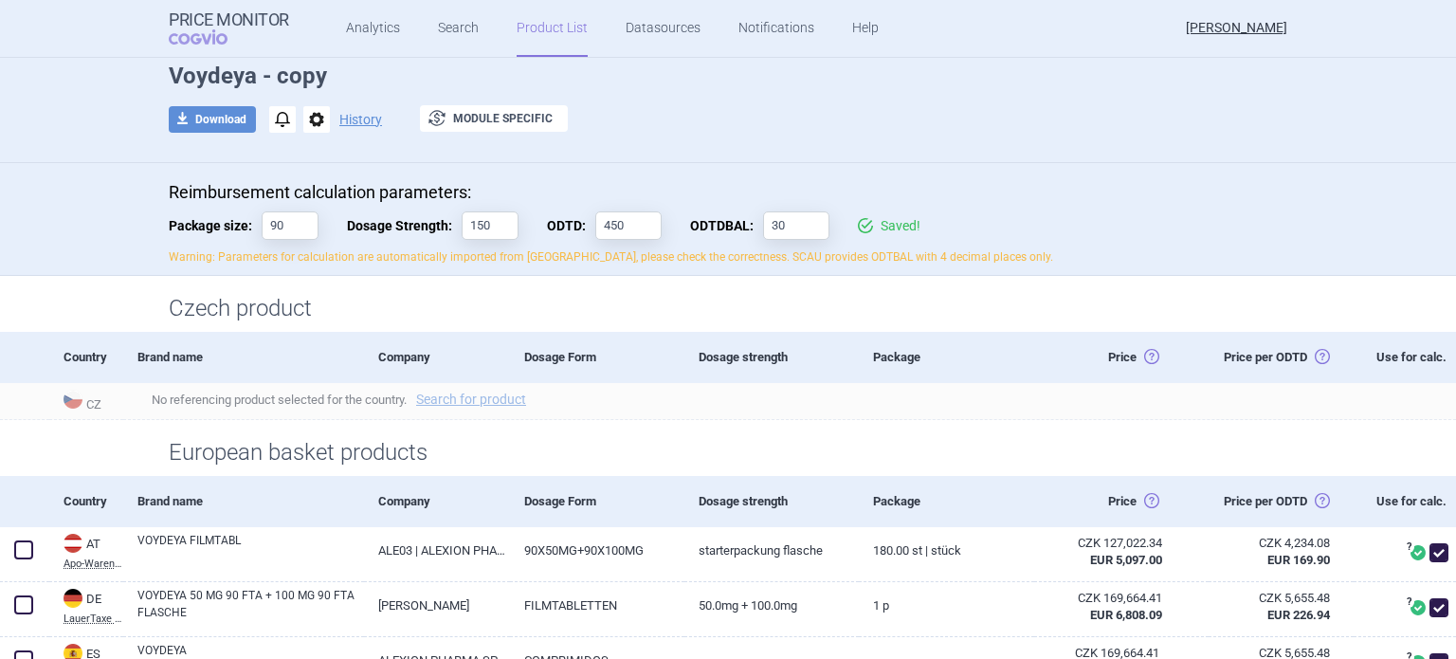
scroll to position [0, 0]
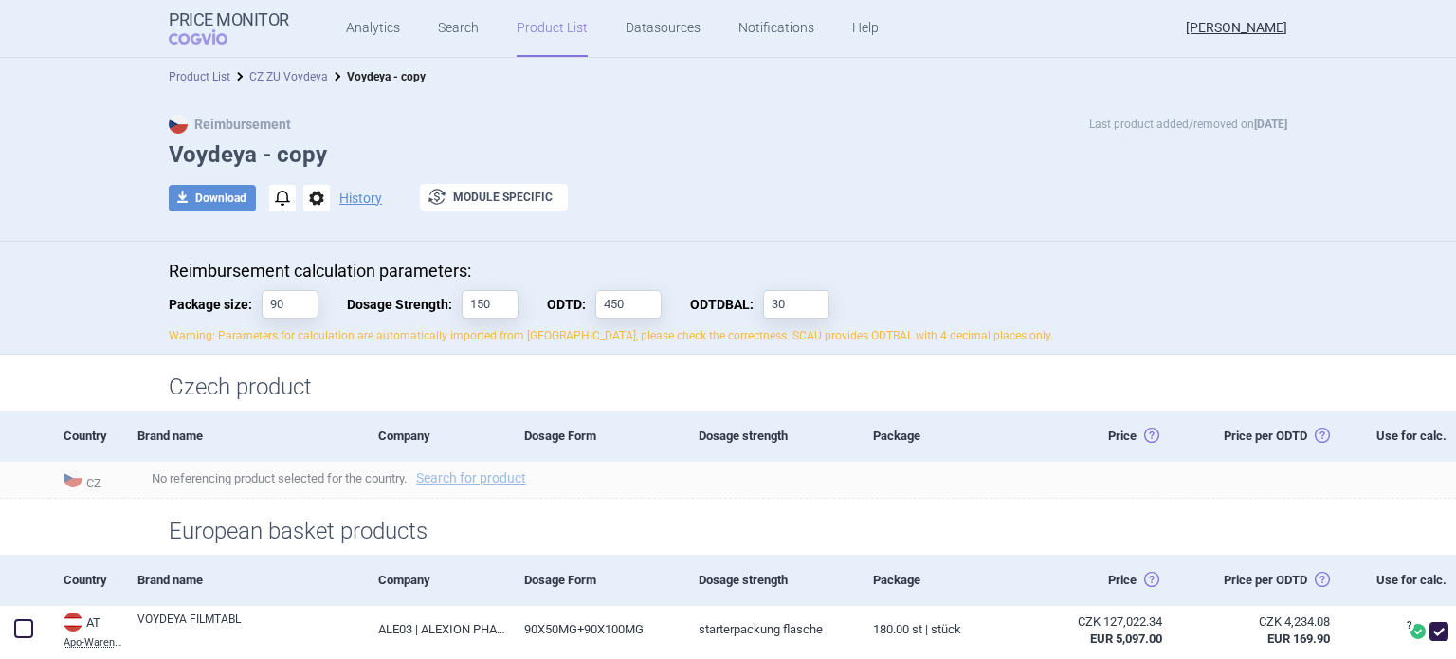
type input "90"
click at [929, 209] on div "download Download notifications options History exchange Module specific" at bounding box center [728, 198] width 1119 height 28
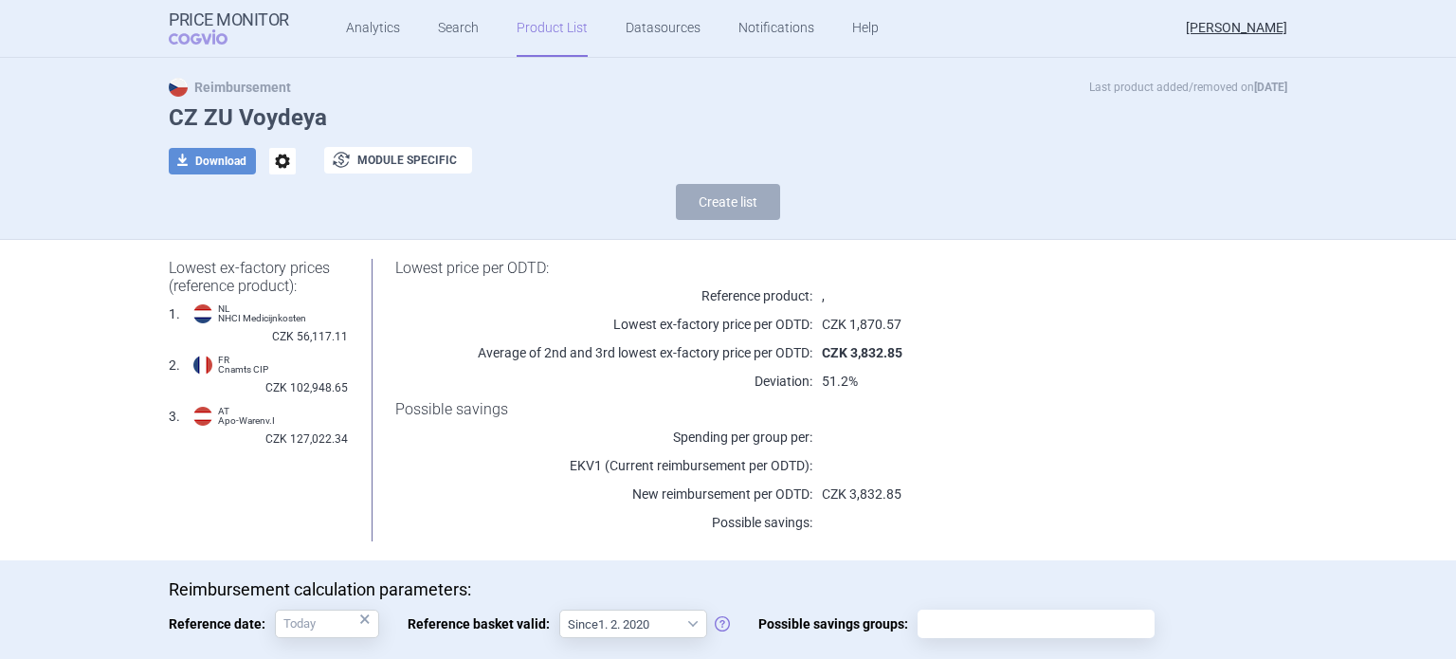
scroll to position [38, 0]
drag, startPoint x: 258, startPoint y: 330, endPoint x: 308, endPoint y: 325, distance: 50.5
click at [308, 325] on div "1 . NL NHCI Medicijnkosten CZK 56,117.11" at bounding box center [258, 324] width 179 height 42
click at [338, 334] on span "CZK 56,117.11" at bounding box center [310, 335] width 76 height 19
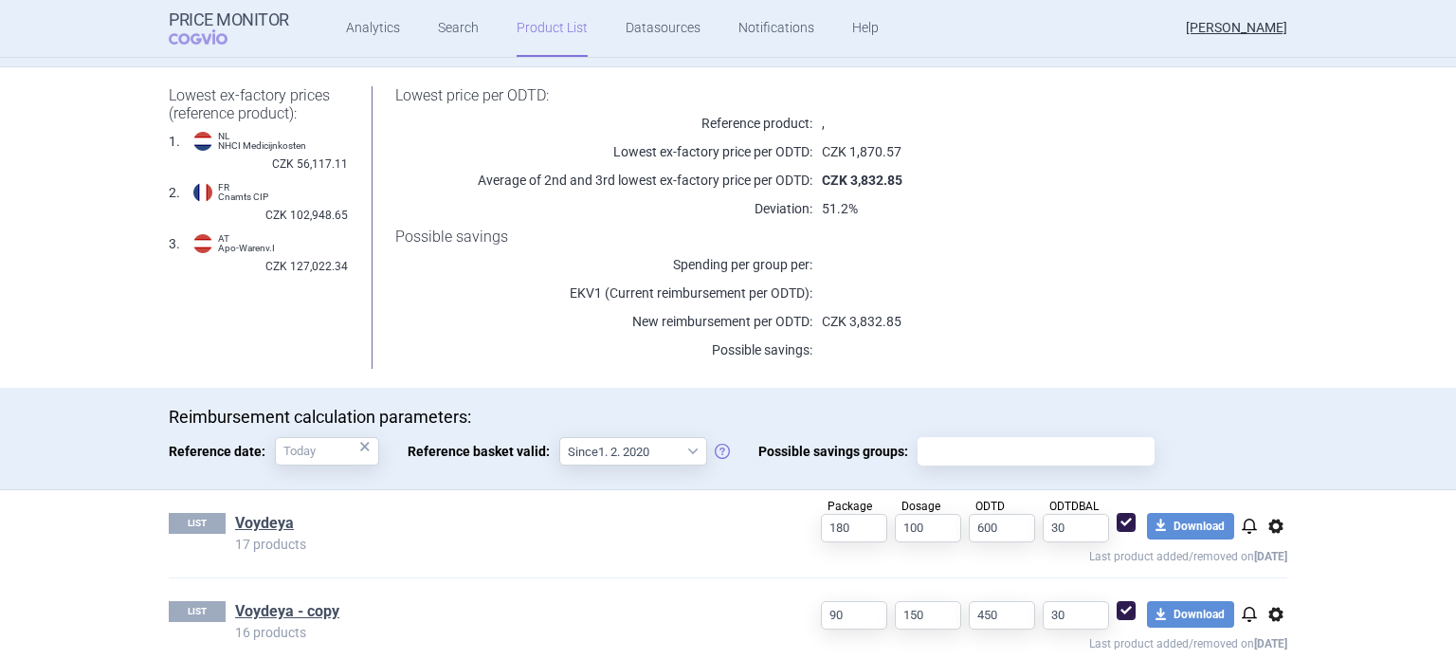
scroll to position [233, 0]
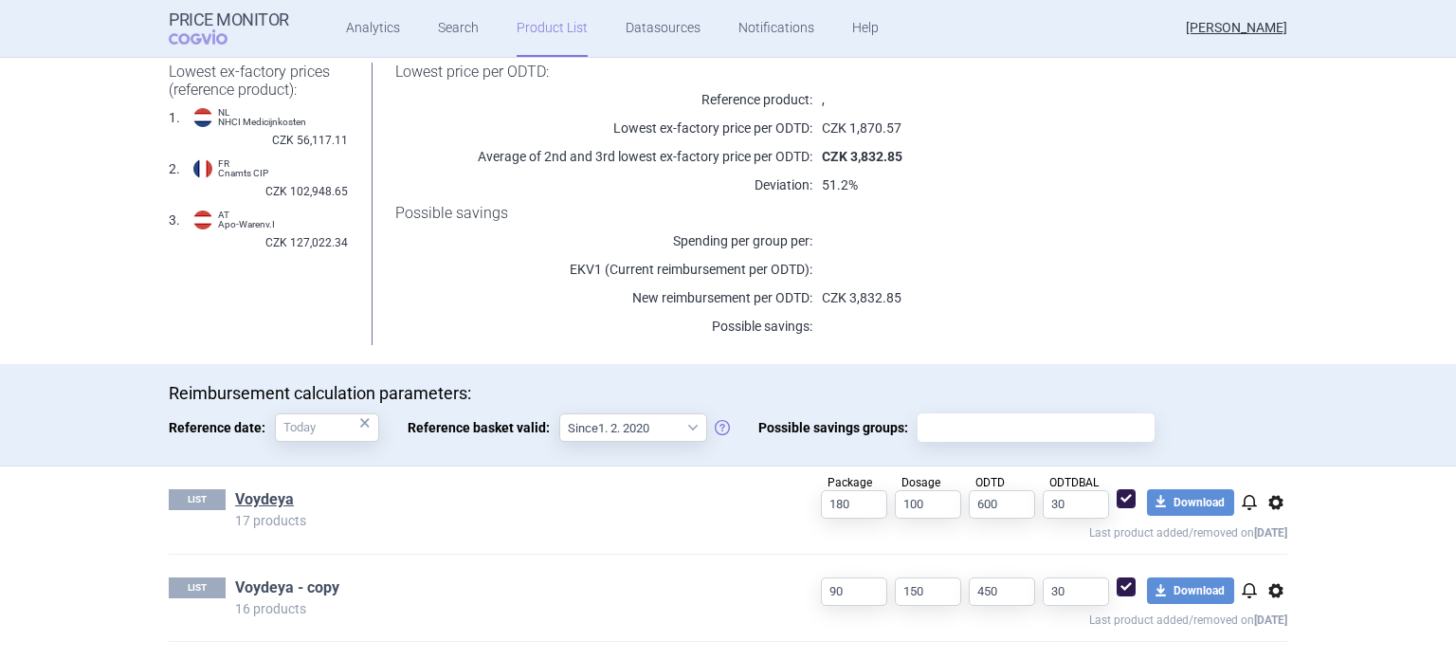
click at [284, 586] on link "Voydeya - copy" at bounding box center [287, 587] width 104 height 21
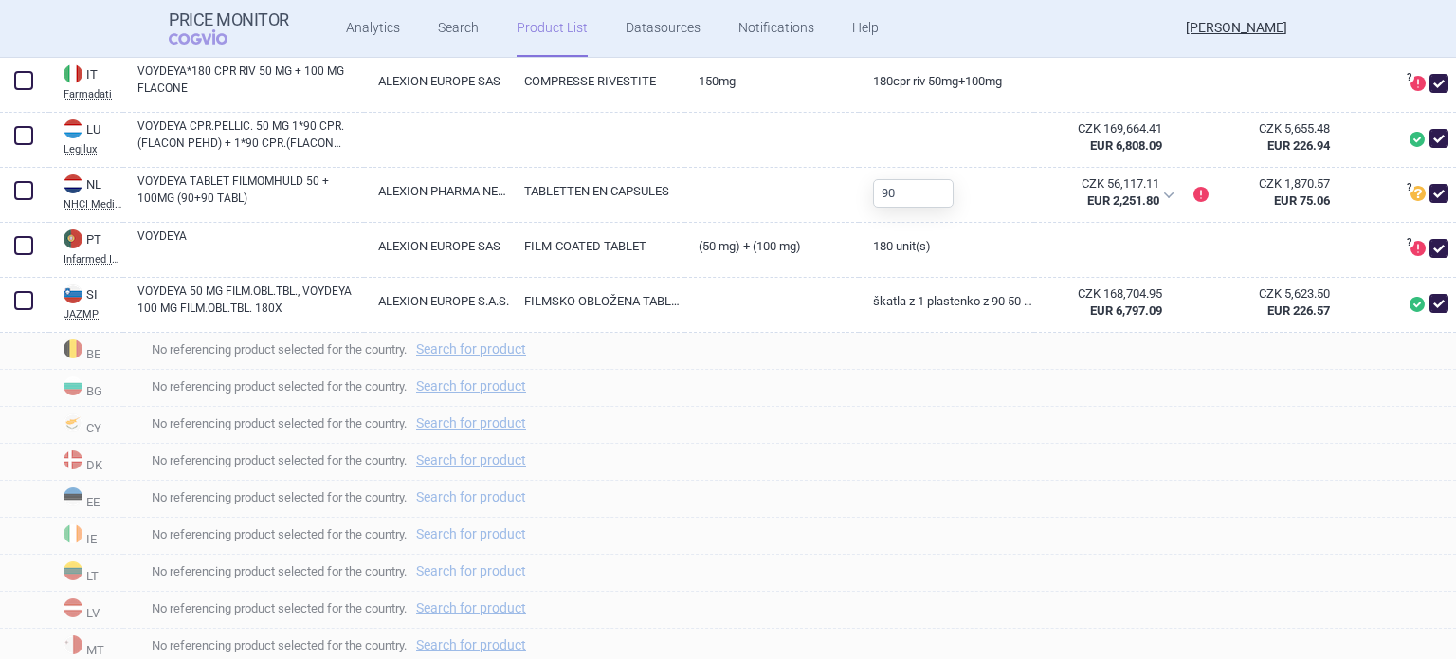
scroll to position [1156, 0]
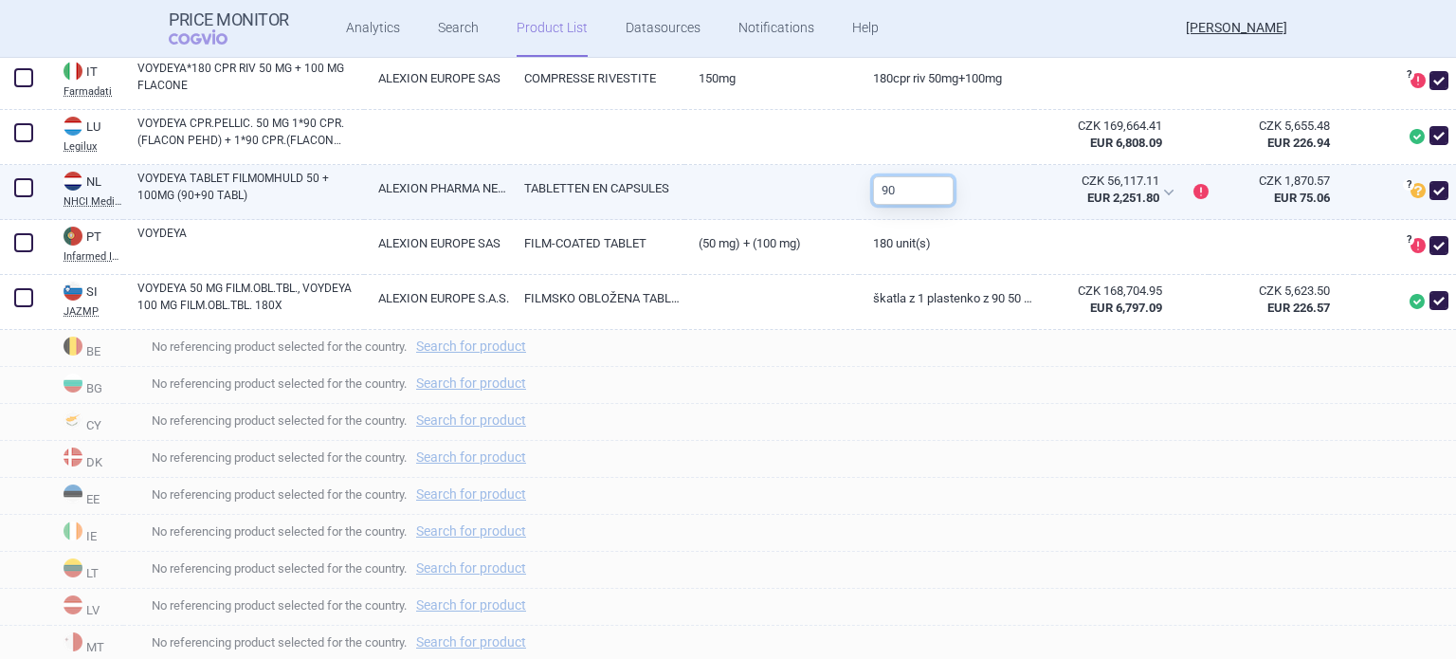
drag, startPoint x: 891, startPoint y: 225, endPoint x: 794, endPoint y: 227, distance: 97.7
click at [794, 220] on div "NL NHCI Medicijnkosten Netherlands NHCI Medicijnkosten Online database of drug …" at bounding box center [728, 192] width 1456 height 55
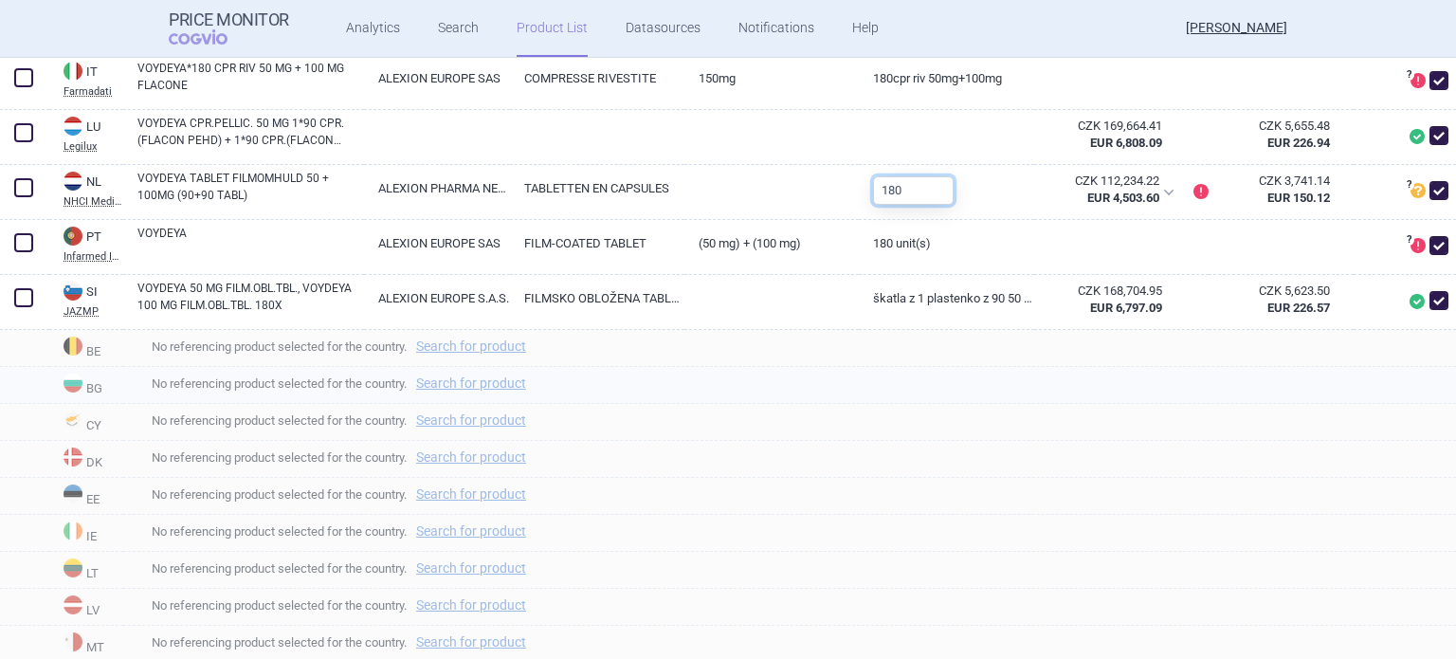
type input "180"
click at [893, 394] on span "No referencing product selected for the country. Search for product" at bounding box center [796, 383] width 1319 height 23
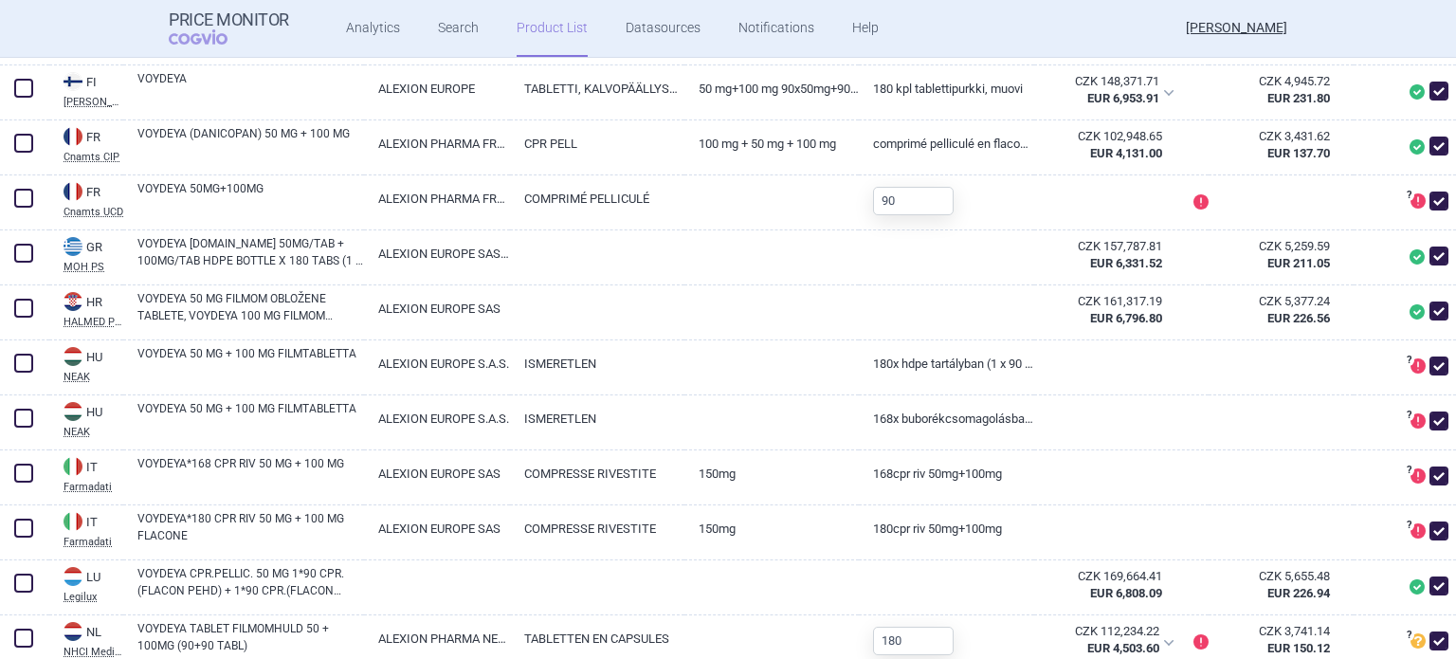
scroll to position [704, 0]
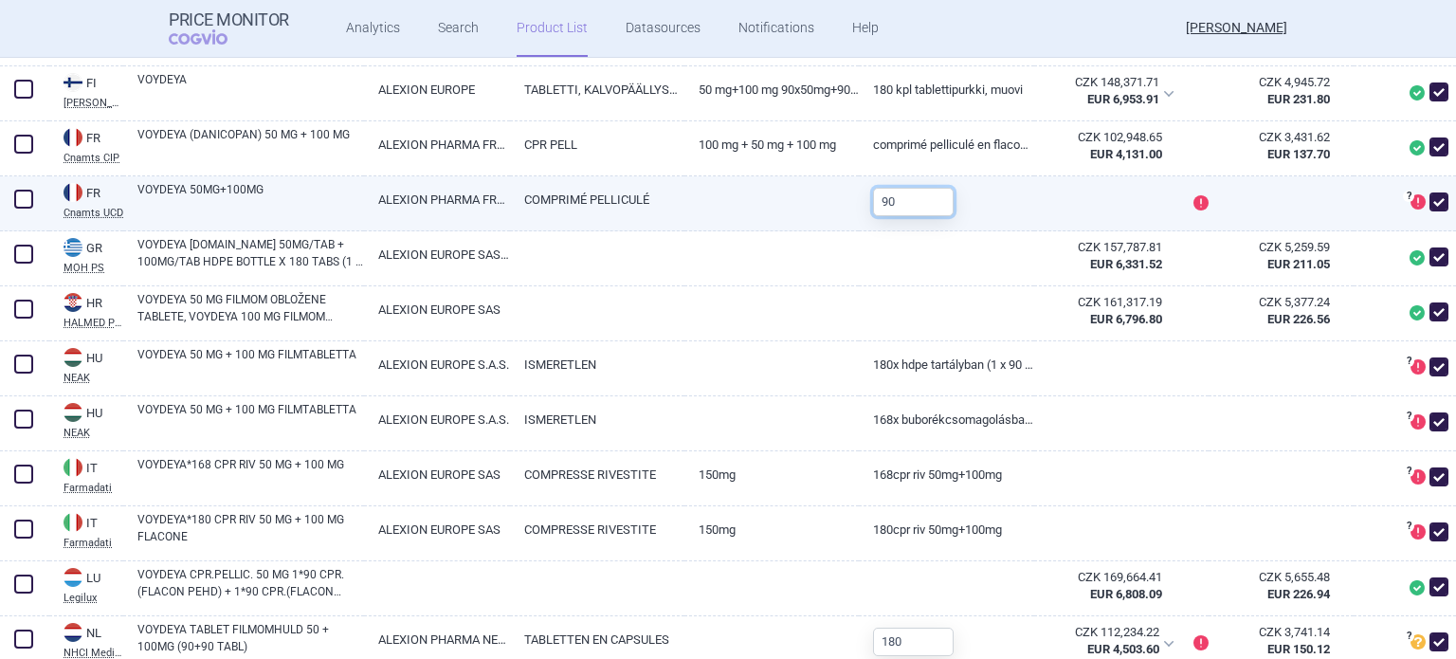
drag, startPoint x: 895, startPoint y: 229, endPoint x: 824, endPoint y: 231, distance: 71.2
click at [824, 231] on div "FR Cnamts UCD France Cnamts UCD Online database of medicines under the National…" at bounding box center [728, 203] width 1456 height 55
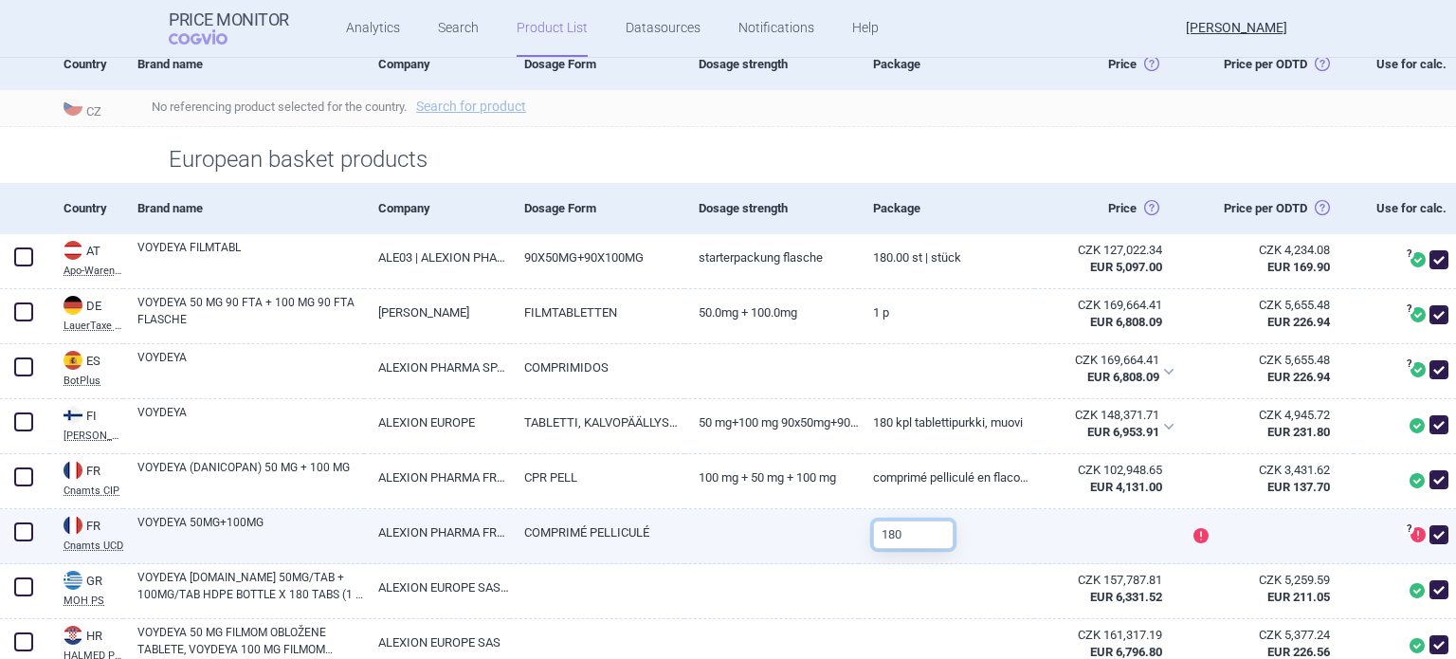
scroll to position [188, 0]
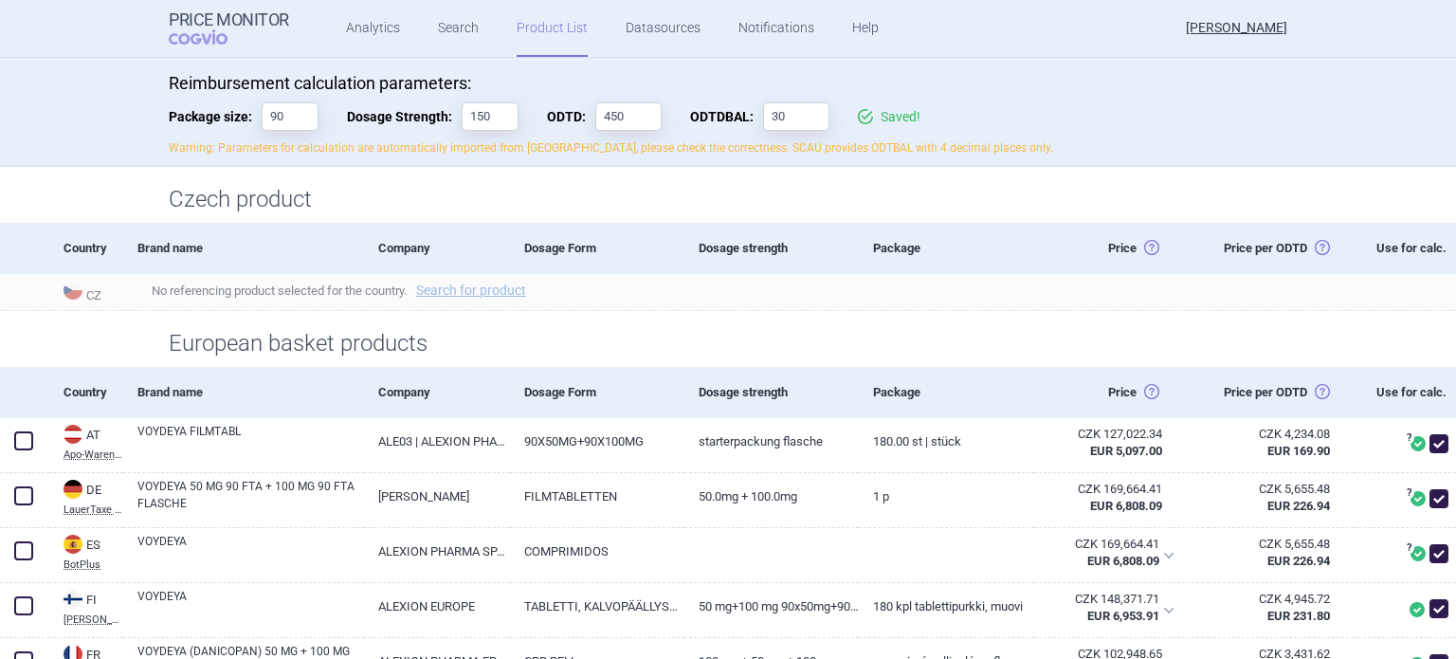
type input "180"
click at [118, 134] on div "Reimbursement calculation parameters: Package size: 90 Dosage Strength: 150 ODT…" at bounding box center [728, 110] width 1456 height 113
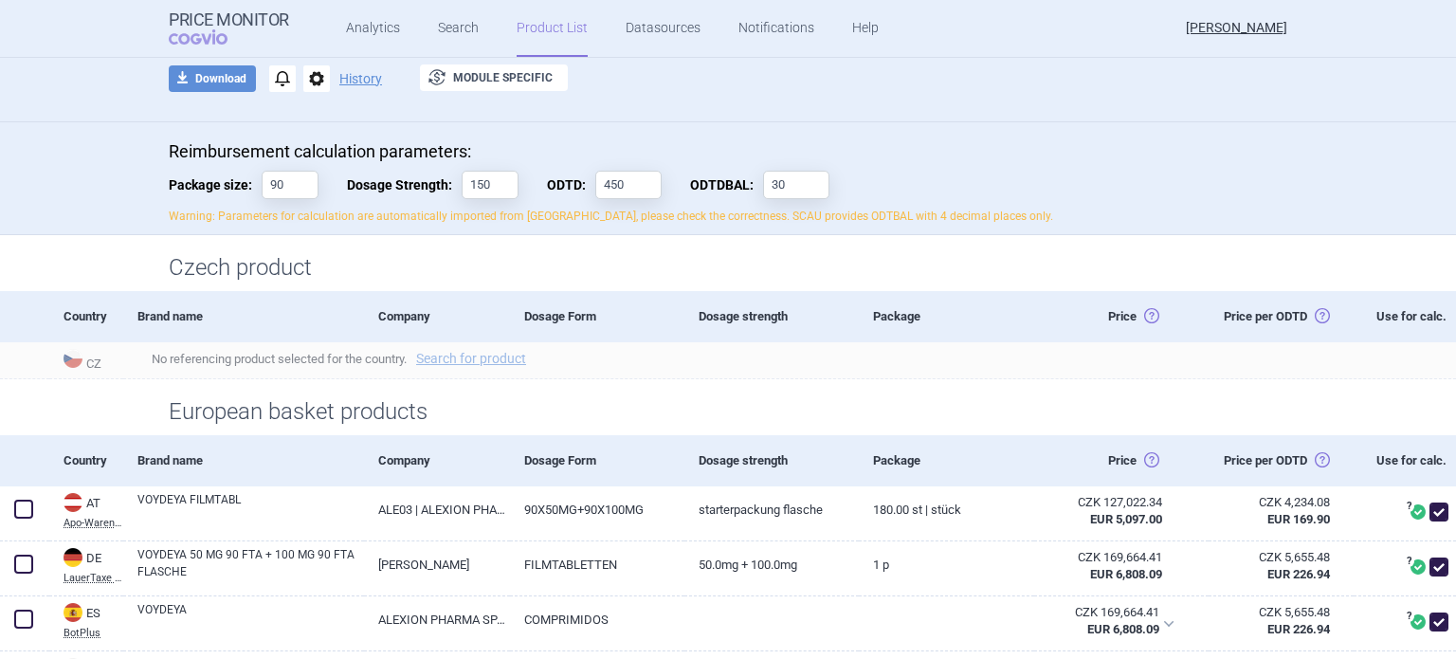
scroll to position [0, 0]
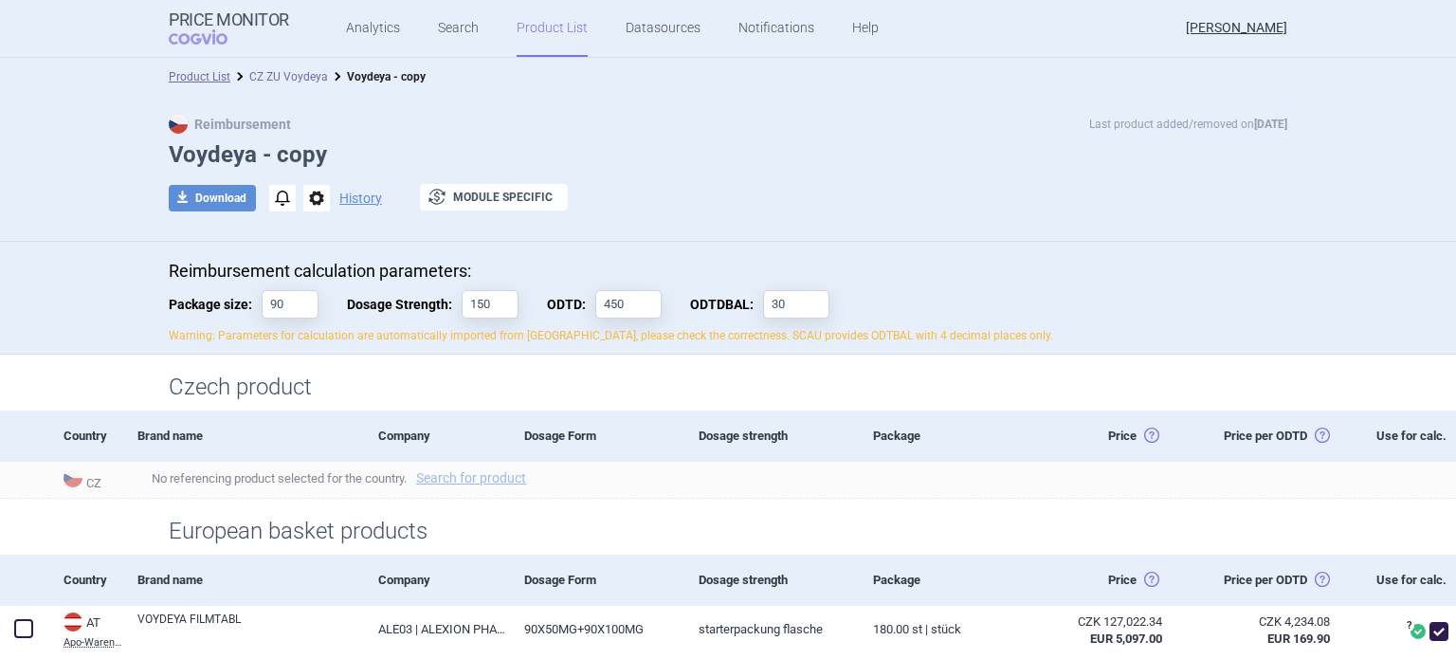
click at [297, 72] on link "CZ ZU Voydeya" at bounding box center [288, 76] width 79 height 13
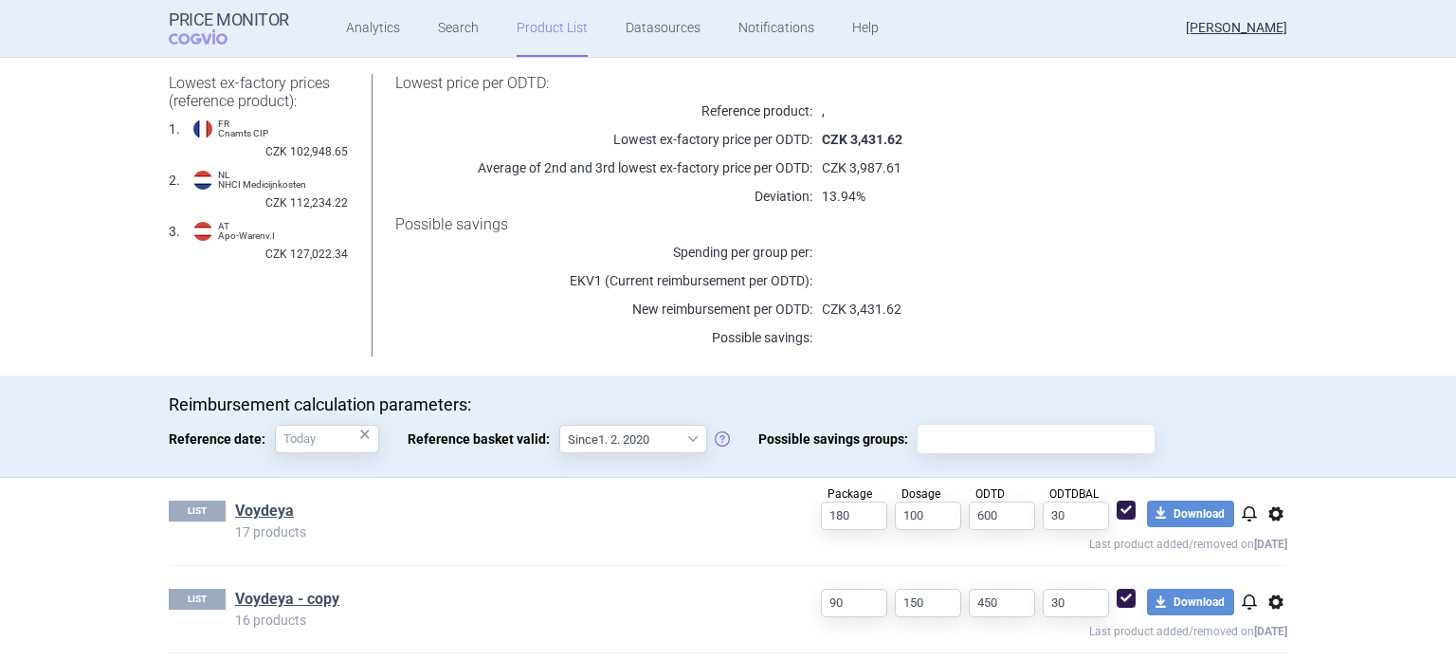
scroll to position [233, 0]
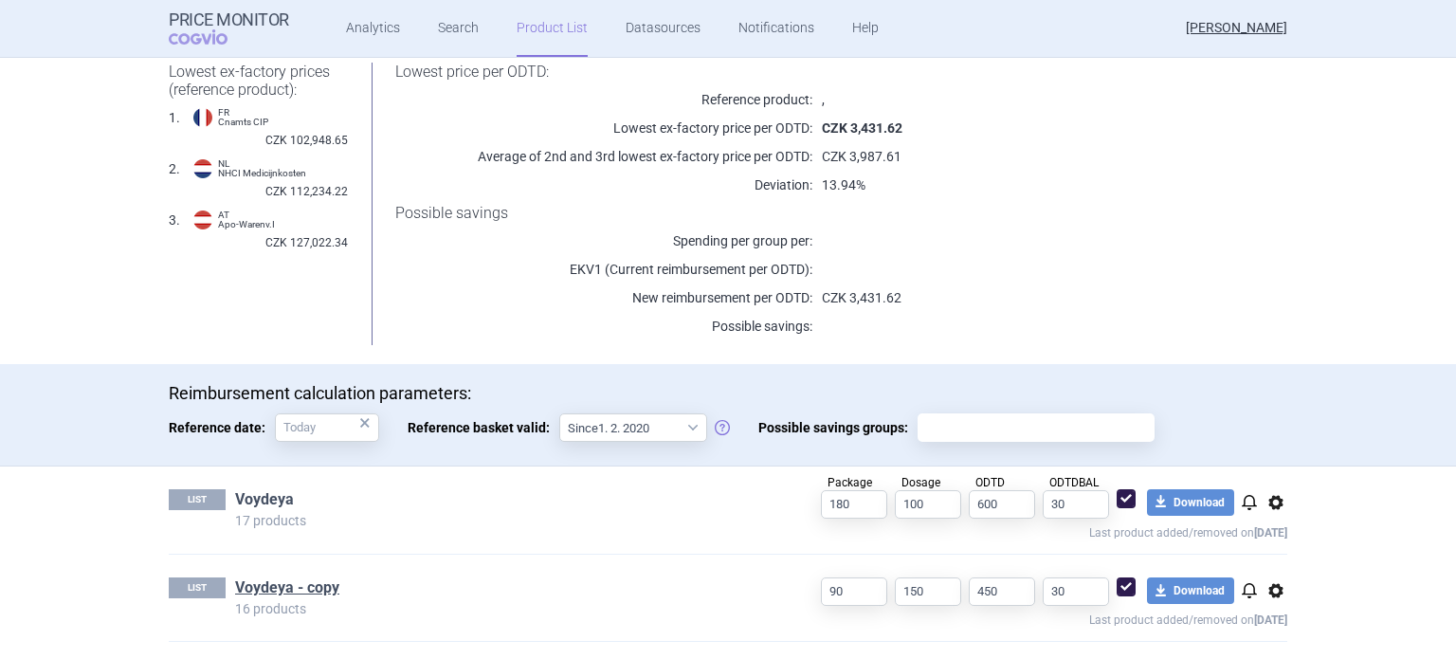
click at [272, 493] on link "Voydeya" at bounding box center [264, 499] width 59 height 21
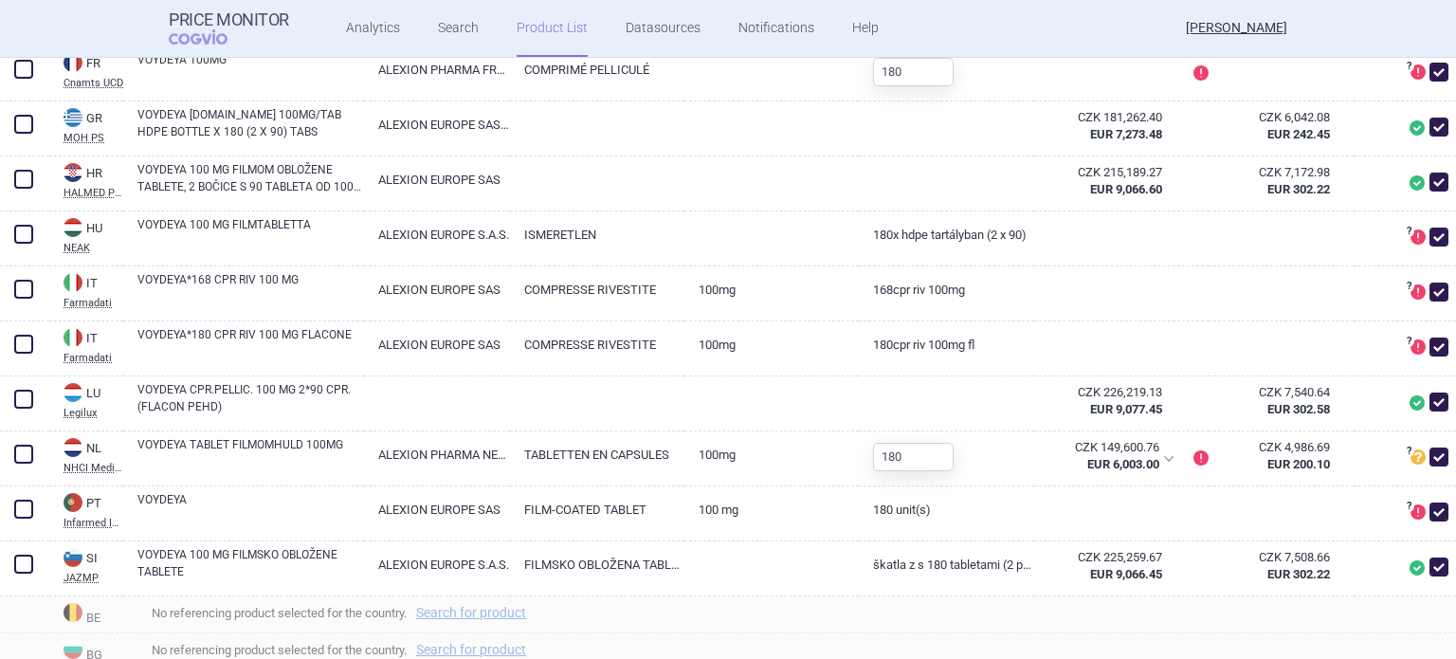
scroll to position [944, 0]
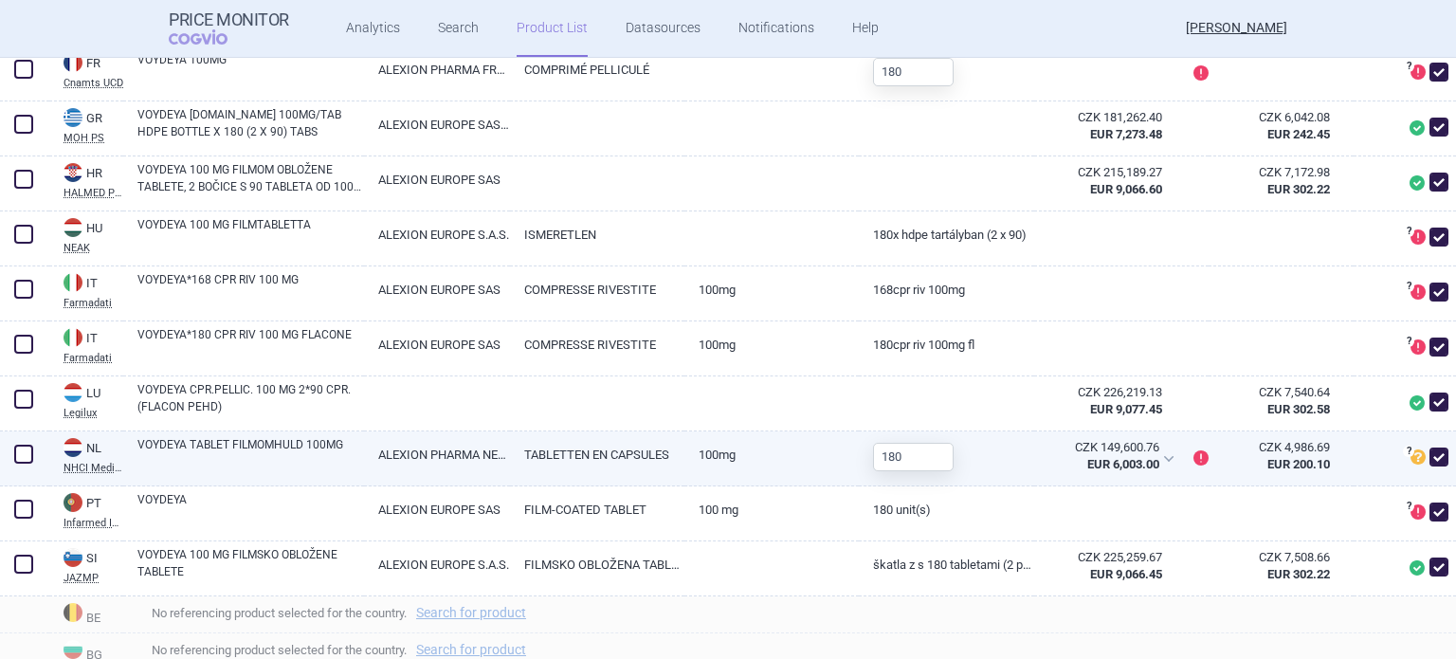
click at [1430, 466] on span at bounding box center [1439, 457] width 19 height 19
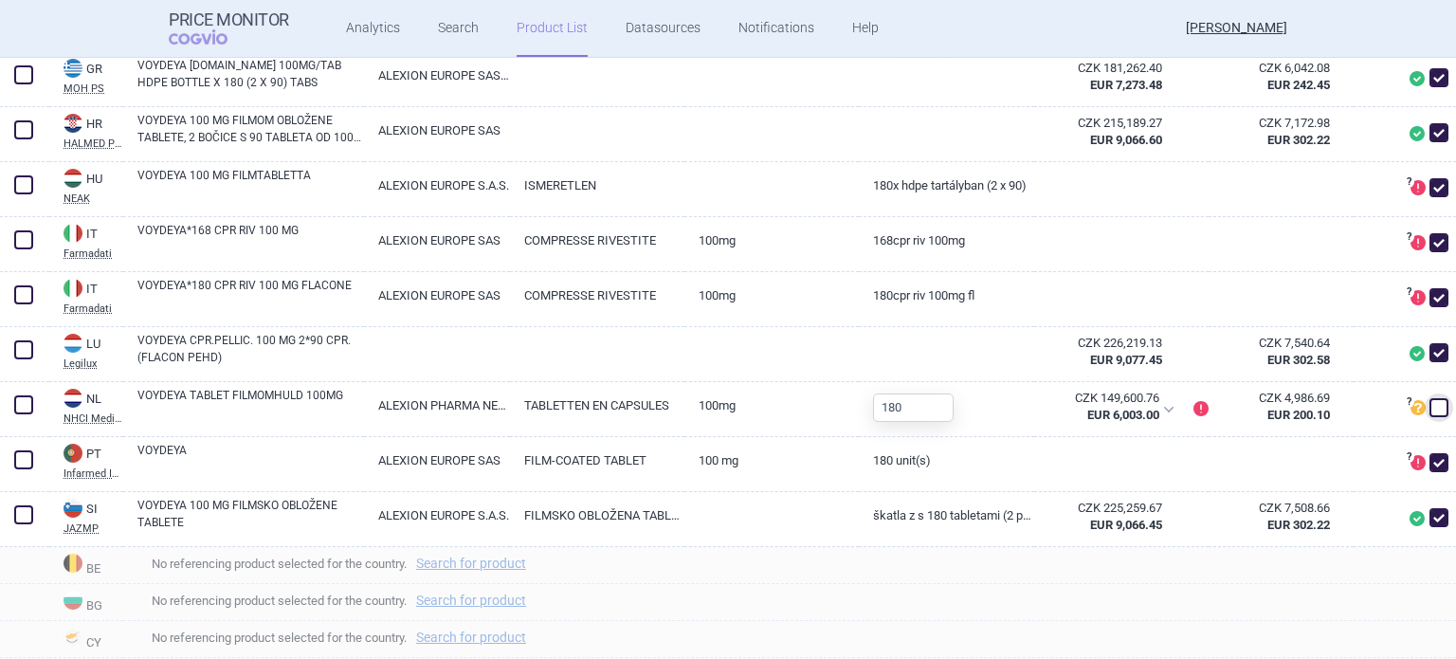
scroll to position [1005, 0]
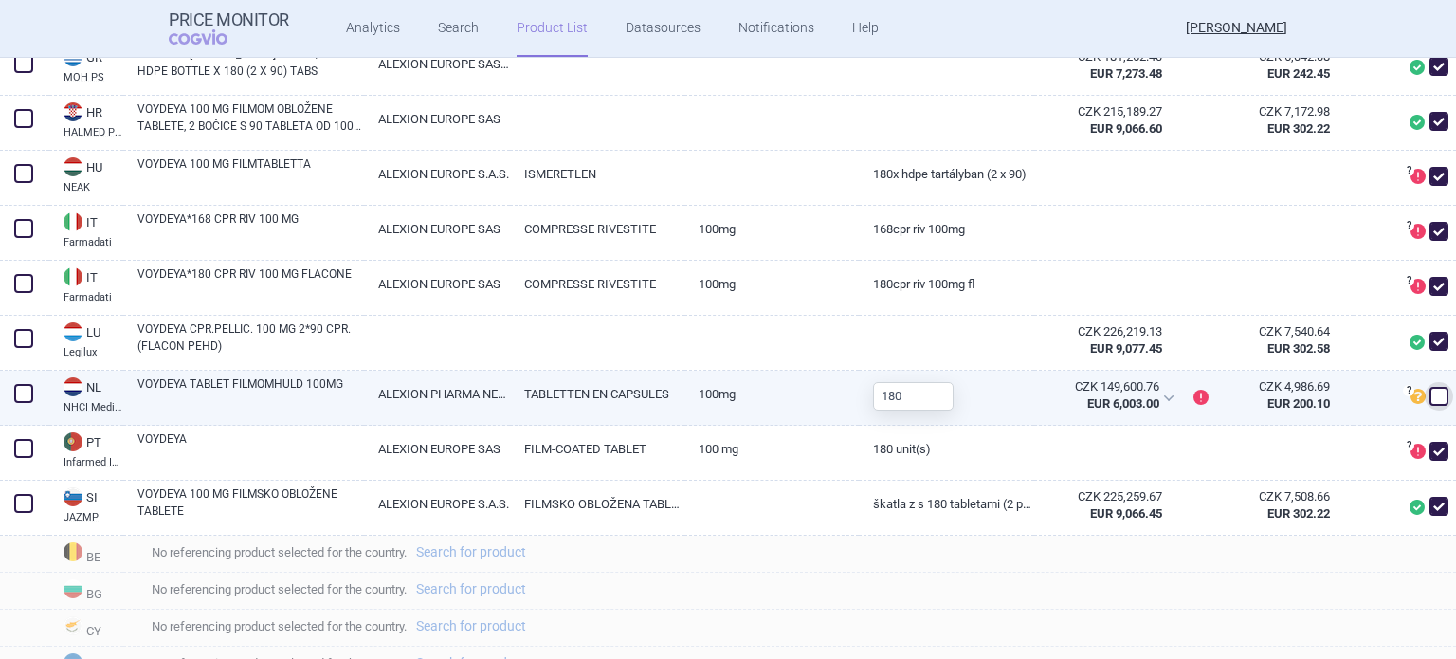
click at [1430, 406] on span at bounding box center [1439, 396] width 19 height 19
checkbox input "true"
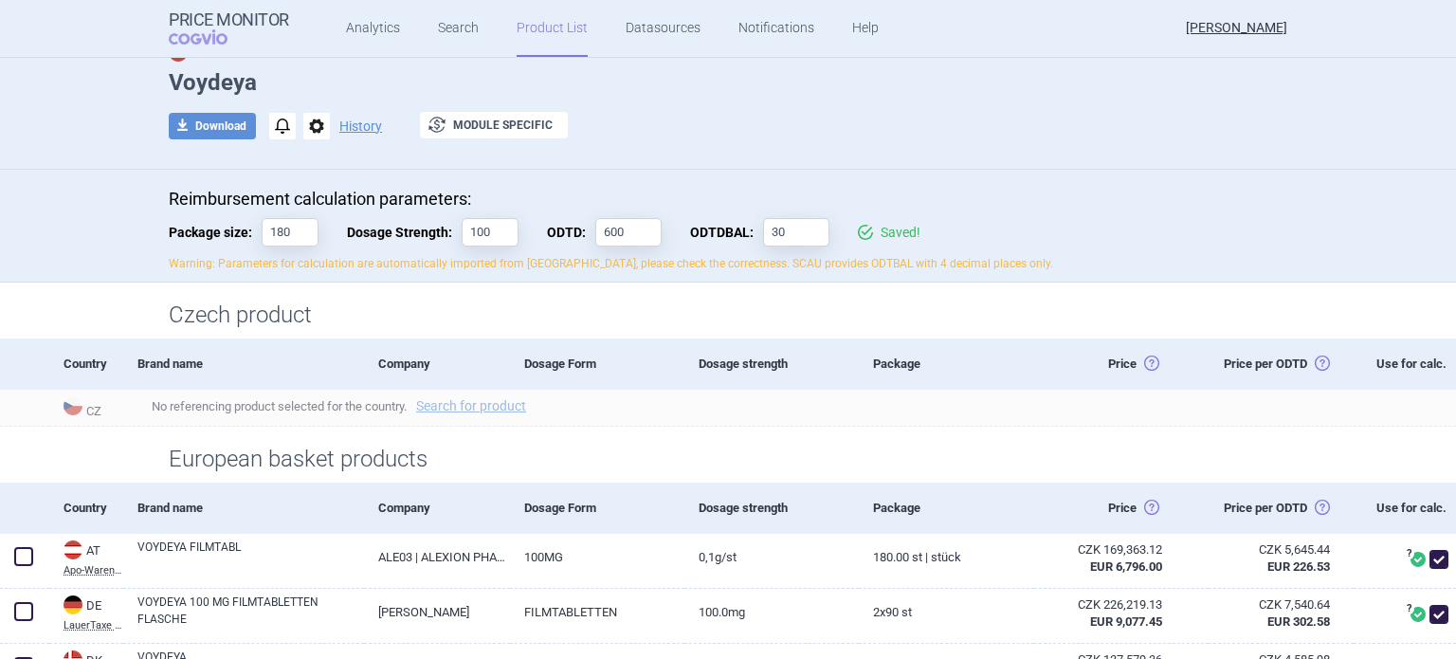
scroll to position [0, 0]
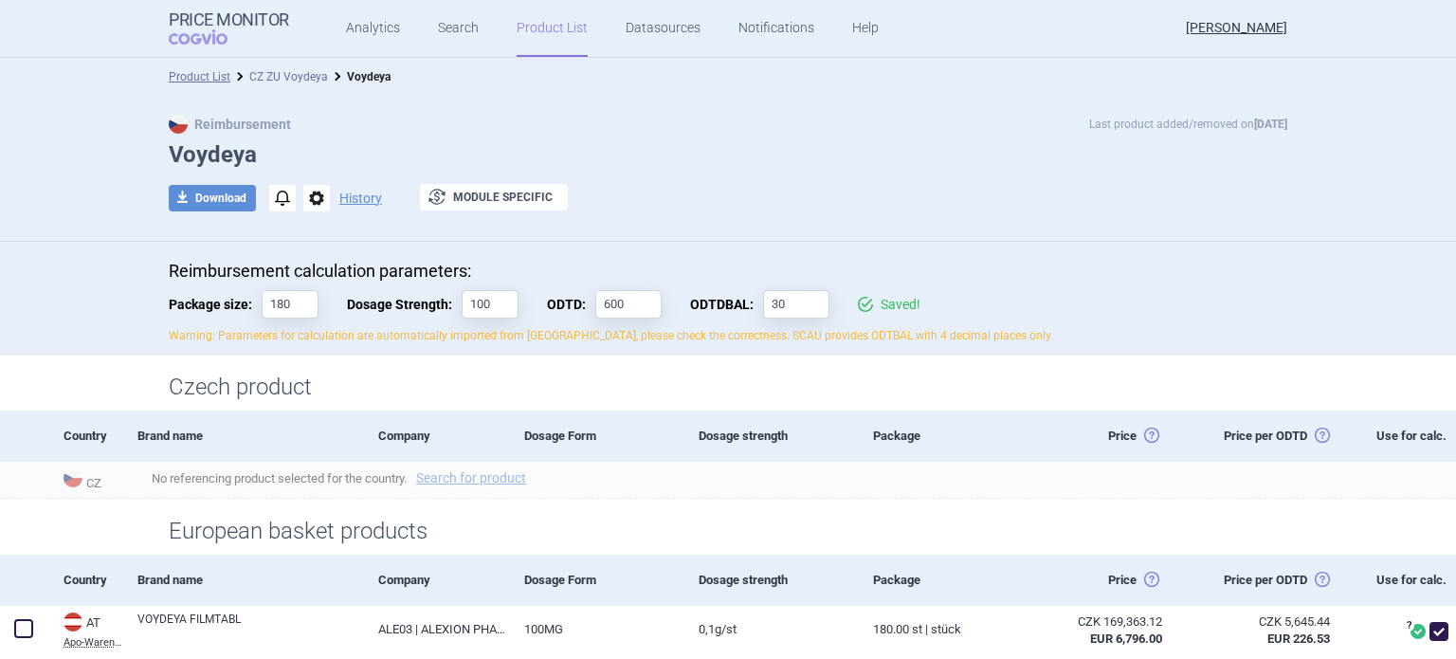
click at [277, 76] on link "CZ ZU Voydeya" at bounding box center [288, 76] width 79 height 13
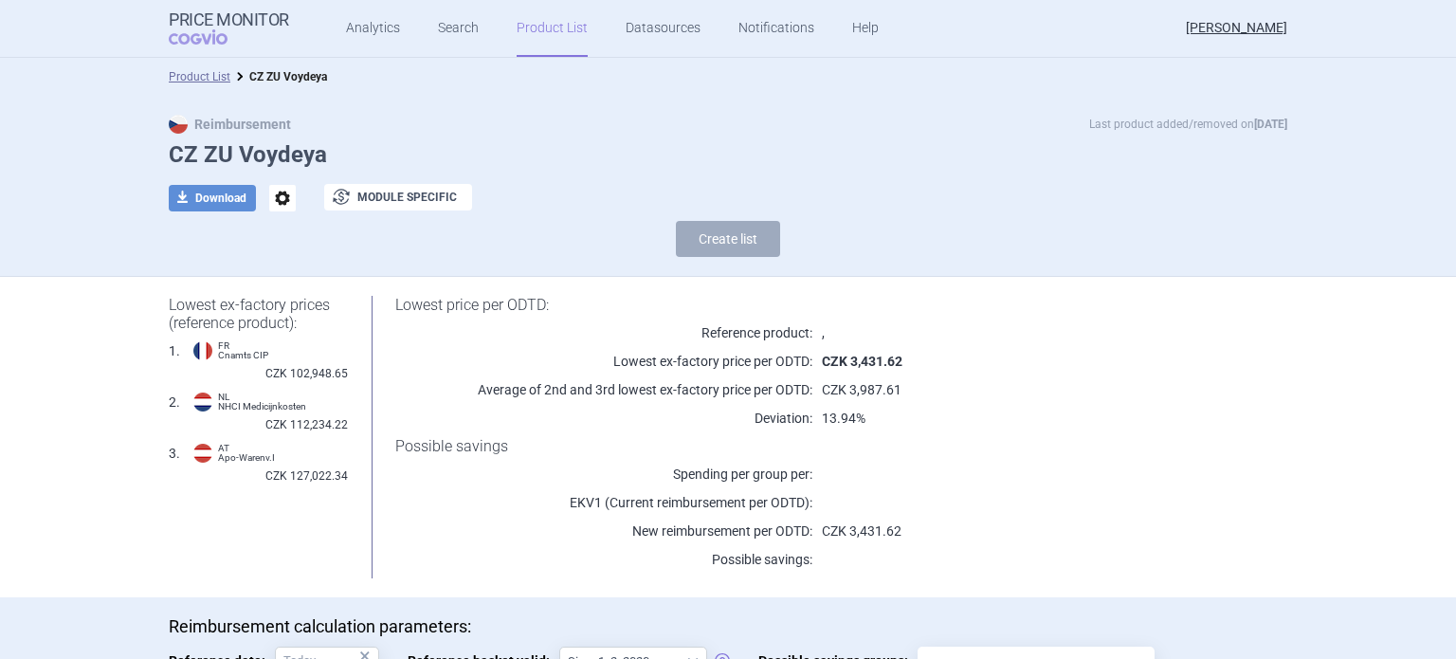
scroll to position [233, 0]
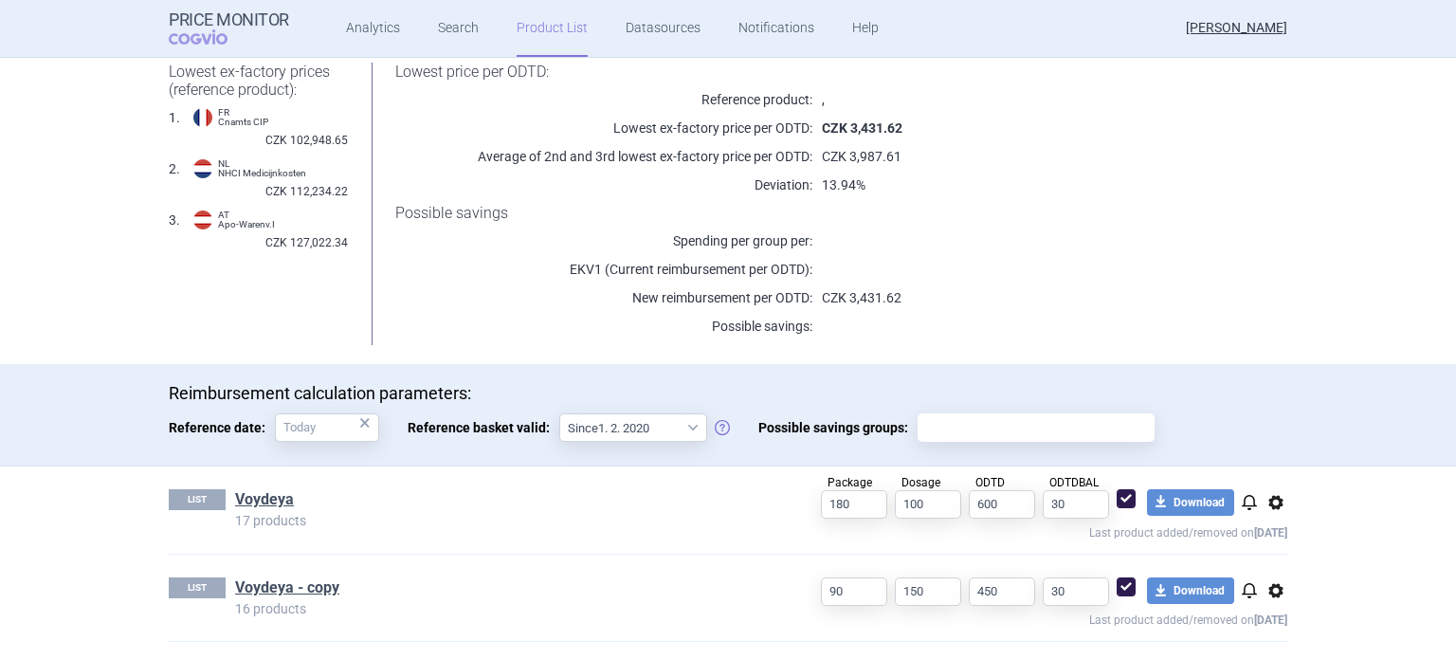
drag, startPoint x: 315, startPoint y: 588, endPoint x: 734, endPoint y: 589, distance: 419.1
click at [734, 589] on h1 "Voydeya - copy" at bounding box center [498, 589] width 526 height 25
click at [1272, 596] on span "options" at bounding box center [1276, 590] width 23 height 23
click at [1272, 596] on button "Rename" at bounding box center [1268, 592] width 61 height 27
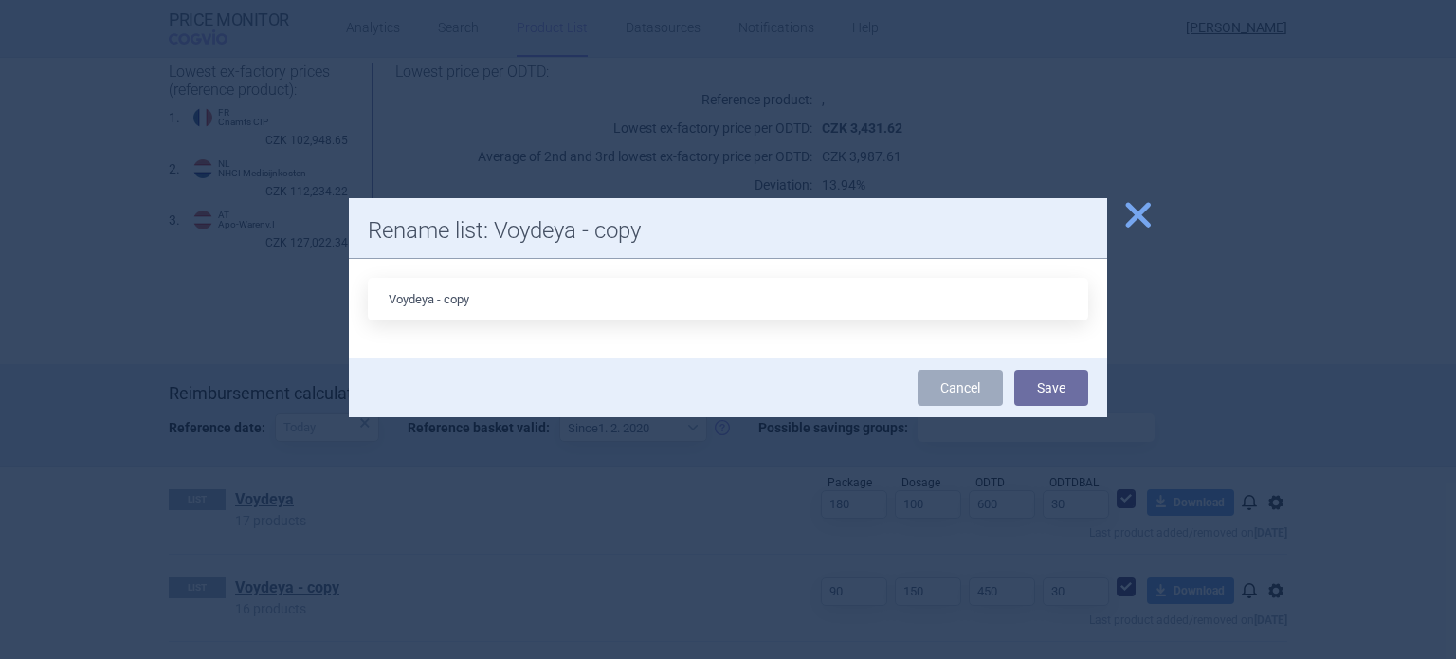
drag, startPoint x: 437, startPoint y: 297, endPoint x: 525, endPoint y: 310, distance: 89.2
click at [525, 310] on input "Voydeya - copy" at bounding box center [728, 299] width 721 height 43
type input "Voydeya 100mg + 50mg"
click at [1069, 395] on button "Save" at bounding box center [1052, 388] width 74 height 36
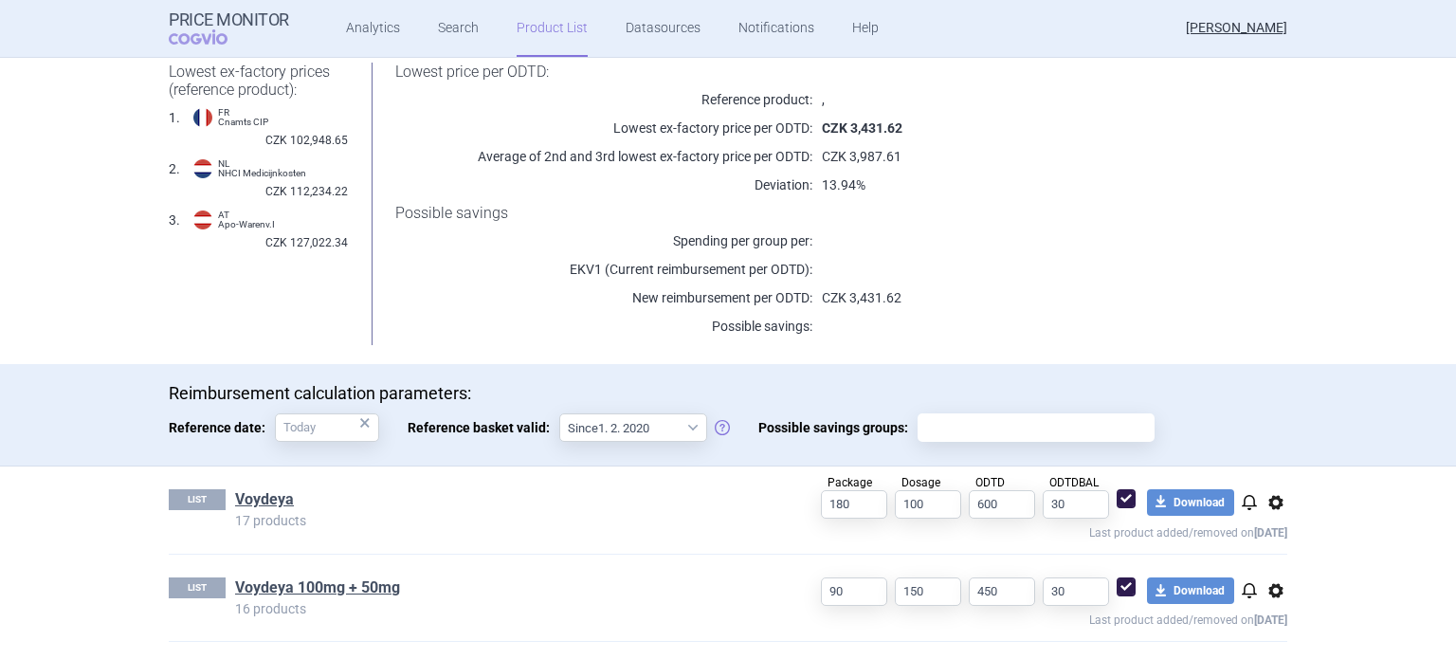
click at [1268, 500] on span "options" at bounding box center [1276, 502] width 23 height 23
click at [1269, 581] on button "Rename" at bounding box center [1268, 576] width 61 height 27
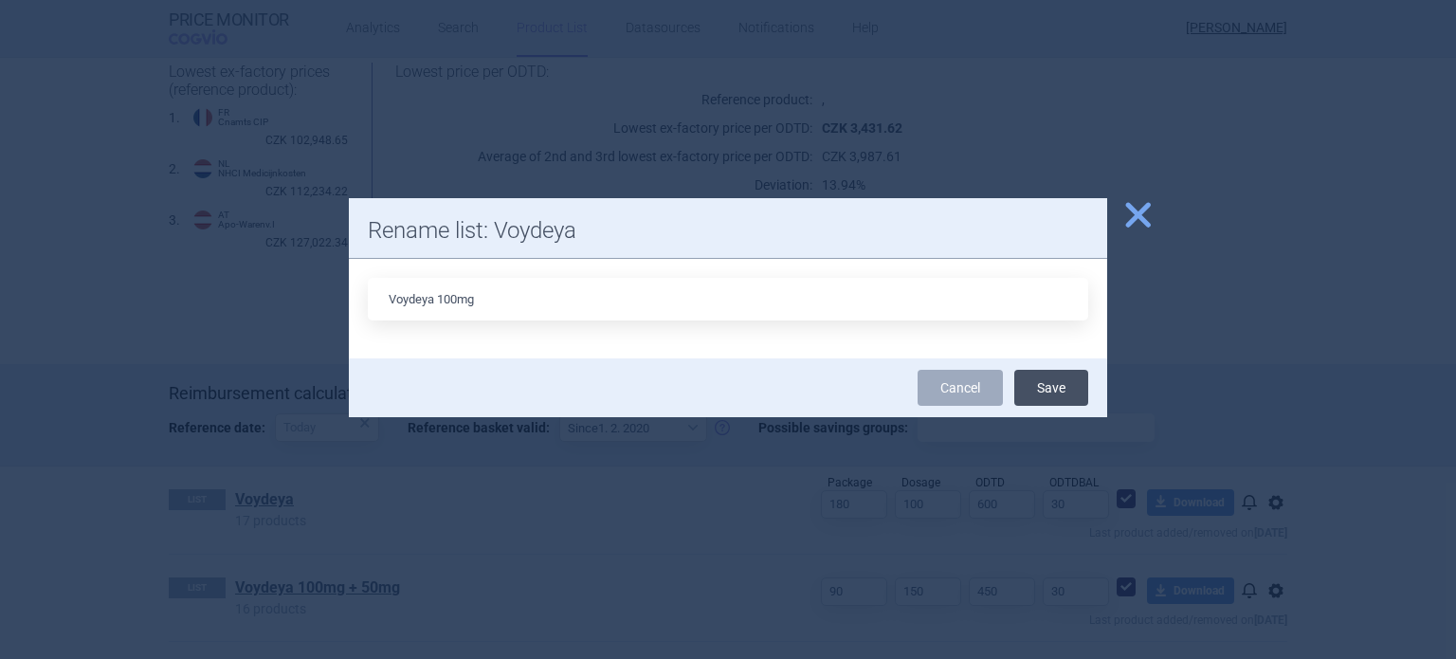
type input "Voydeya 100mg"
click at [1050, 393] on button "Save" at bounding box center [1052, 388] width 74 height 36
